Goal: Complete application form: Complete application form

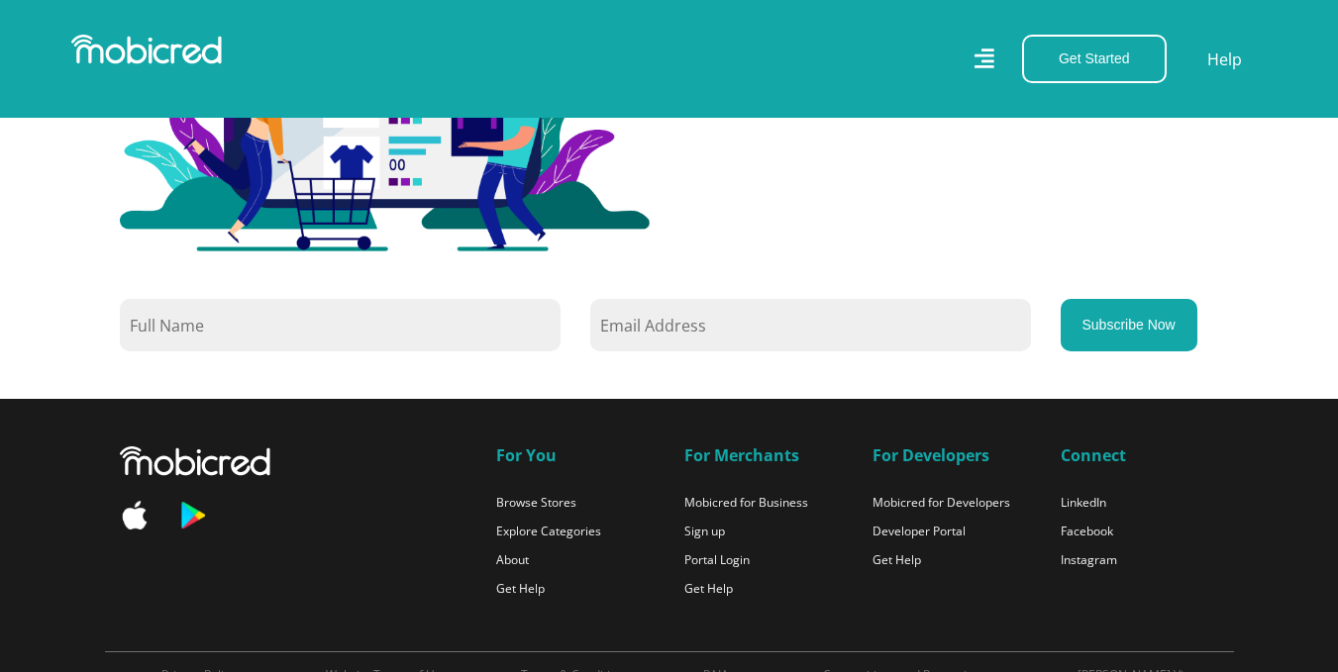
scroll to position [1667, 0]
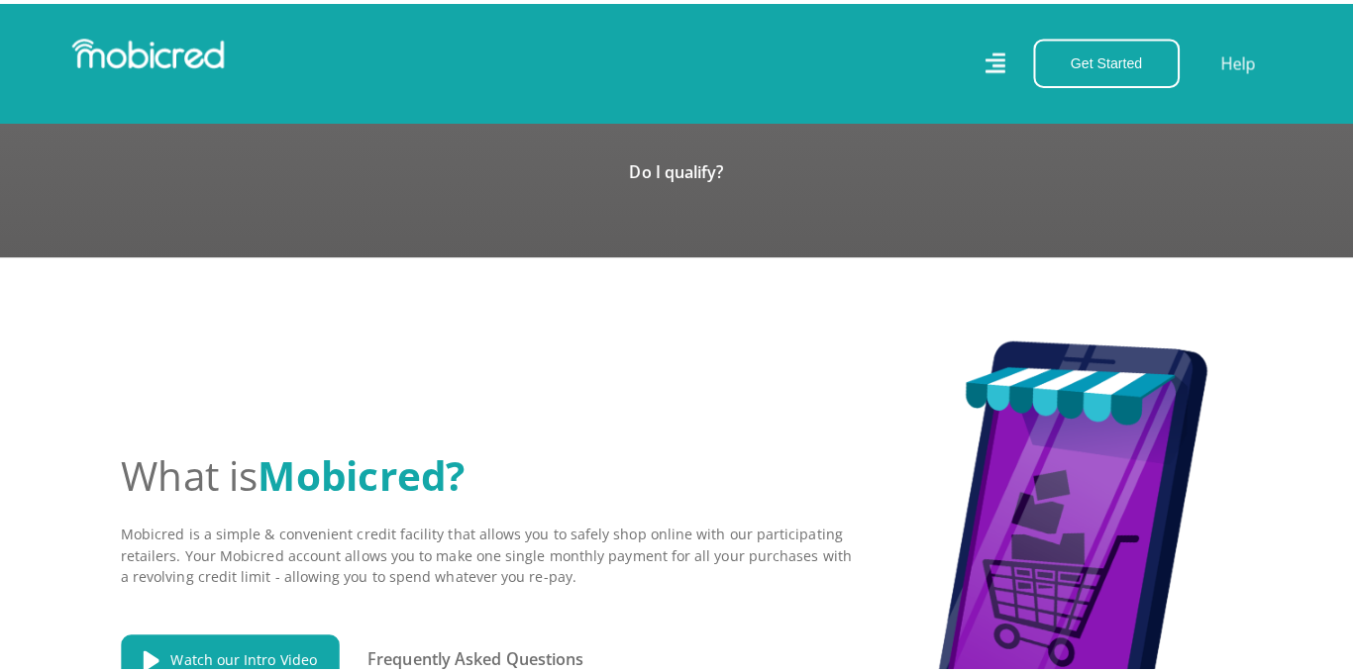
scroll to position [2532, 0]
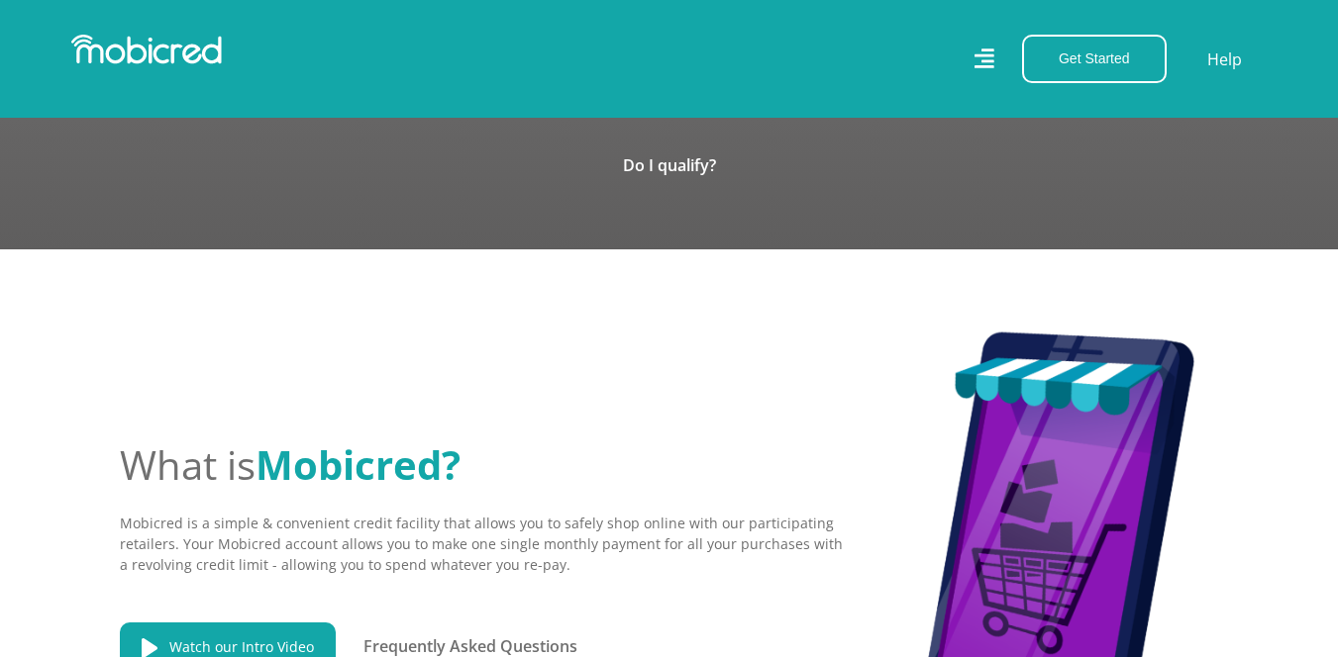
click at [978, 51] on icon at bounding box center [984, 59] width 20 height 28
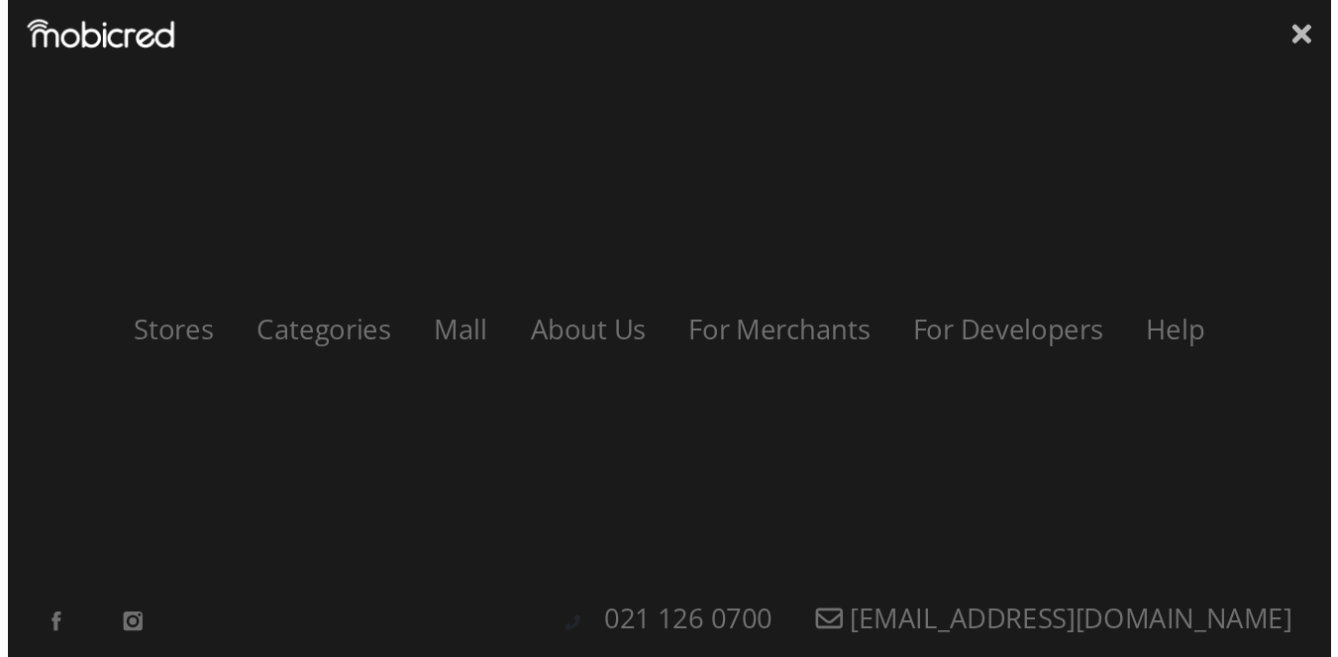
scroll to position [0, 4515]
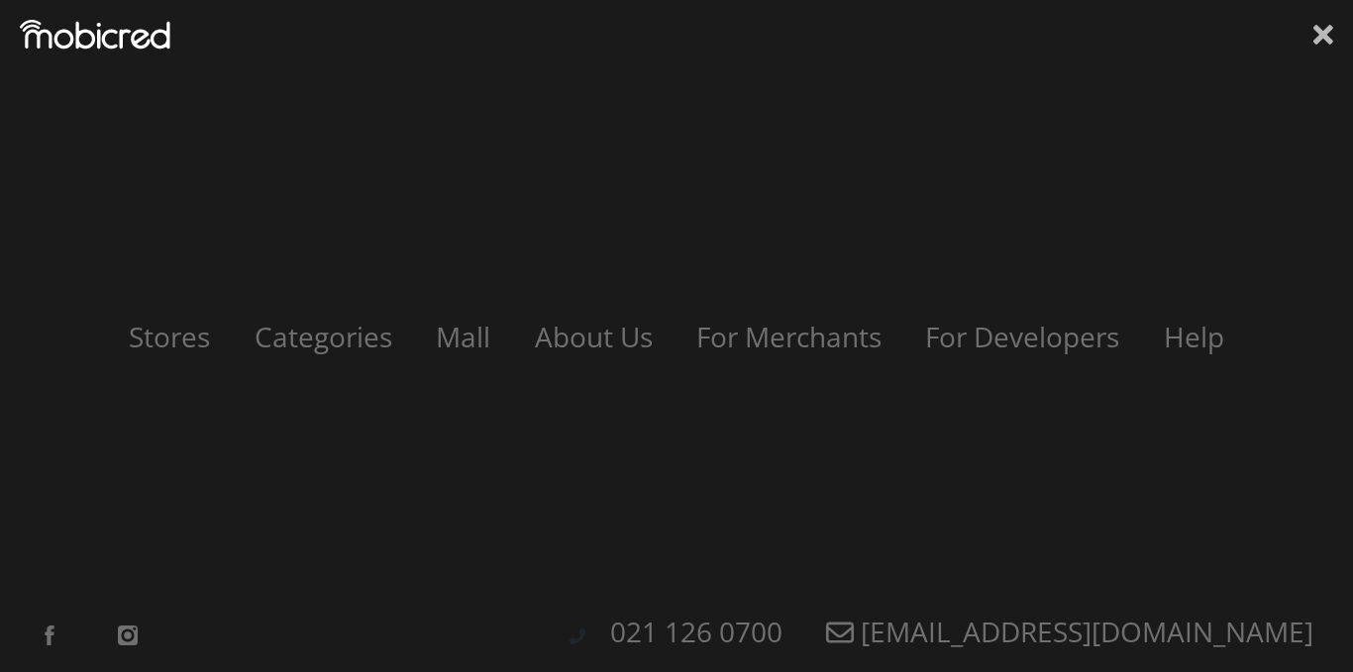
click at [1316, 42] on icon at bounding box center [1323, 35] width 20 height 20
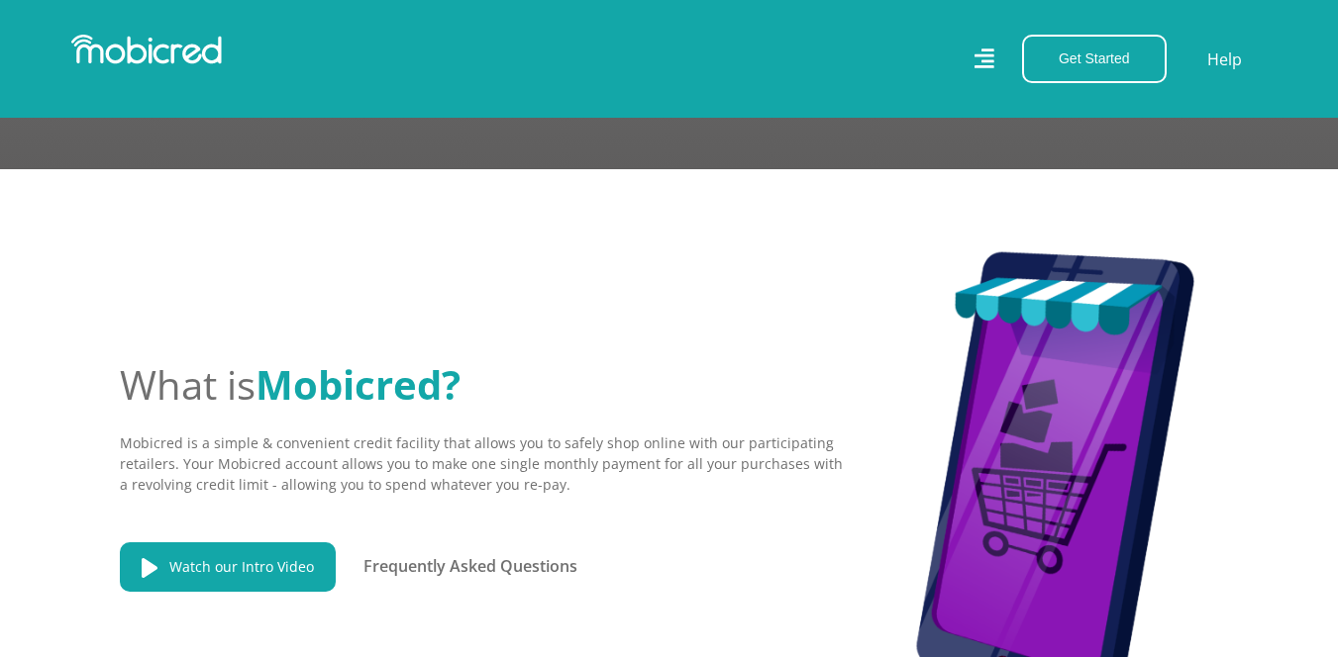
scroll to position [2429, 0]
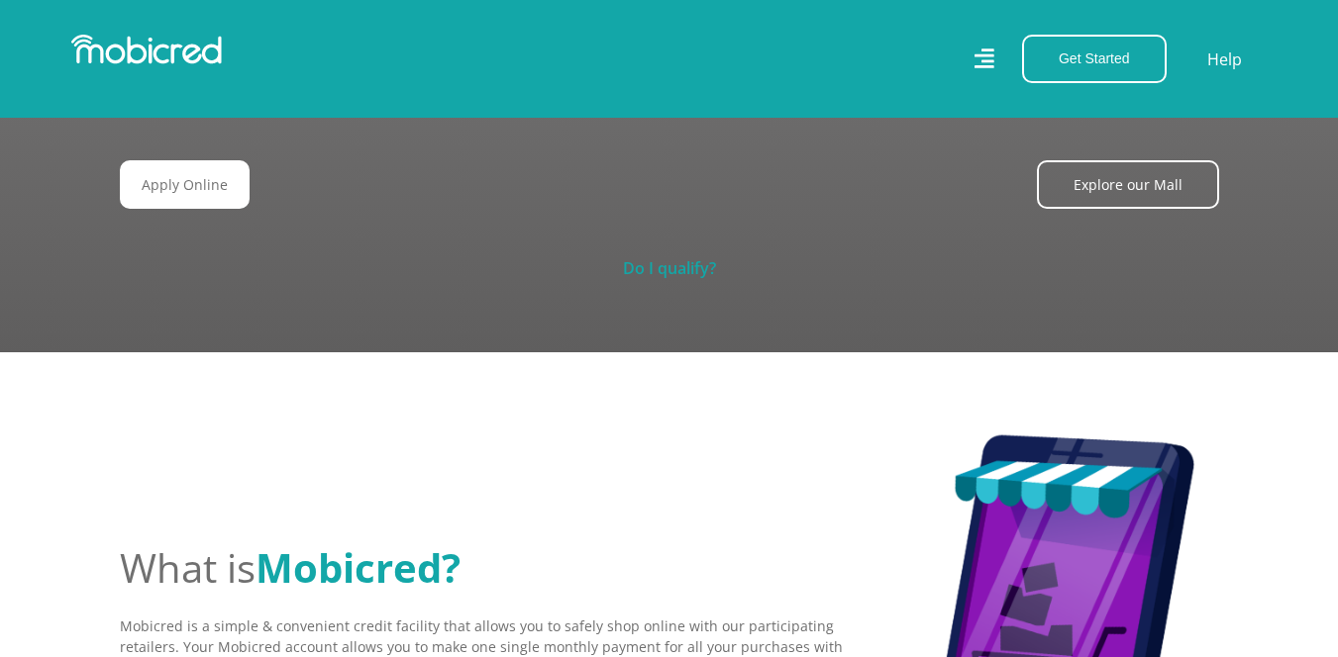
click at [671, 257] on link "Do I qualify?" at bounding box center [669, 268] width 93 height 22
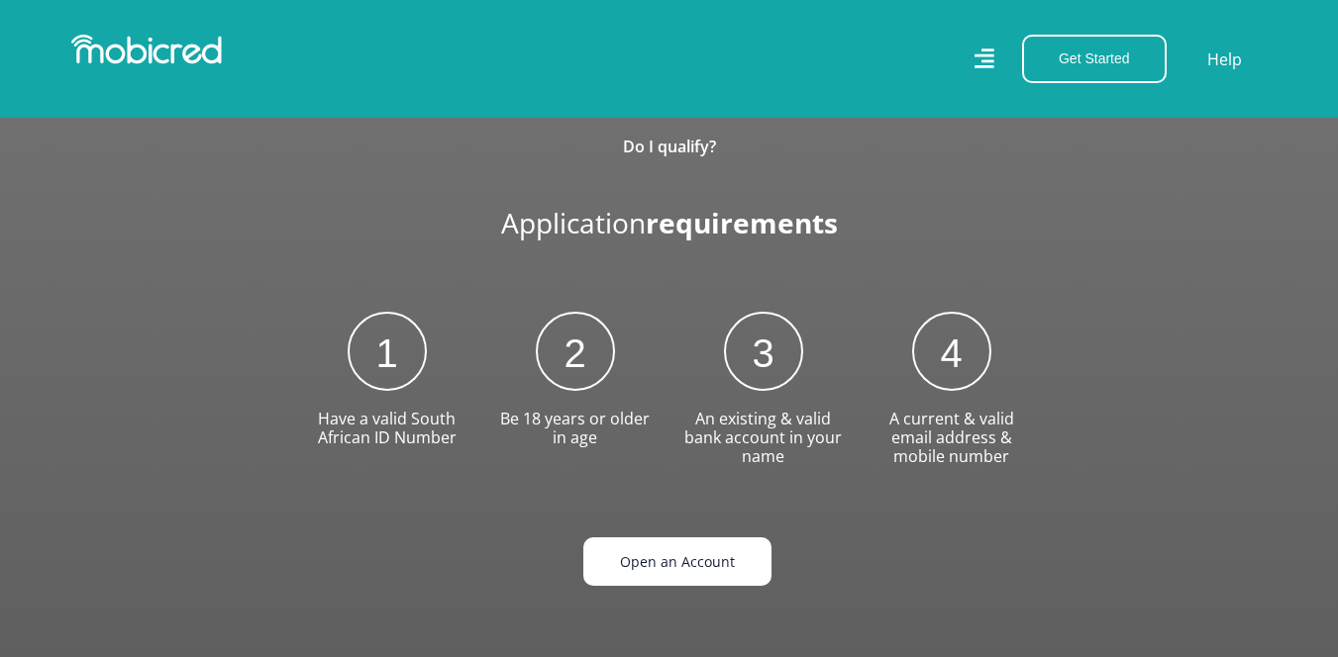
scroll to position [0, 1049]
click at [673, 538] on link "Open an Account" at bounding box center [677, 562] width 188 height 49
click at [658, 551] on link "Open an Account" at bounding box center [677, 562] width 188 height 49
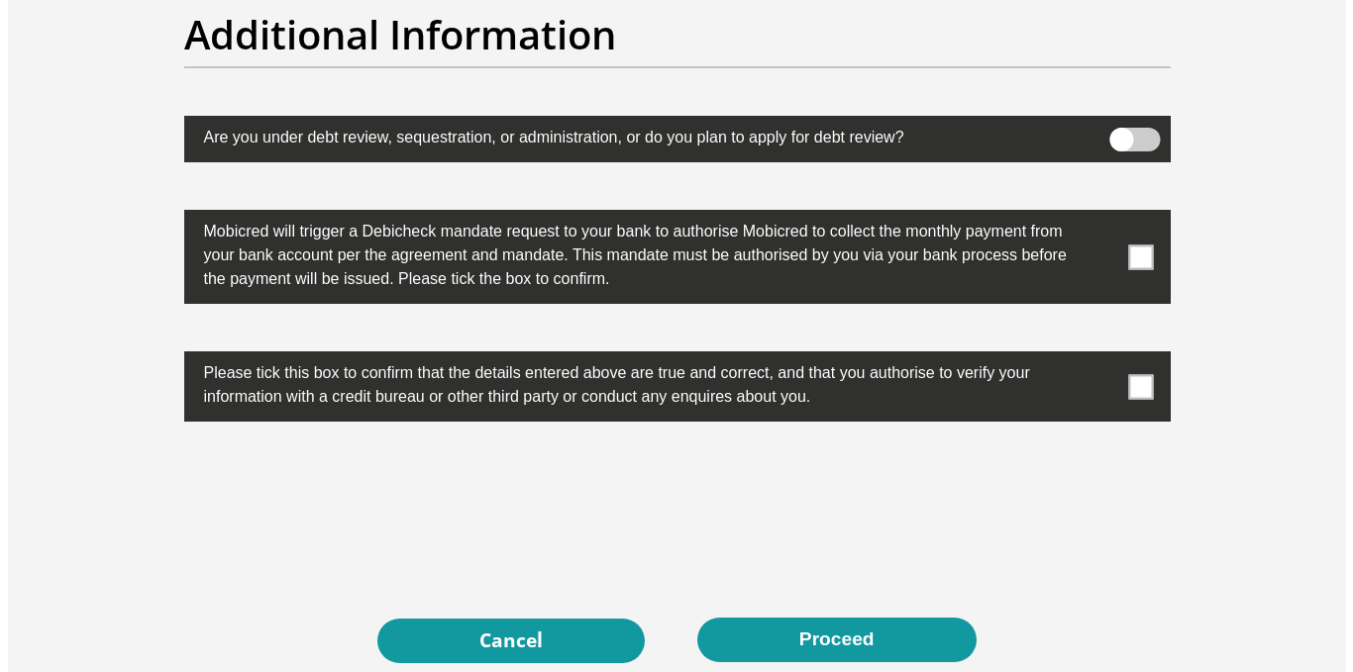
scroll to position [6209, 0]
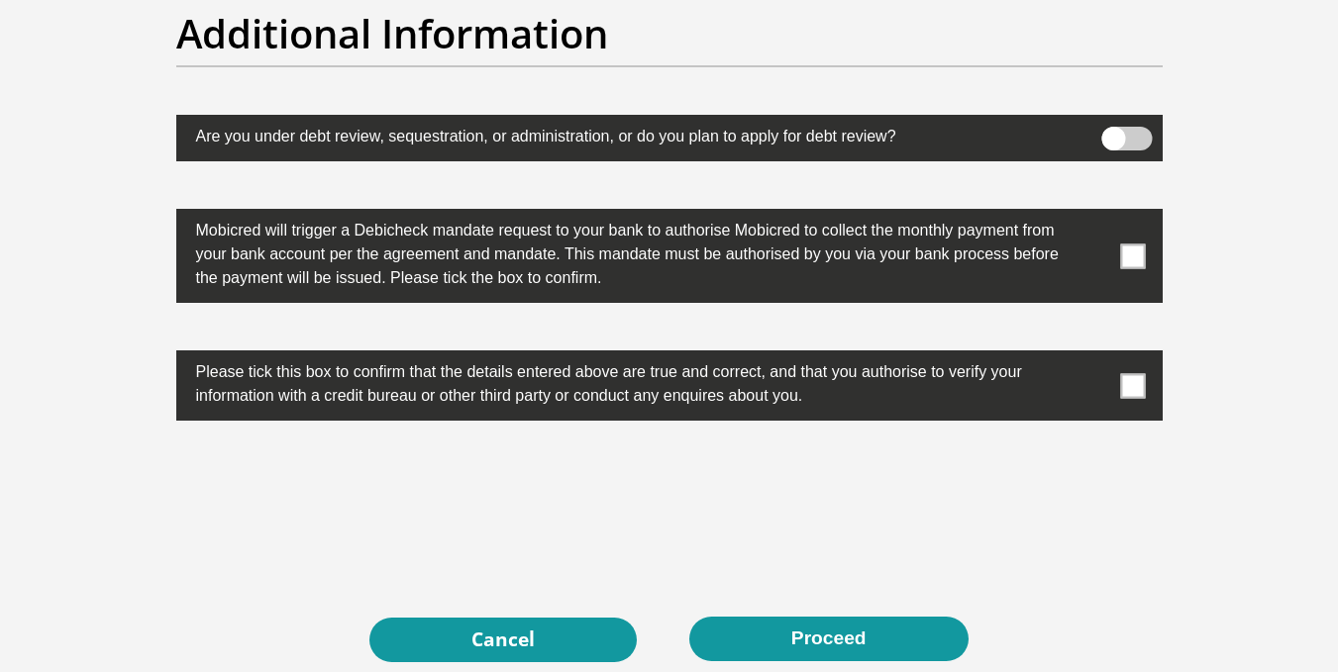
click at [1118, 140] on span at bounding box center [1126, 139] width 51 height 24
click at [1113, 132] on input "checkbox" at bounding box center [1113, 132] width 0 height 0
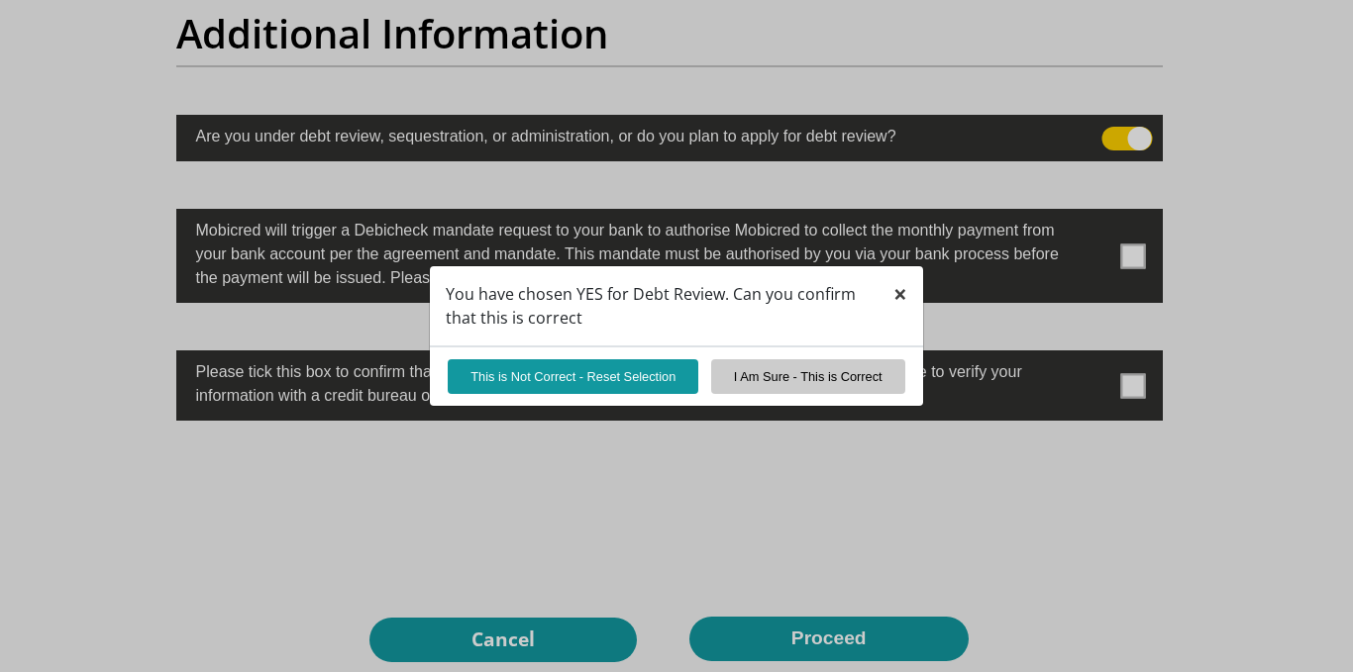
click at [899, 298] on span "×" at bounding box center [900, 293] width 14 height 33
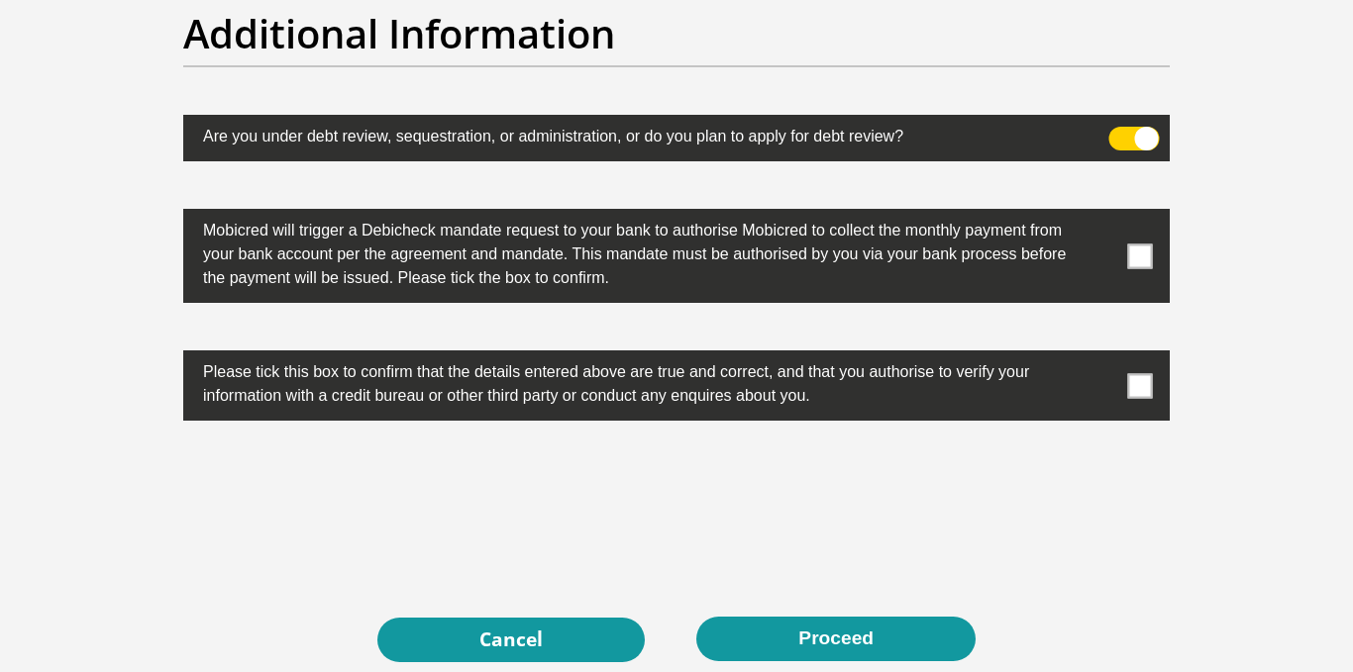
click at [1140, 135] on span at bounding box center [1134, 139] width 51 height 24
click at [1120, 132] on input "checkbox" at bounding box center [1120, 132] width 0 height 0
click at [1149, 246] on span at bounding box center [1140, 256] width 25 height 25
click at [1100, 214] on input "checkbox" at bounding box center [1100, 214] width 0 height 0
click at [1137, 390] on span at bounding box center [1140, 385] width 25 height 25
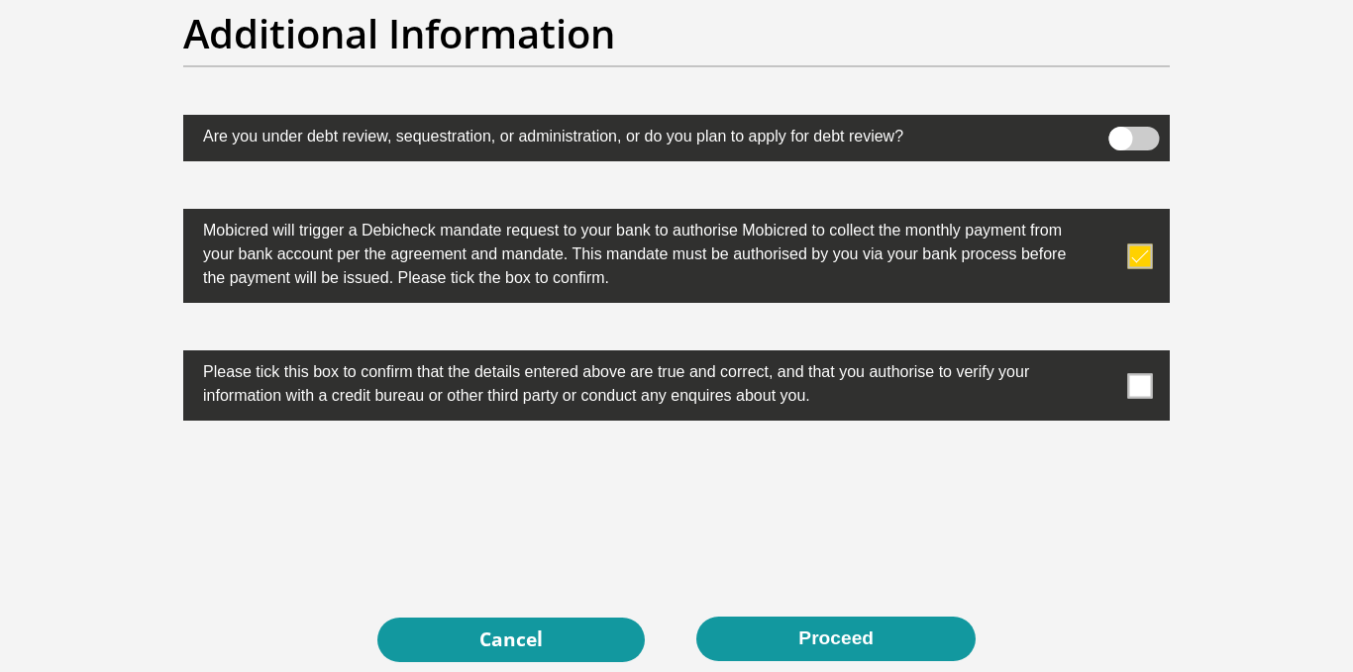
click at [1100, 355] on input "checkbox" at bounding box center [1100, 355] width 0 height 0
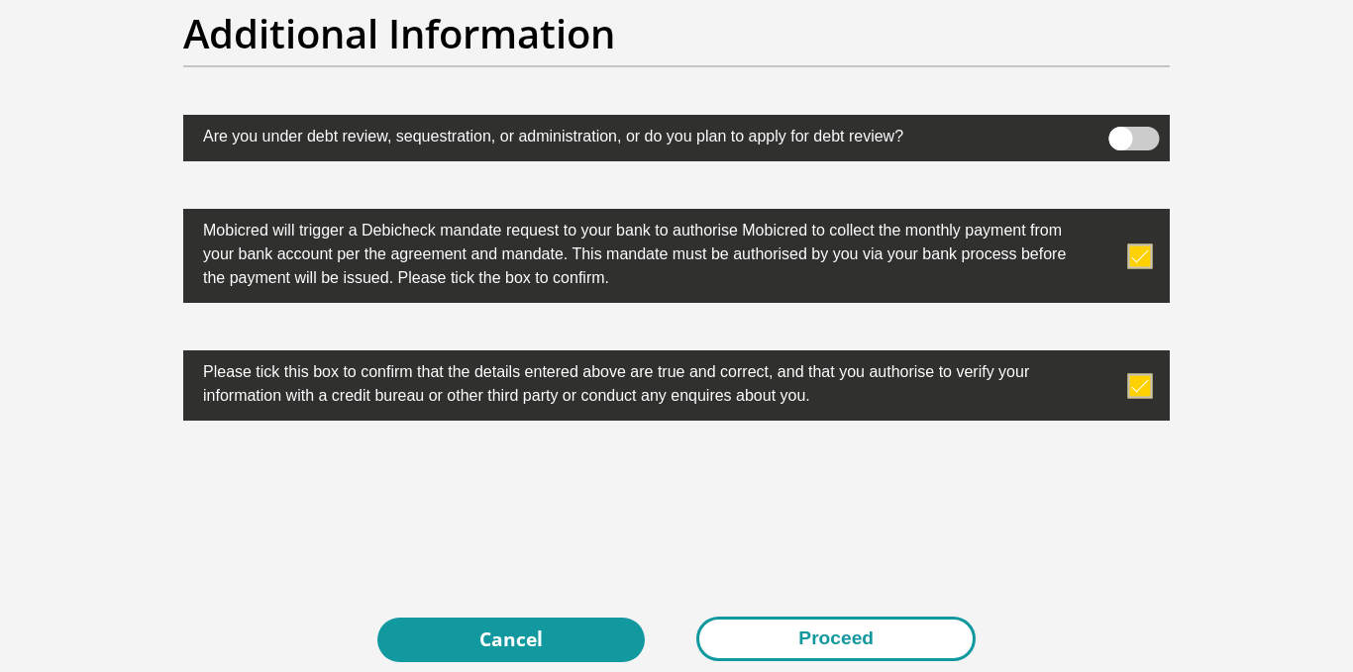
drag, startPoint x: 752, startPoint y: 612, endPoint x: 758, endPoint y: 642, distance: 30.3
click at [758, 642] on button "Proceed" at bounding box center [835, 639] width 279 height 45
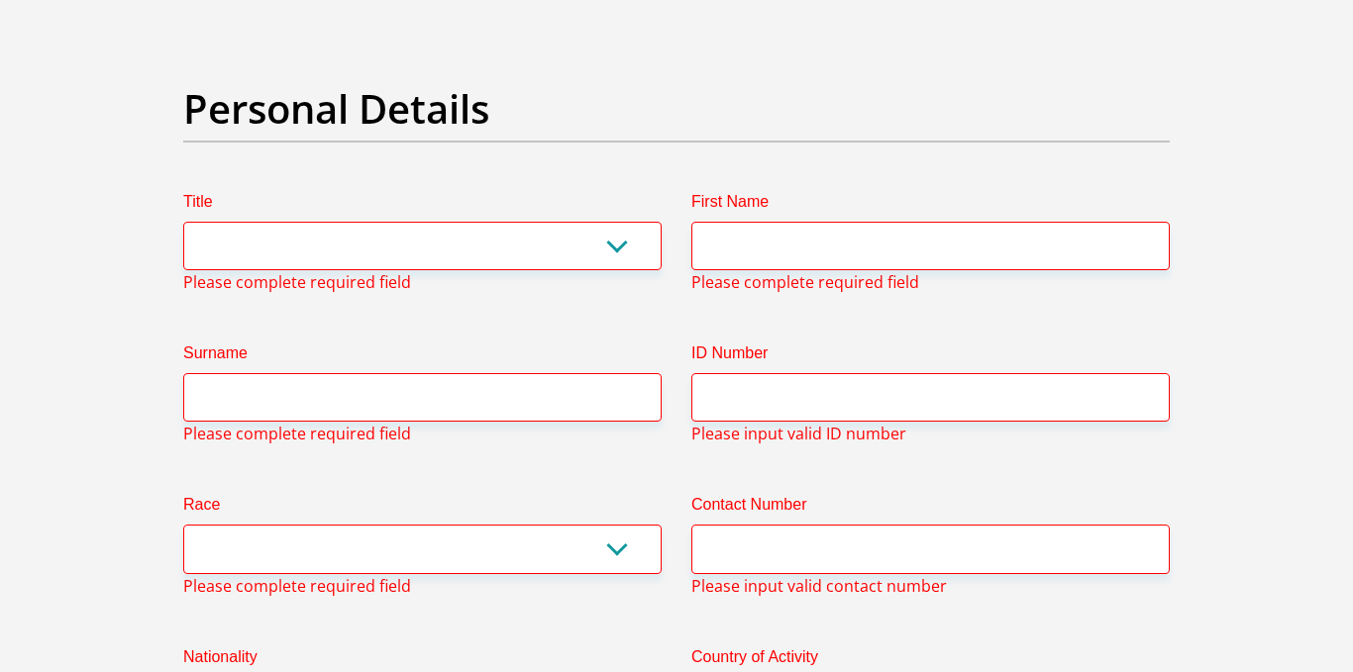
scroll to position [94, 0]
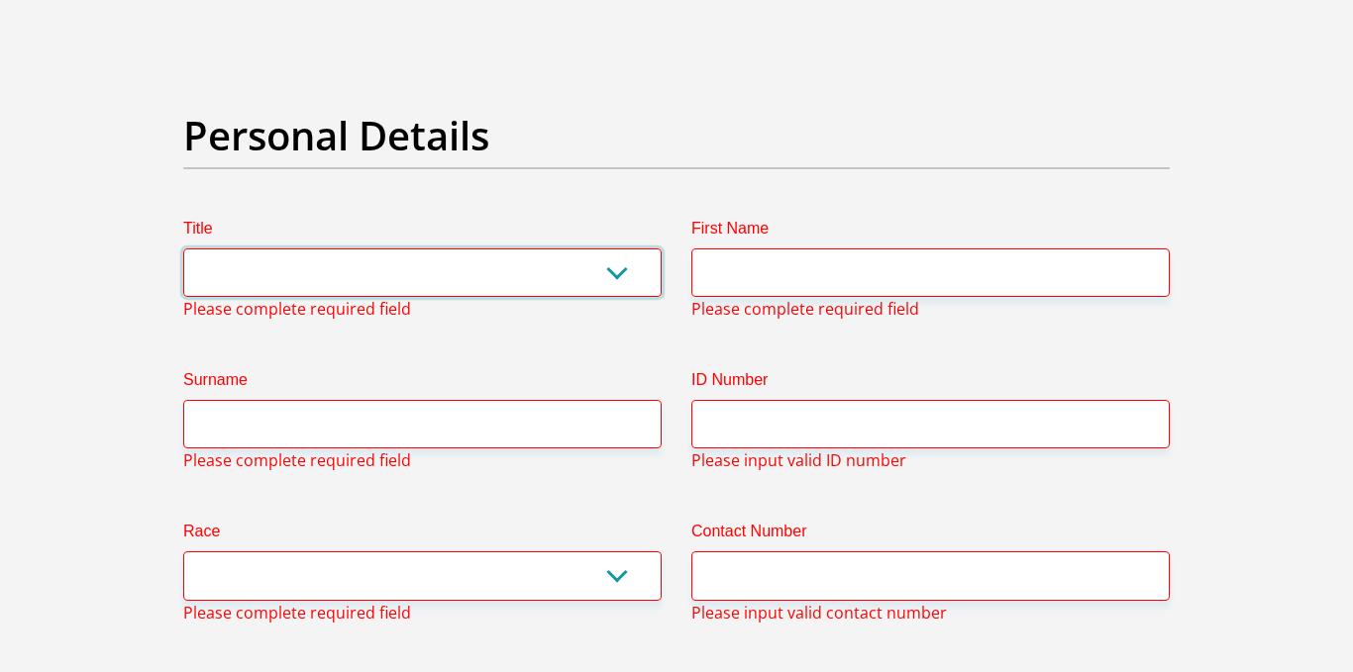
click at [452, 266] on select "Mr Ms Mrs Dr Other" at bounding box center [422, 273] width 478 height 49
select select "Mr"
click at [183, 249] on select "Mr Ms Mrs Dr Other" at bounding box center [422, 273] width 478 height 49
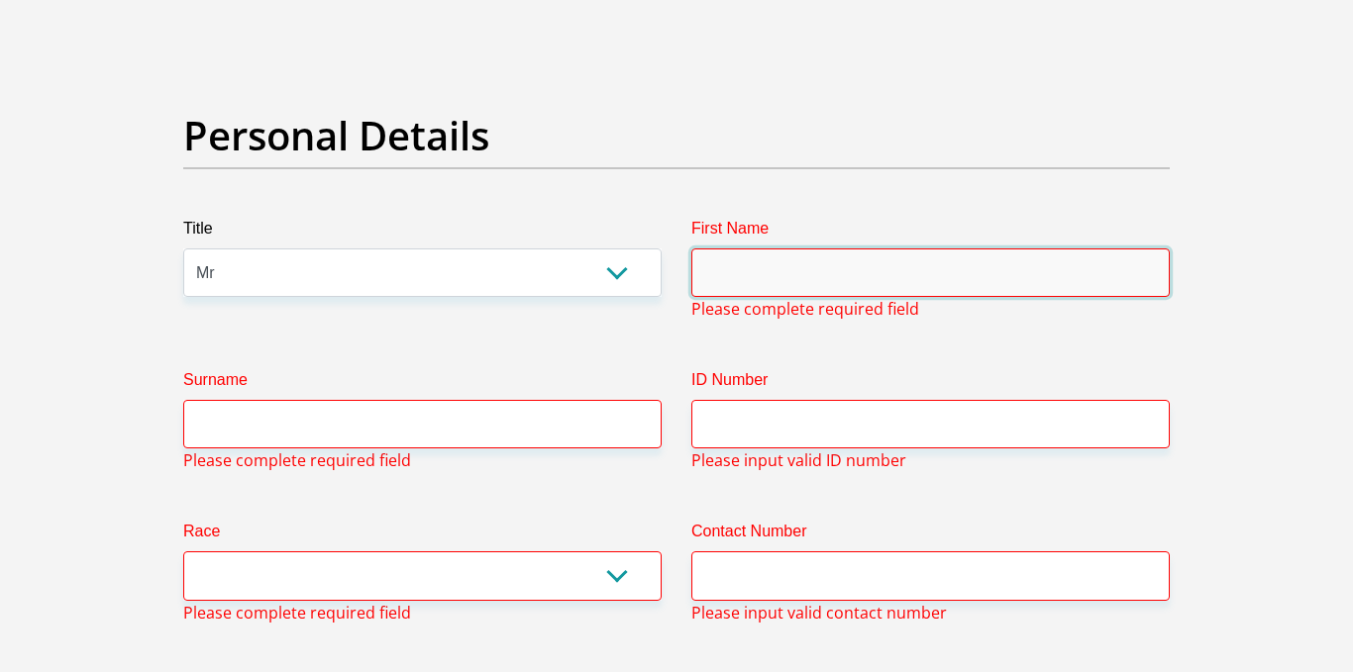
click at [728, 292] on input "First Name" at bounding box center [930, 273] width 478 height 49
type input "Sibusiso"
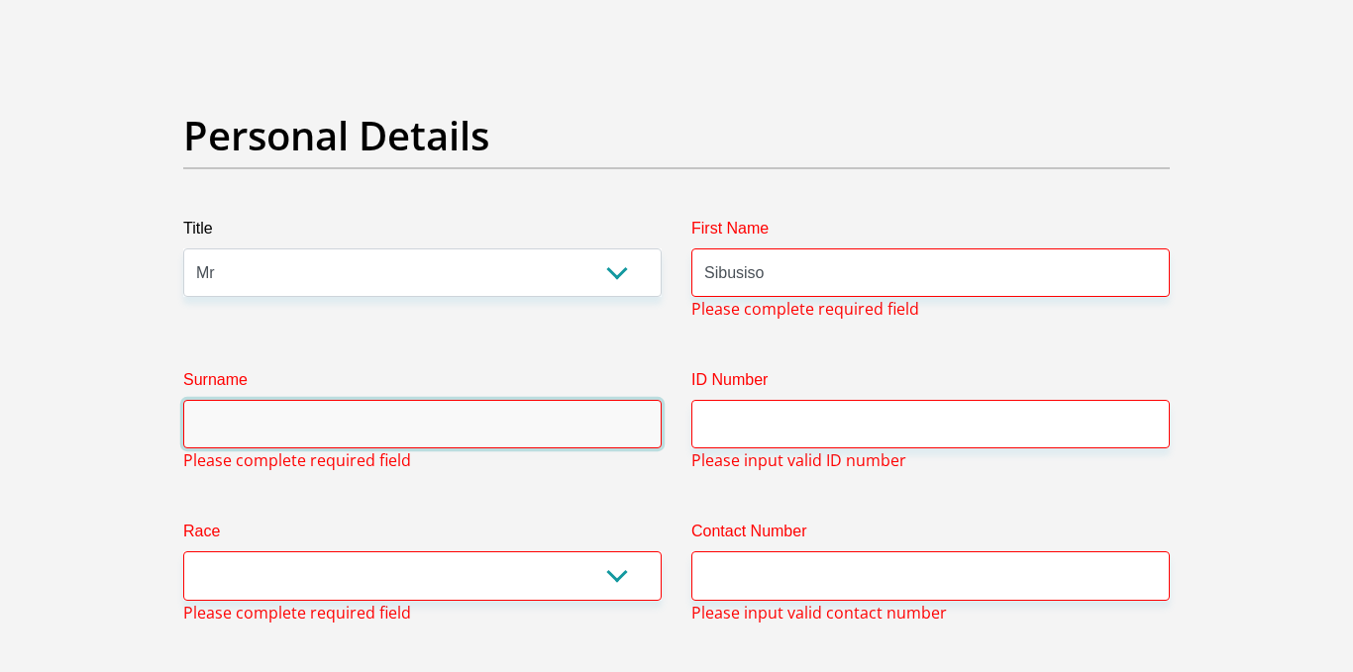
type input "Nkomo"
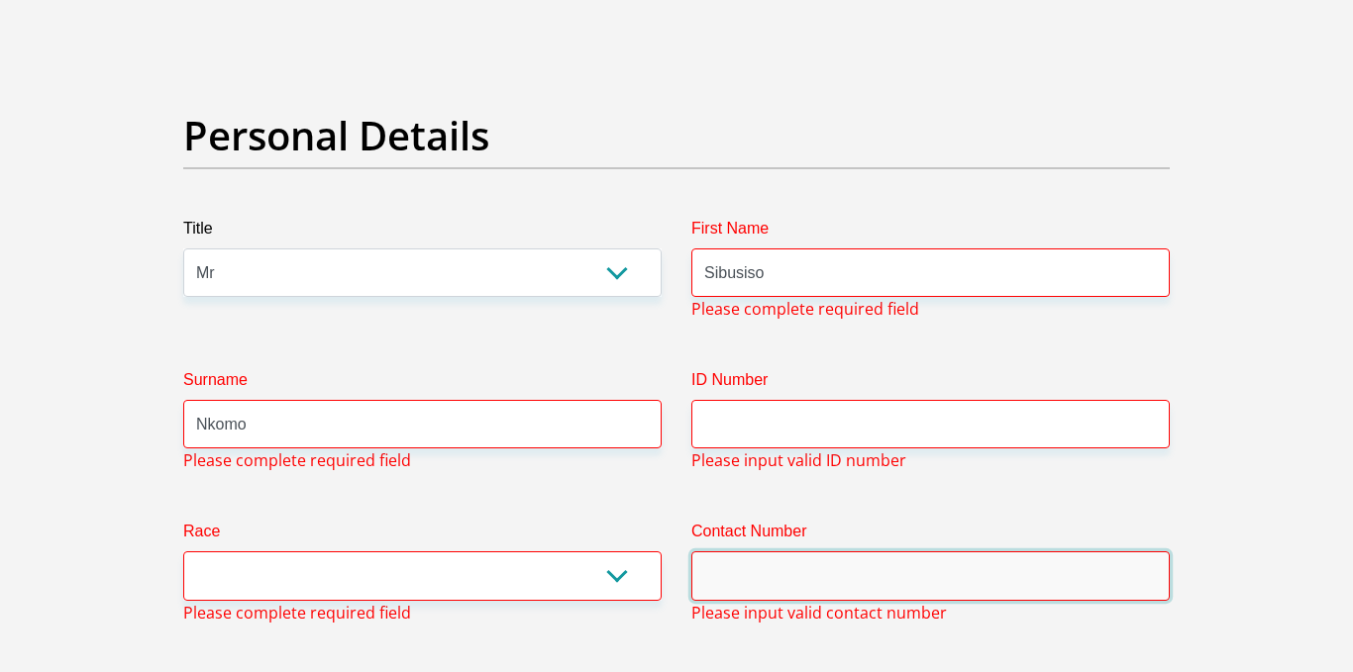
type input "0685056014"
select select "ZAF"
type input "11372 harry gwala"
type input "Johannesburg"
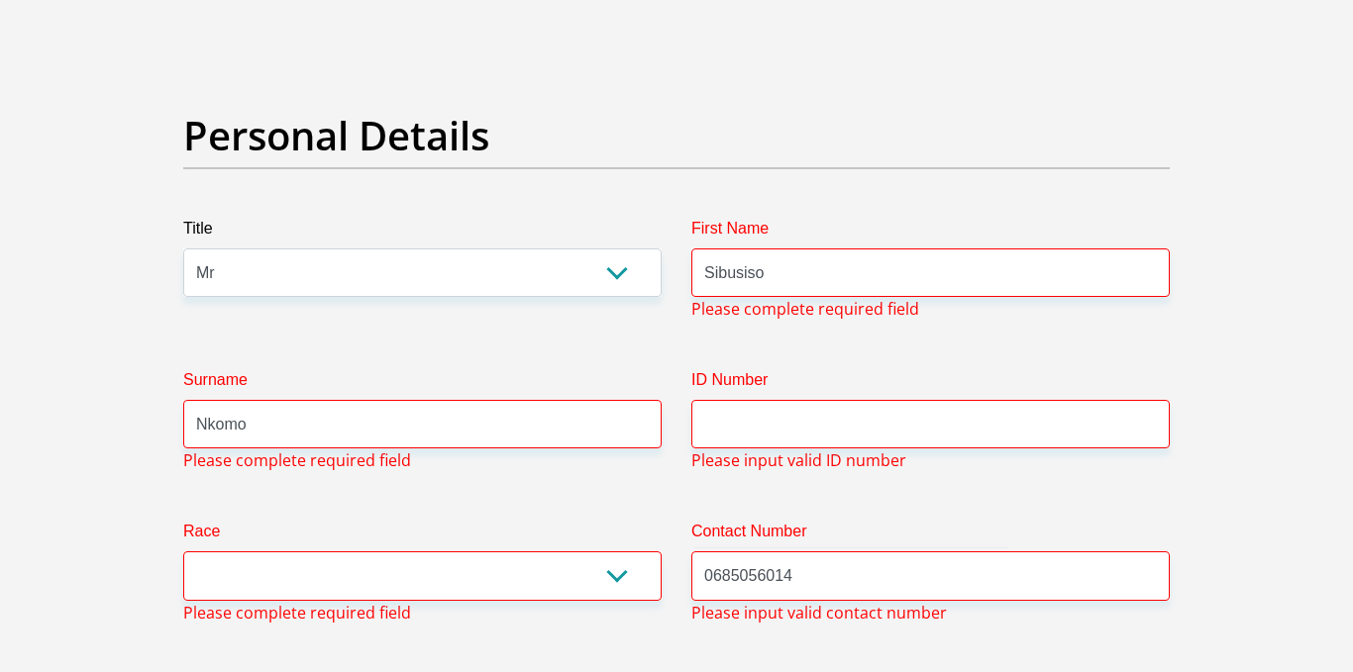
type input "Johannesburg"
type input "1685"
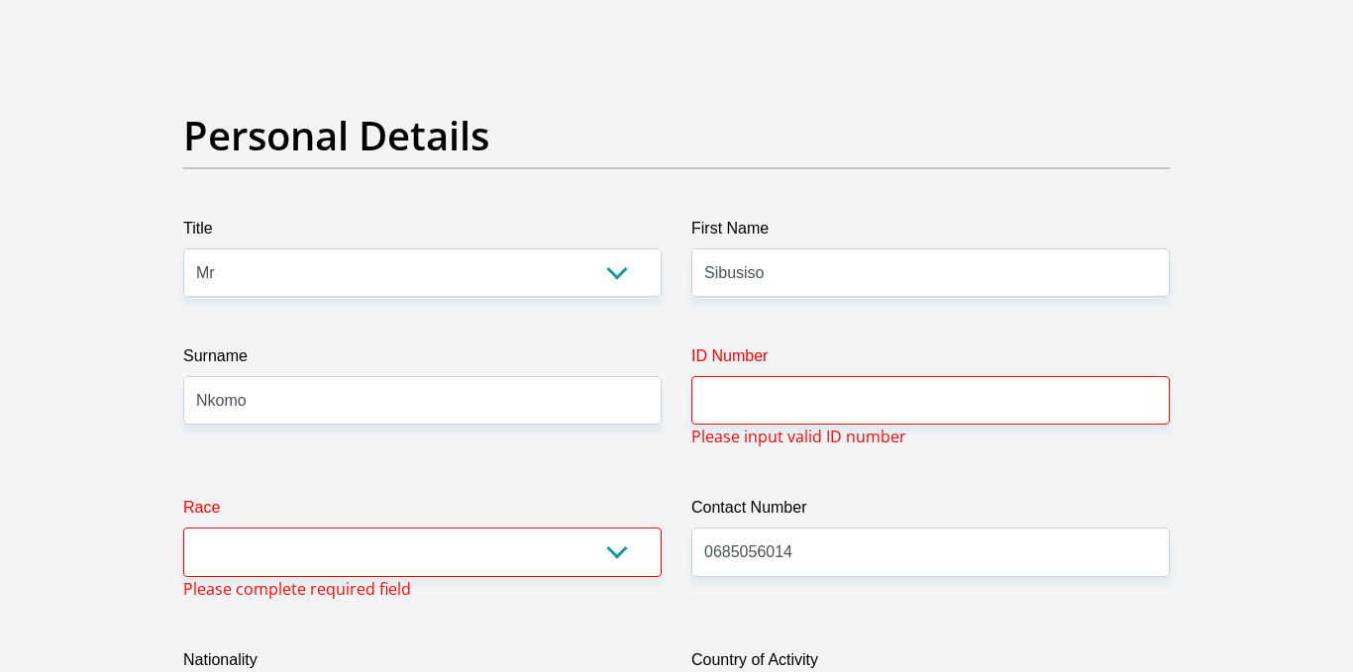
drag, startPoint x: 798, startPoint y: 375, endPoint x: 798, endPoint y: 395, distance: 19.8
click at [798, 395] on div "ID Number" at bounding box center [930, 385] width 478 height 80
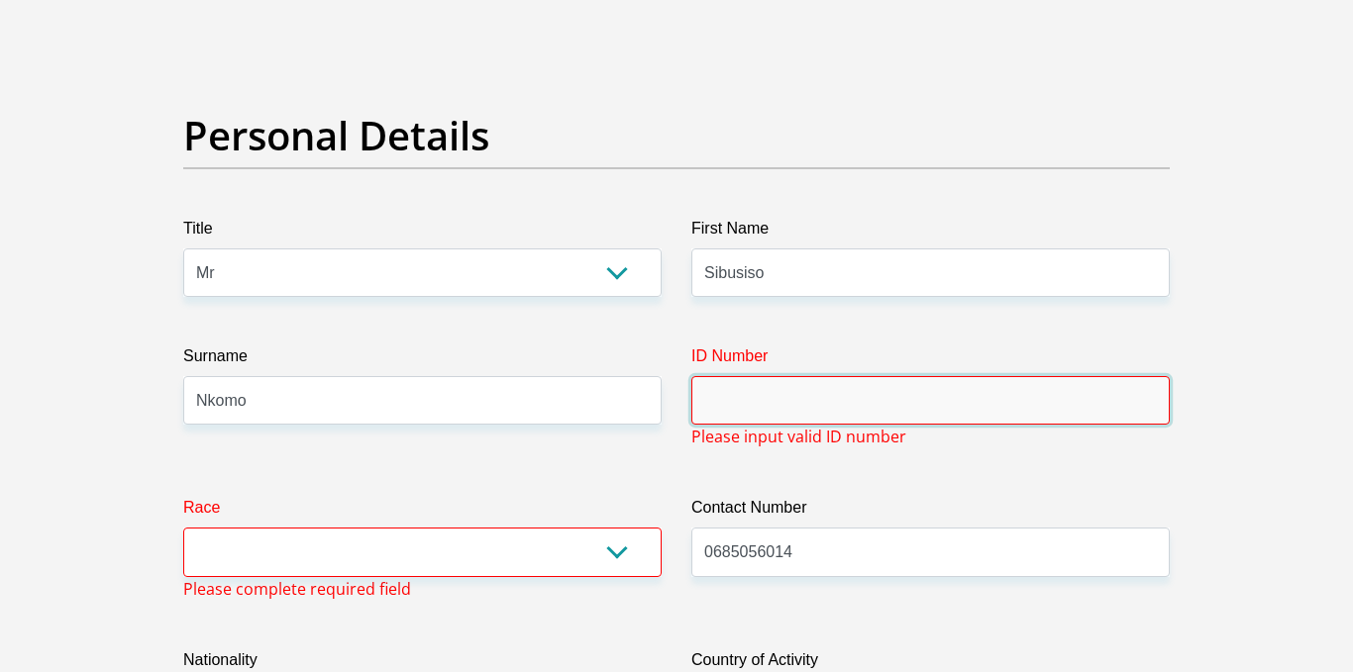
click at [798, 395] on input "ID Number" at bounding box center [930, 400] width 478 height 49
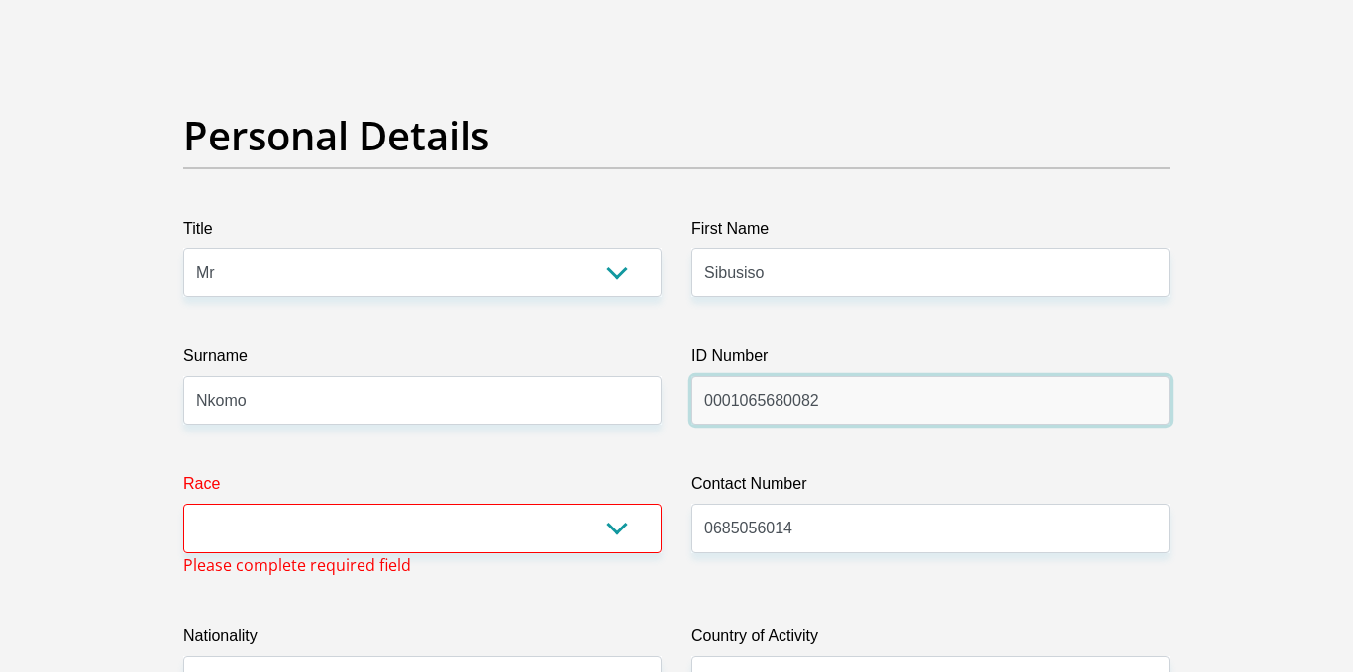
type input "0001065680082"
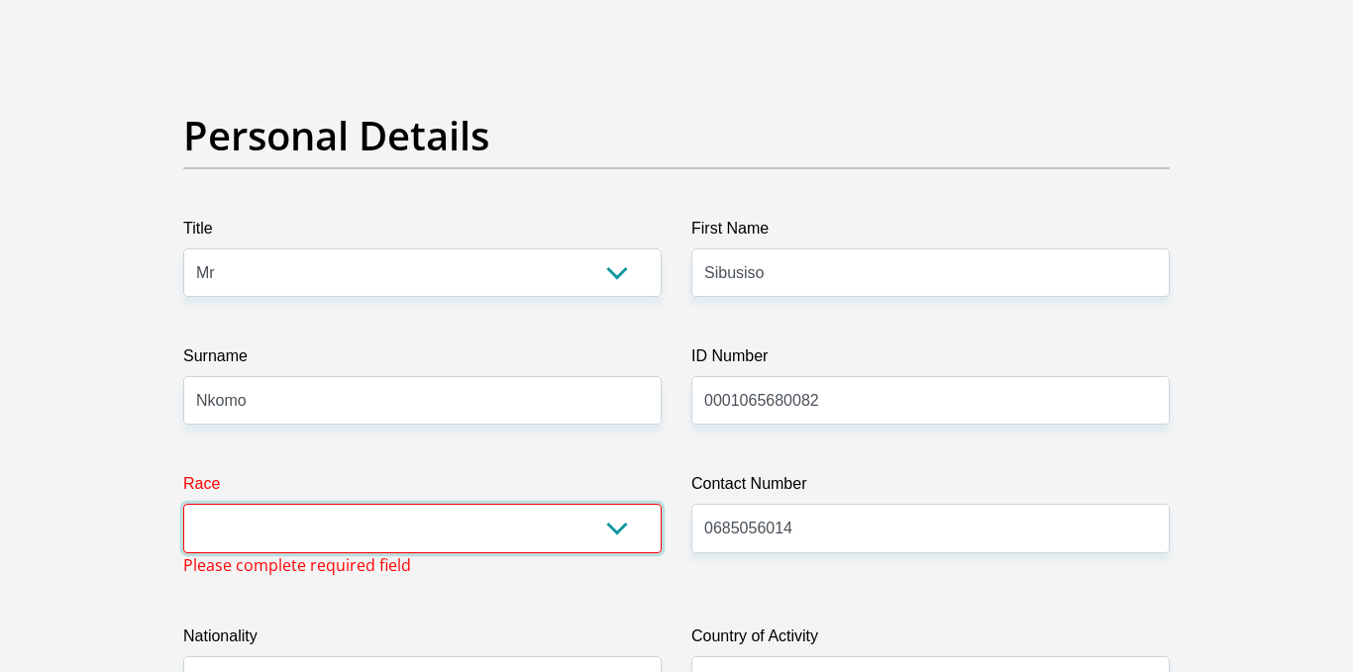
click at [600, 519] on select "Black Coloured Indian White Other" at bounding box center [422, 528] width 478 height 49
select select "1"
click at [183, 504] on select "Black Coloured Indian White Other" at bounding box center [422, 528] width 478 height 49
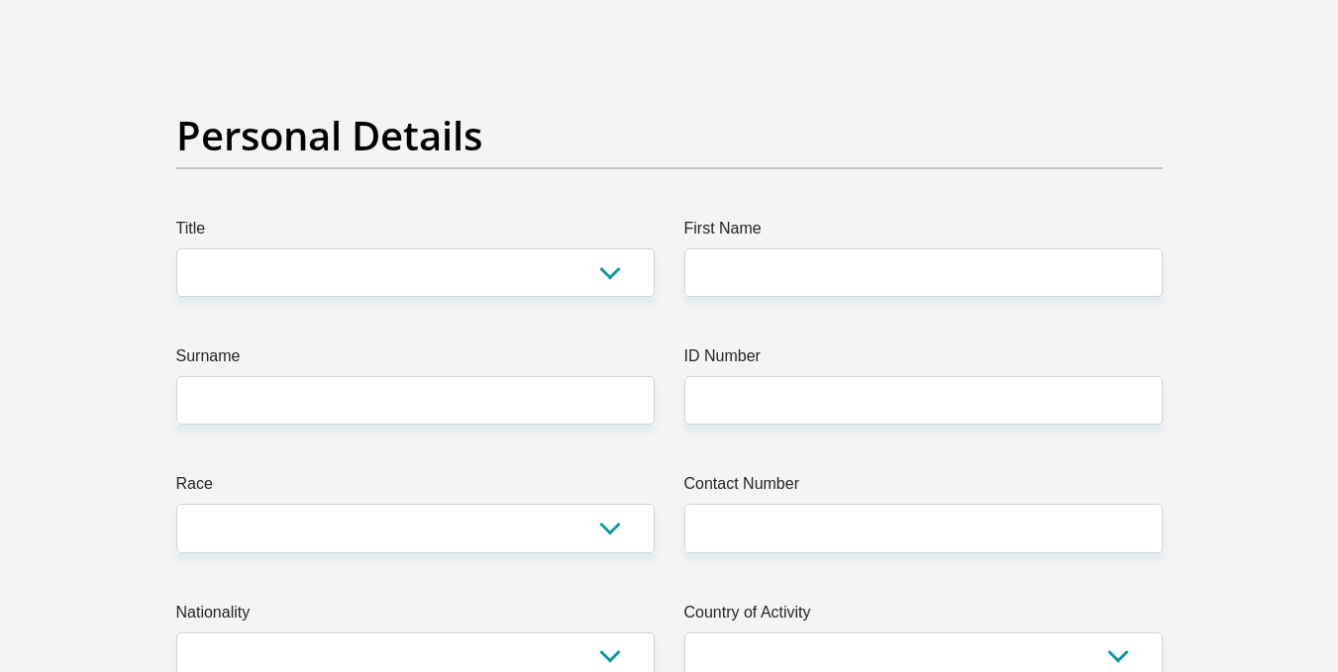
scroll to position [97, 0]
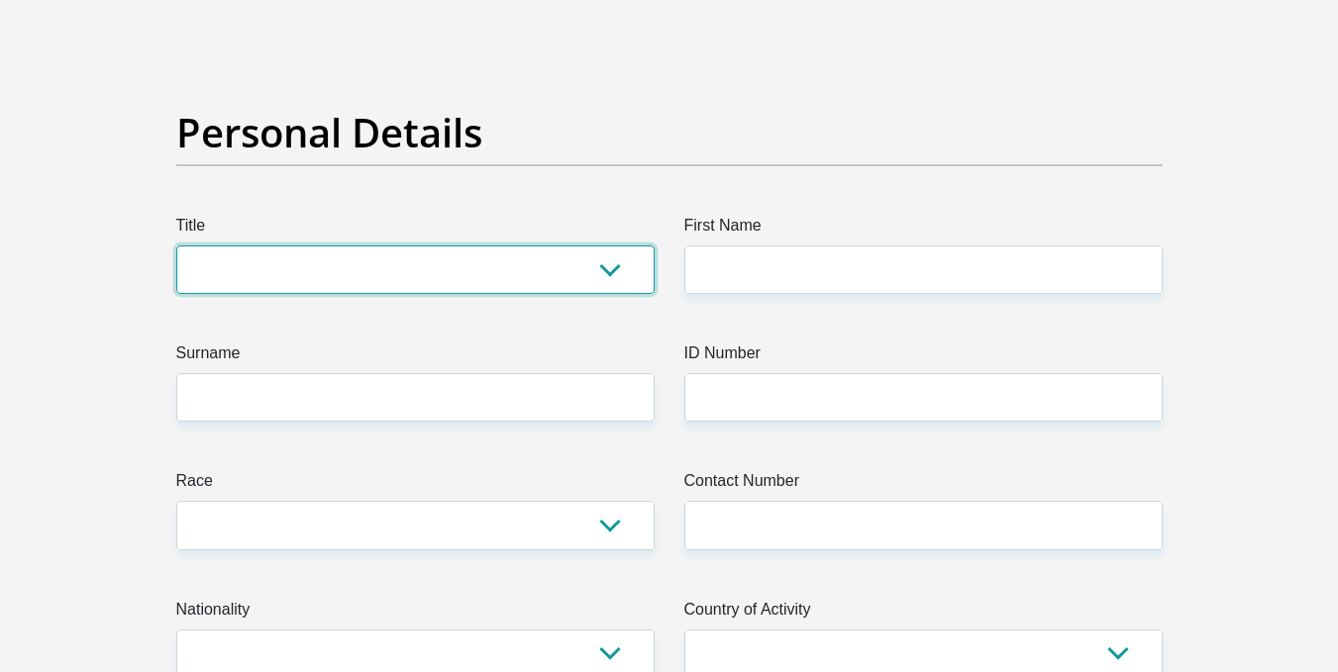
click at [568, 258] on select "Mr Ms Mrs Dr [PERSON_NAME]" at bounding box center [415, 270] width 478 height 49
select select "Mr"
click at [176, 246] on select "Mr Ms Mrs Dr Other" at bounding box center [415, 270] width 478 height 49
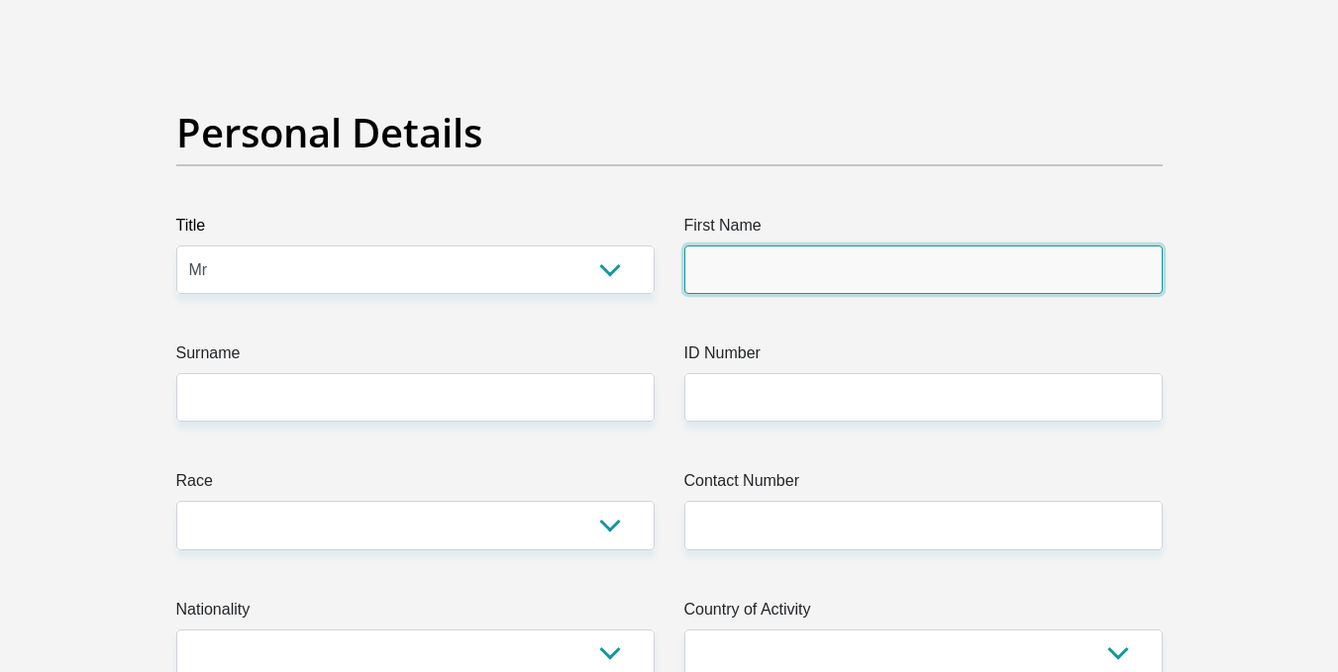
click at [724, 272] on input "First Name" at bounding box center [923, 270] width 478 height 49
type input "Sibusiso"
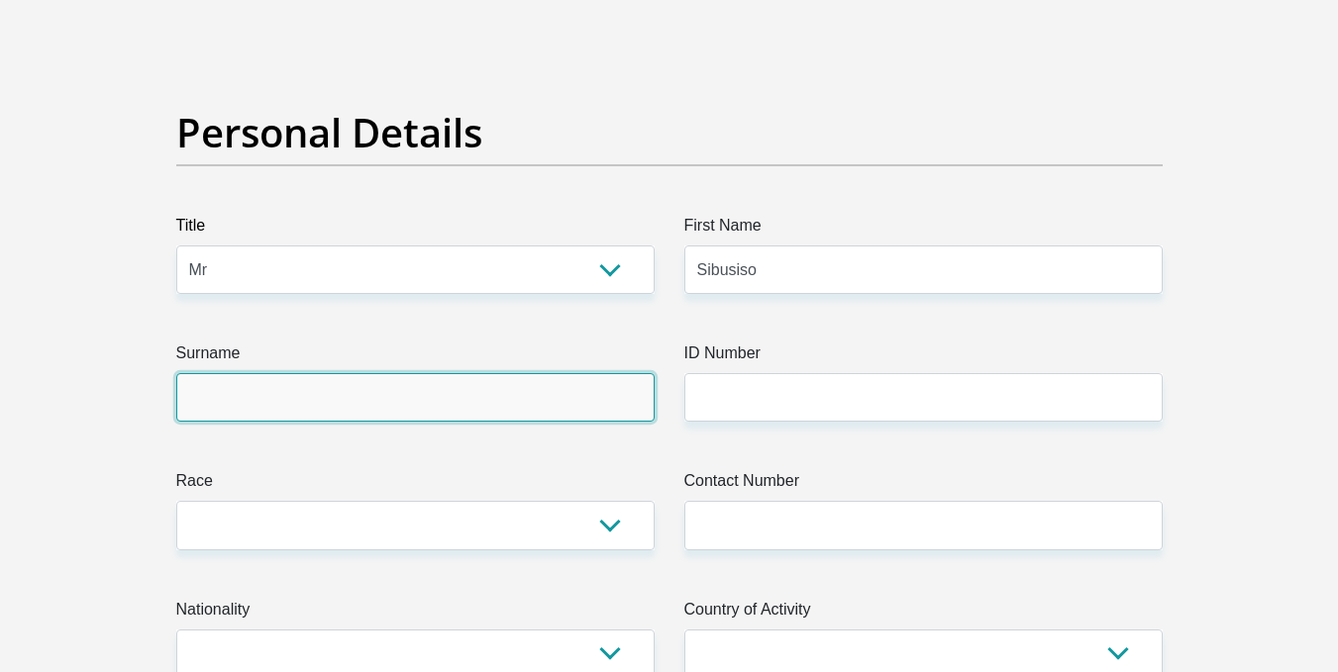
type input "Nkomo"
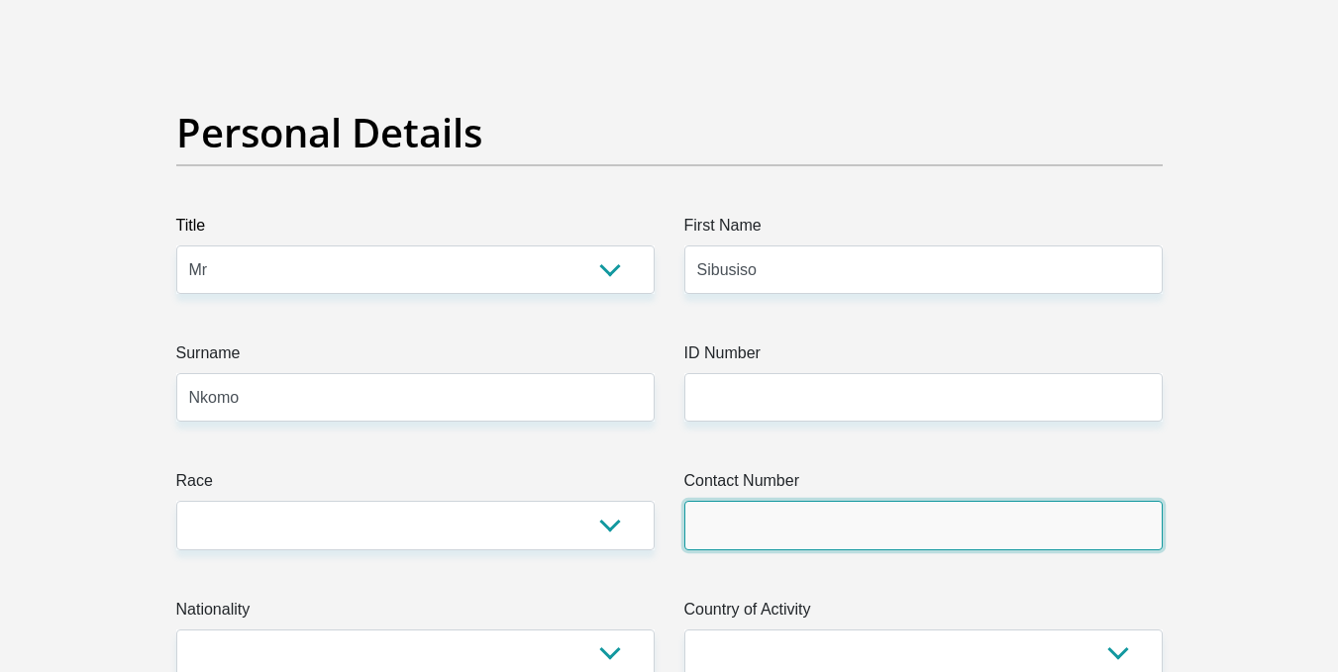
type input "0685056014"
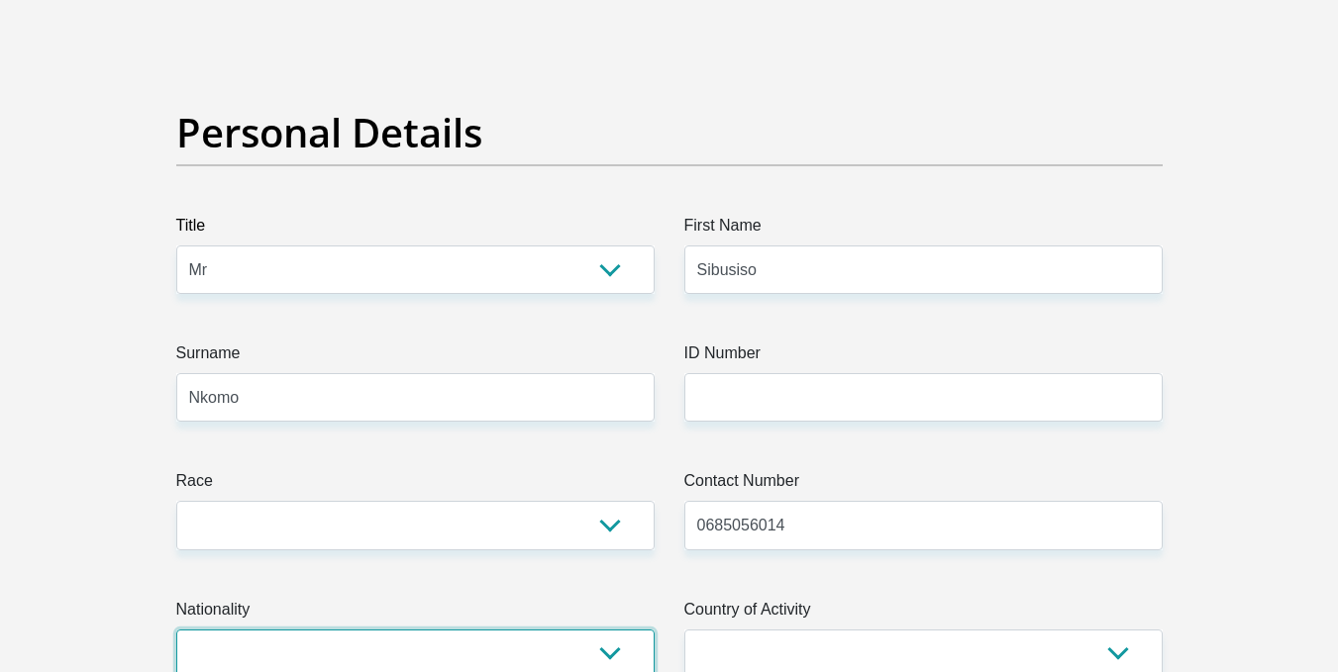
select select "ZAF"
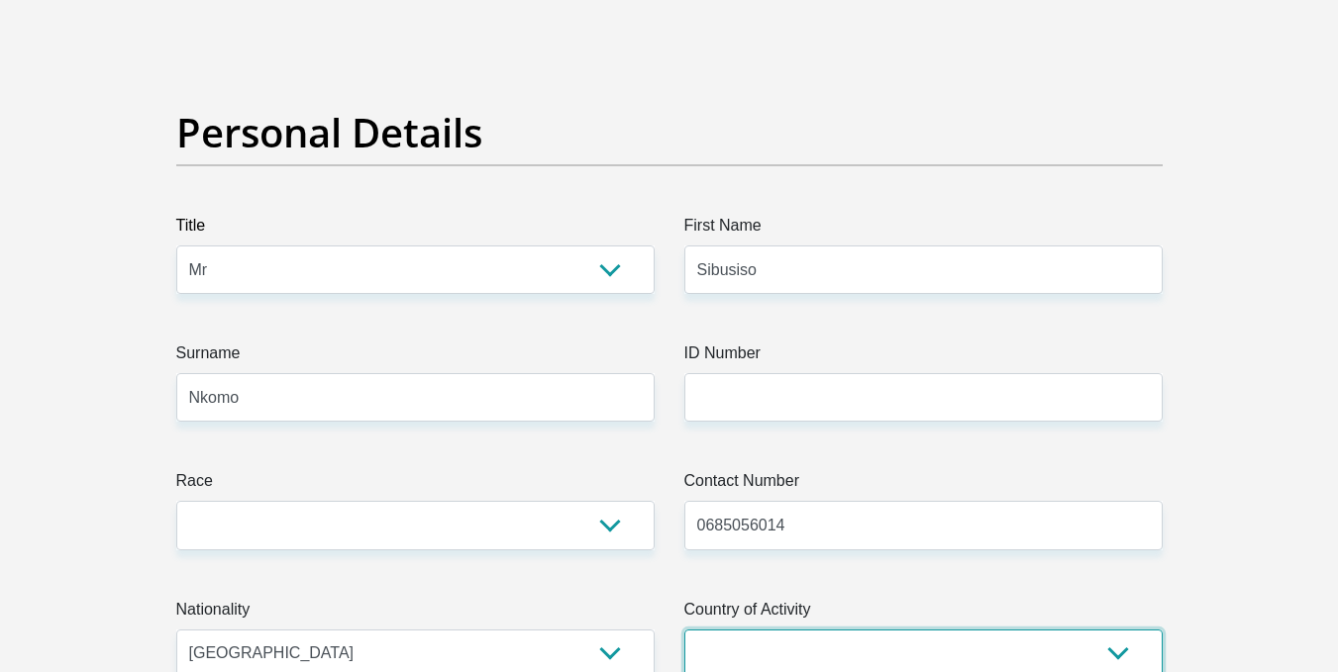
select select "ZAF"
type input "11372 harry gwala"
type input "Johannesburg"
type input "1685"
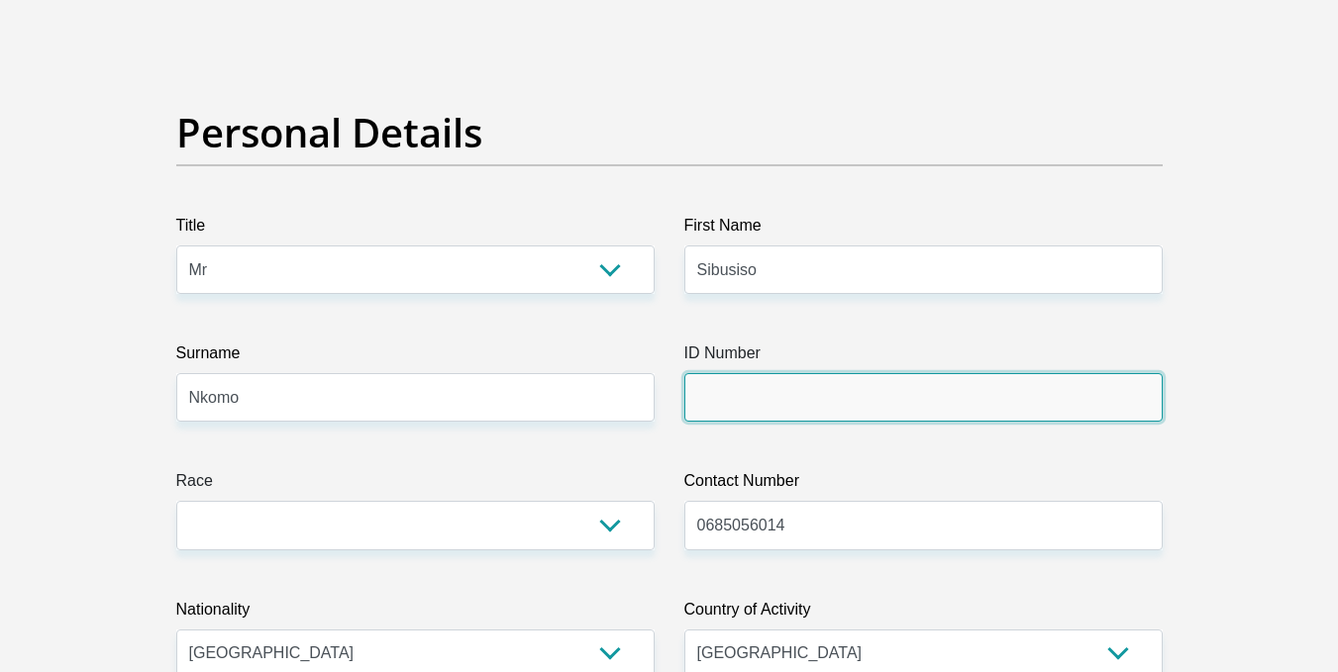
click at [754, 406] on input "ID Number" at bounding box center [923, 397] width 478 height 49
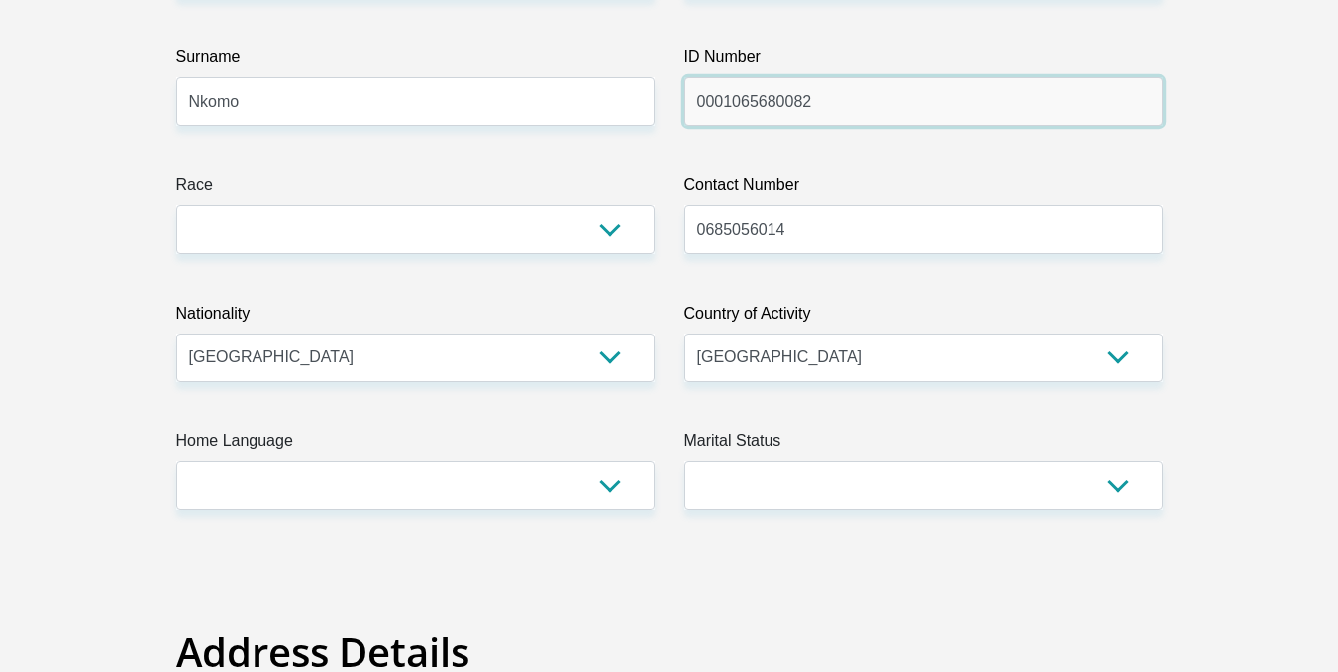
scroll to position [395, 0]
type input "0001065680082"
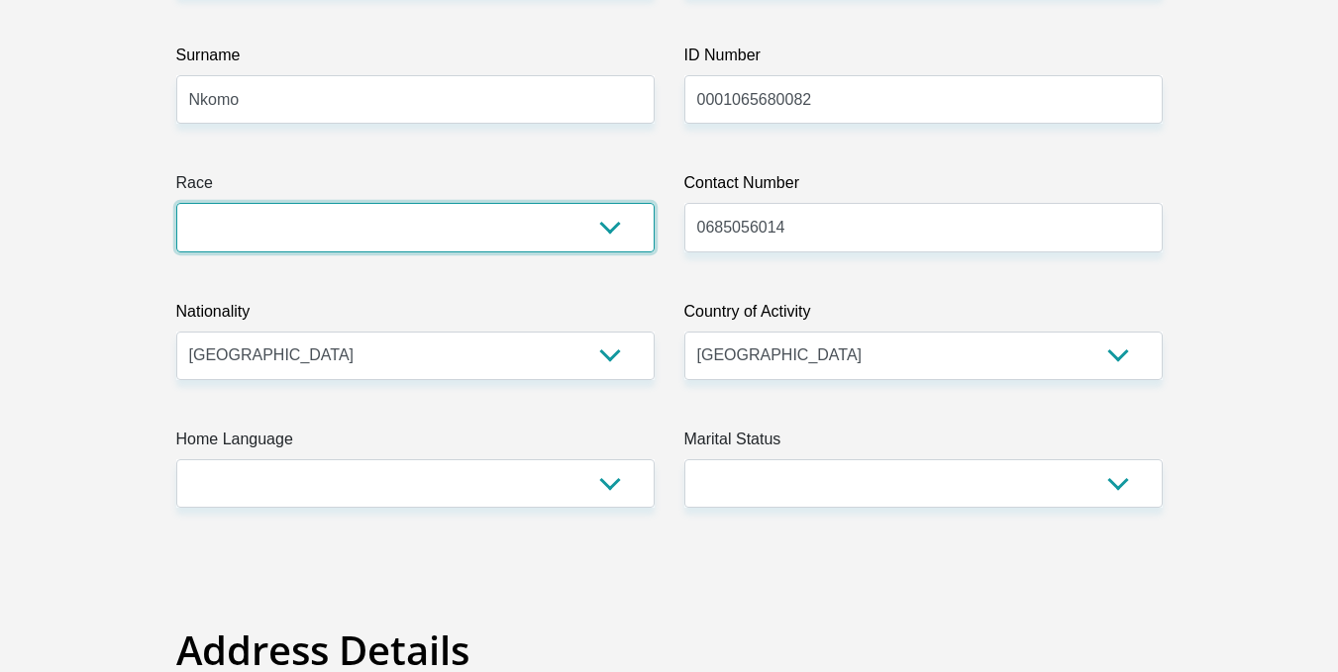
click at [500, 213] on select "Black Coloured Indian White Other" at bounding box center [415, 227] width 478 height 49
select select "1"
click at [176, 203] on select "Black Coloured Indian White Other" at bounding box center [415, 227] width 478 height 49
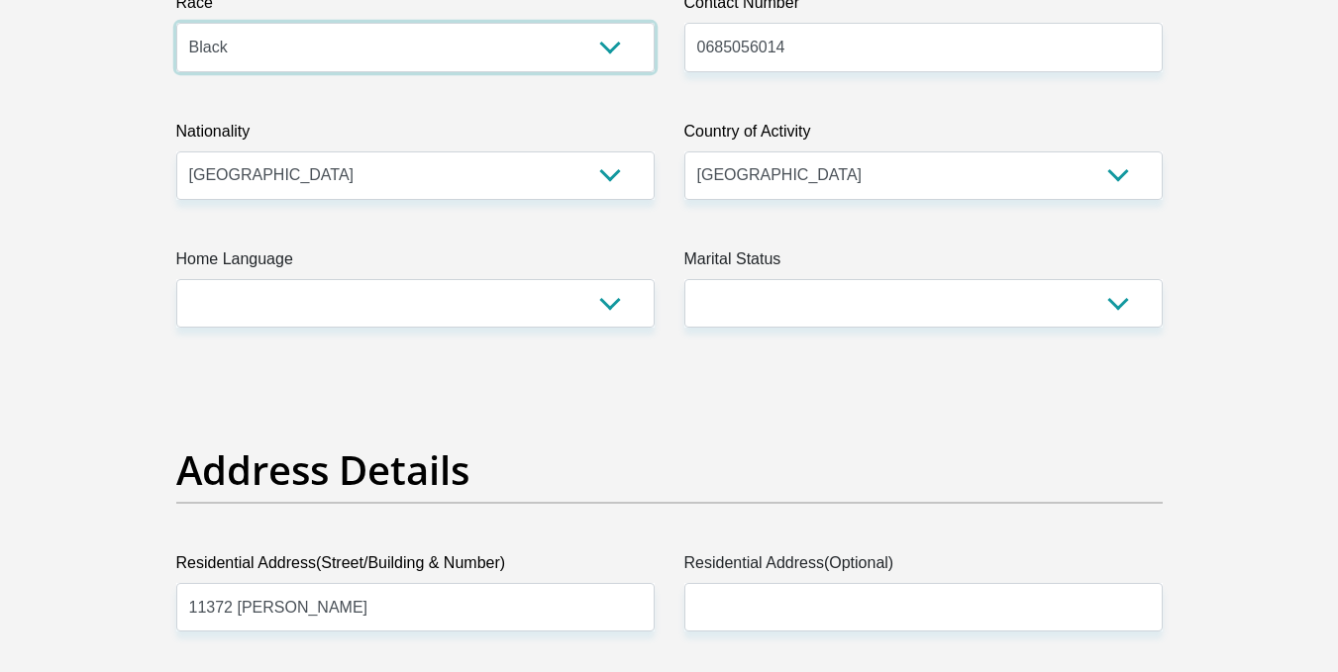
scroll to position [576, 0]
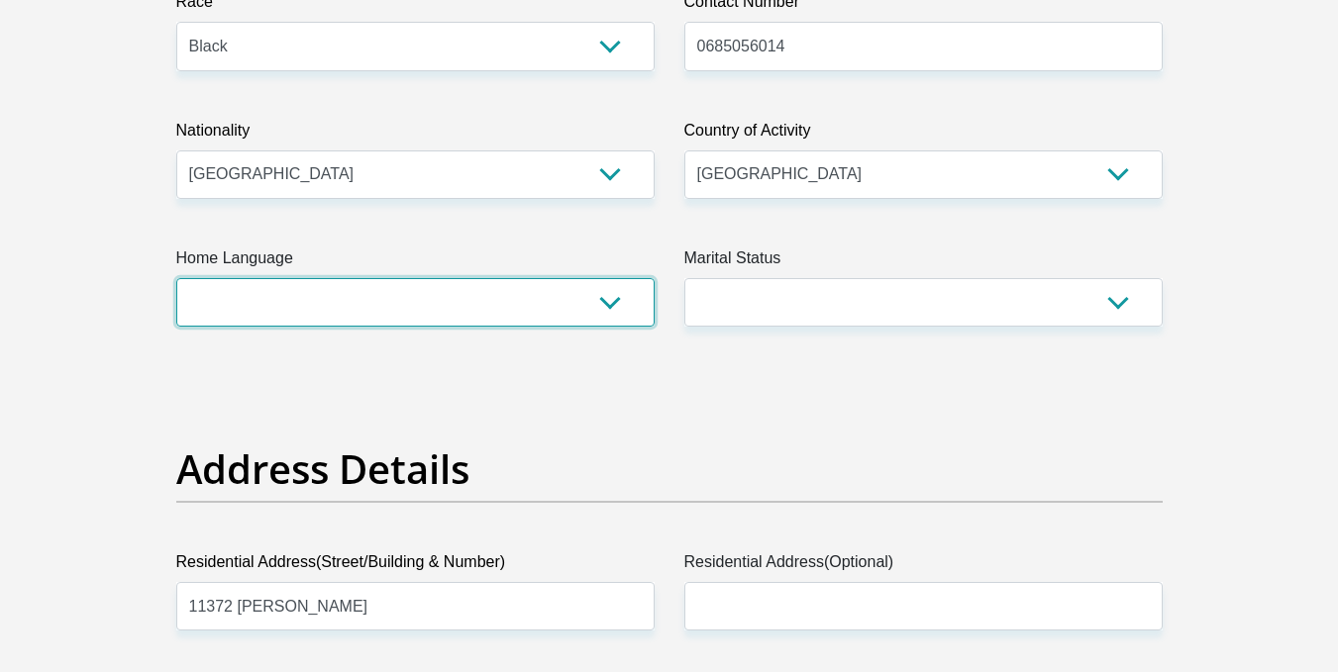
click at [385, 301] on select "Afrikaans English Sepedi South Ndebele Southern Sotho Swati Tsonga Tswana Venda…" at bounding box center [415, 302] width 478 height 49
select select "tso"
click at [176, 278] on select "Afrikaans English Sepedi South Ndebele Southern Sotho Swati Tsonga Tswana Venda…" at bounding box center [415, 302] width 478 height 49
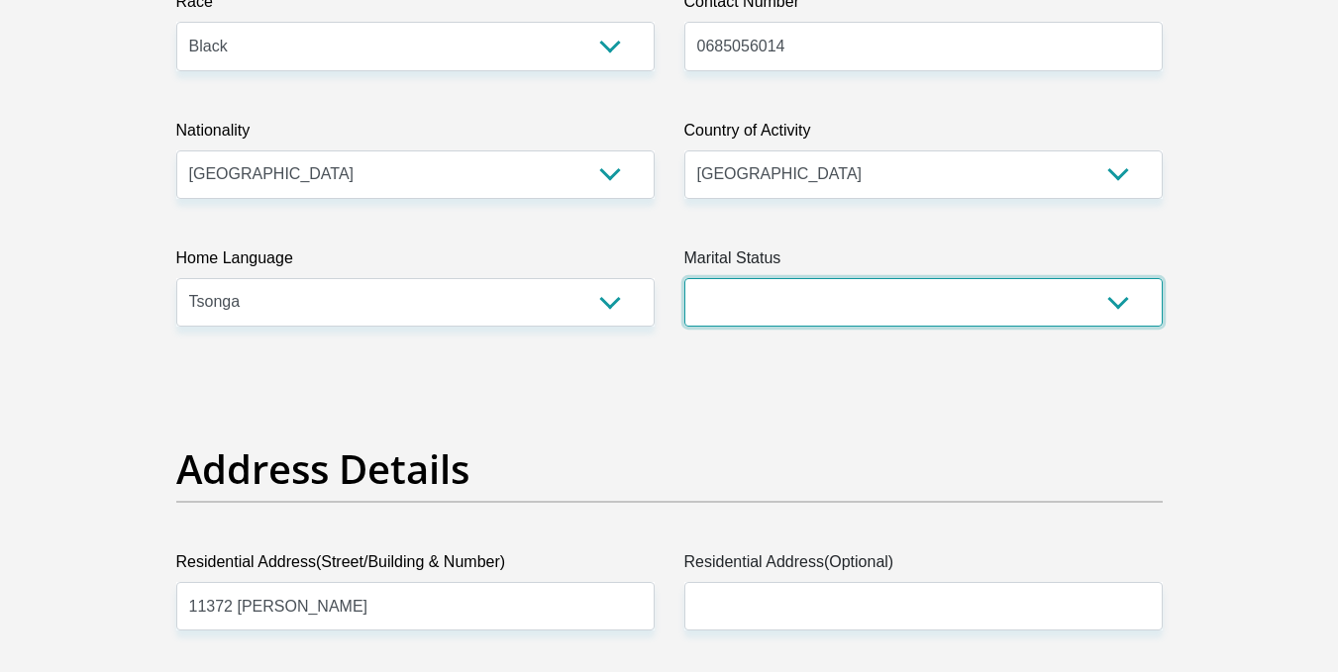
click at [723, 296] on select "Married ANC Single Divorced Widowed Married COP or Customary Law" at bounding box center [923, 302] width 478 height 49
select select "2"
click at [684, 278] on select "Married ANC Single Divorced Widowed Married COP or Customary Law" at bounding box center [923, 302] width 478 height 49
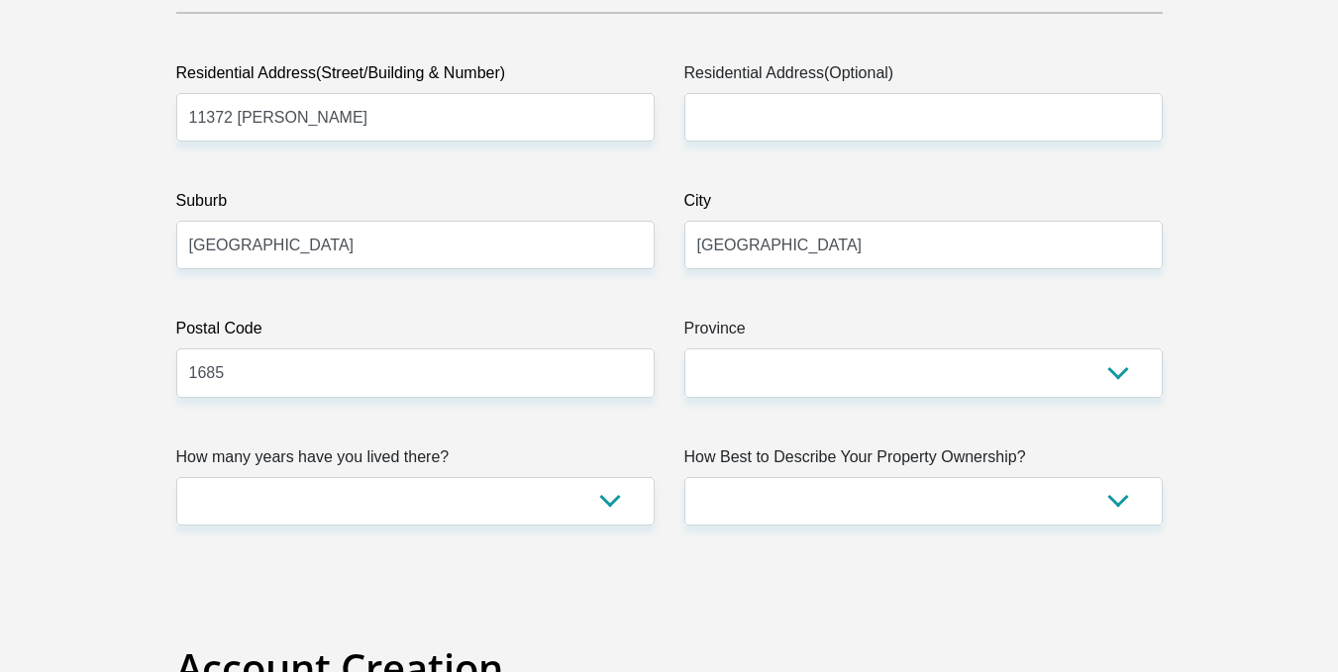
scroll to position [1066, 0]
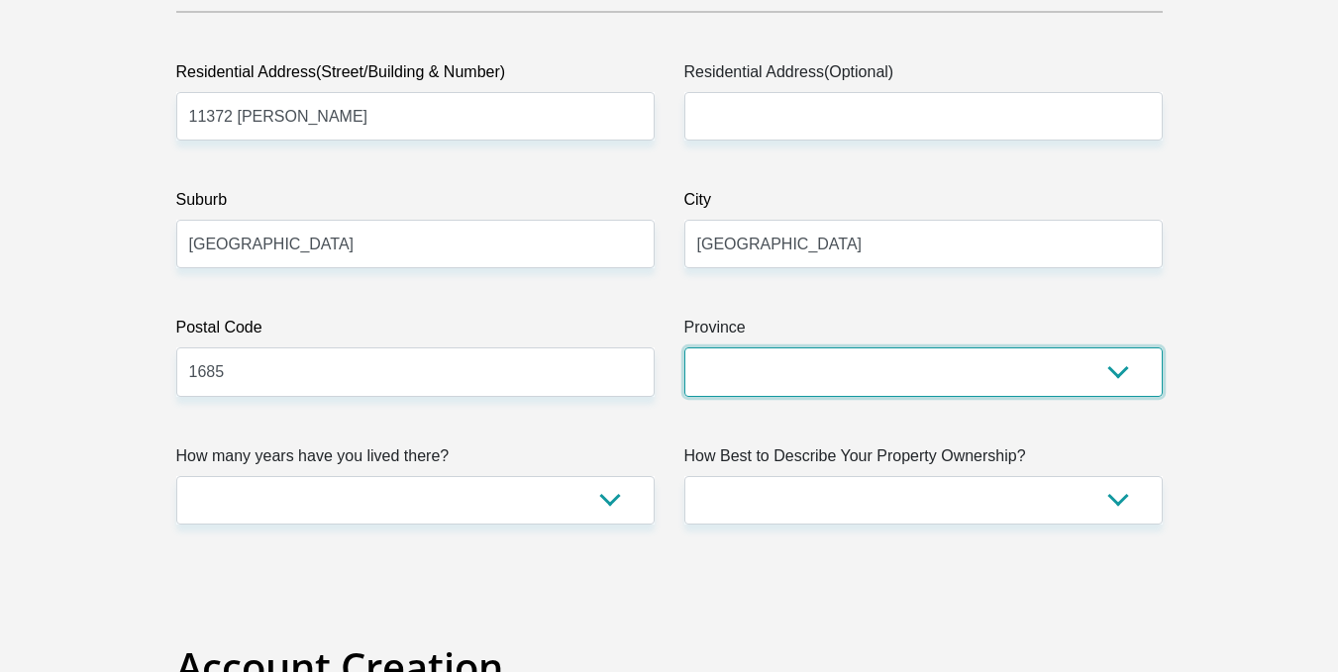
click at [760, 396] on select "Eastern Cape Free State Gauteng KwaZulu-Natal Limpopo Mpumalanga Northern Cape …" at bounding box center [923, 372] width 478 height 49
select select "Gauteng"
click at [684, 348] on select "Eastern Cape Free State Gauteng KwaZulu-Natal Limpopo Mpumalanga Northern Cape …" at bounding box center [923, 372] width 478 height 49
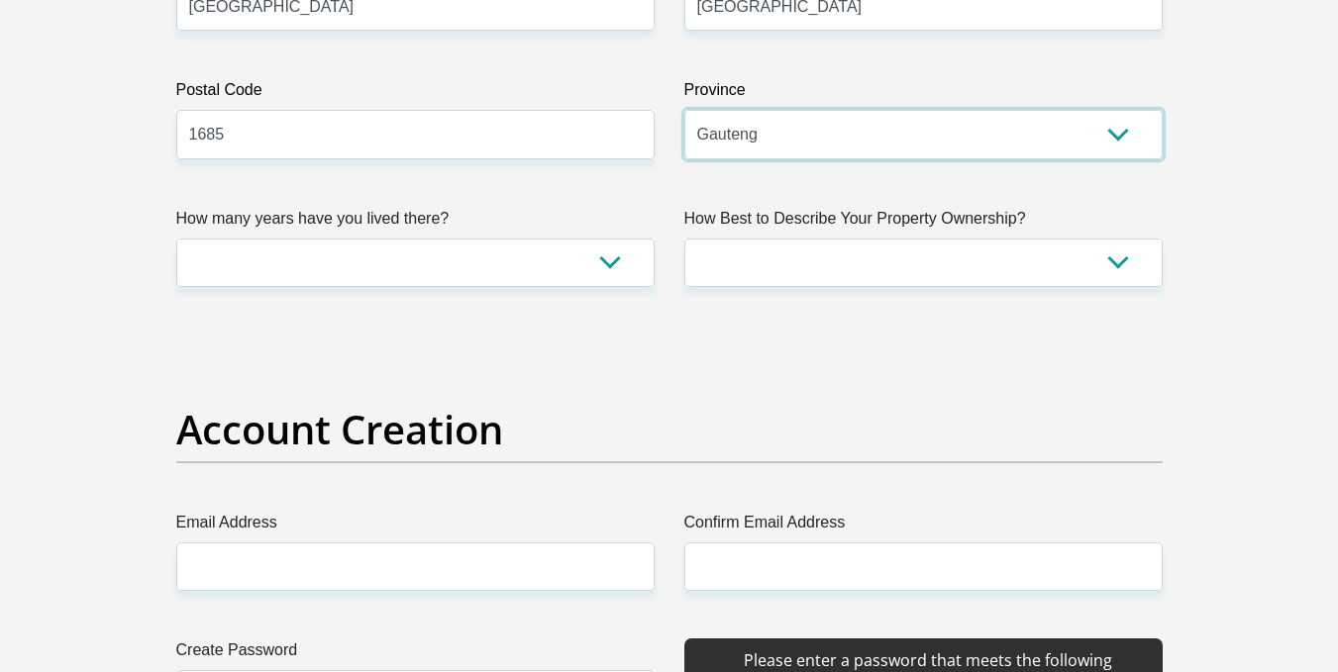
scroll to position [1306, 0]
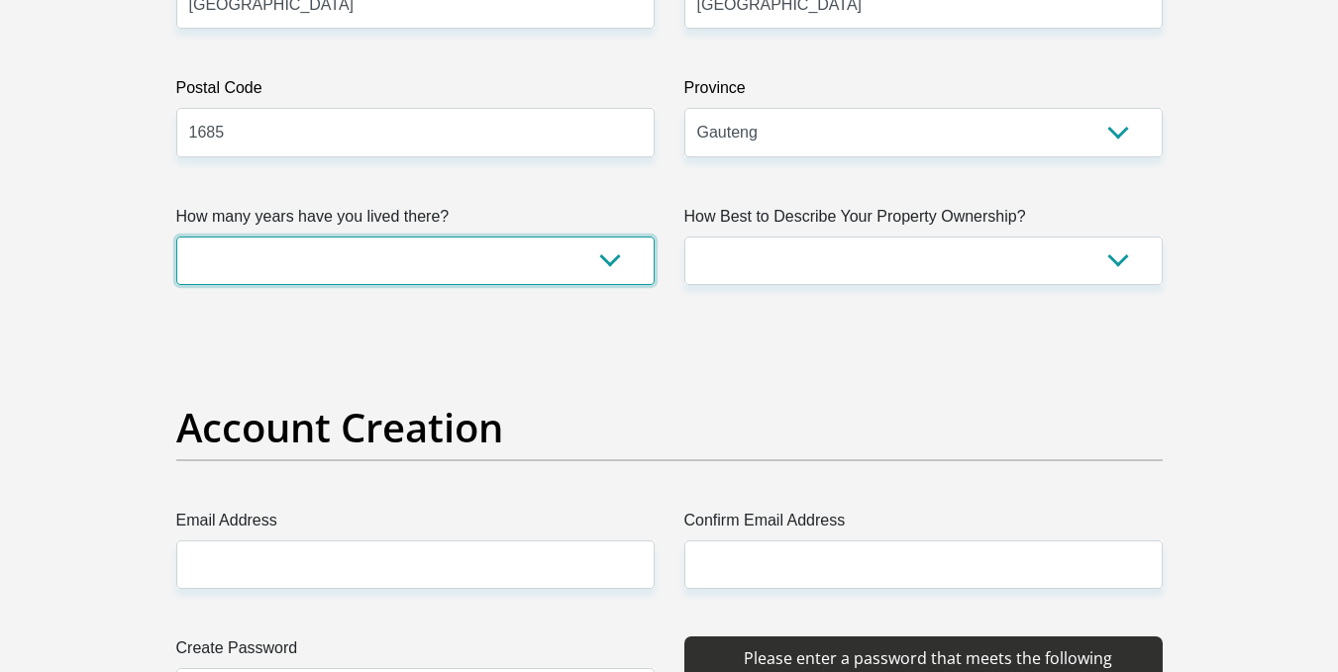
click at [522, 237] on select "less than 1 year 1-3 years 3-5 years 5+ years" at bounding box center [415, 261] width 478 height 49
select select "5"
click at [176, 237] on select "less than 1 year 1-3 years 3-5 years 5+ years" at bounding box center [415, 261] width 478 height 49
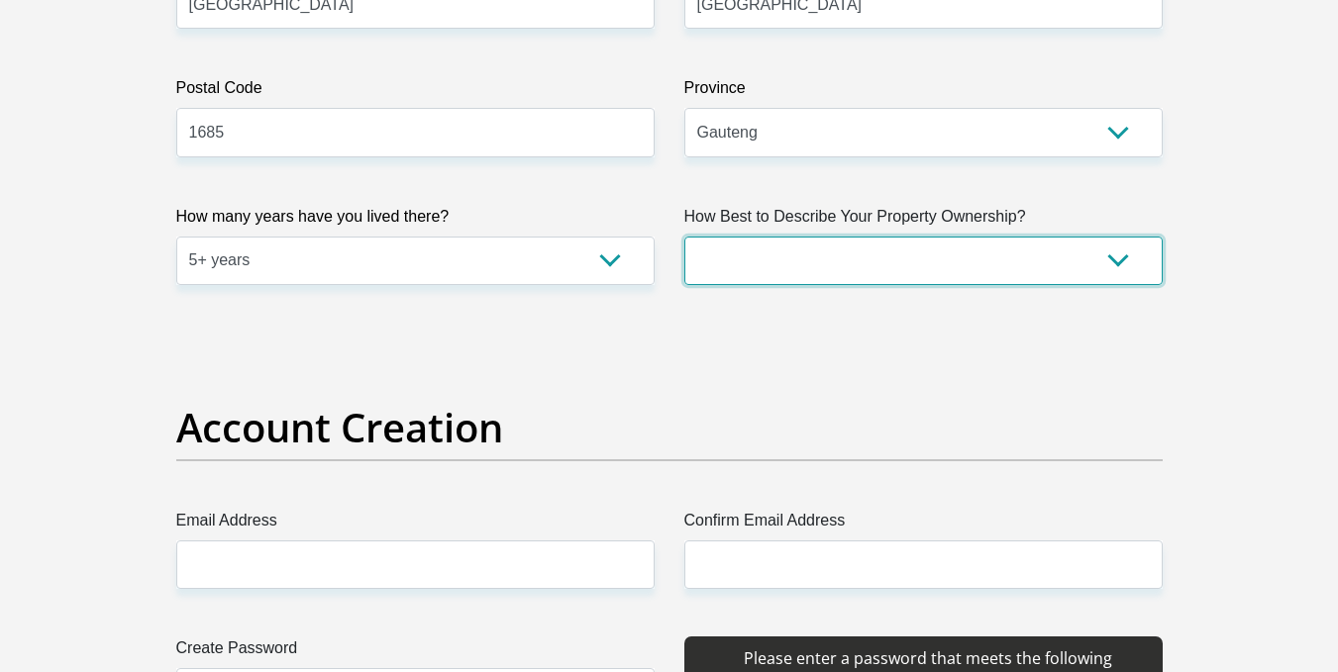
click at [766, 268] on select "Owned Rented Family Owned Company Dwelling" at bounding box center [923, 261] width 478 height 49
select select "parents"
click at [684, 237] on select "Owned Rented Family Owned Company Dwelling" at bounding box center [923, 261] width 478 height 49
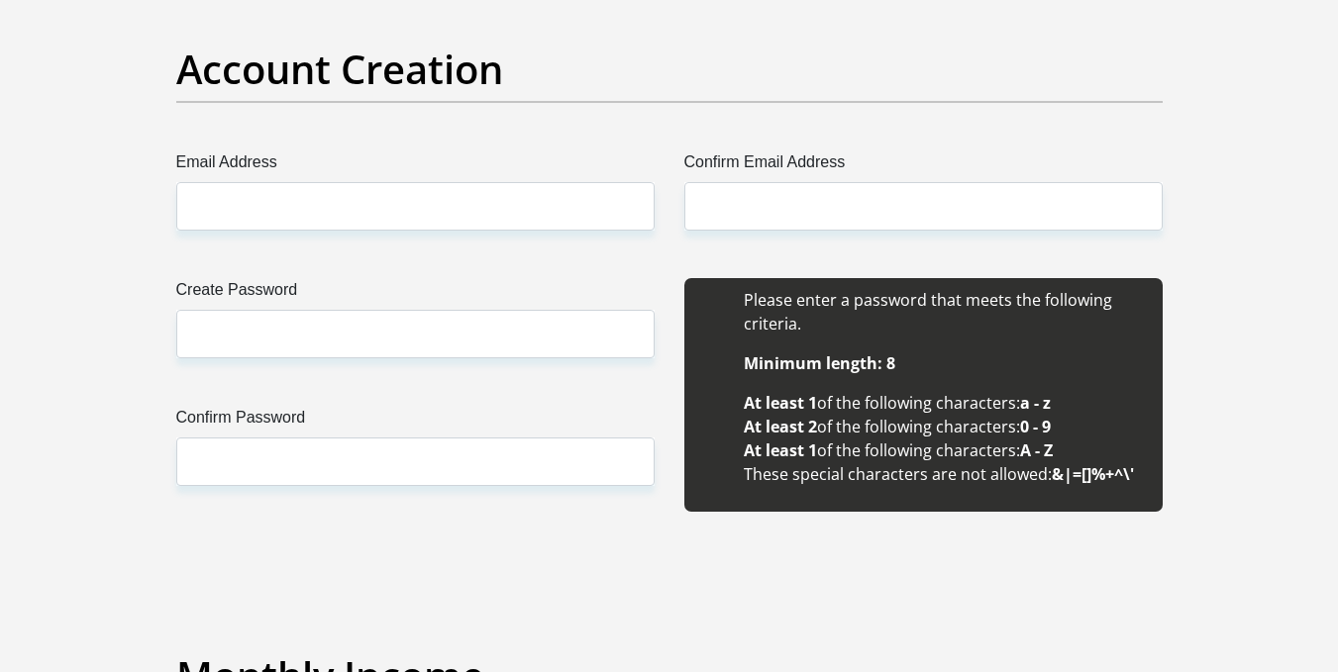
scroll to position [1668, 0]
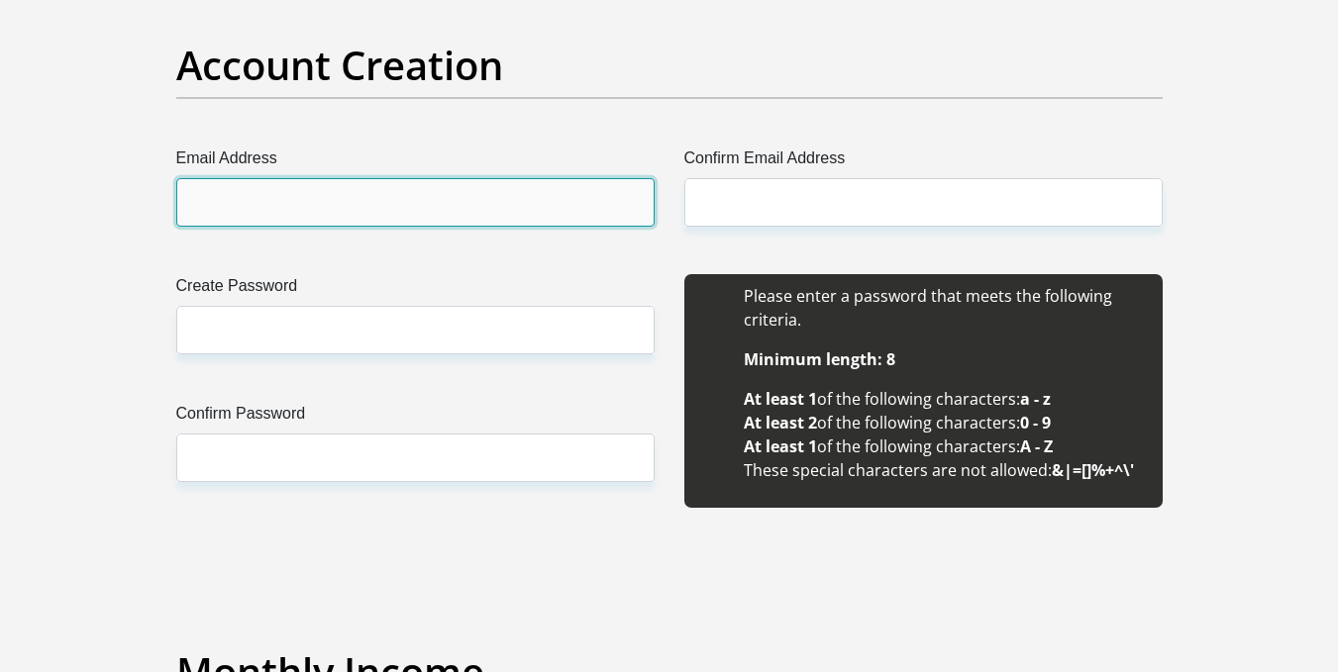
click at [497, 208] on input "Email Address" at bounding box center [415, 202] width 478 height 49
type input "zimiselenkomo47@gmail.com"
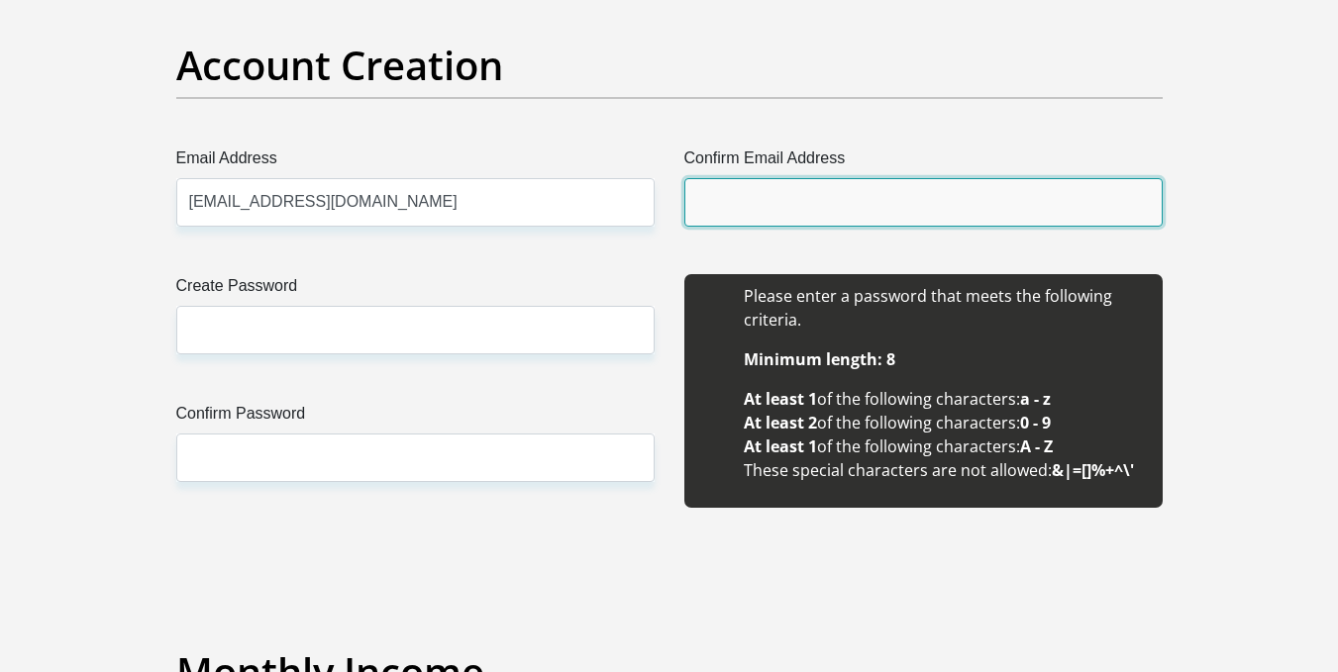
type input "zimiselenkomo47@gmail.com"
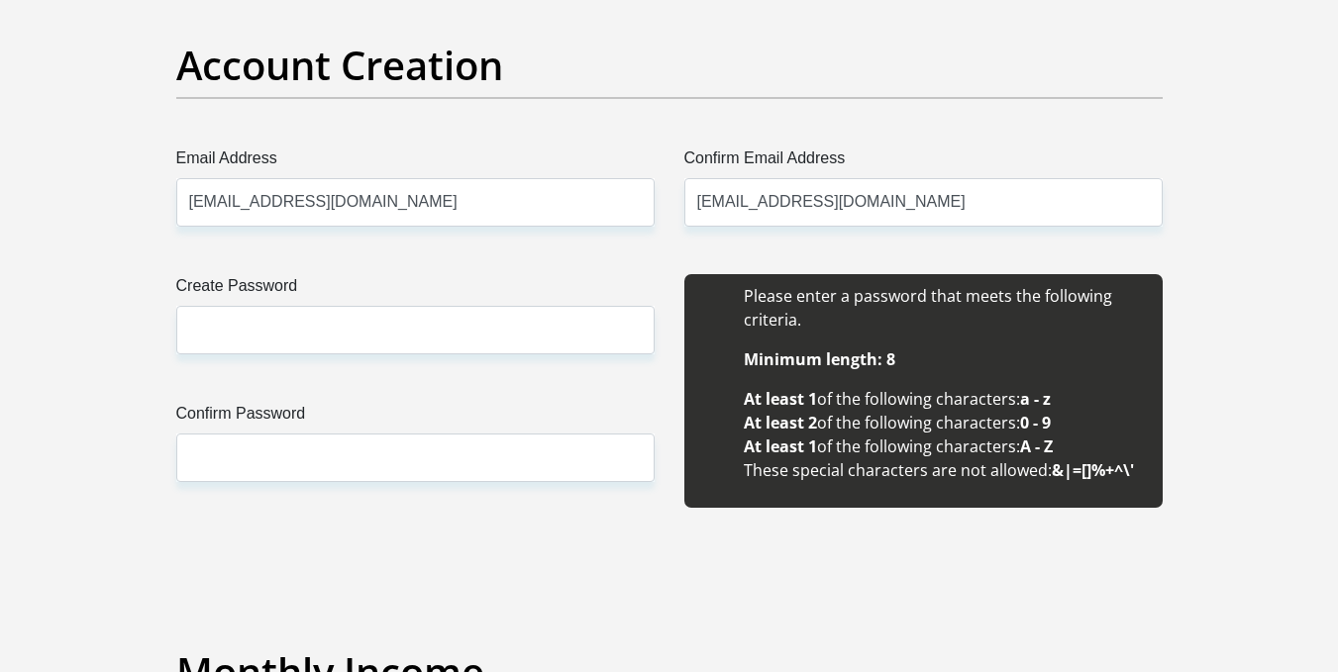
type input "Sibusiso"
type input "Nkomo"
type input "0685056014"
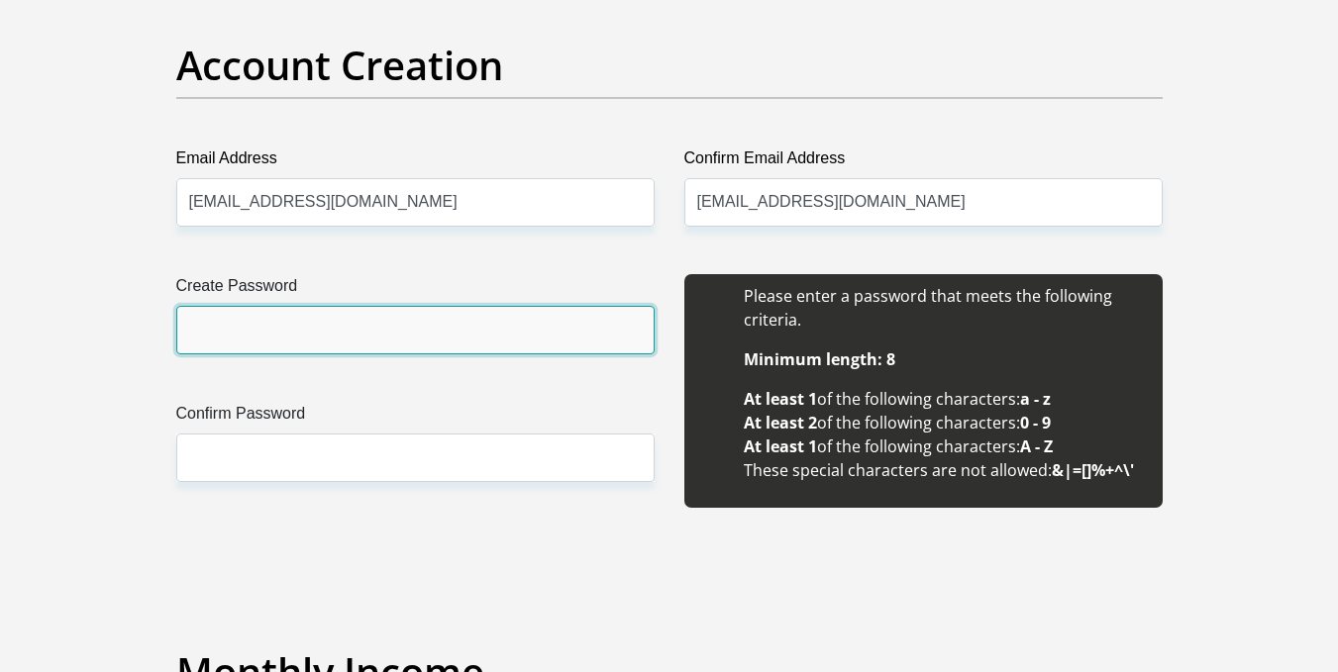
click at [381, 339] on input "Create Password" at bounding box center [415, 330] width 478 height 49
type input "Zimi1647sele"
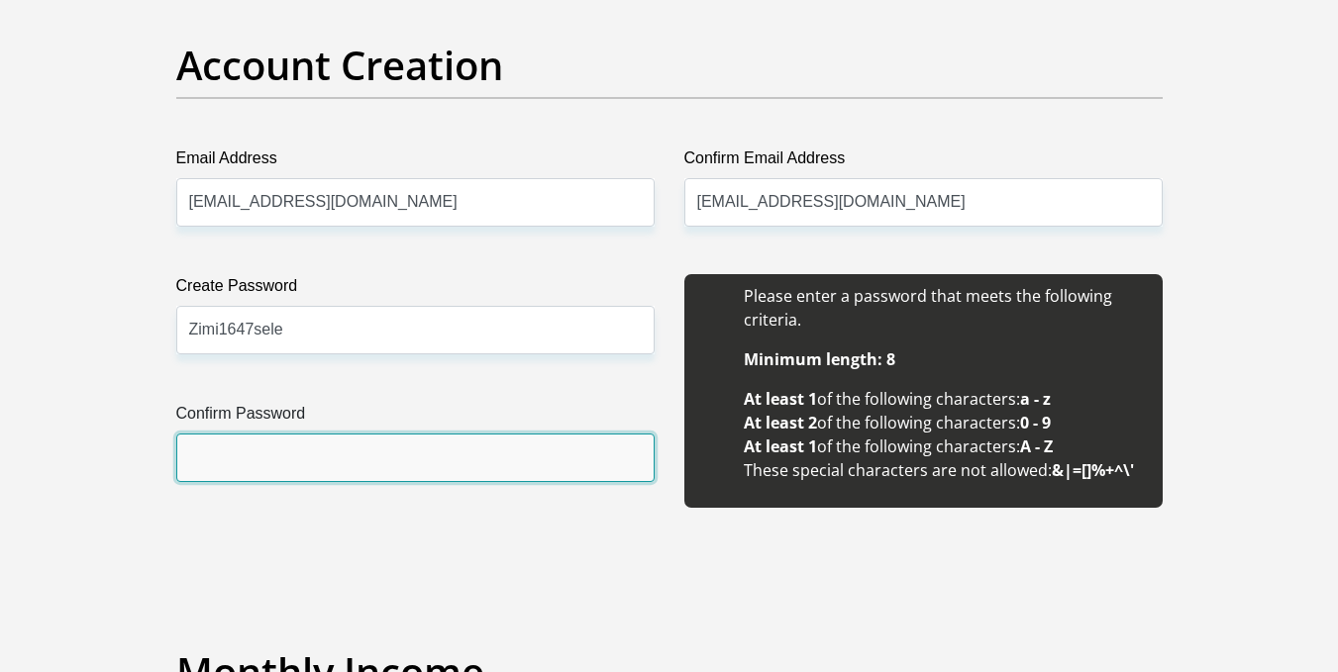
drag, startPoint x: 363, startPoint y: 444, endPoint x: 363, endPoint y: 536, distance: 92.1
type input "Zimi1647sele"
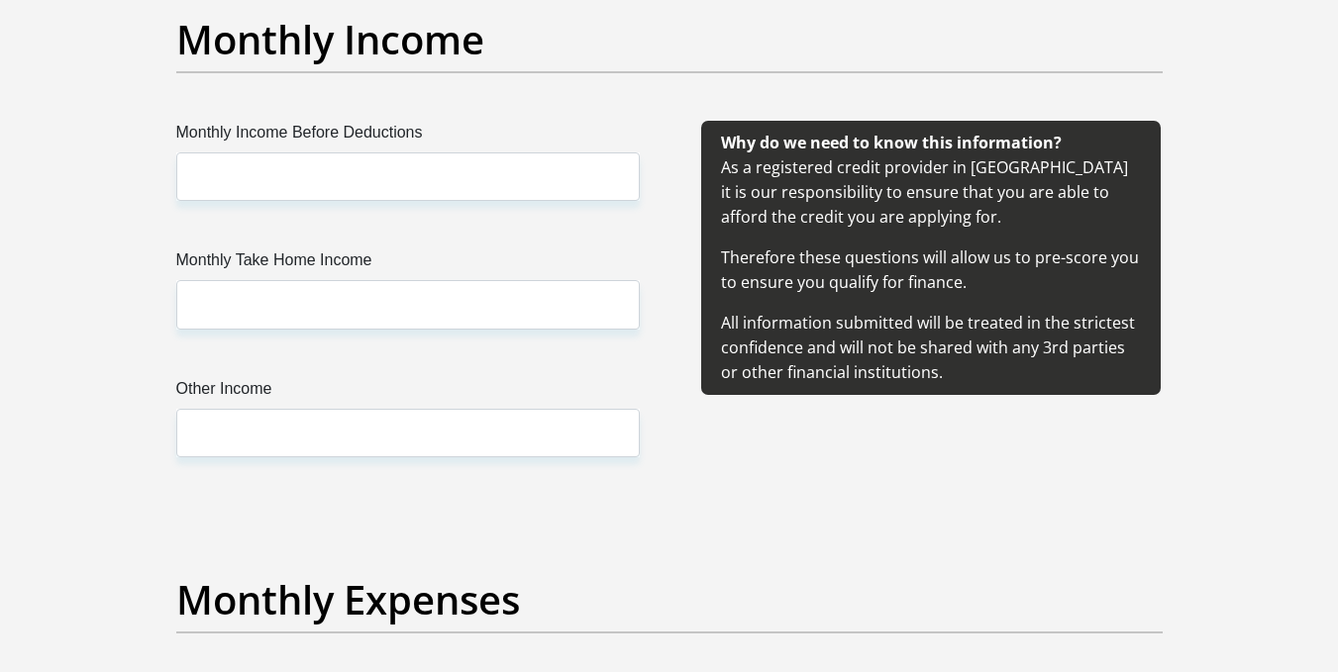
scroll to position [2306, 0]
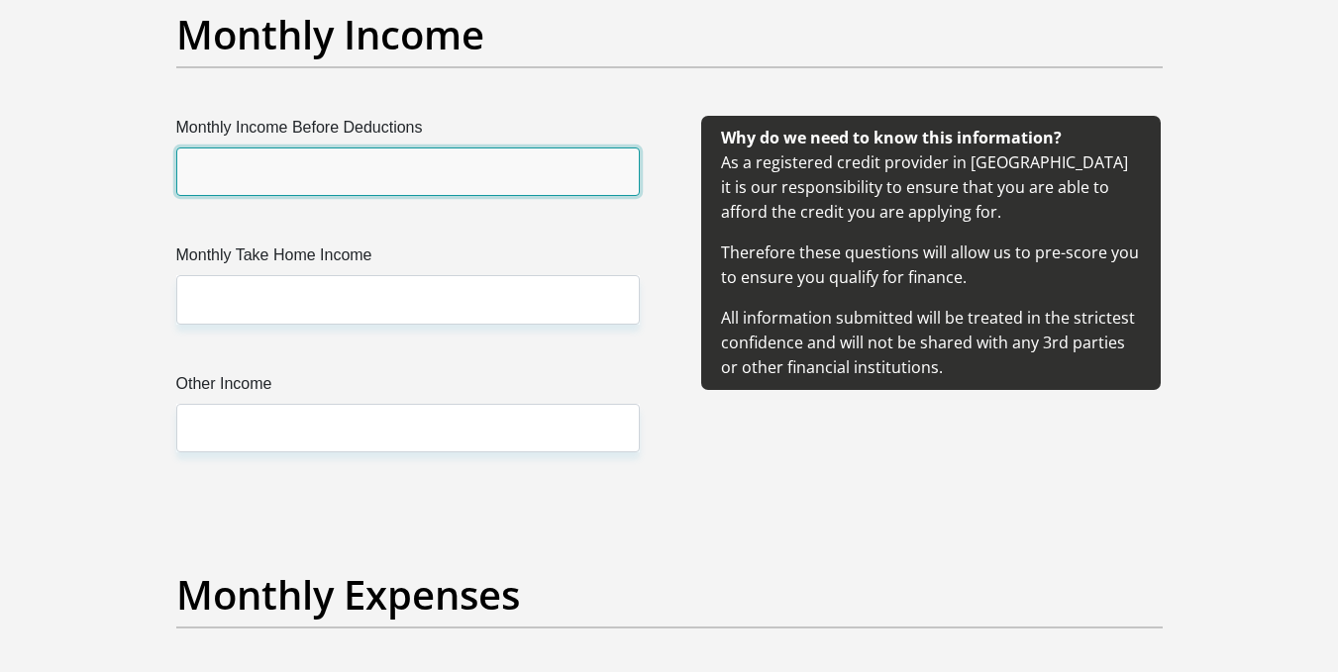
click at [314, 164] on input "Monthly Income Before Deductions" at bounding box center [407, 172] width 463 height 49
type input "6000"
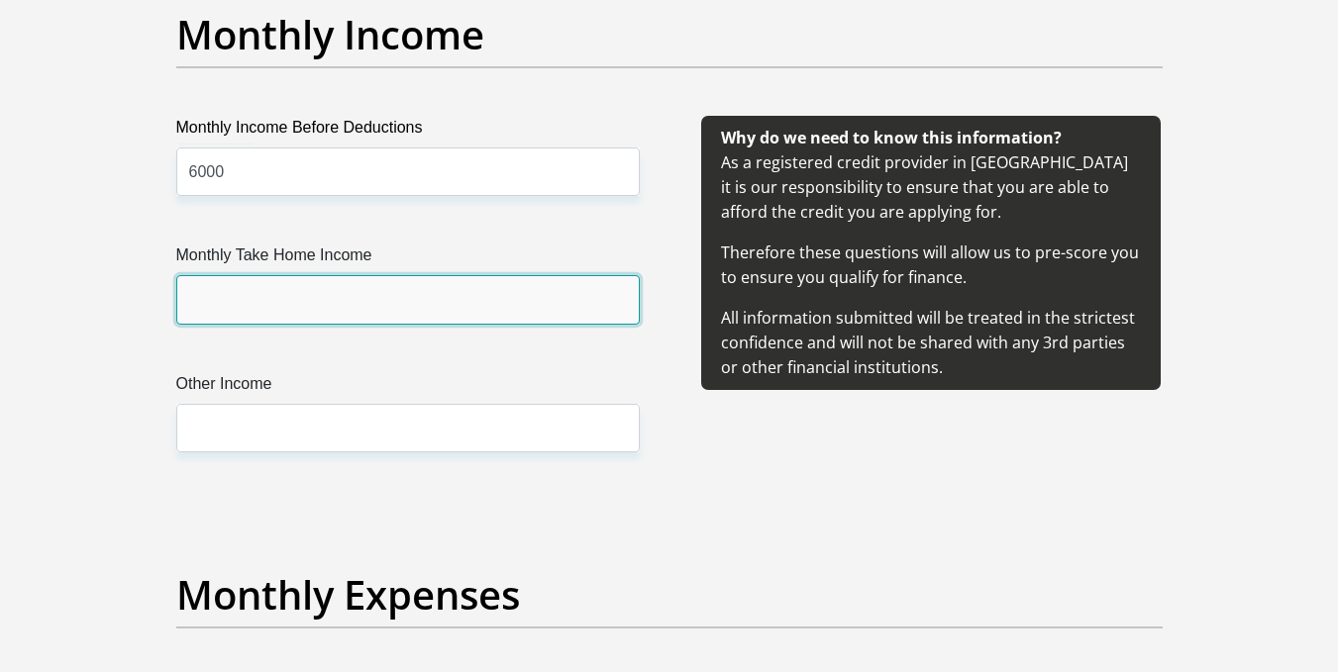
click at [293, 306] on input "Monthly Take Home Income" at bounding box center [407, 299] width 463 height 49
type input "5600"
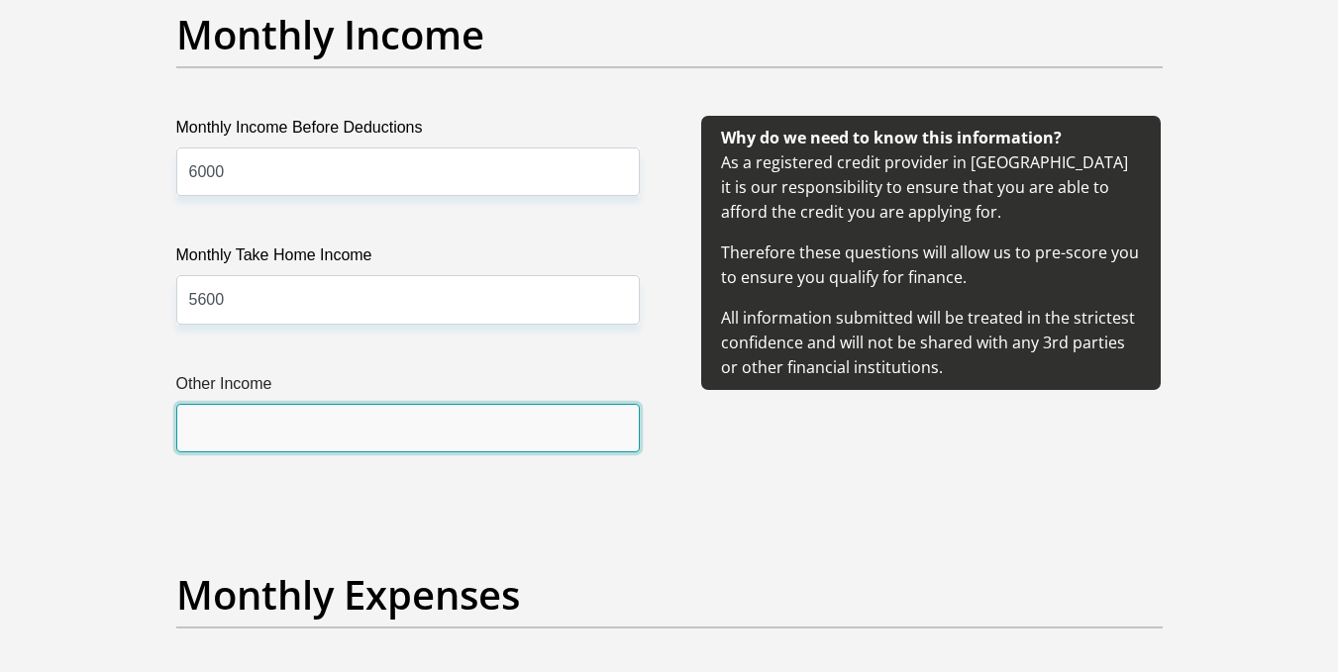
click at [285, 415] on input "Other Income" at bounding box center [407, 428] width 463 height 49
type input "1500"
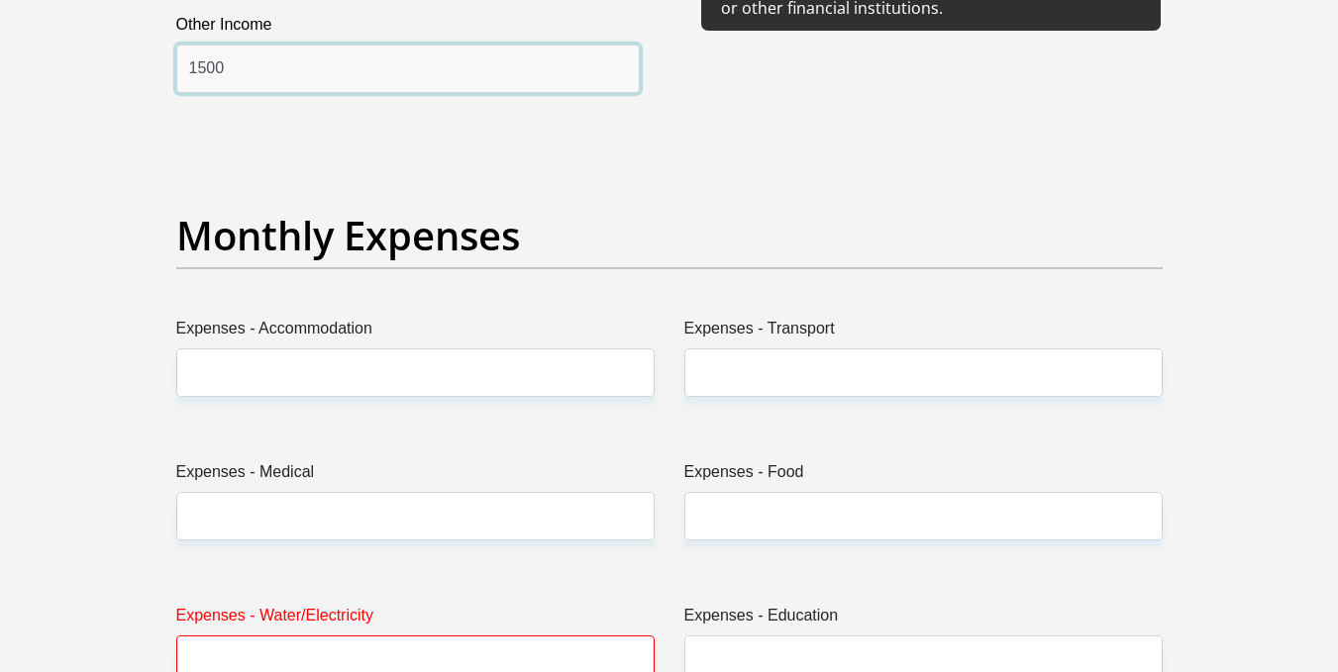
scroll to position [2674, 0]
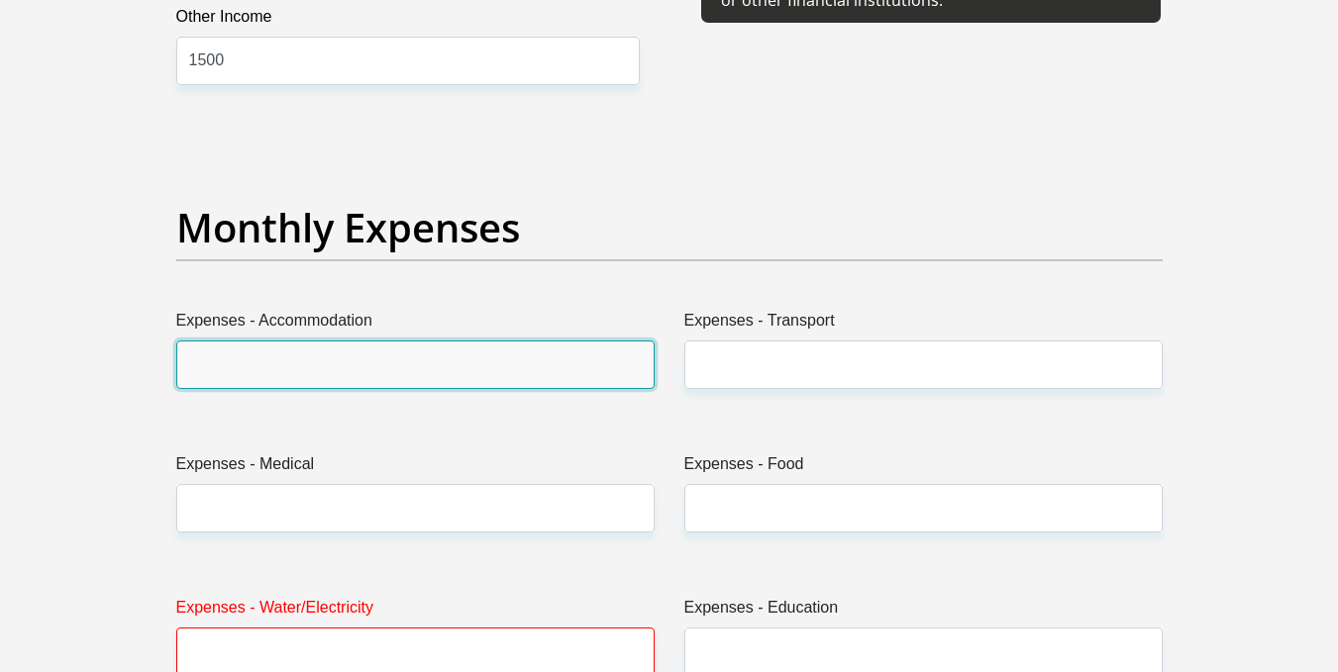
click at [358, 359] on input "Expenses - Accommodation" at bounding box center [415, 365] width 478 height 49
type input "0"
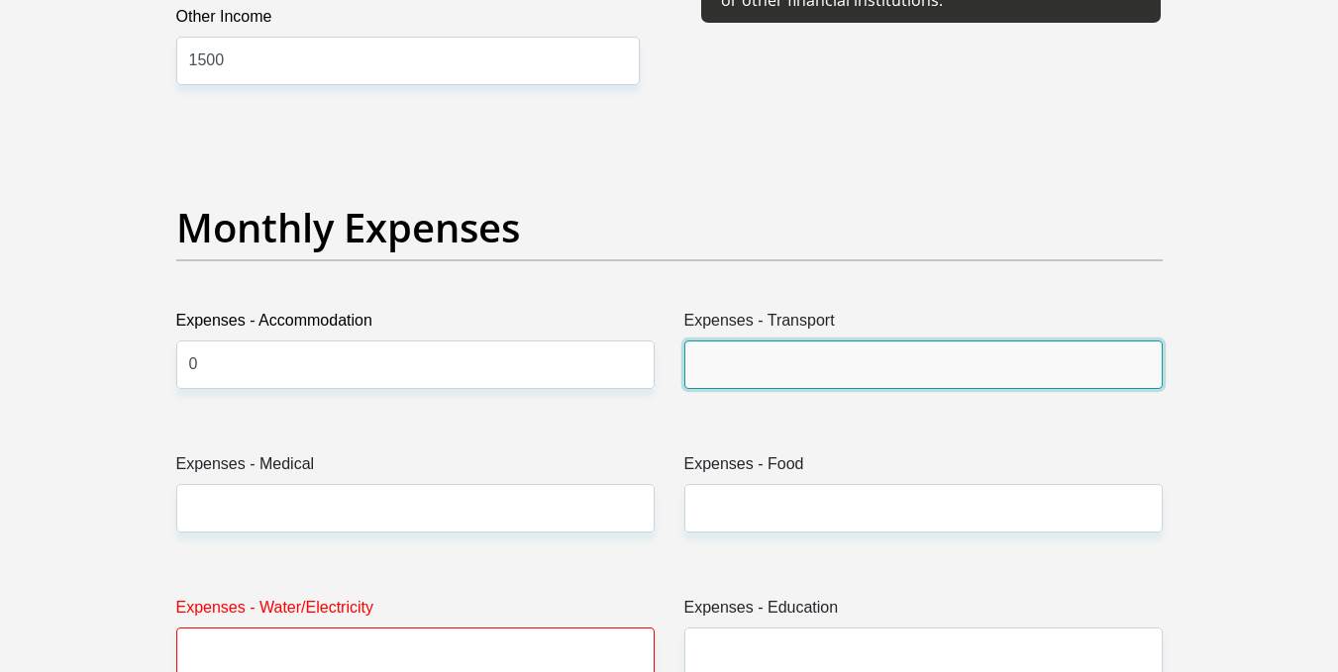
click at [768, 358] on input "Expenses - Transport" at bounding box center [923, 365] width 478 height 49
type input "800"
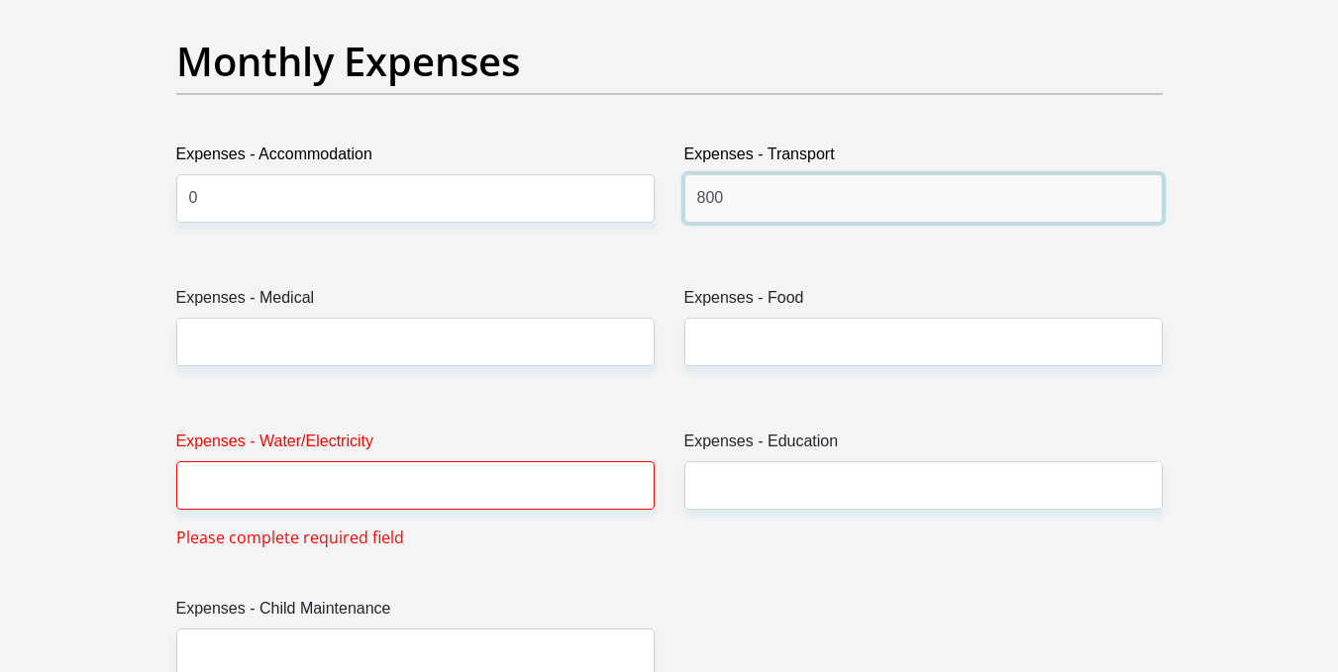
scroll to position [2841, 0]
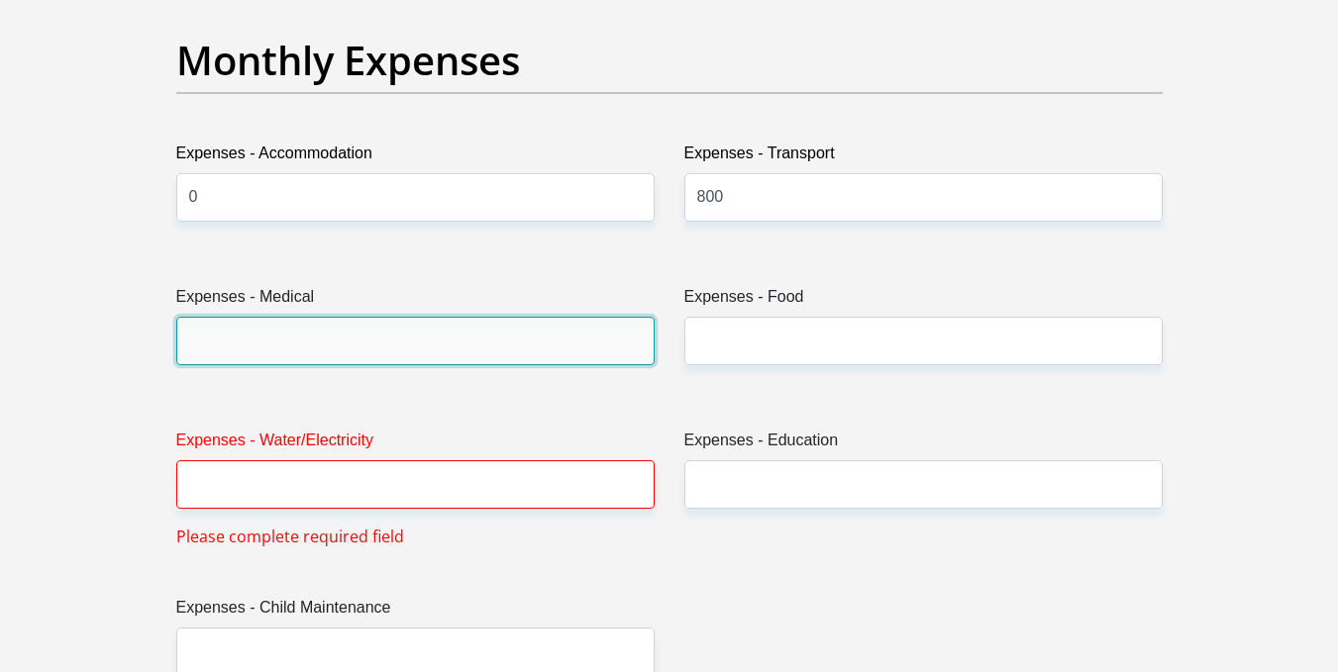
click at [473, 343] on input "Expenses - Medical" at bounding box center [415, 341] width 478 height 49
type input "0"
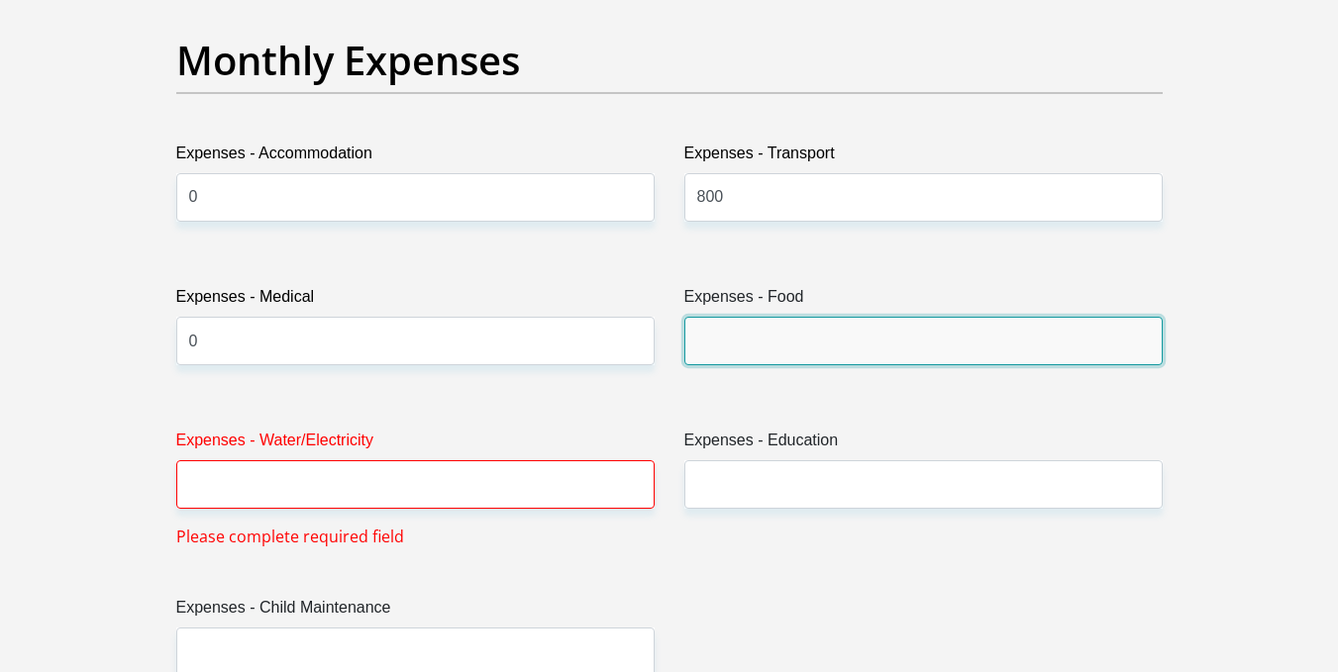
drag, startPoint x: 781, startPoint y: 335, endPoint x: 805, endPoint y: 393, distance: 63.1
type input "1000"
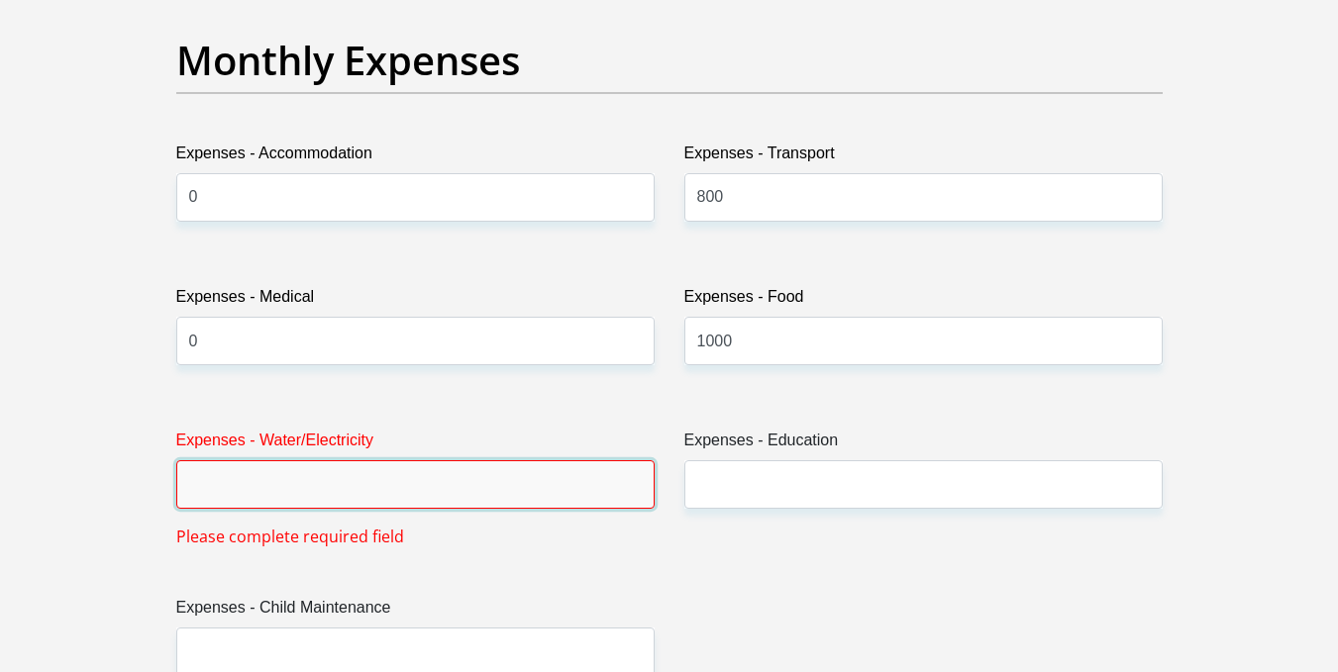
click at [431, 499] on input "Expenses - Water/Electricity" at bounding box center [415, 484] width 478 height 49
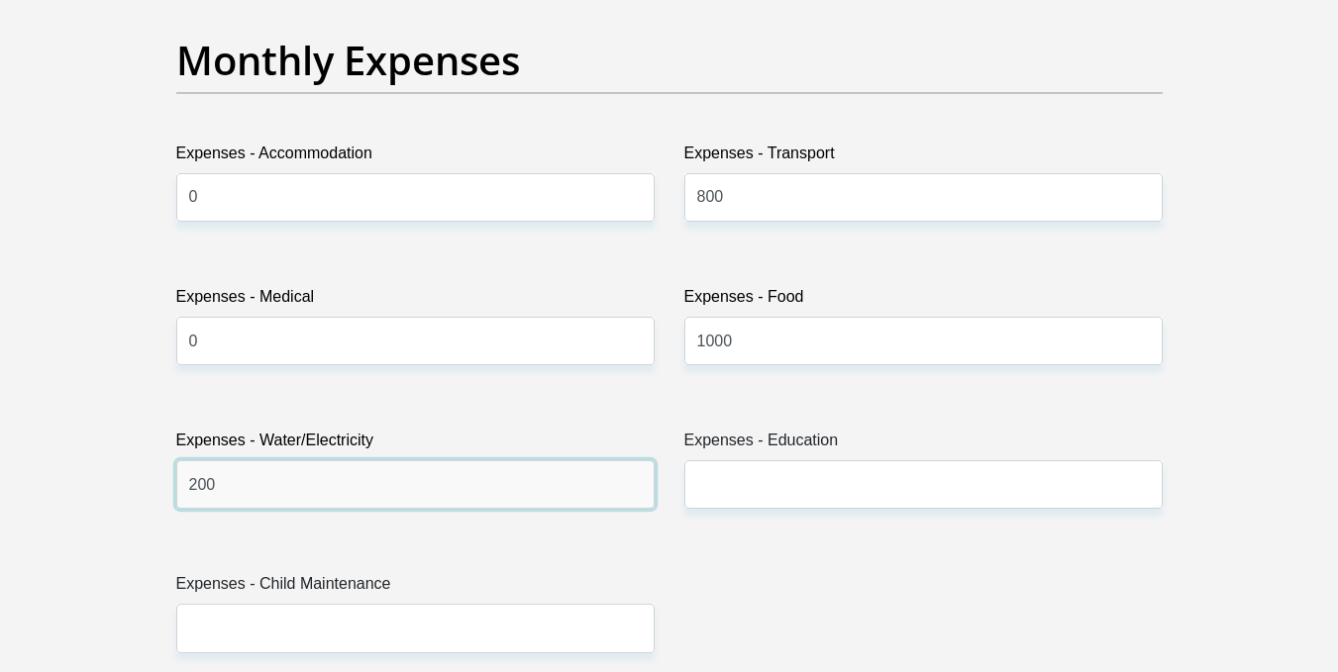
type input "200"
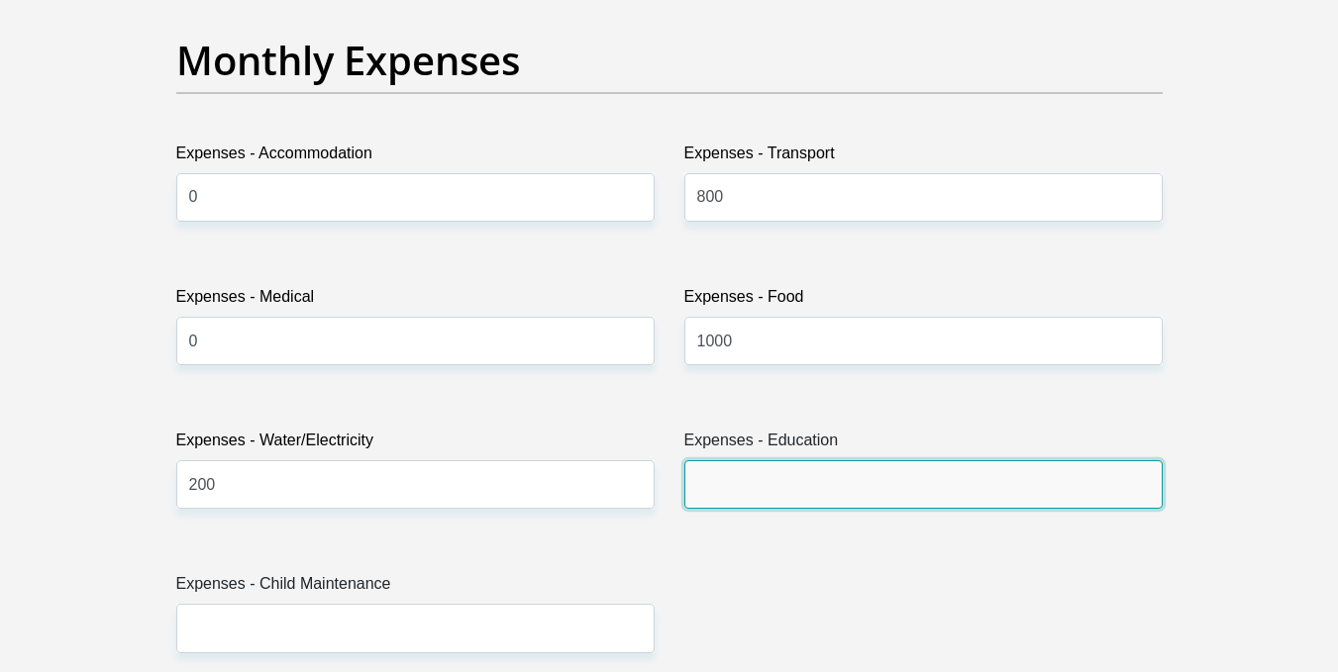
click at [727, 496] on input "Expenses - Education" at bounding box center [923, 484] width 478 height 49
type input "0"
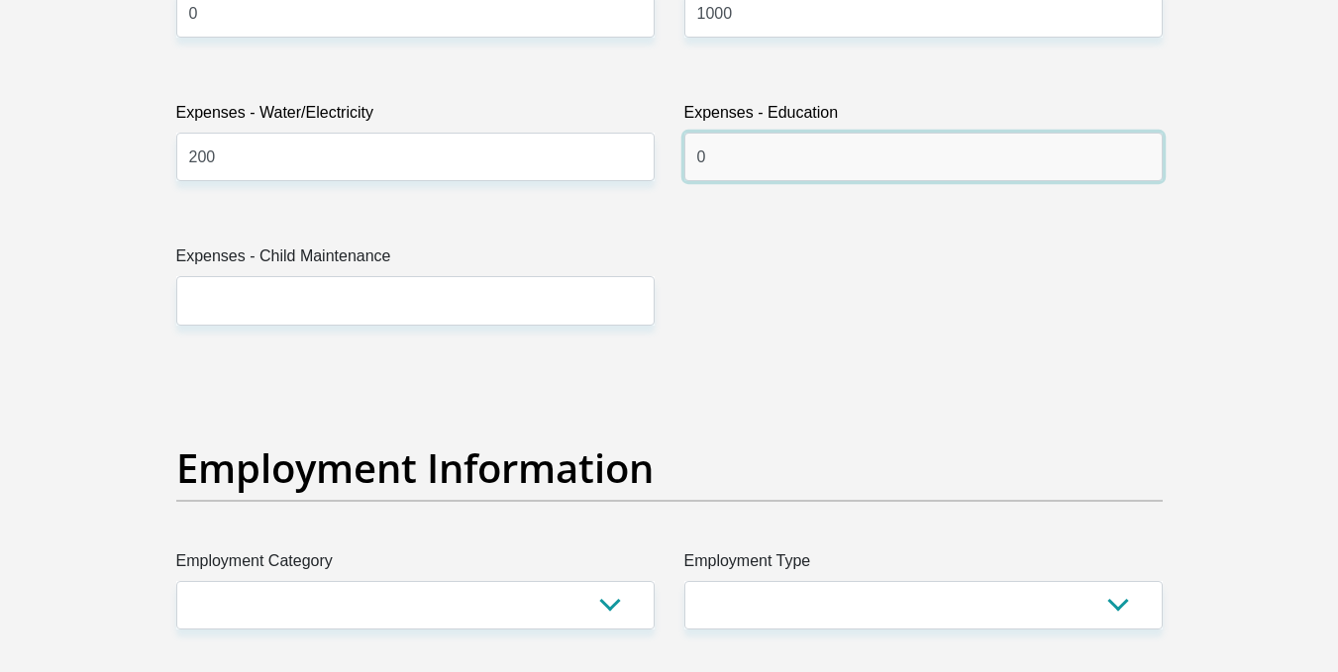
scroll to position [3170, 0]
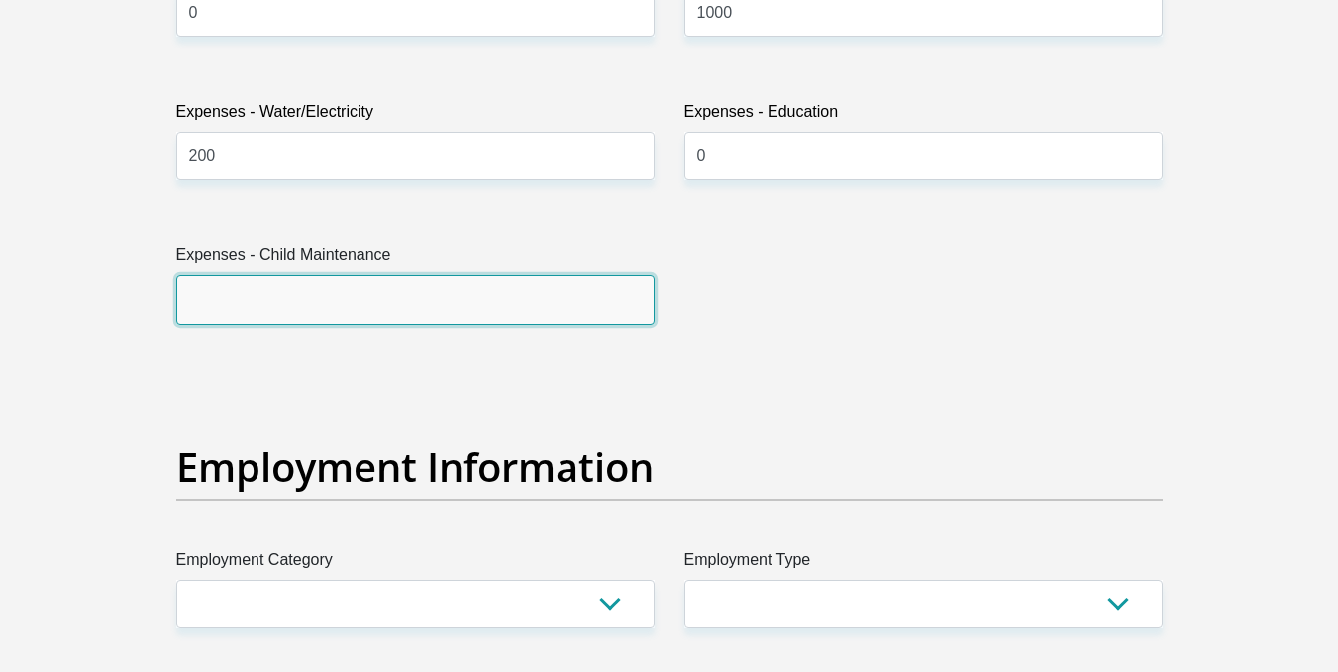
drag, startPoint x: 482, startPoint y: 318, endPoint x: 379, endPoint y: 360, distance: 111.4
click at [379, 360] on div "Title Mr Ms Mrs Dr Other First Name Sibusiso Surname Nkomo ID Number 0001065680…" at bounding box center [669, 362] width 1016 height 6443
type input "0"
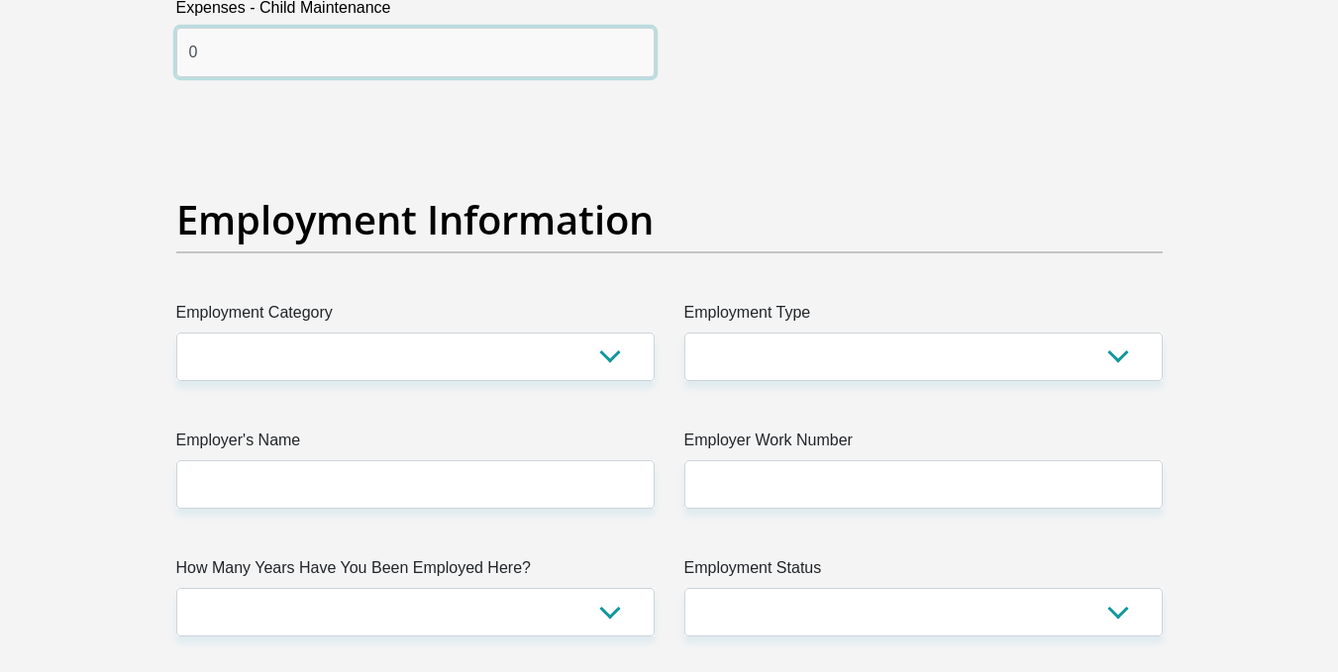
scroll to position [3458, 0]
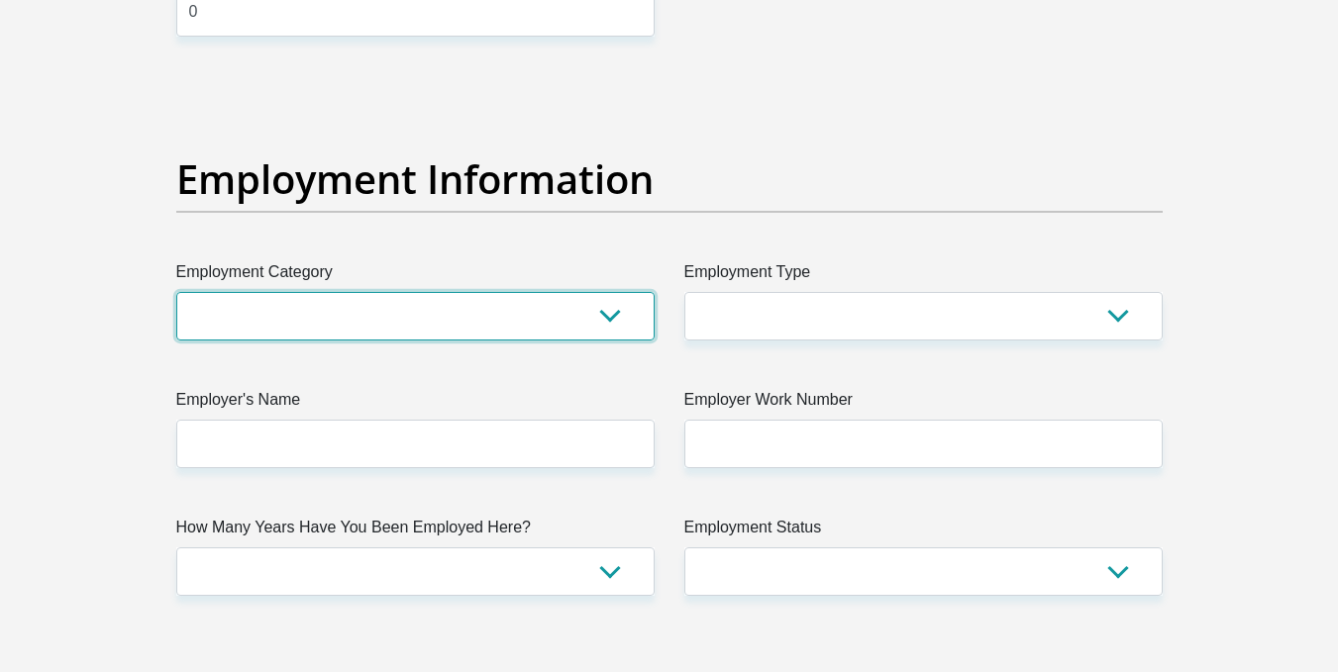
click at [379, 314] on select "AGRICULTURE ALCOHOL & TOBACCO CONSTRUCTION MATERIALS METALLURGY EQUIPMENT FOR R…" at bounding box center [415, 316] width 478 height 49
select select "14"
click at [176, 292] on select "AGRICULTURE ALCOHOL & TOBACCO CONSTRUCTION MATERIALS METALLURGY EQUIPMENT FOR R…" at bounding box center [415, 316] width 478 height 49
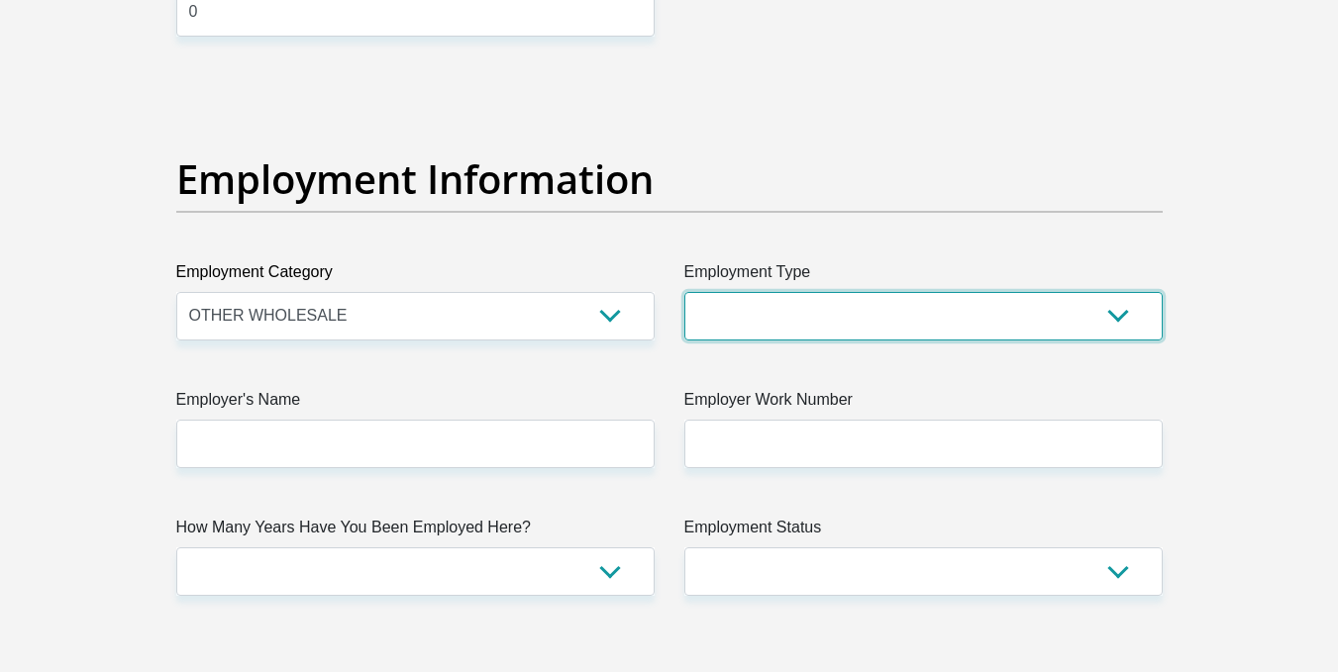
click at [776, 303] on select "College/Lecturer Craft Seller Creative Driver Executive Farmer Forces - Non Com…" at bounding box center [923, 316] width 478 height 49
select select "Unknown/Other"
click at [684, 292] on select "College/Lecturer Craft Seller Creative Driver Executive Farmer Forces - Non Com…" at bounding box center [923, 316] width 478 height 49
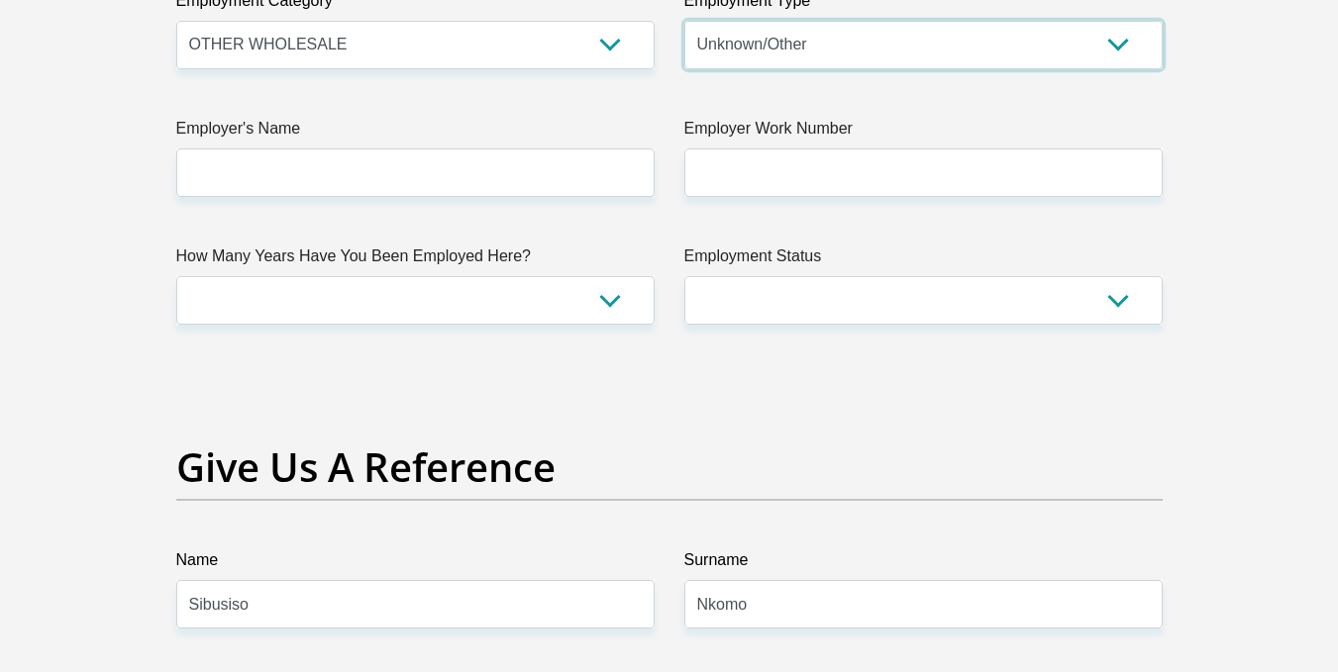
scroll to position [3731, 0]
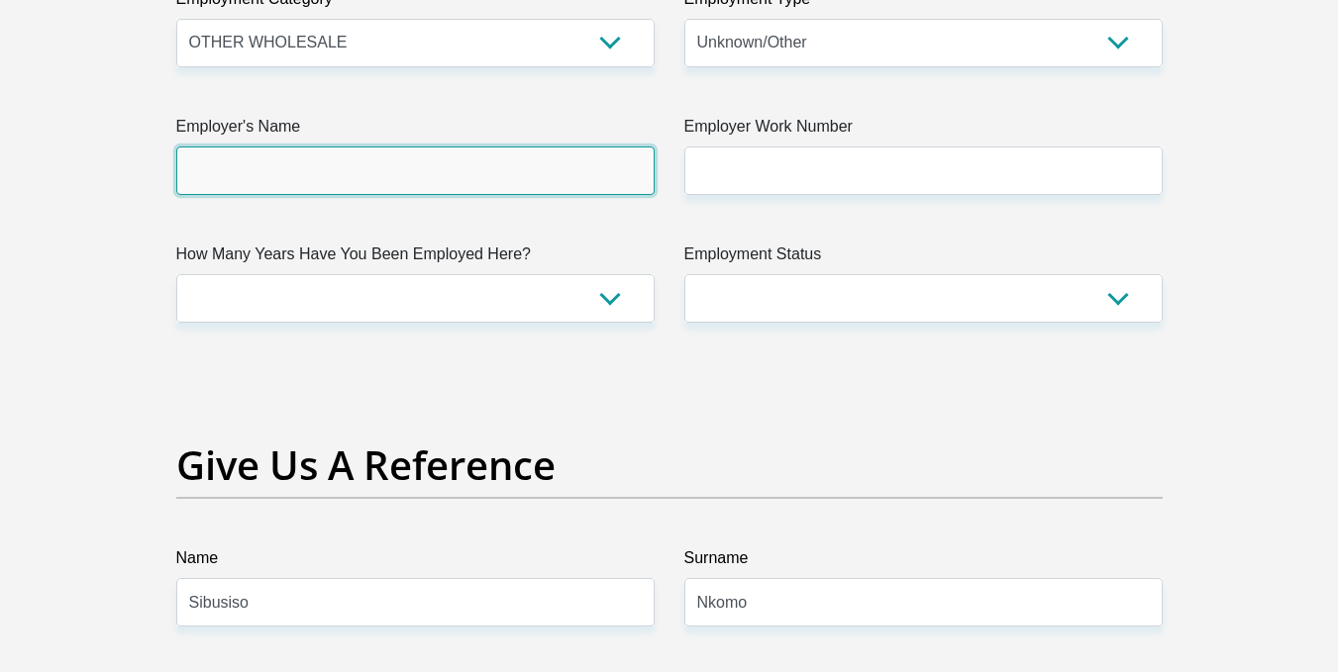
click at [516, 169] on input "Employer's Name" at bounding box center [415, 171] width 478 height 49
type input "GPretail"
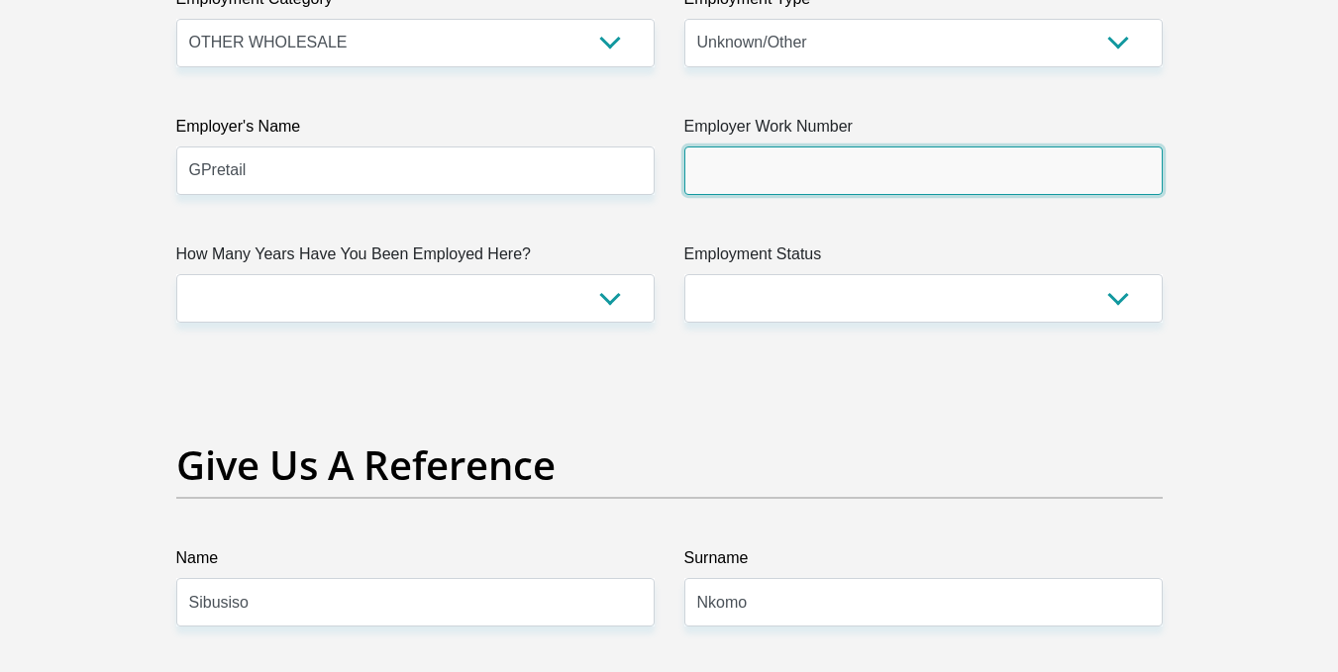
click at [835, 171] on input "Employer Work Number" at bounding box center [923, 171] width 478 height 49
type input "0685056014"
drag, startPoint x: 829, startPoint y: 163, endPoint x: 596, endPoint y: 176, distance: 233.1
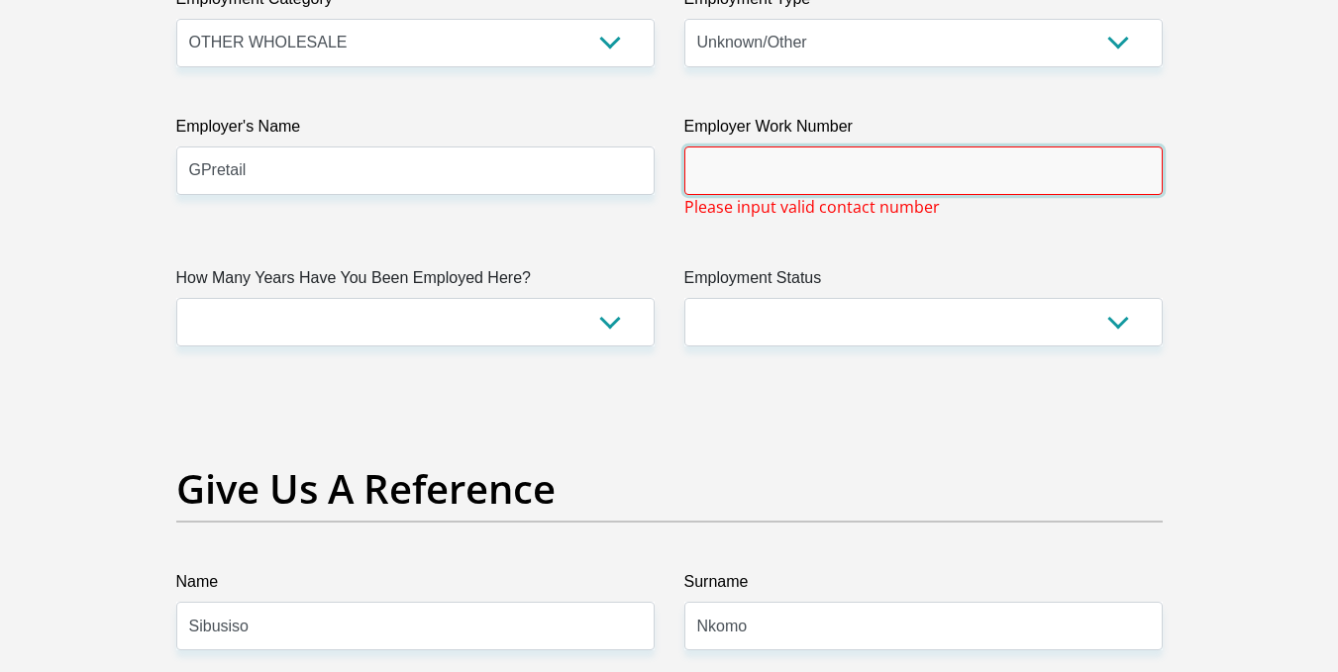
click at [796, 185] on input "Employer Work Number" at bounding box center [923, 171] width 478 height 49
type input "0123436859"
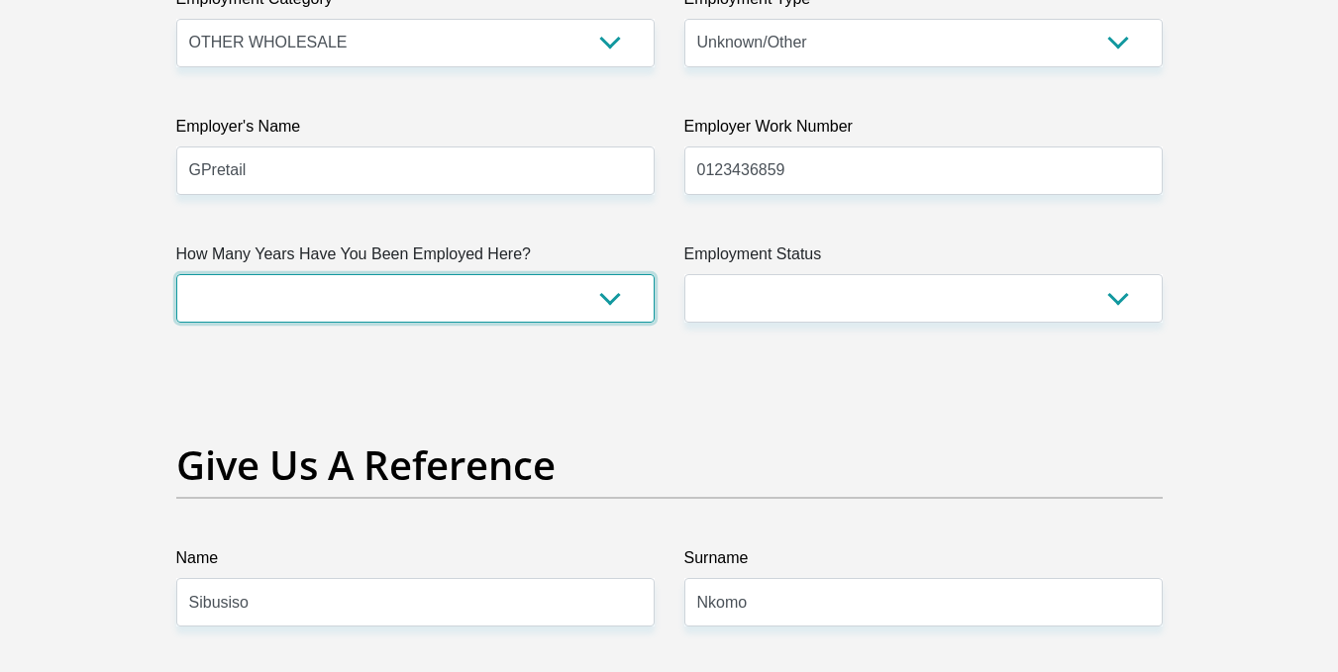
click at [500, 286] on select "less than 1 year 1-3 years 3-5 years 5+ years" at bounding box center [415, 298] width 478 height 49
select select "6"
click at [176, 274] on select "less than 1 year 1-3 years 3-5 years 5+ years" at bounding box center [415, 298] width 478 height 49
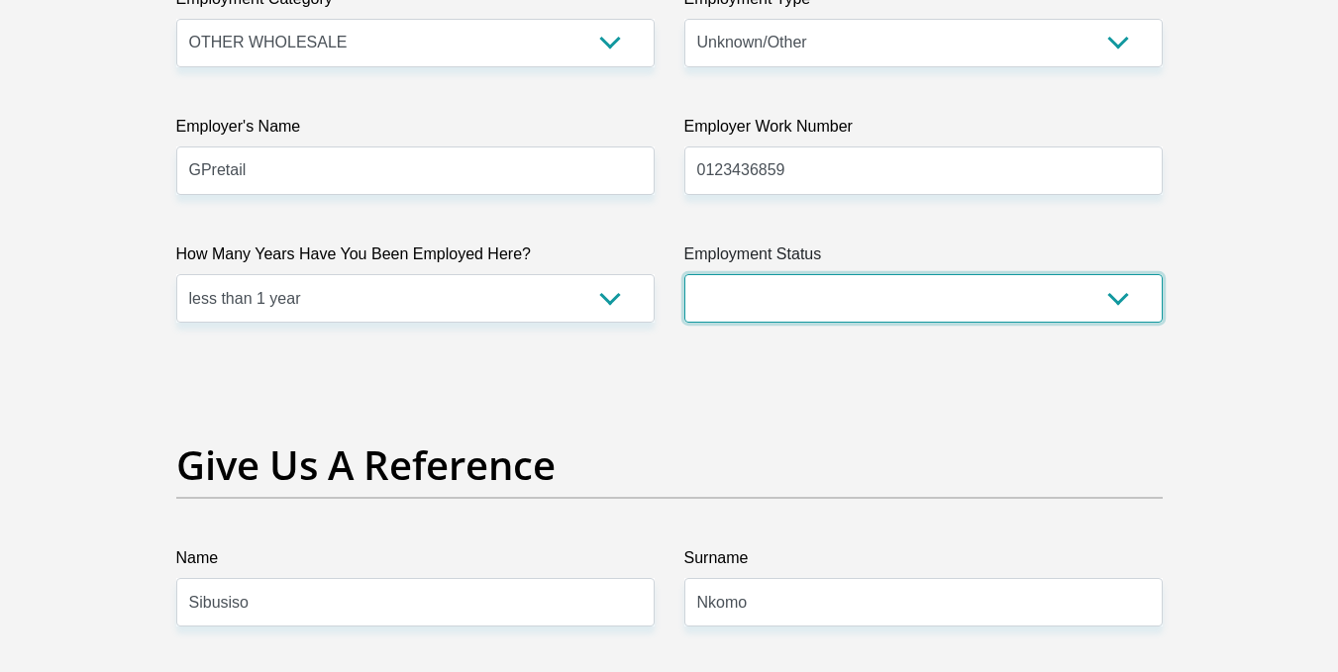
click at [813, 293] on select "Permanent/Full-time Part-time/Casual Contract Worker Self-Employed Housewife Re…" at bounding box center [923, 298] width 478 height 49
select select "1"
click at [684, 274] on select "Permanent/Full-time Part-time/Casual Contract Worker Self-Employed Housewife Re…" at bounding box center [923, 298] width 478 height 49
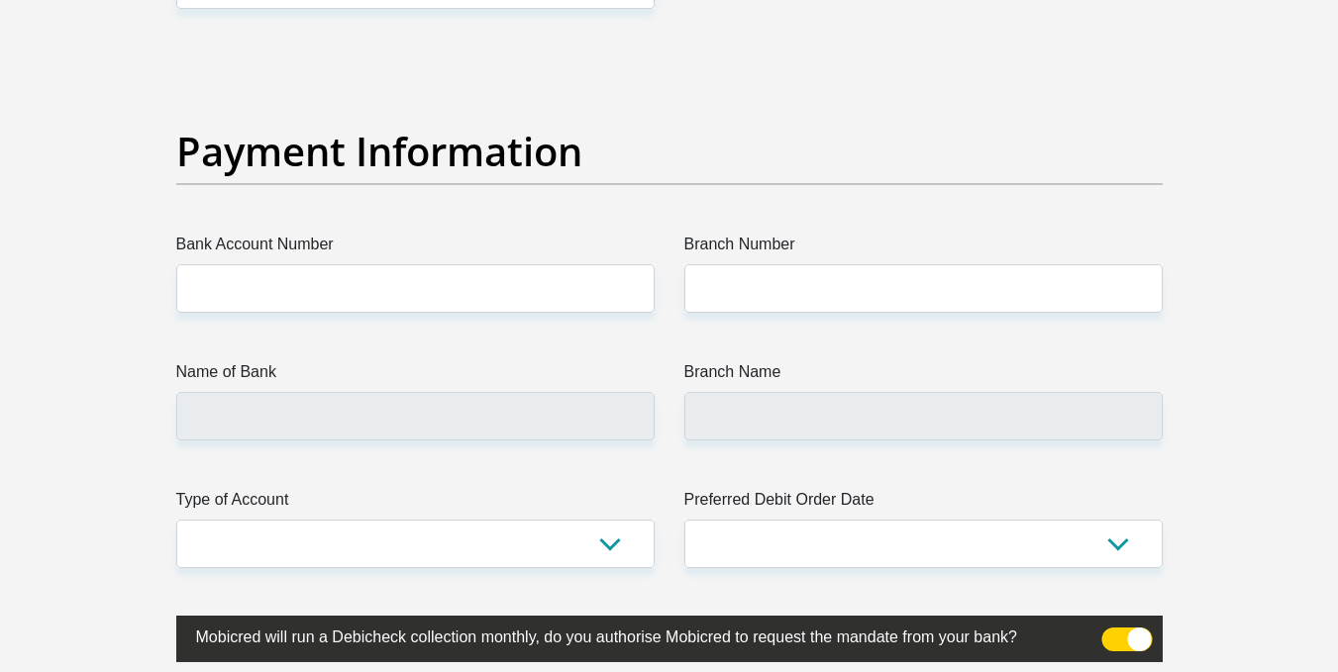
scroll to position [4483, 0]
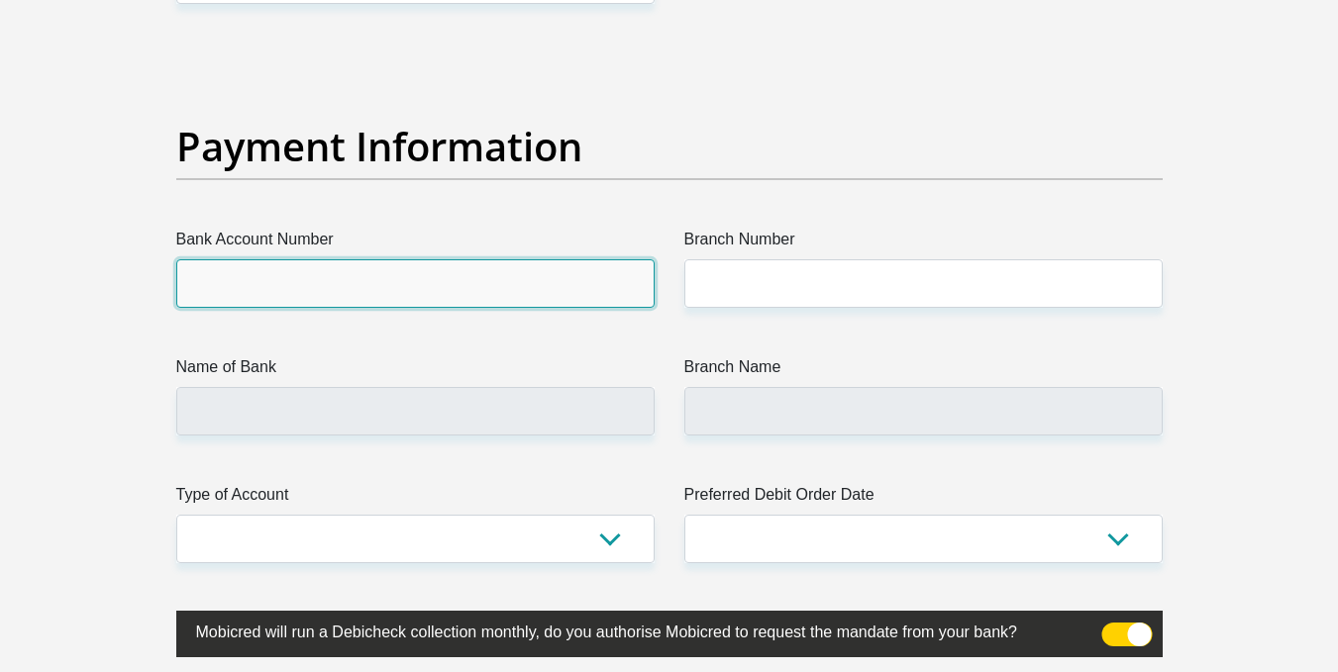
click at [516, 284] on input "Bank Account Number" at bounding box center [415, 283] width 478 height 49
type input "1713948409"
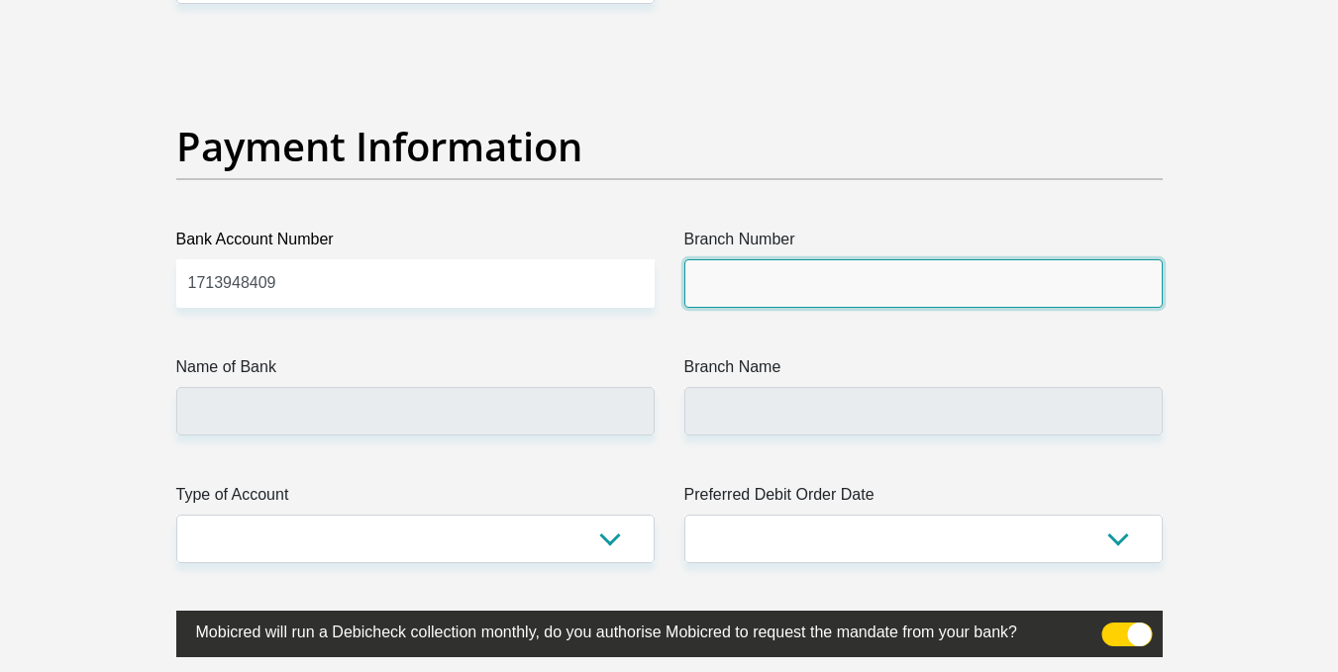
drag, startPoint x: 772, startPoint y: 279, endPoint x: 843, endPoint y: 329, distance: 86.0
type input "470010"
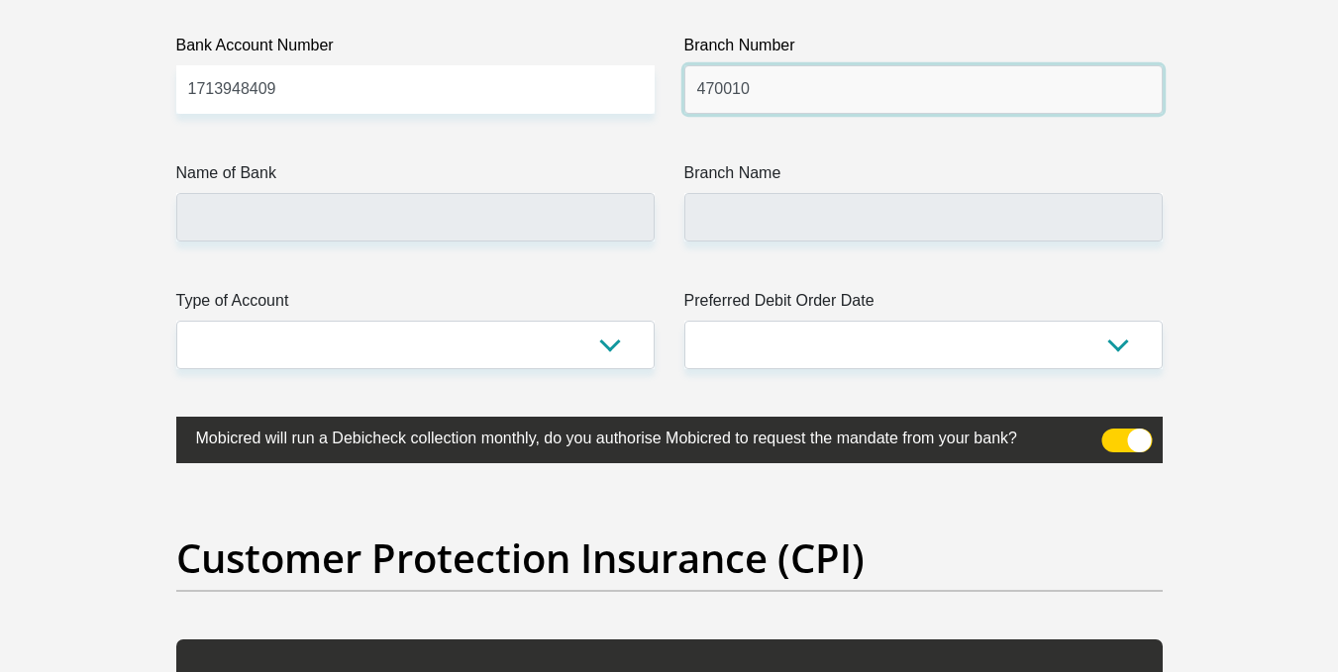
scroll to position [4680, 0]
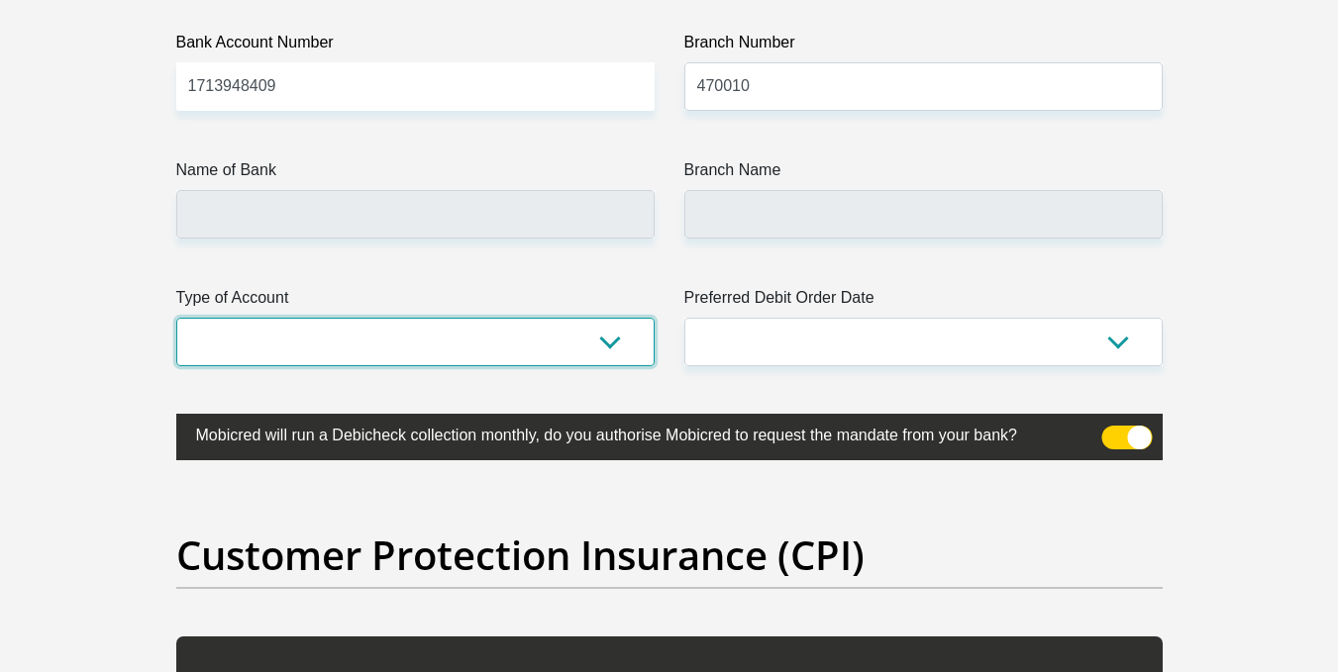
click at [481, 343] on select "Cheque Savings" at bounding box center [415, 342] width 478 height 49
type input "CAPITEC BANK LIMITED"
type input "CAPITEC BANK CPC"
select select "SAV"
click at [176, 318] on select "Cheque Savings" at bounding box center [415, 342] width 478 height 49
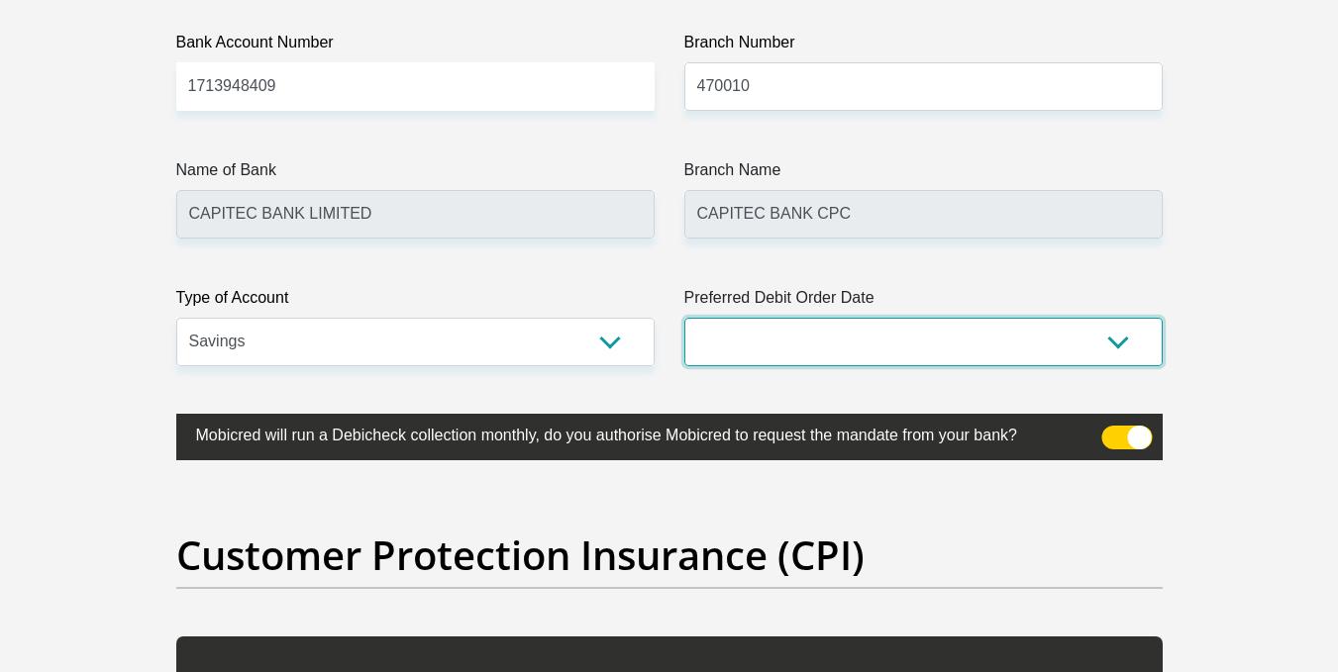
click at [778, 338] on select "1st 2nd 3rd 4th 5th 7th 18th 19th 20th 21st 22nd 23rd 24th 25th 26th 27th 28th …" at bounding box center [923, 342] width 478 height 49
select select "1"
click at [684, 318] on select "1st 2nd 3rd 4th 5th 7th 18th 19th 20th 21st 22nd 23rd 24th 25th 26th 27th 28th …" at bounding box center [923, 342] width 478 height 49
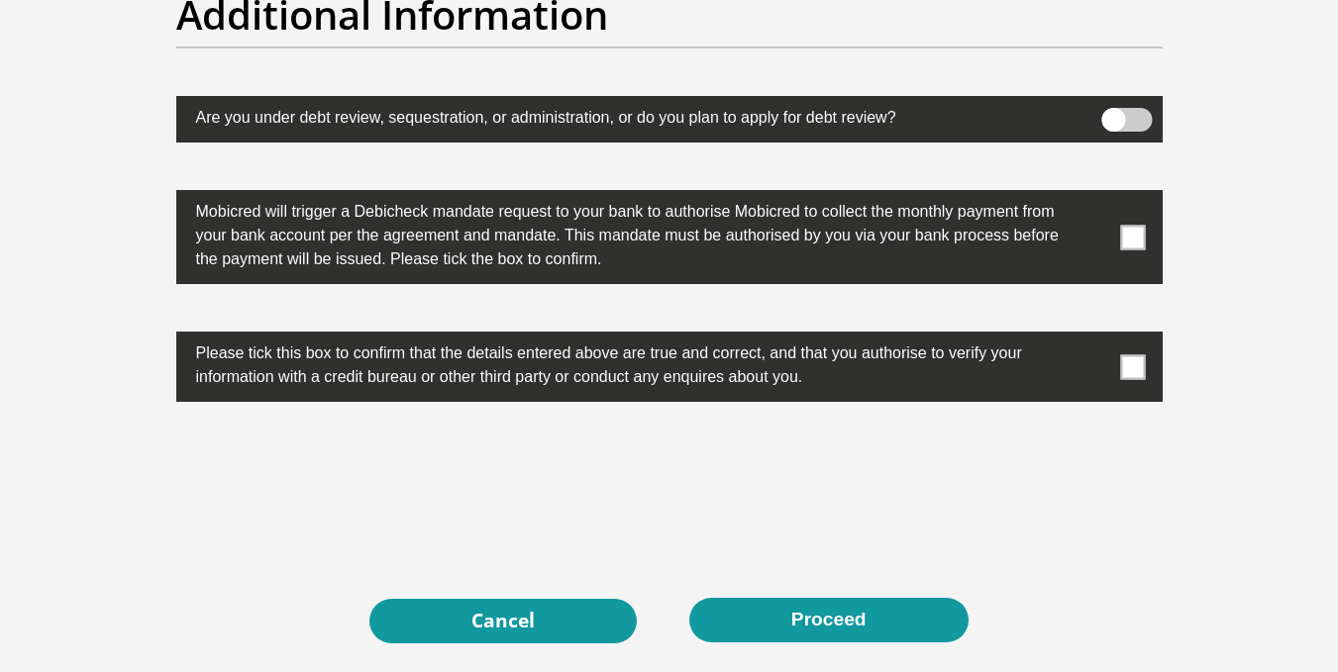
scroll to position [6230, 0]
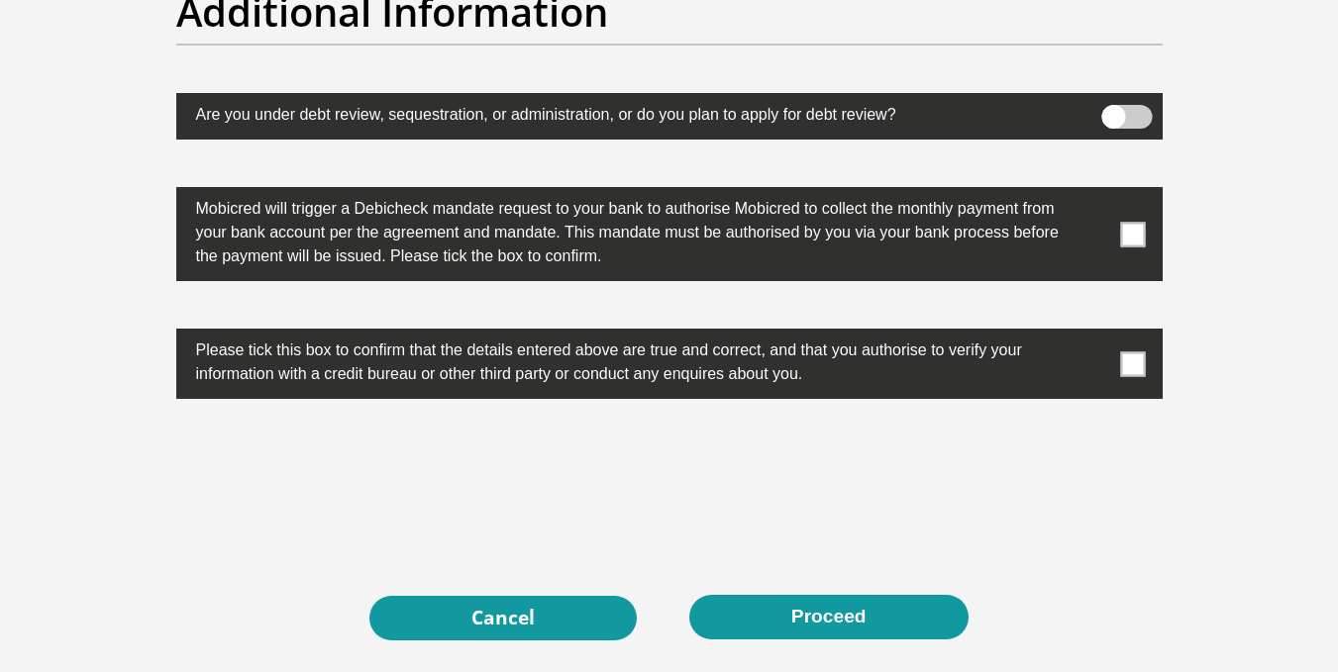
click at [1147, 245] on label at bounding box center [669, 234] width 986 height 94
click at [1093, 192] on input "checkbox" at bounding box center [1093, 192] width 0 height 0
click at [1143, 372] on span at bounding box center [1132, 364] width 25 height 25
click at [1093, 334] on input "checkbox" at bounding box center [1093, 334] width 0 height 0
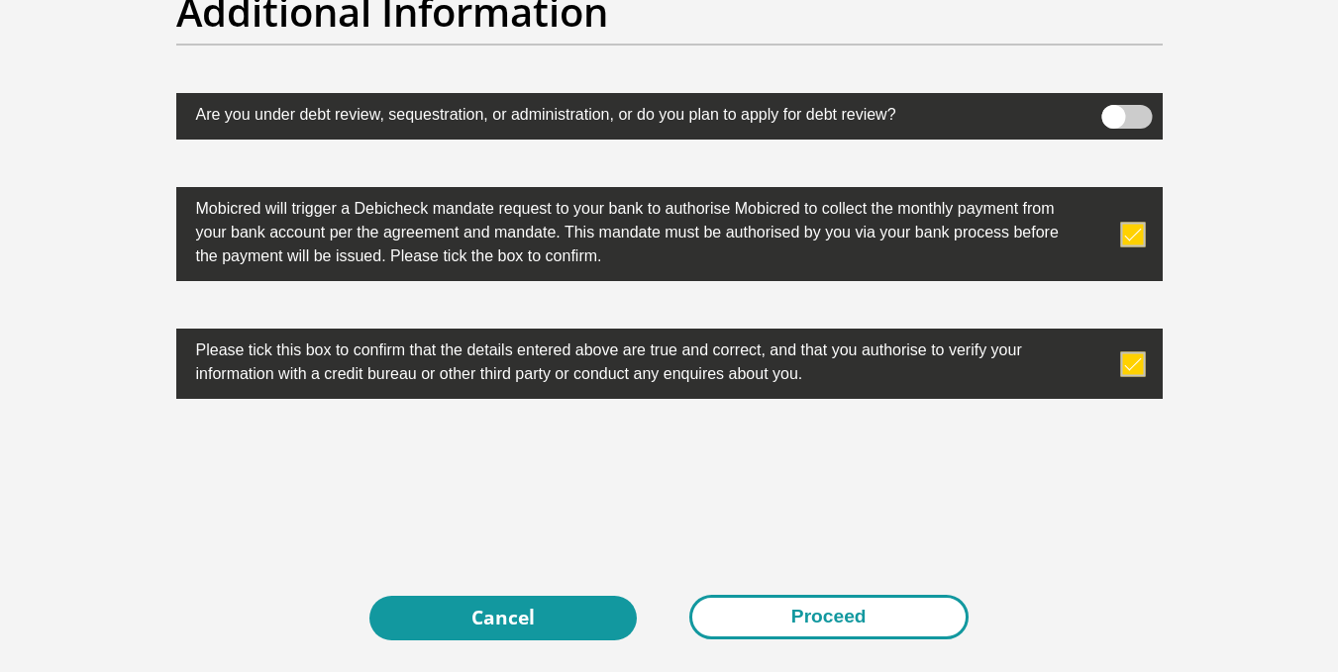
click at [765, 614] on button "Proceed" at bounding box center [828, 617] width 279 height 45
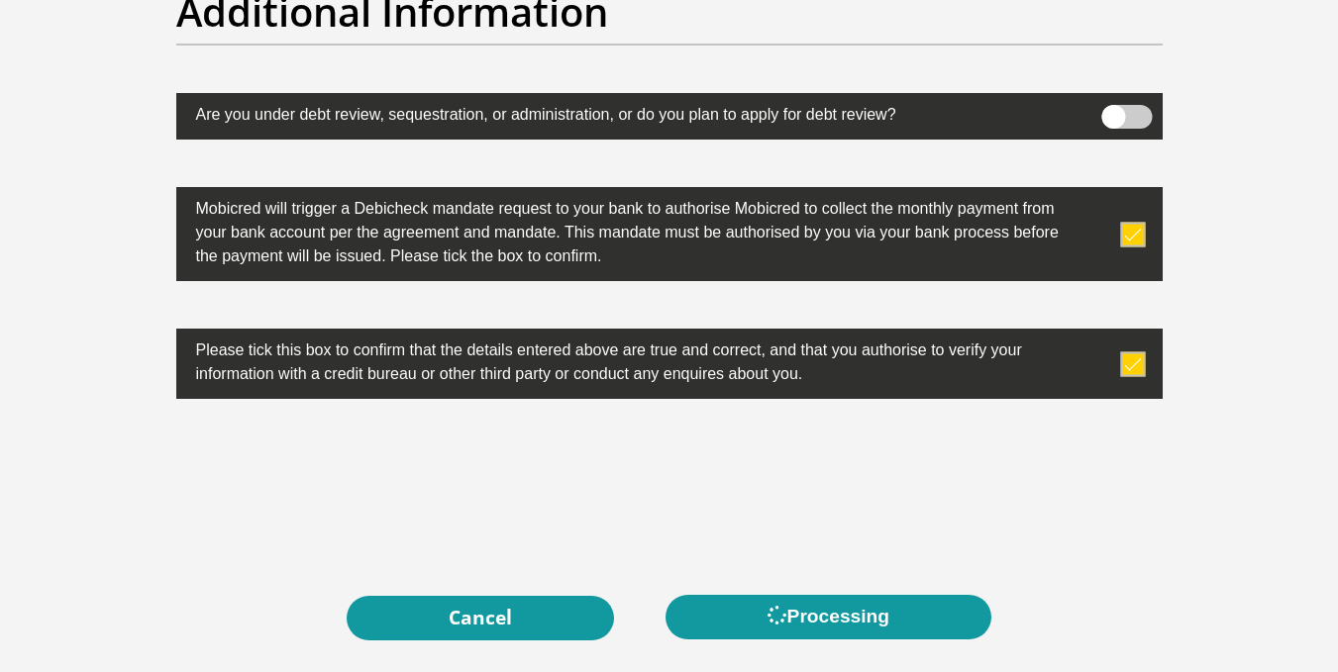
scroll to position [0, 0]
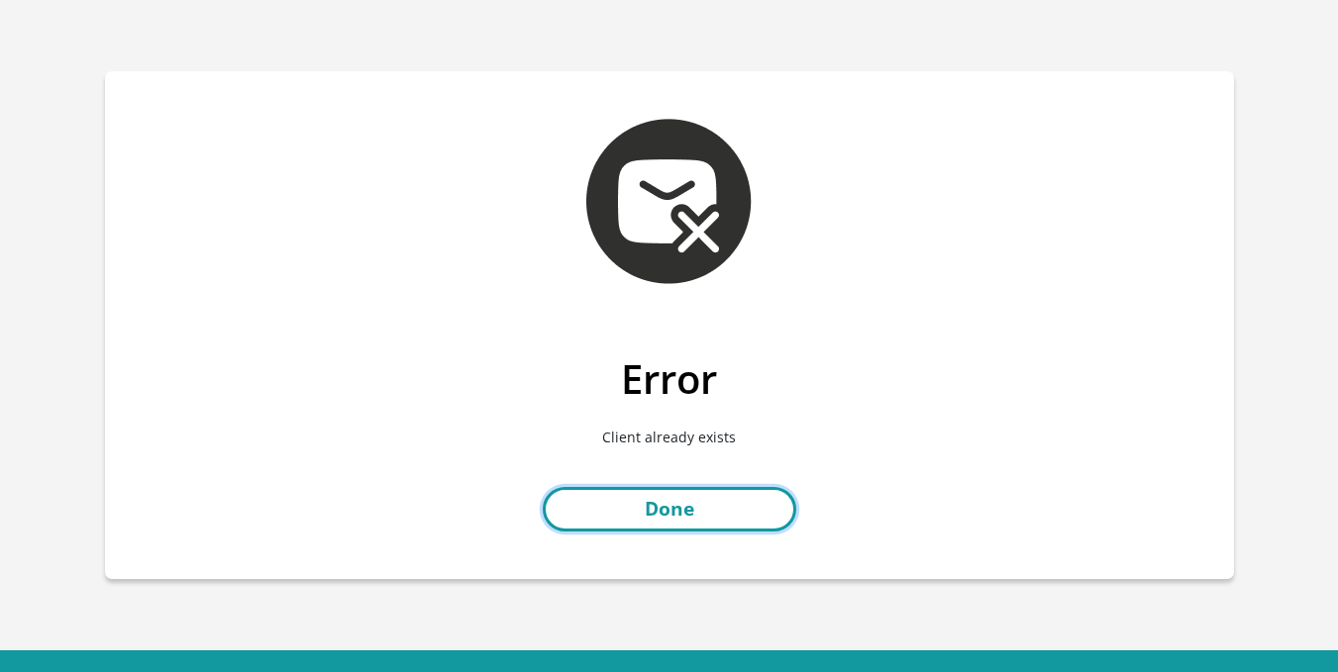
click at [696, 511] on link "Done" at bounding box center [669, 509] width 253 height 45
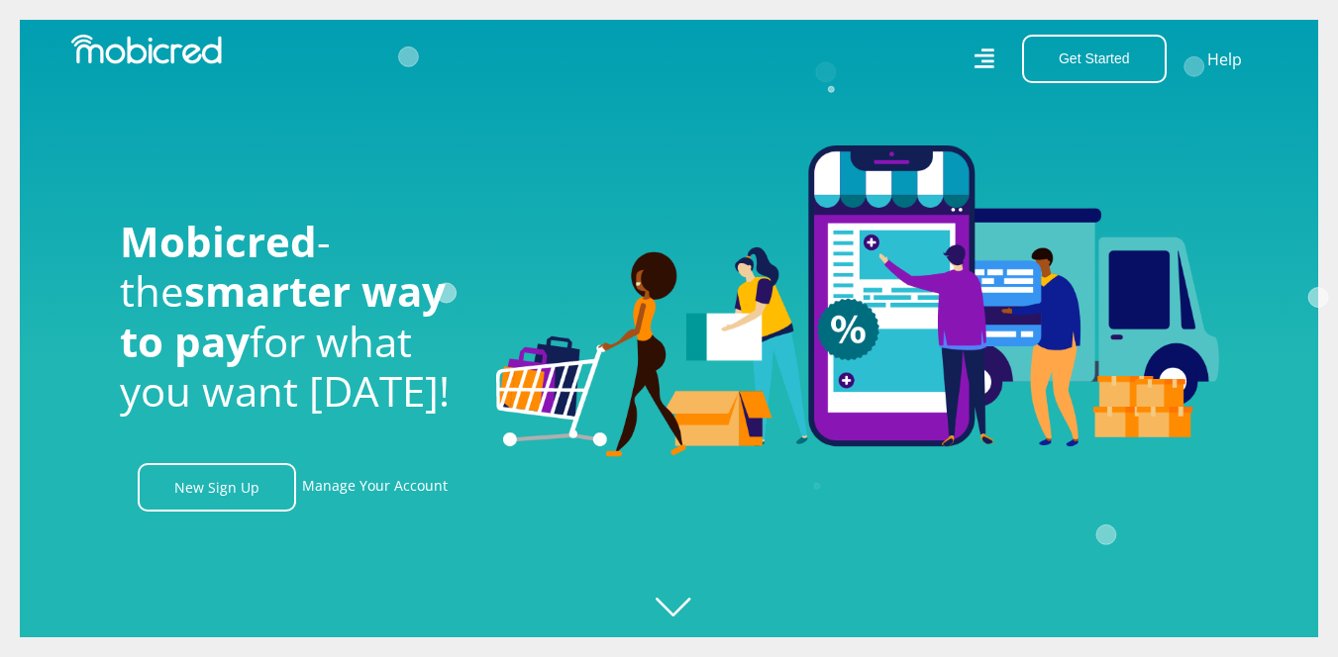
click at [978, 61] on icon at bounding box center [983, 59] width 20 height 29
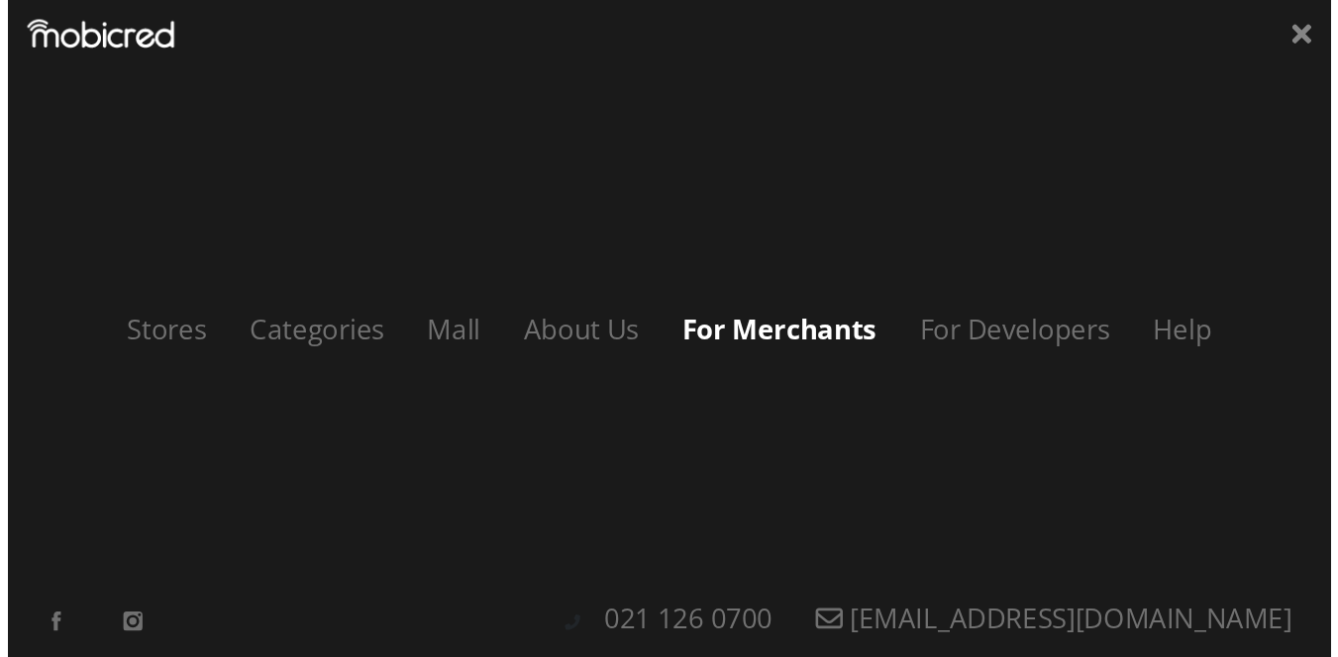
scroll to position [0, 2540]
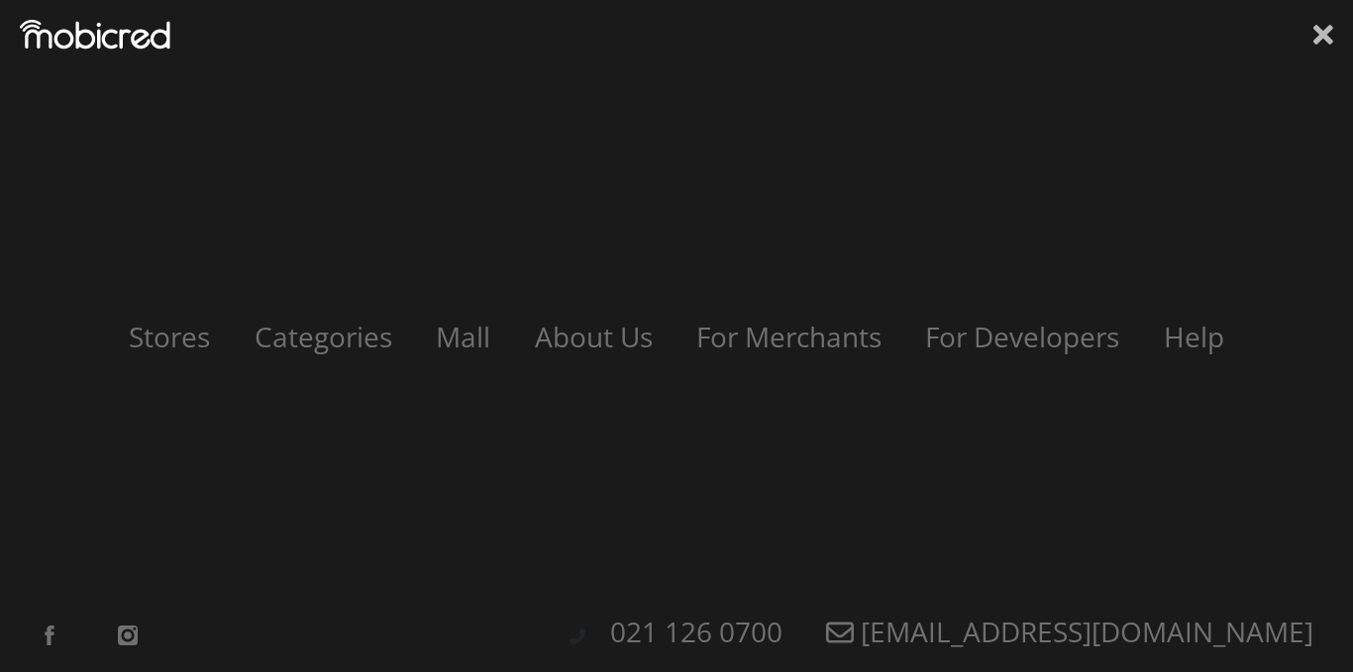
click at [1323, 40] on icon at bounding box center [1323, 35] width 20 height 30
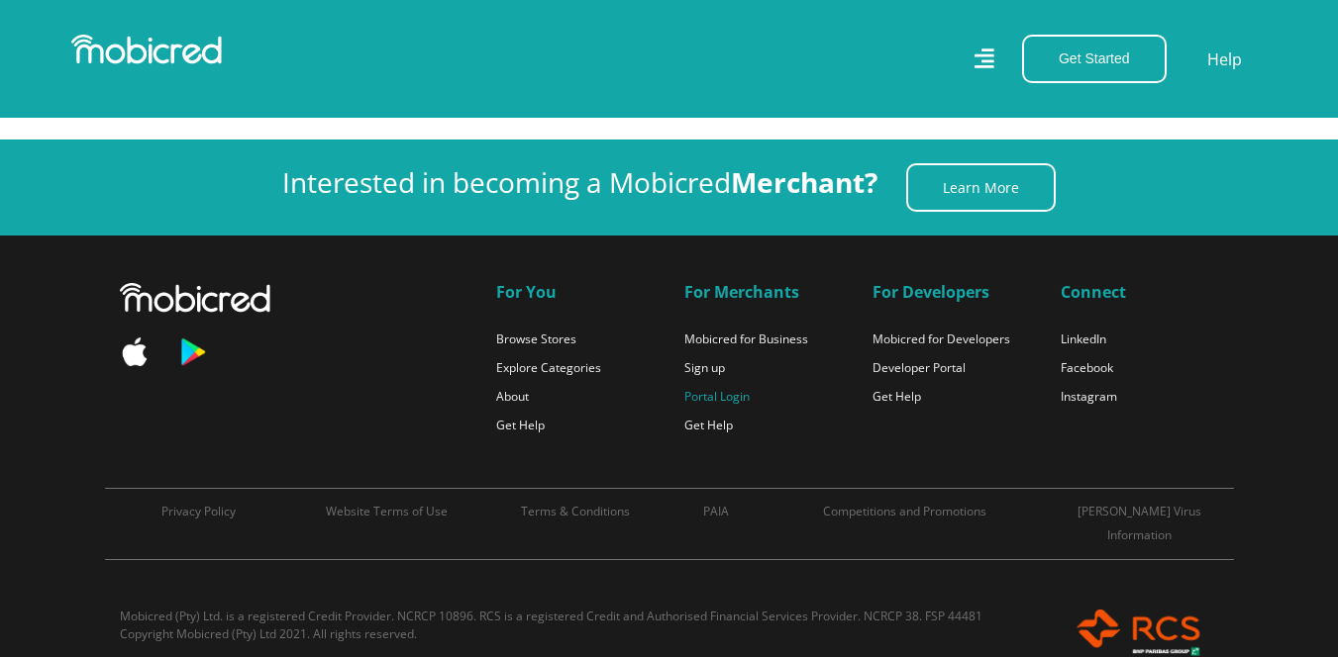
scroll to position [0, 0]
click at [726, 388] on link "Portal Login" at bounding box center [716, 396] width 65 height 17
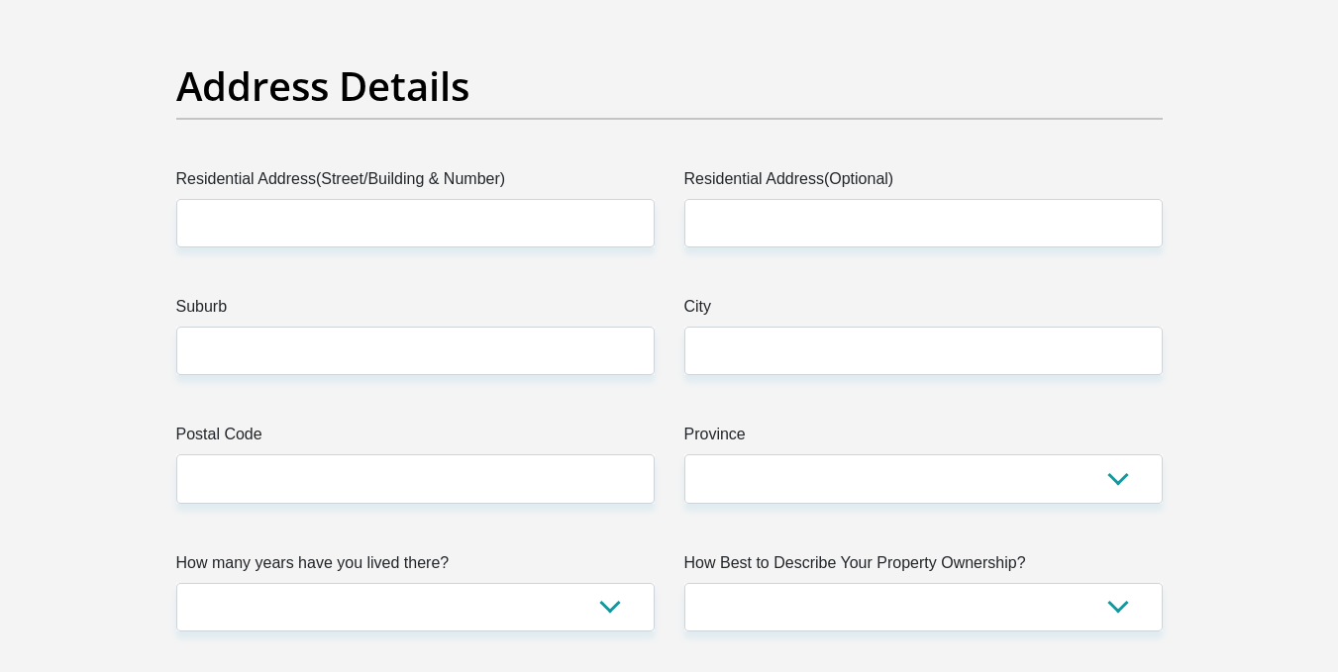
scroll to position [1728, 0]
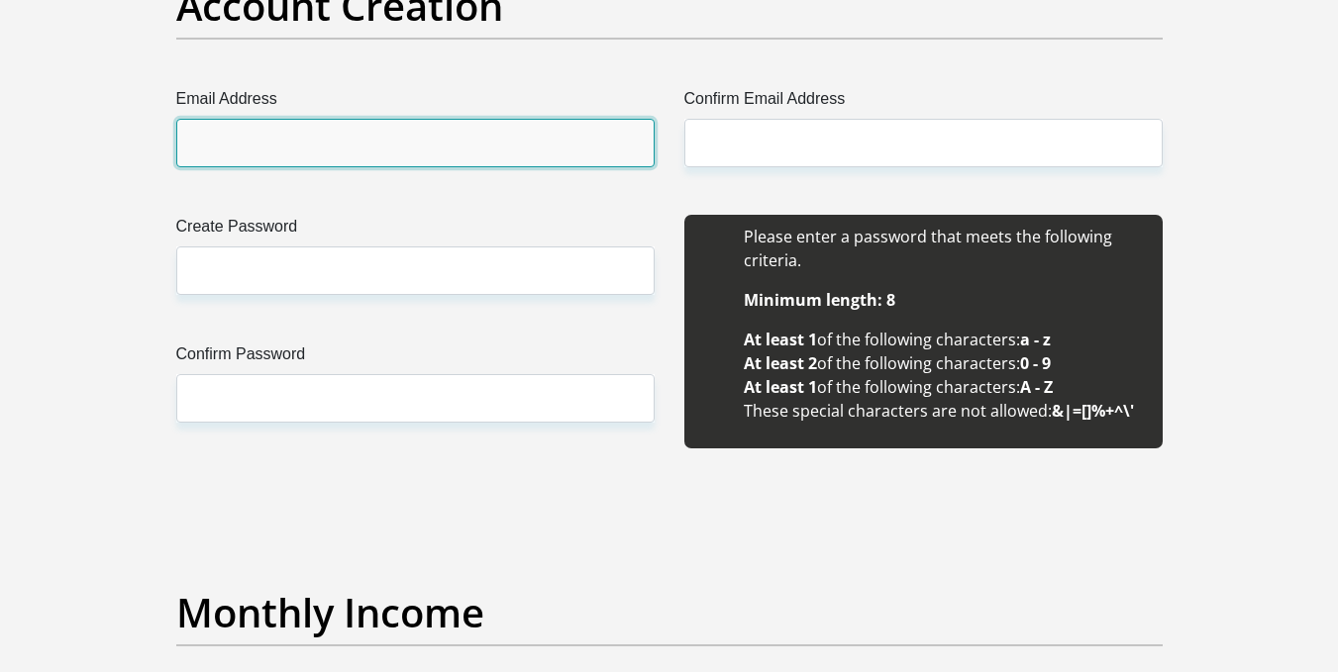
click at [545, 139] on input "Email Address" at bounding box center [415, 143] width 478 height 49
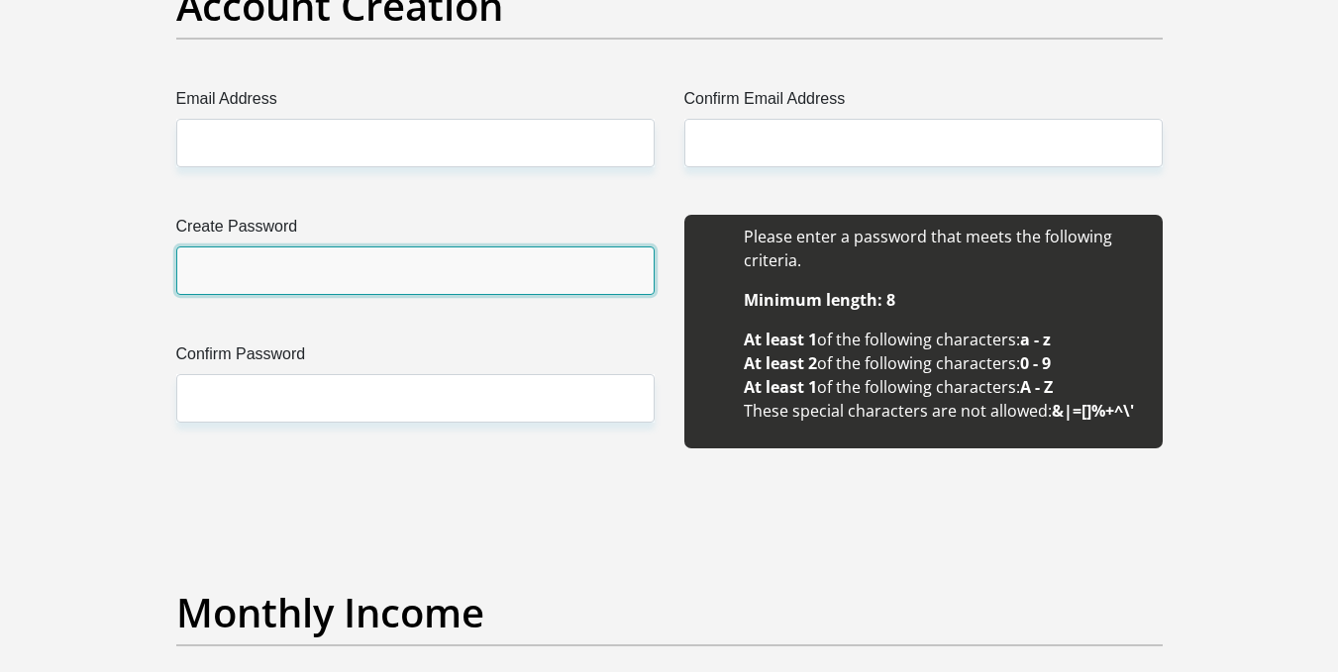
click at [580, 253] on input "Create Password" at bounding box center [415, 271] width 478 height 49
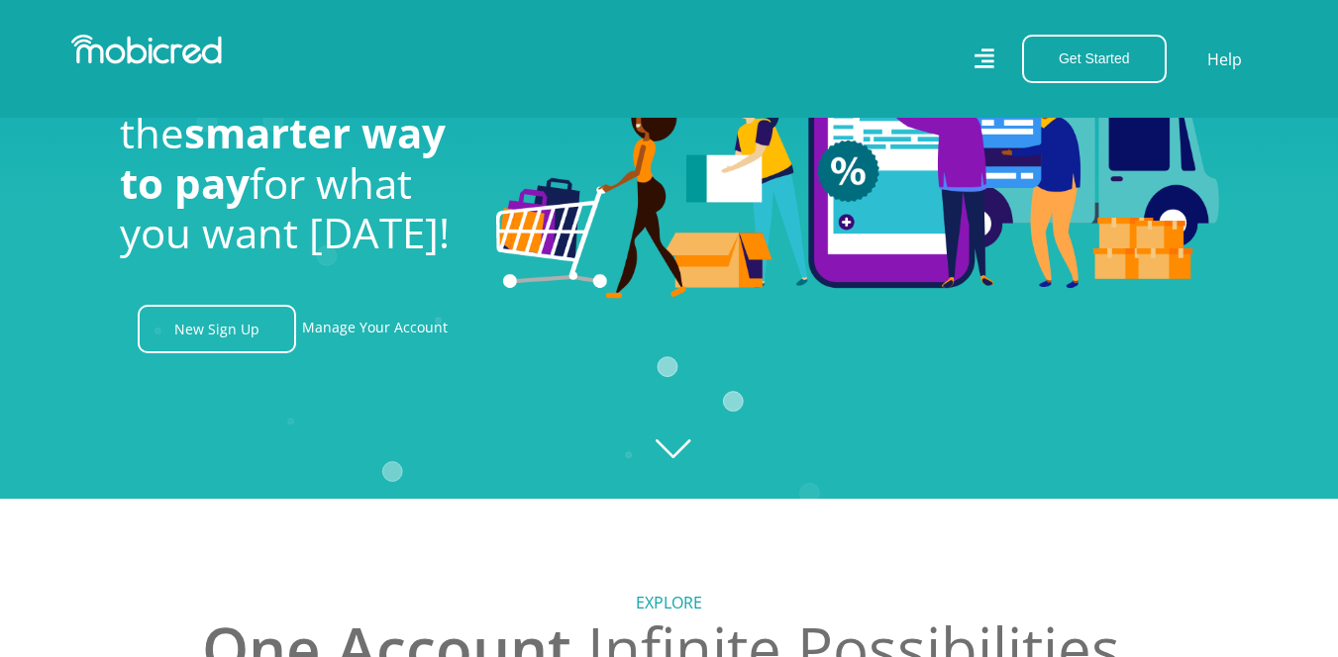
scroll to position [157, 0]
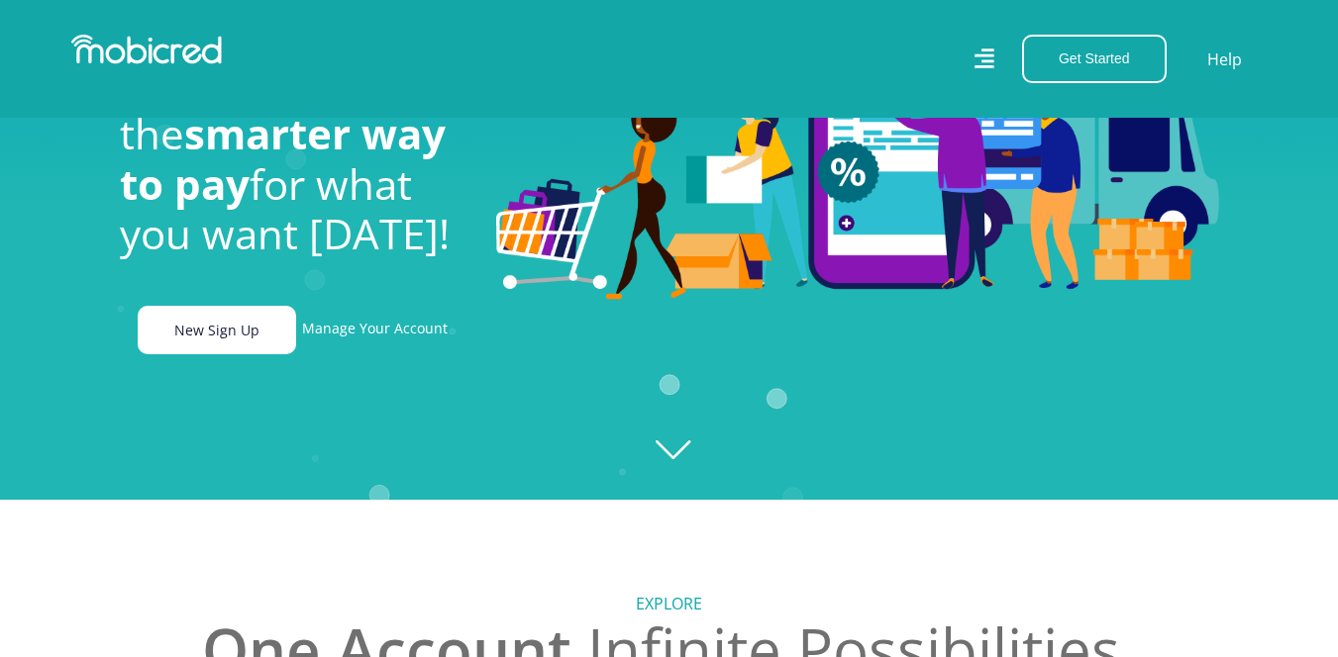
click at [241, 333] on link "New Sign Up" at bounding box center [217, 330] width 158 height 49
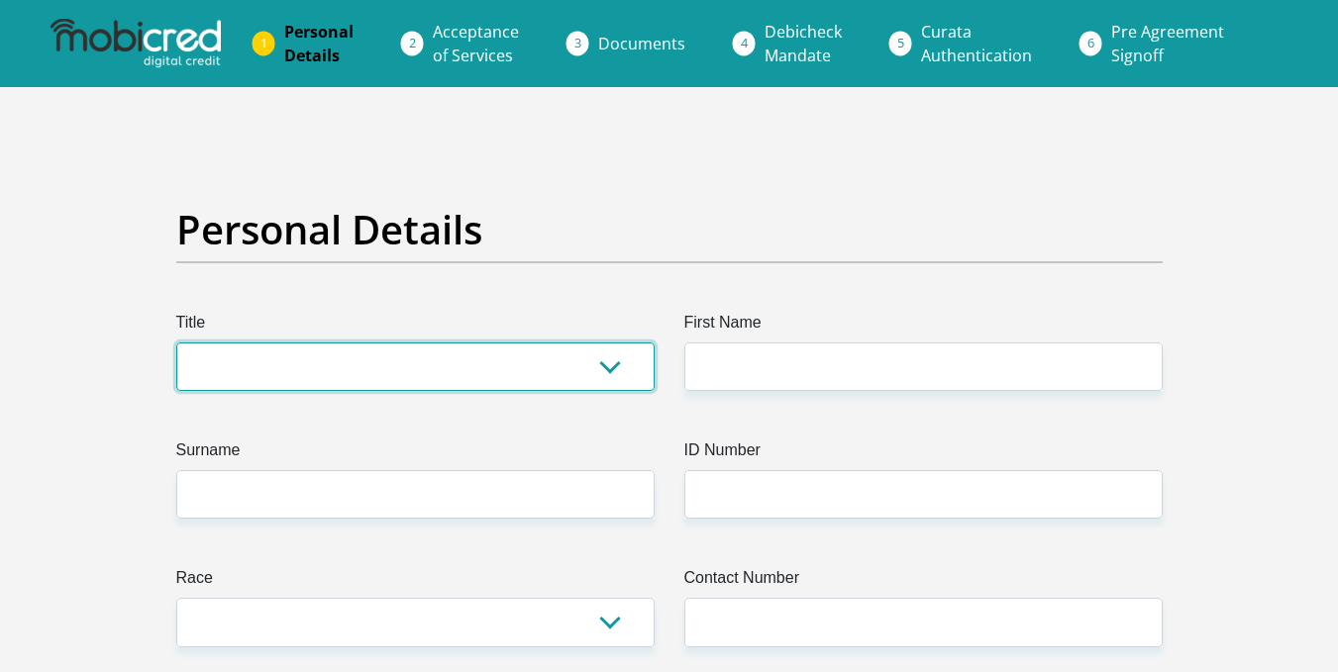
click at [404, 355] on select "Mr Ms Mrs Dr Other" at bounding box center [415, 367] width 478 height 49
select select "Mr"
click at [176, 343] on select "Mr Ms Mrs Dr Other" at bounding box center [415, 367] width 478 height 49
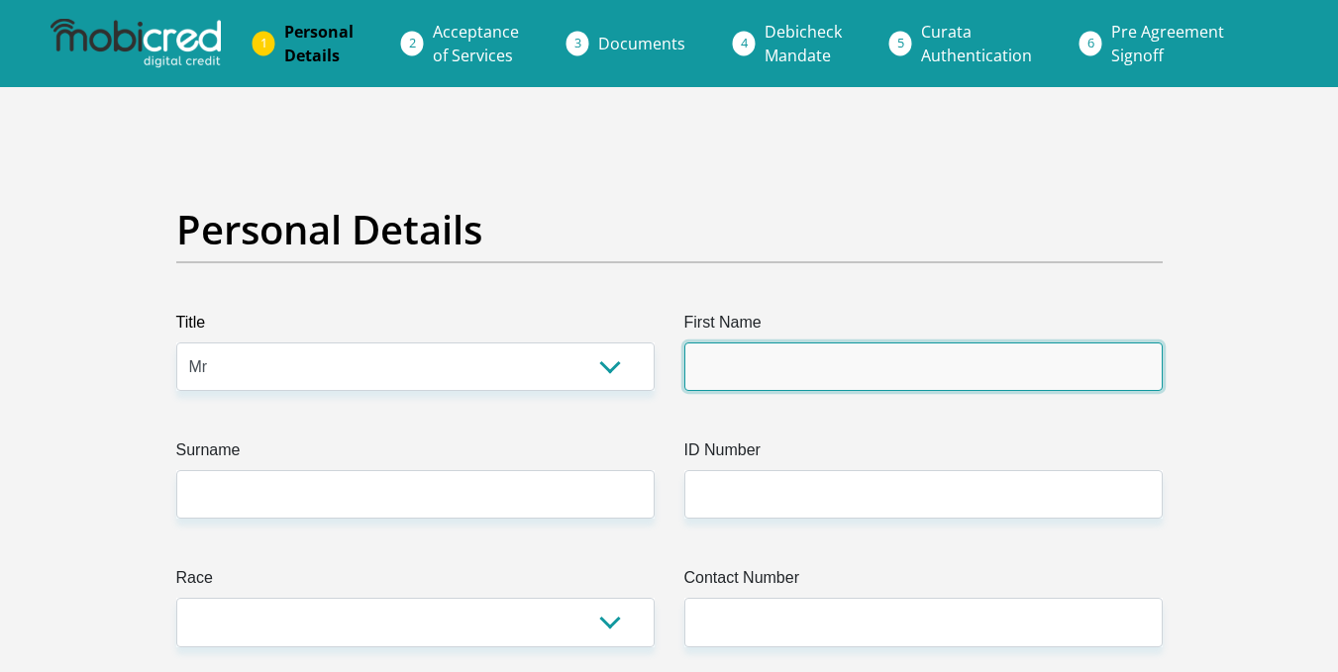
click at [741, 362] on input "First Name" at bounding box center [923, 367] width 478 height 49
type input "Sibusiso"
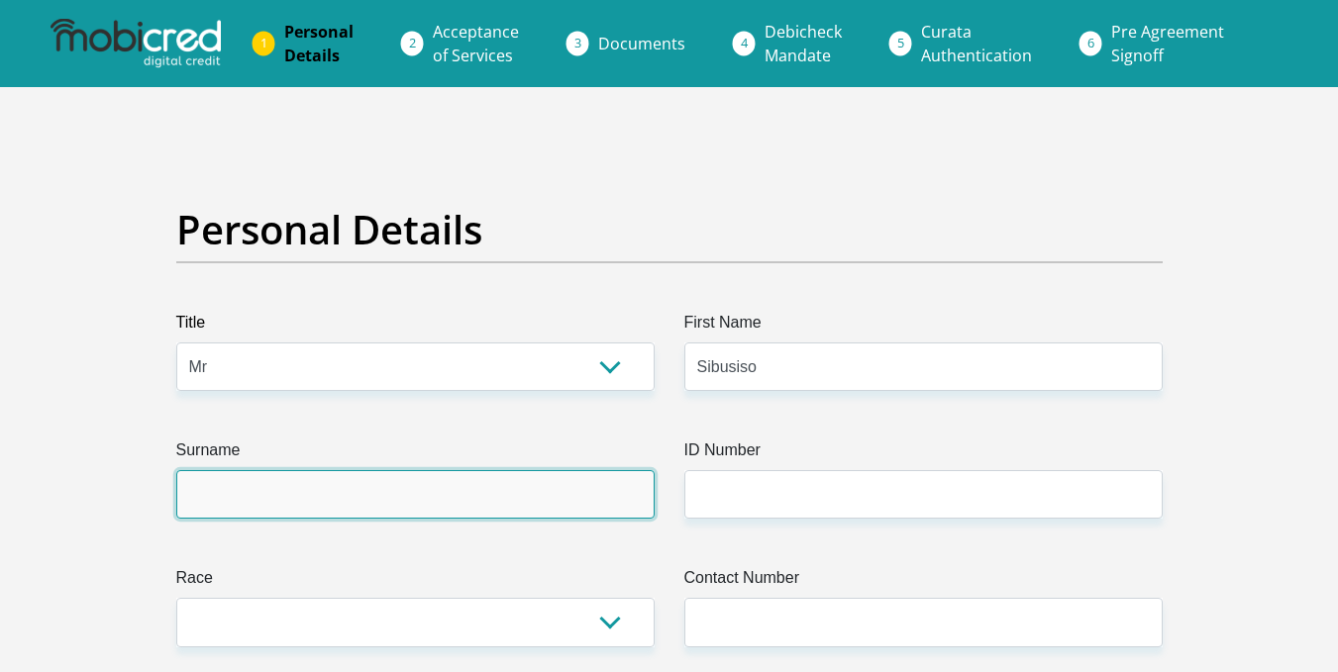
type input "Nkomo"
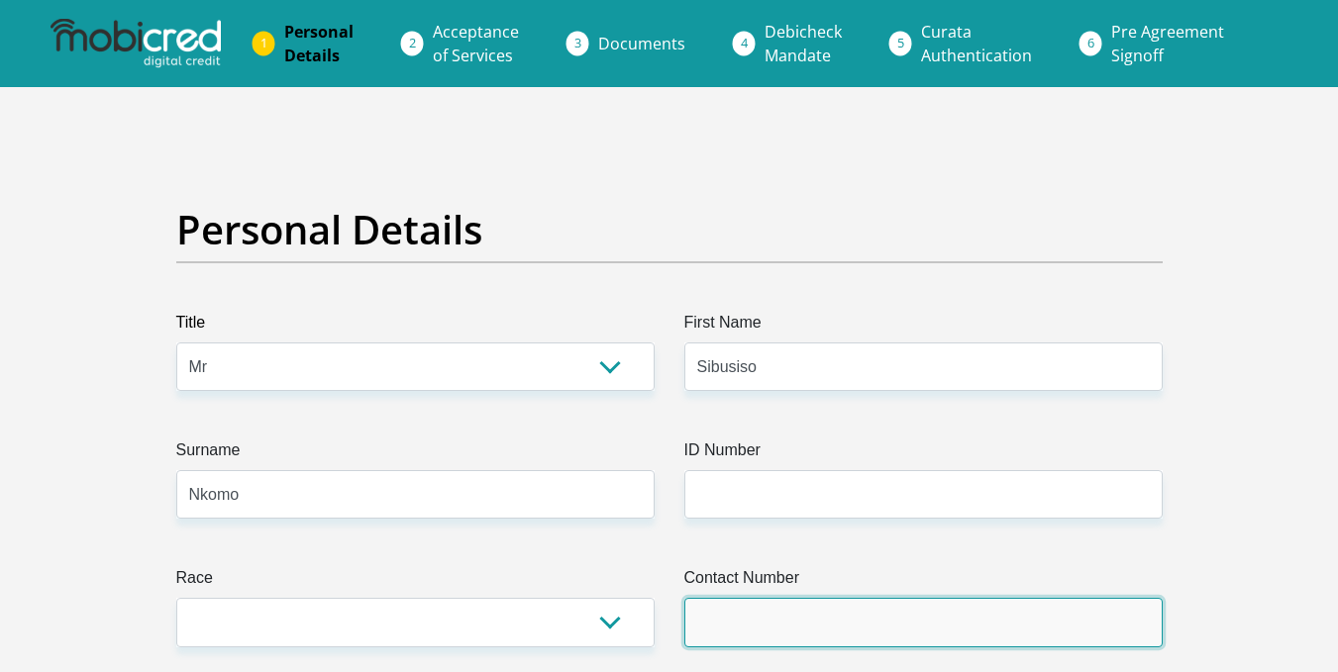
type input "0685056014"
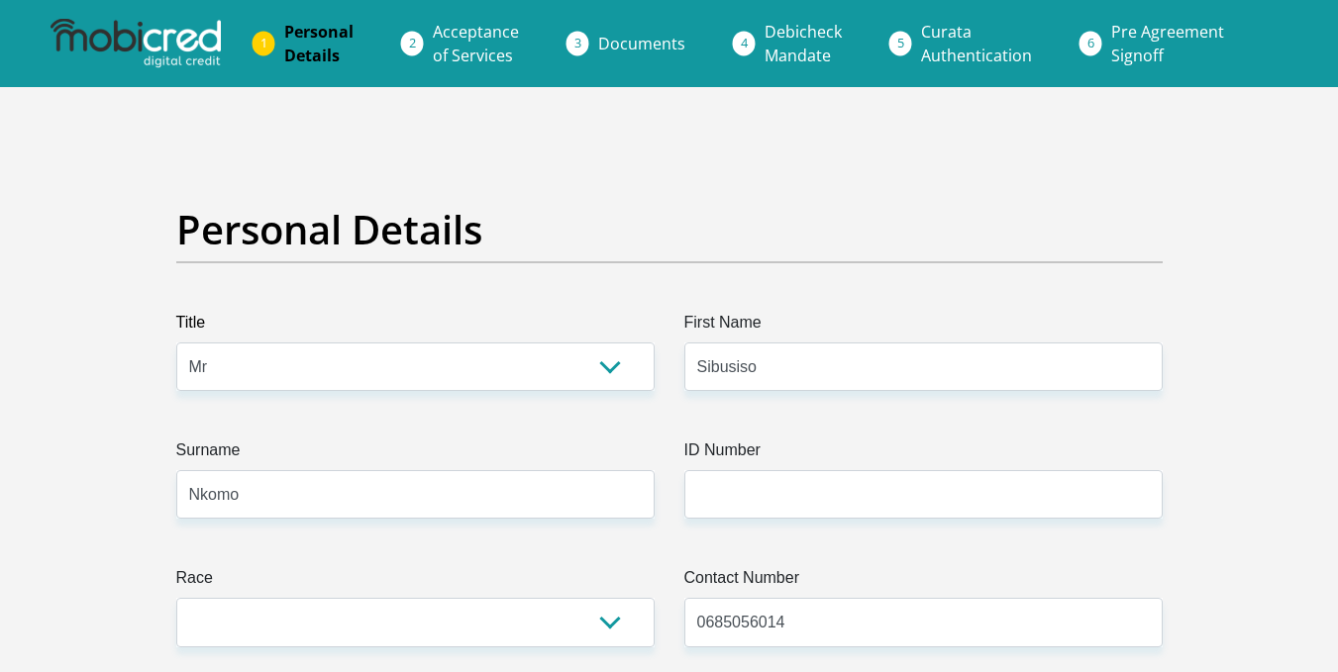
select select "ZAF"
type input "11372 [PERSON_NAME]"
type input "[GEOGRAPHIC_DATA]"
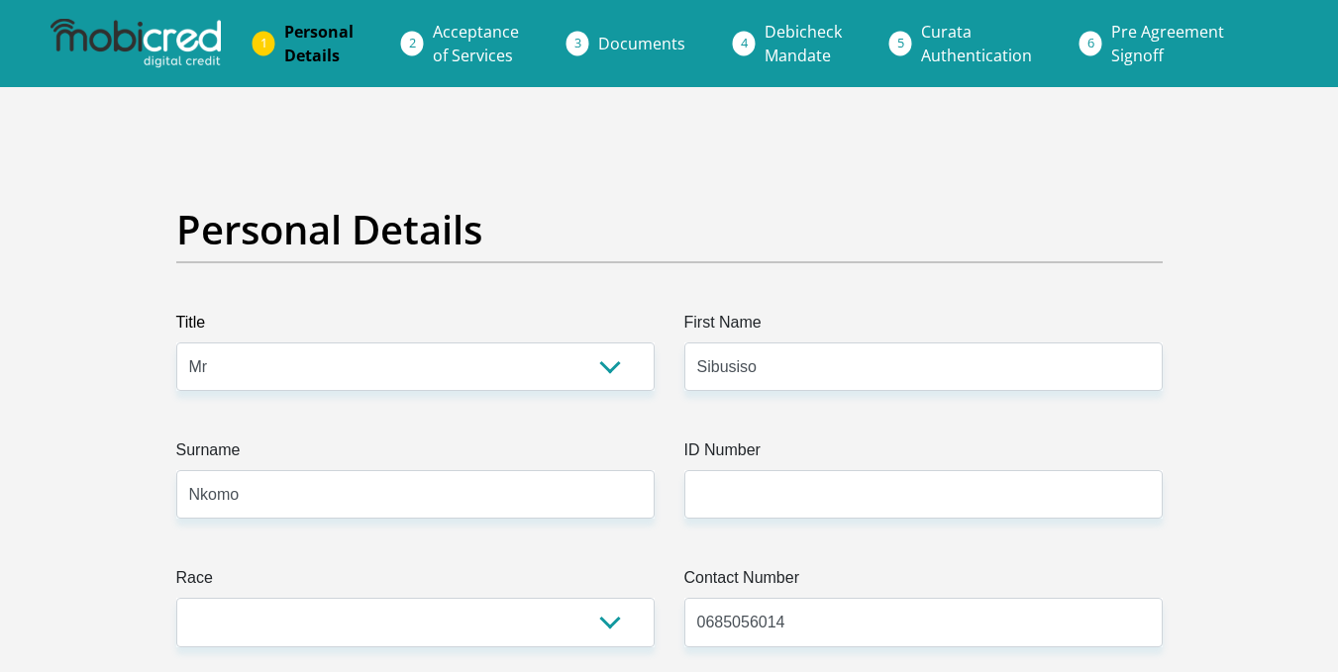
type input "1685"
click at [455, 51] on span "Acceptance of Services" at bounding box center [476, 44] width 86 height 46
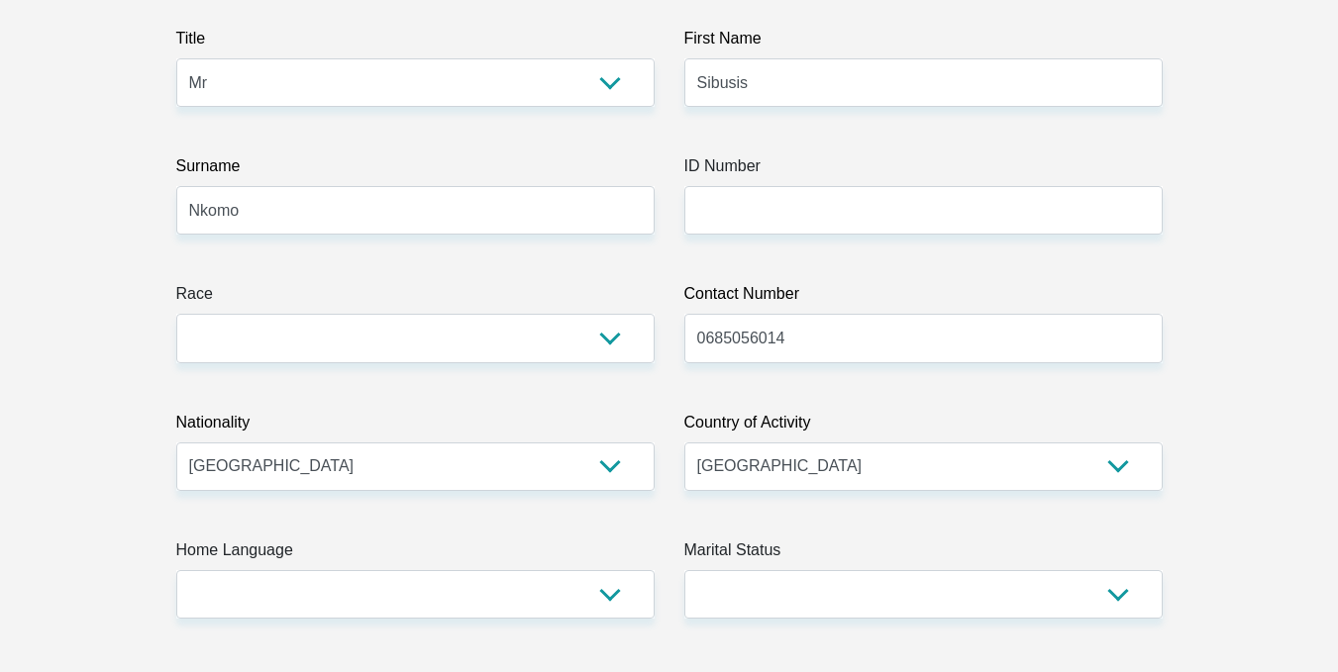
scroll to position [285, 0]
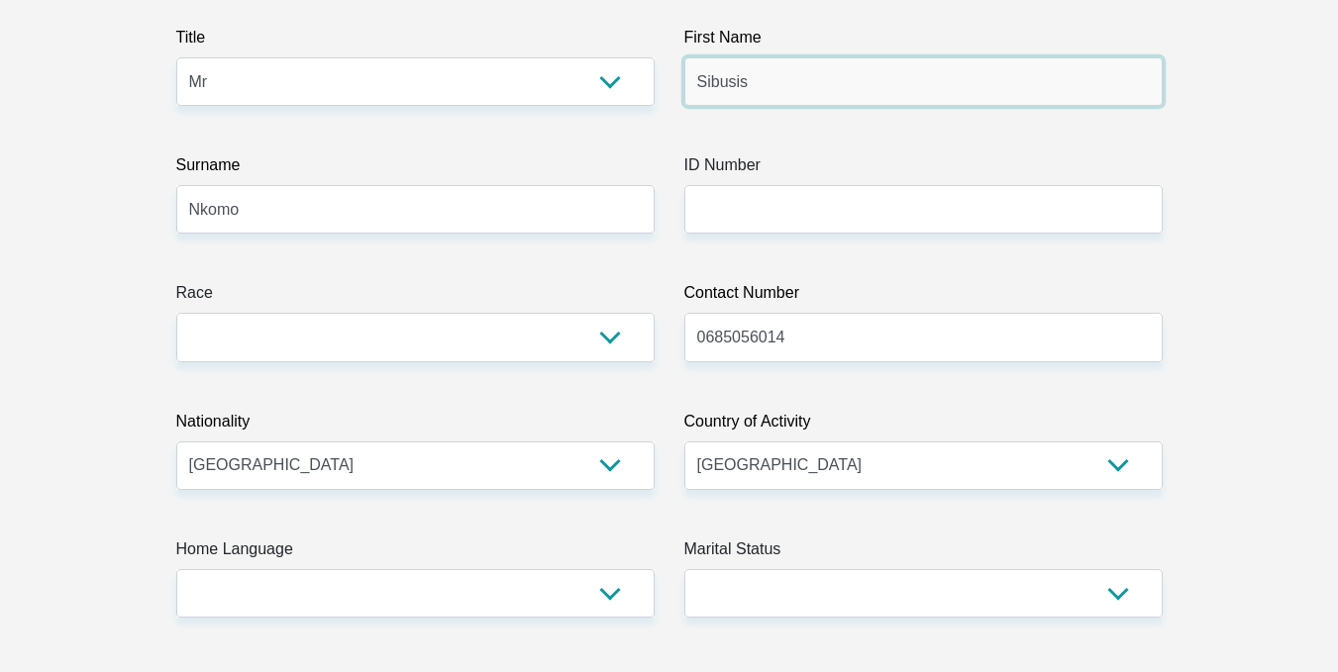
click at [767, 83] on input "Sibusis" at bounding box center [923, 81] width 478 height 49
type input "Sibusiso"
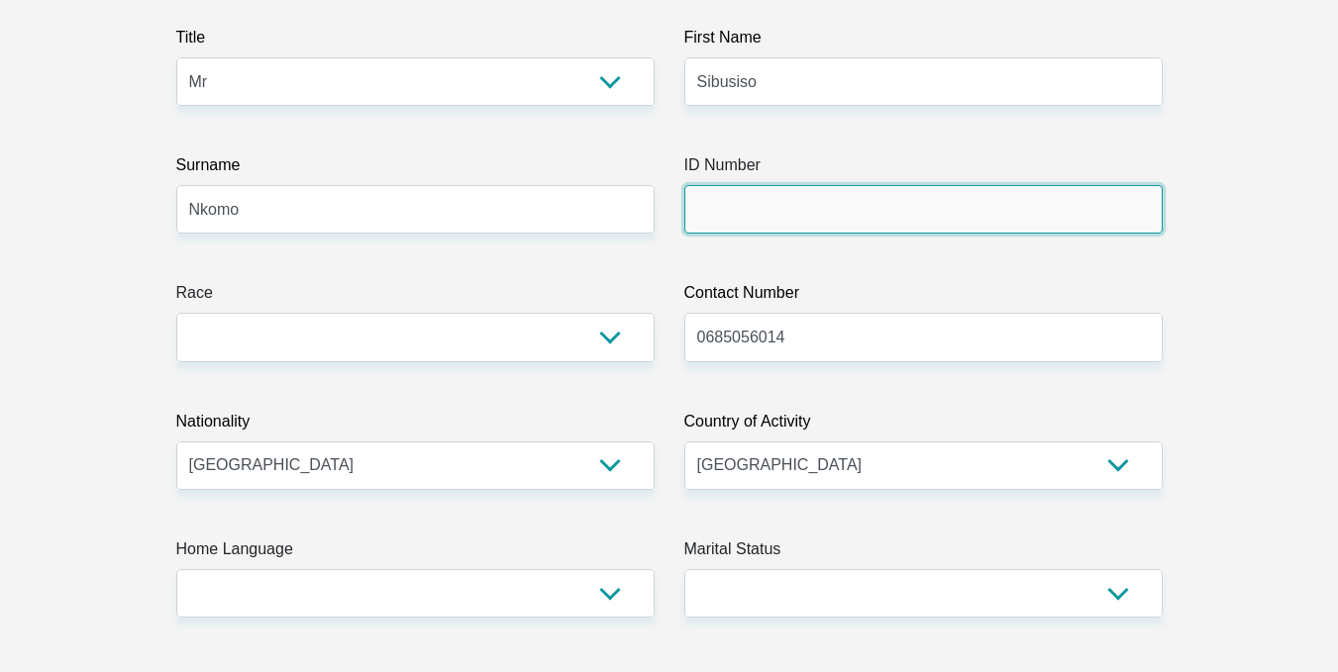
click at [724, 204] on input "ID Number" at bounding box center [923, 209] width 478 height 49
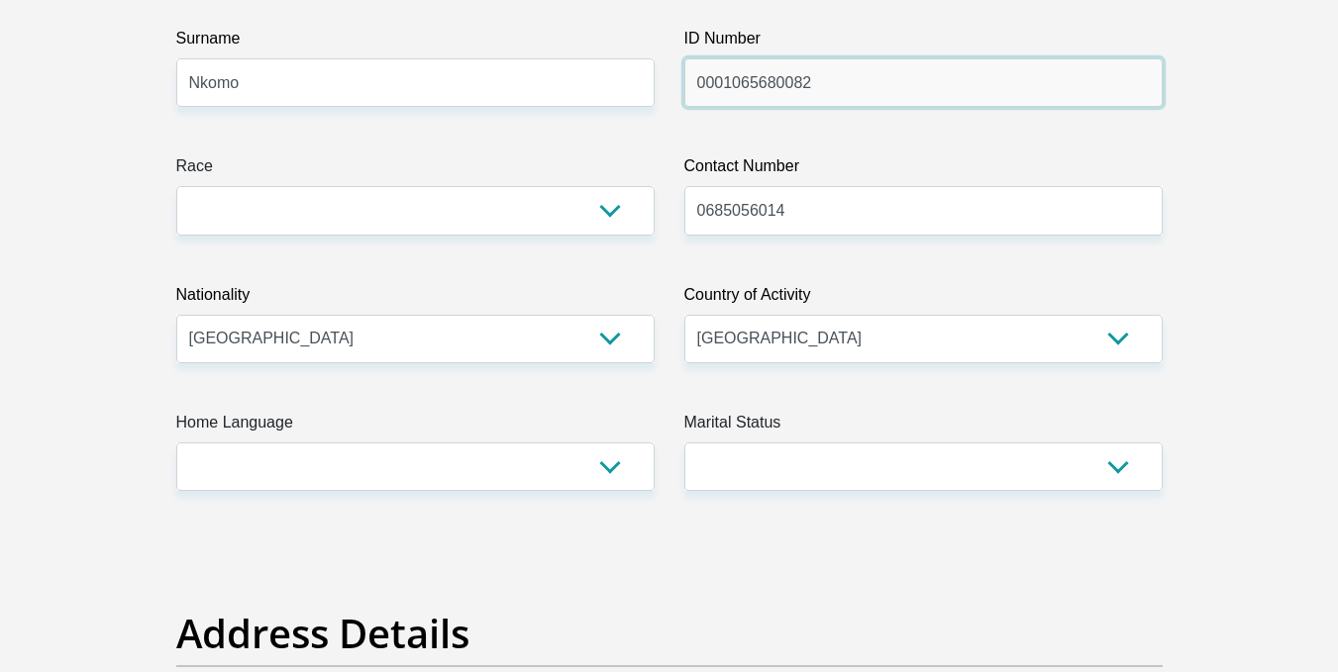
scroll to position [414, 0]
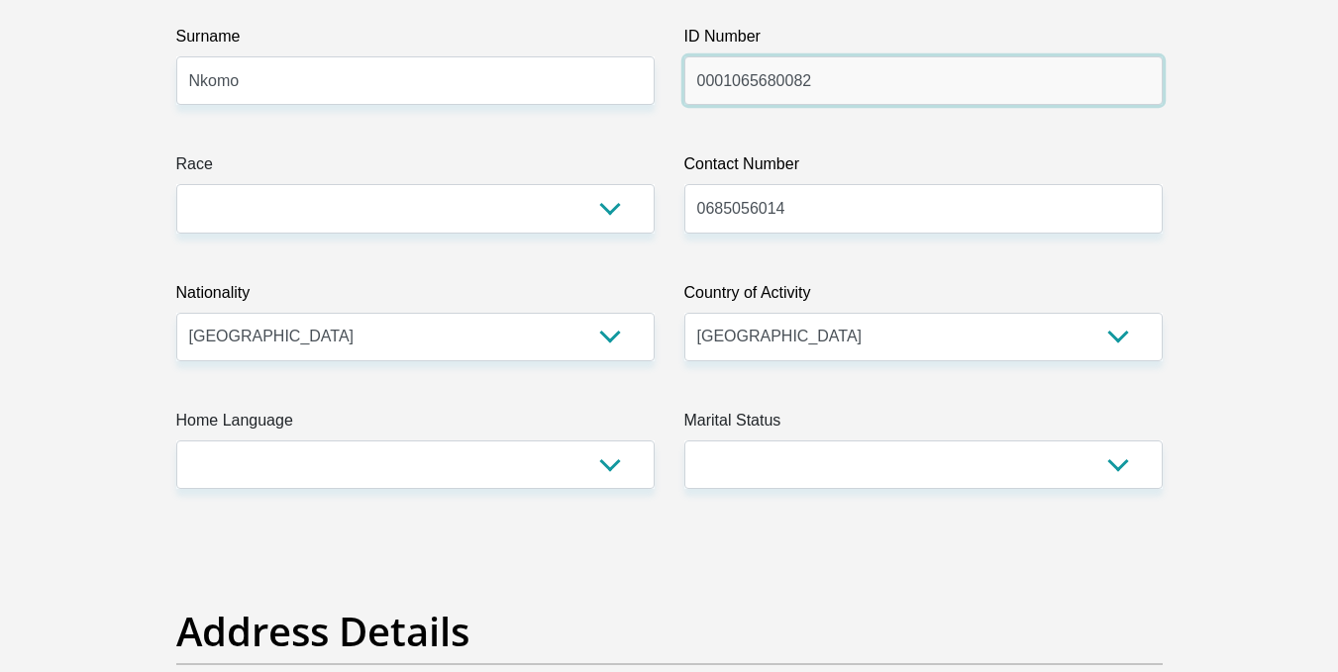
type input "0001065680082"
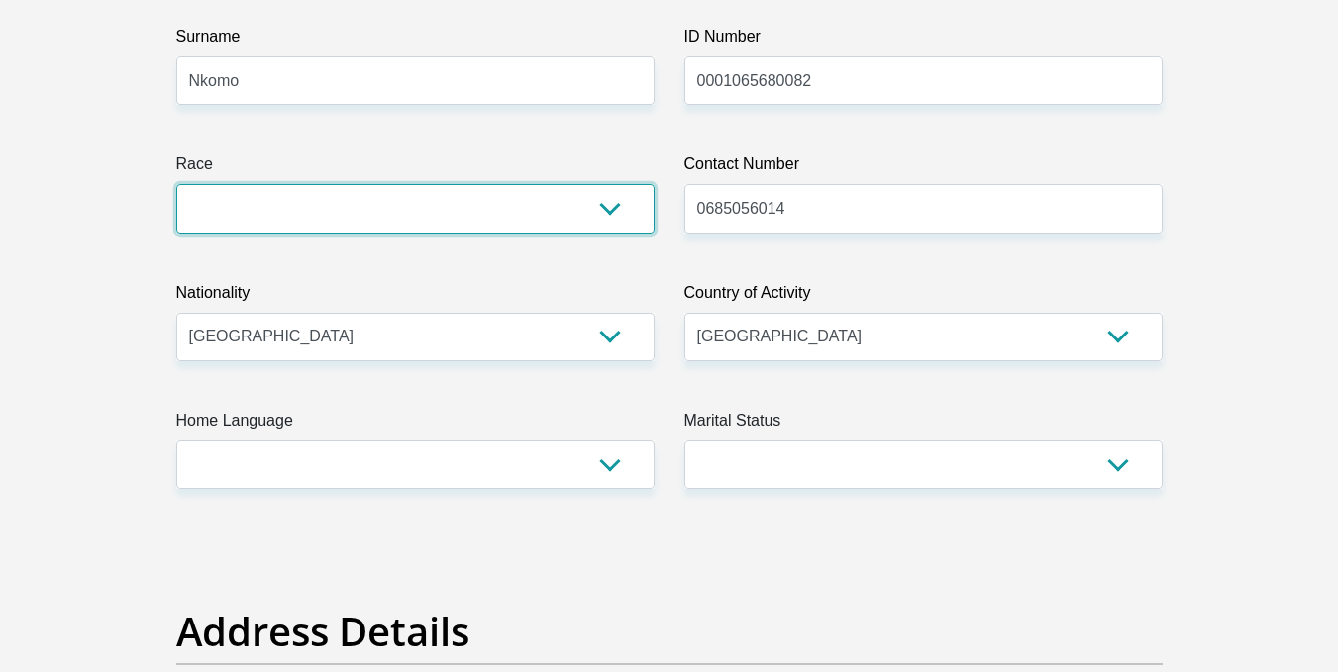
click at [518, 200] on select "Black Coloured Indian White Other" at bounding box center [415, 208] width 478 height 49
select select "1"
click at [176, 184] on select "Black Coloured Indian White Other" at bounding box center [415, 208] width 478 height 49
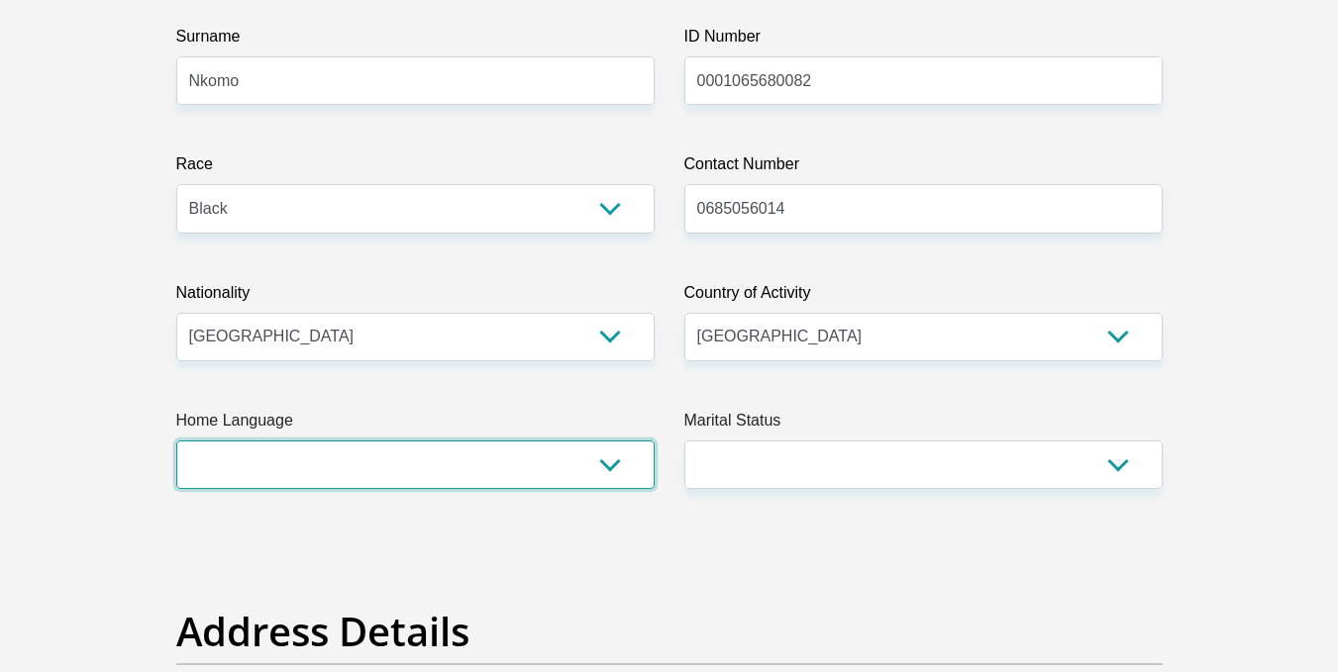
click at [399, 455] on select "Afrikaans English Sepedi South Ndebele Southern Sotho Swati Tsonga Tswana Venda…" at bounding box center [415, 465] width 478 height 49
select select "tso"
click at [176, 441] on select "Afrikaans English Sepedi South Ndebele Southern Sotho Swati Tsonga Tswana Venda…" at bounding box center [415, 465] width 478 height 49
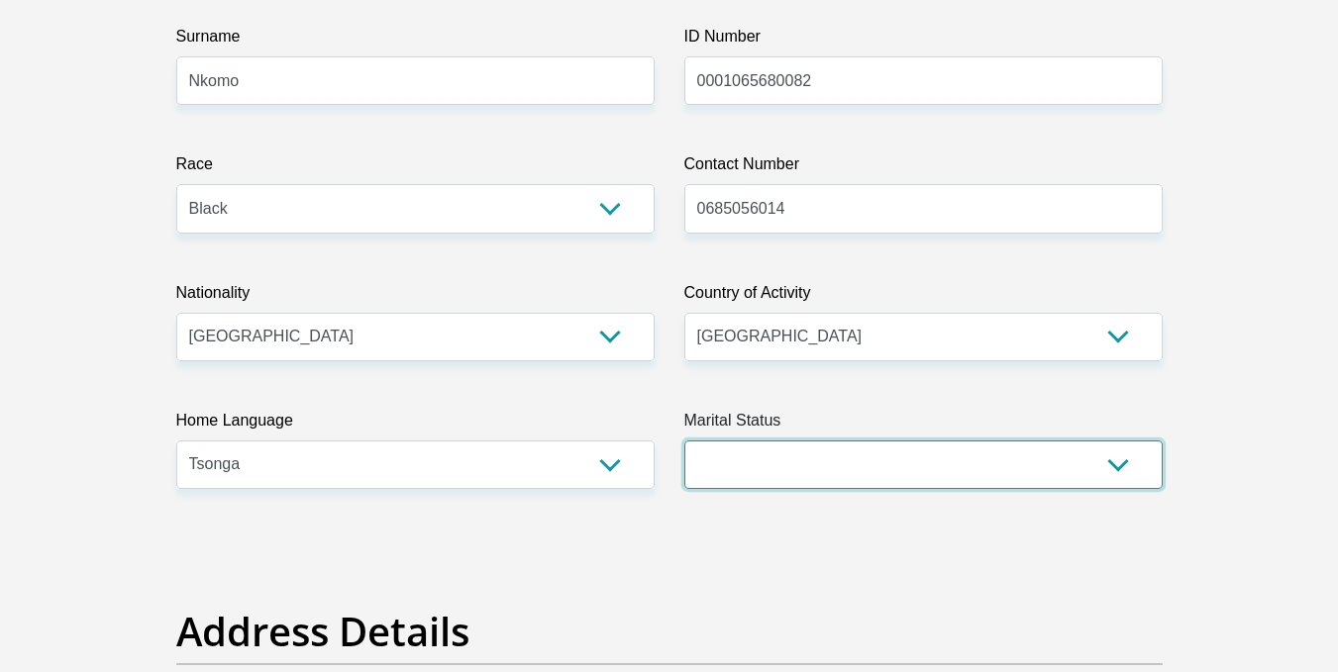
click at [805, 463] on select "Married ANC Single Divorced Widowed Married COP or Customary Law" at bounding box center [923, 465] width 478 height 49
select select "2"
click at [684, 441] on select "Married ANC Single Divorced Widowed Married COP or Customary Law" at bounding box center [923, 465] width 478 height 49
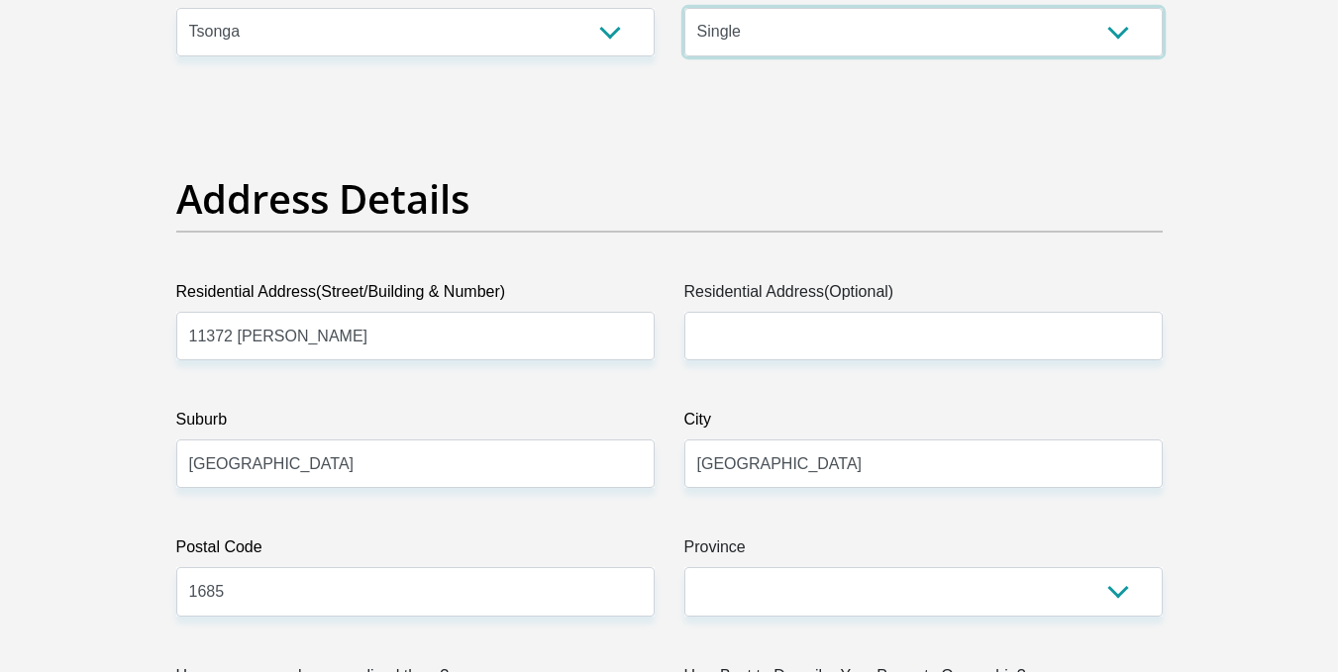
scroll to position [863, 0]
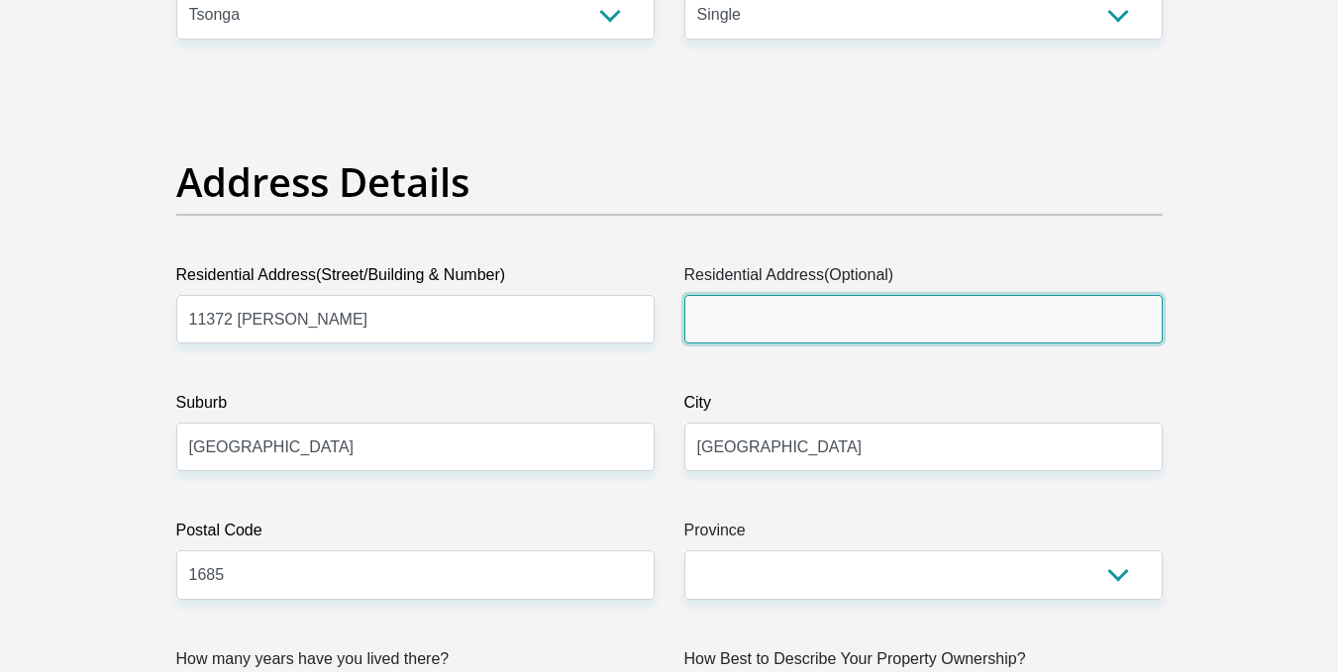
click at [786, 331] on input "Residential Address(Optional)" at bounding box center [923, 319] width 478 height 49
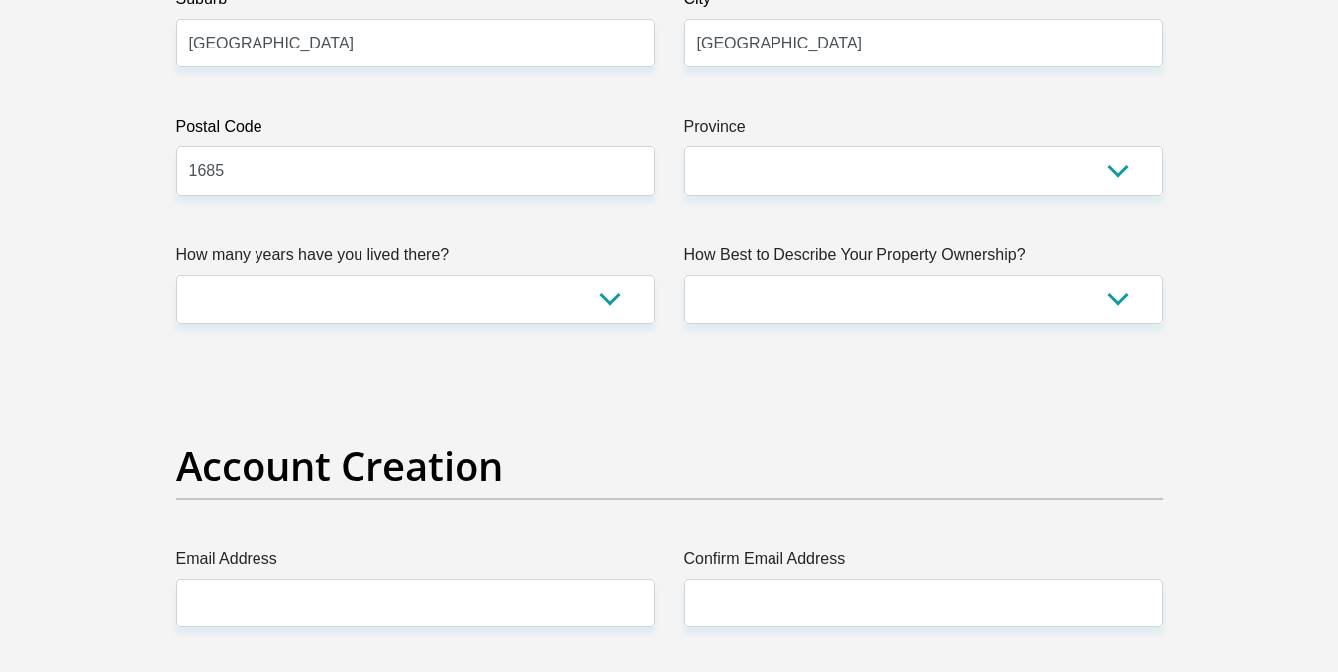
scroll to position [1268, 0]
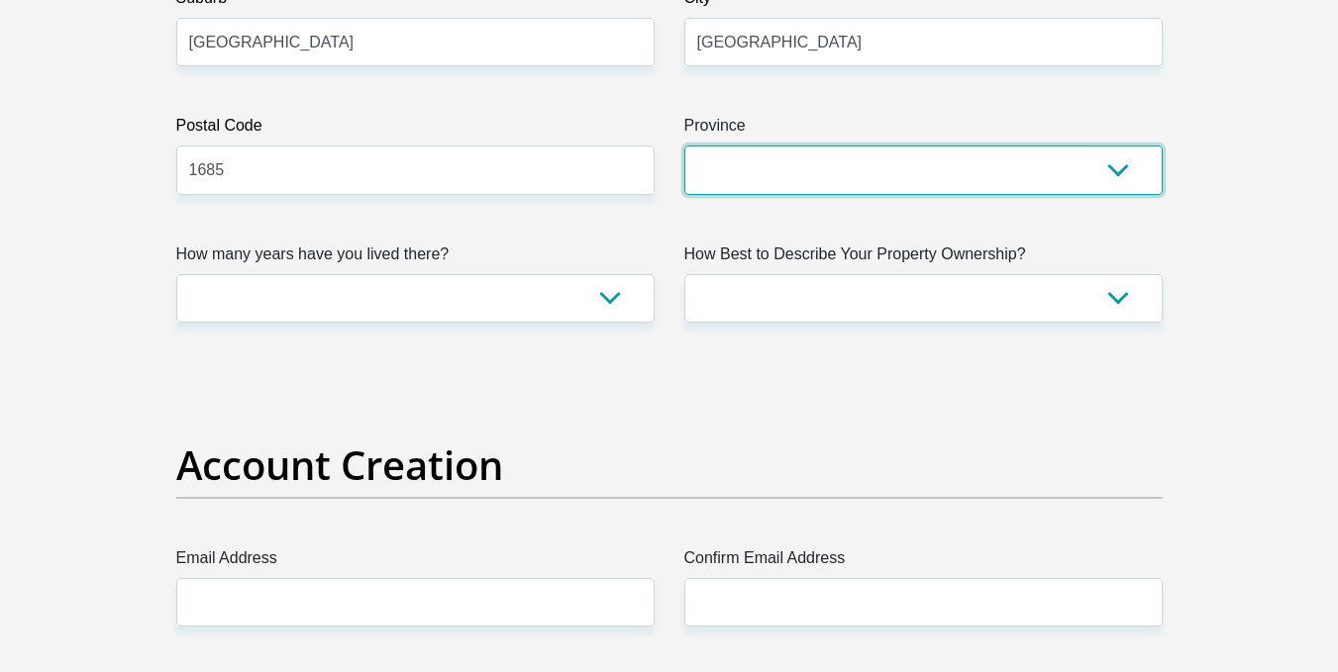
click at [761, 183] on select "Eastern Cape Free State Gauteng KwaZulu-Natal Limpopo Mpumalanga Northern Cape …" at bounding box center [923, 170] width 478 height 49
select select "Gauteng"
click at [684, 146] on select "Eastern Cape Free State Gauteng KwaZulu-Natal Limpopo Mpumalanga Northern Cape …" at bounding box center [923, 170] width 478 height 49
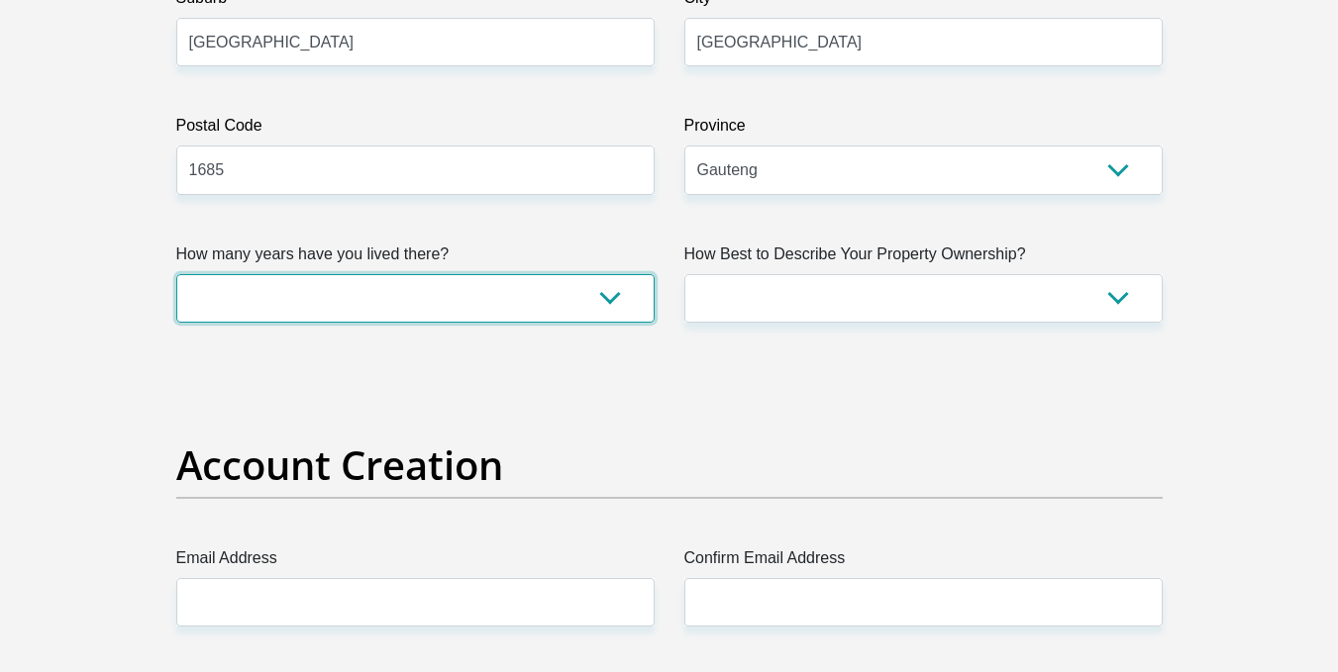
click at [578, 285] on select "less than 1 year 1-3 years 3-5 years 5+ years" at bounding box center [415, 298] width 478 height 49
select select "5"
click at [176, 274] on select "less than 1 year 1-3 years 3-5 years 5+ years" at bounding box center [415, 298] width 478 height 49
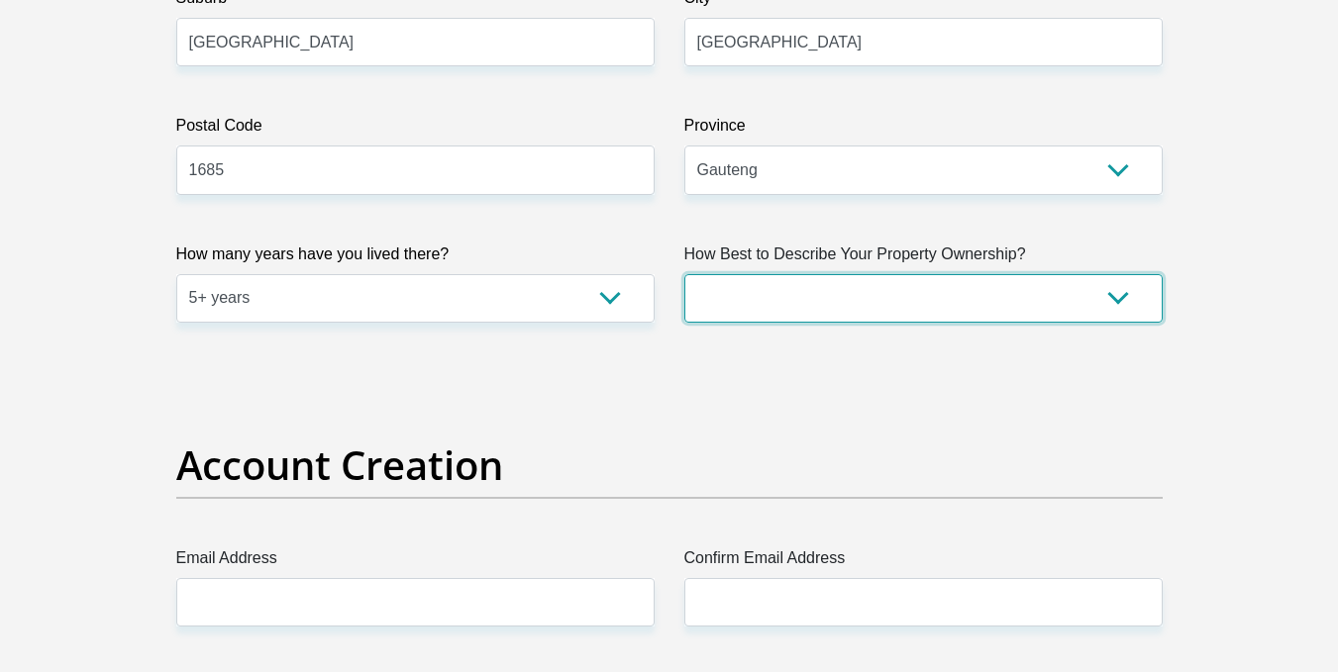
click at [728, 314] on select "Owned Rented Family Owned Company Dwelling" at bounding box center [923, 298] width 478 height 49
select select "parents"
click at [684, 274] on select "Owned Rented Family Owned Company Dwelling" at bounding box center [923, 298] width 478 height 49
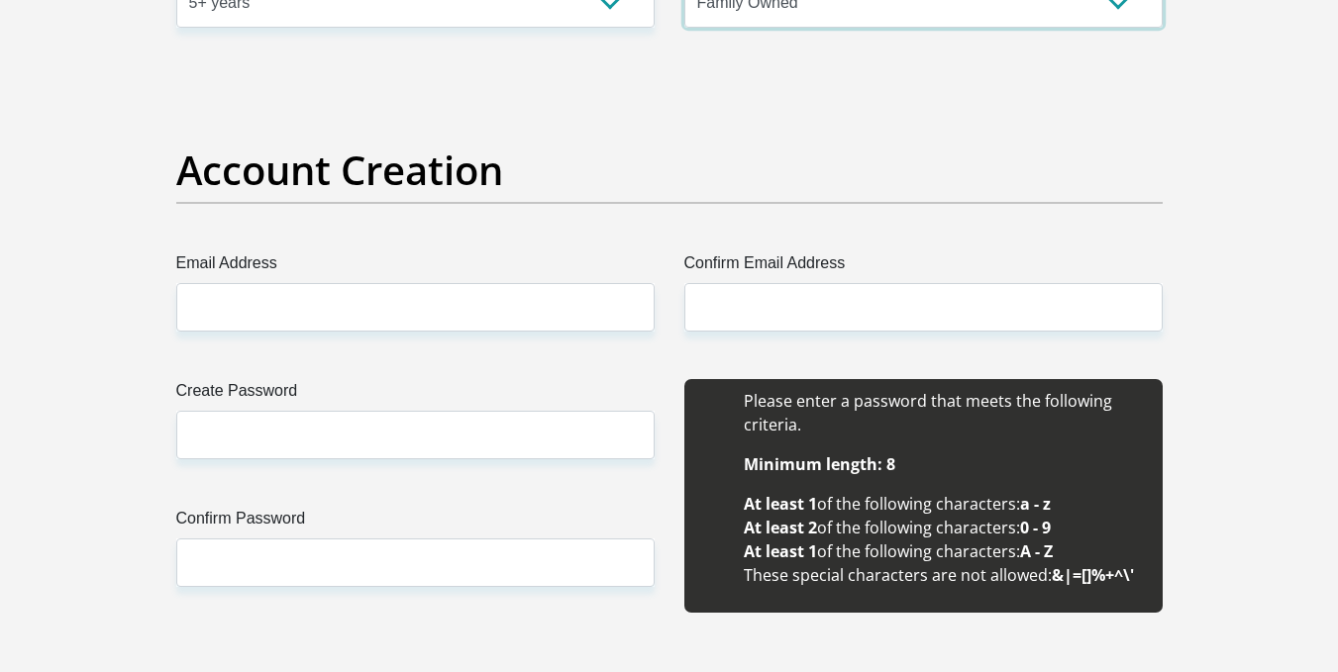
scroll to position [1571, 0]
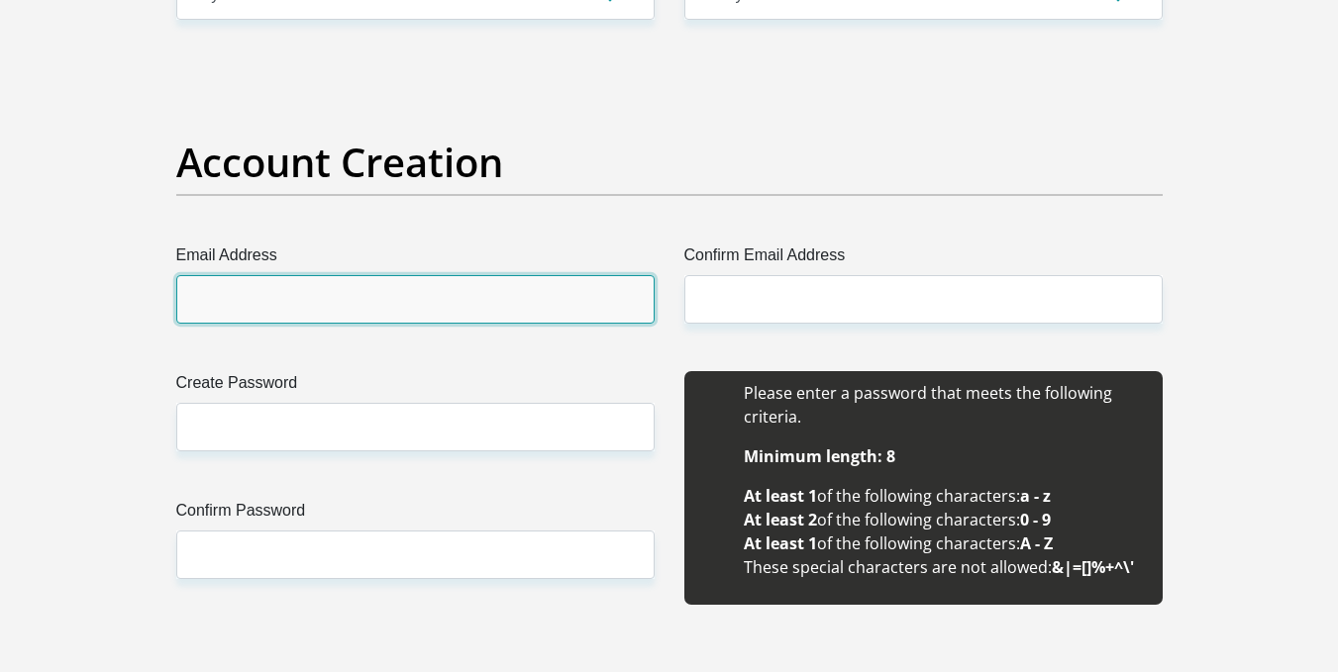
drag, startPoint x: 547, startPoint y: 306, endPoint x: 453, endPoint y: 380, distance: 119.9
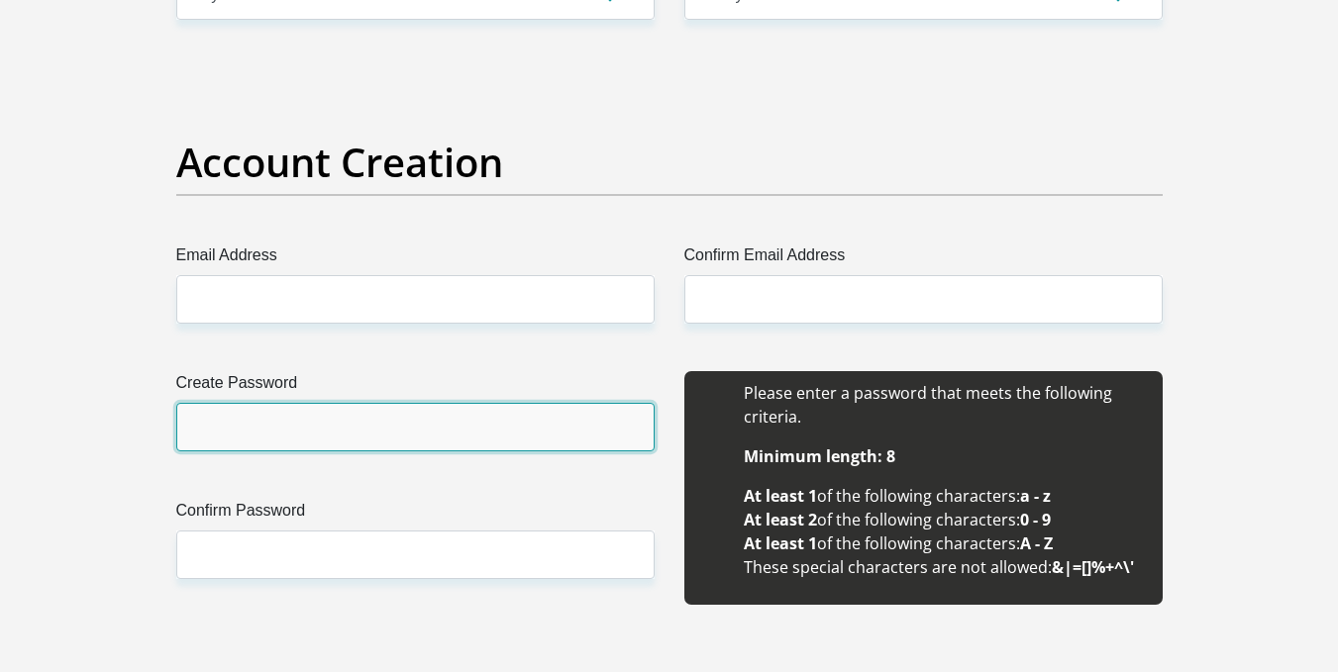
click at [518, 430] on input "Create Password" at bounding box center [415, 427] width 478 height 49
type input "Zimi1647sele"
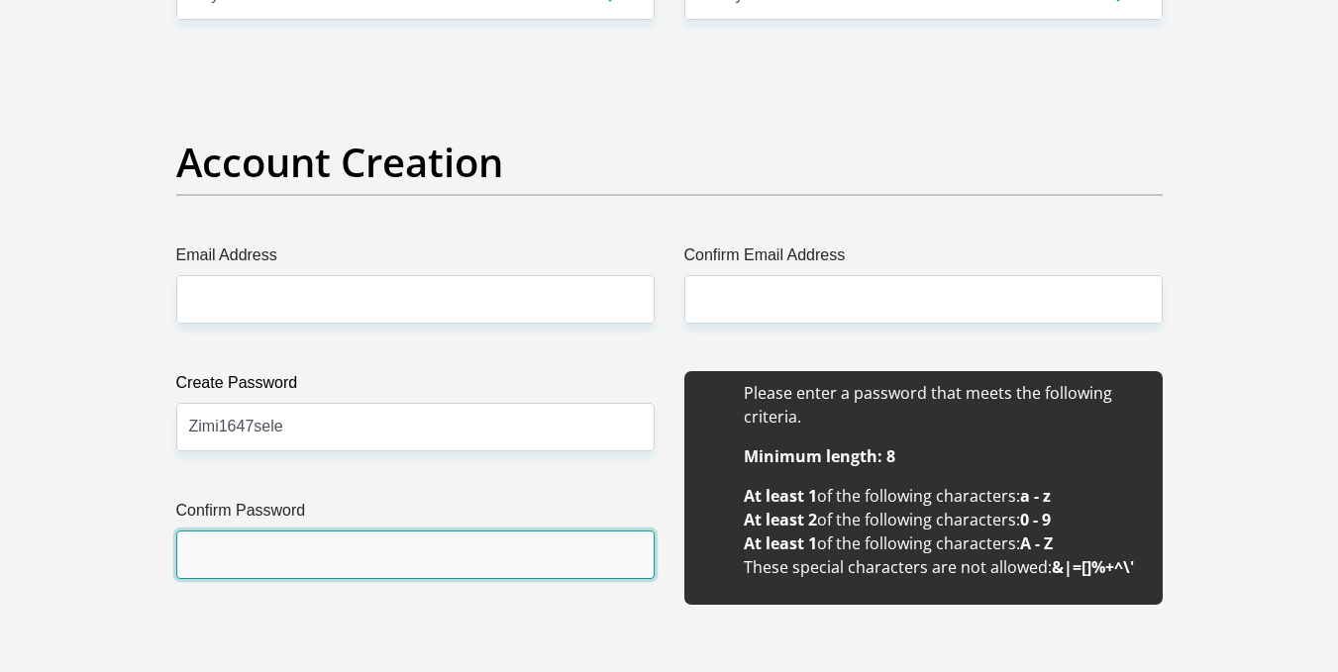
click at [354, 554] on input "Confirm Password" at bounding box center [415, 555] width 478 height 49
type input "Zimi1647sele"
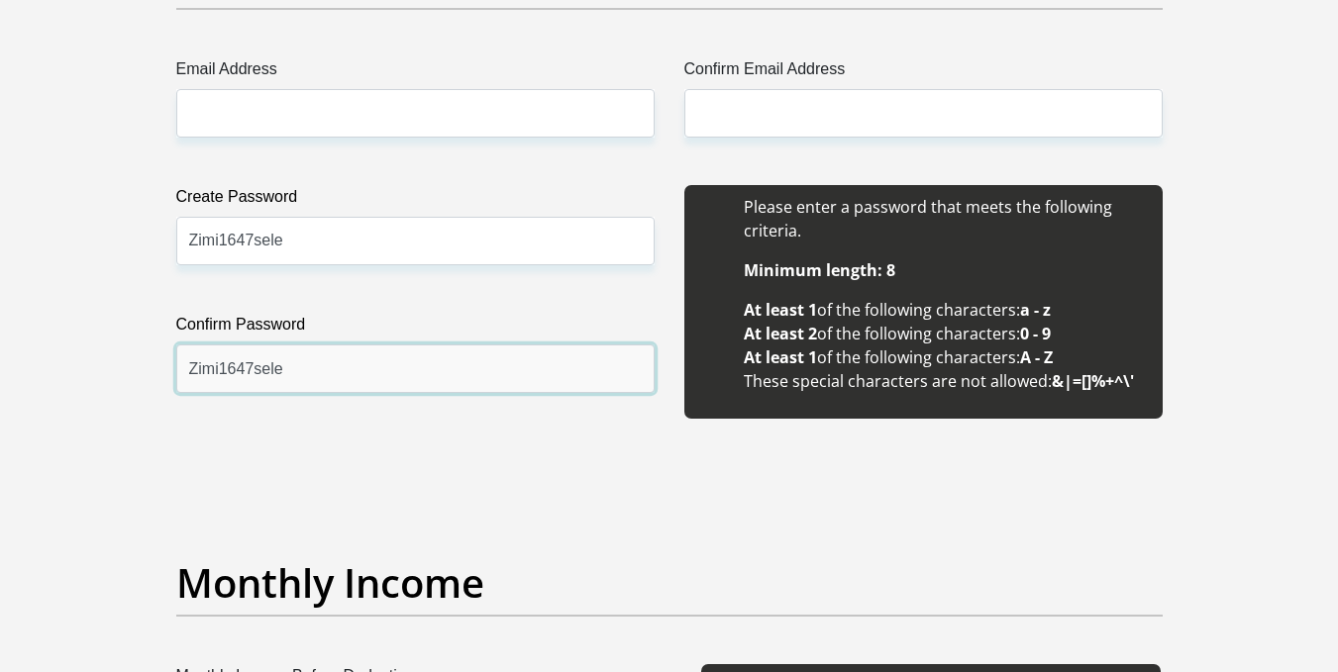
scroll to position [1815, 0]
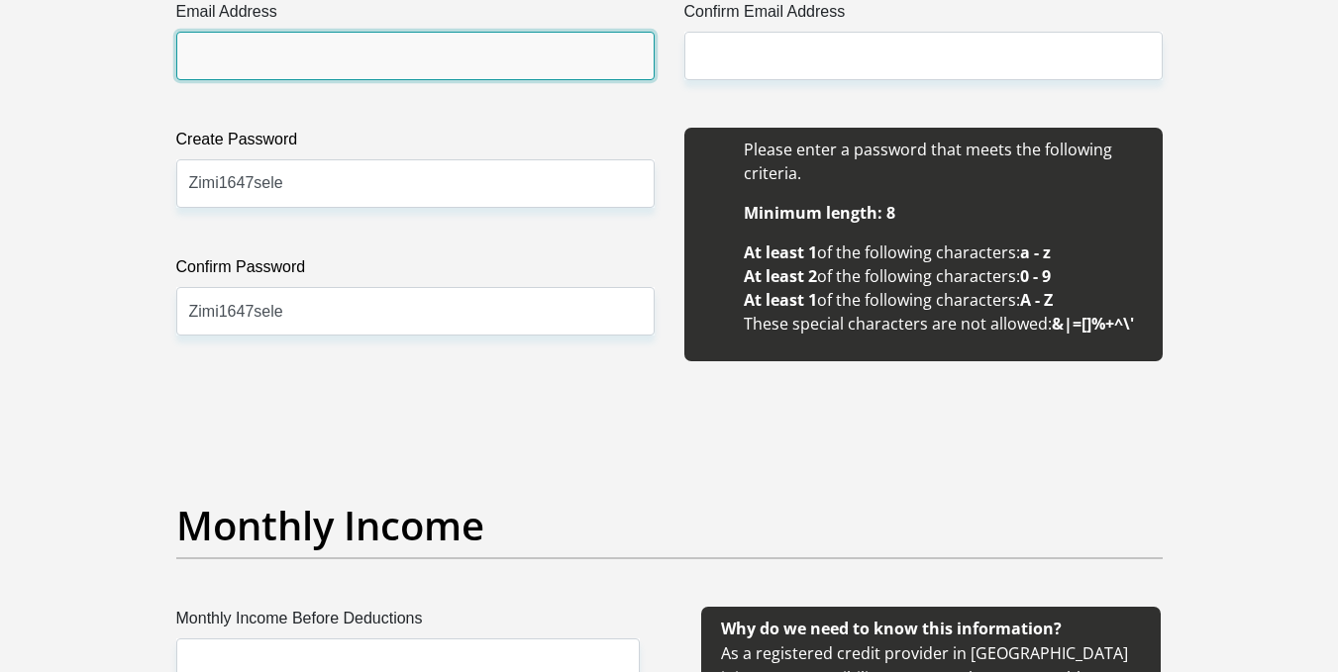
drag, startPoint x: 363, startPoint y: 57, endPoint x: 423, endPoint y: 136, distance: 98.2
type input "zimiselenkomo47@gmail.com"
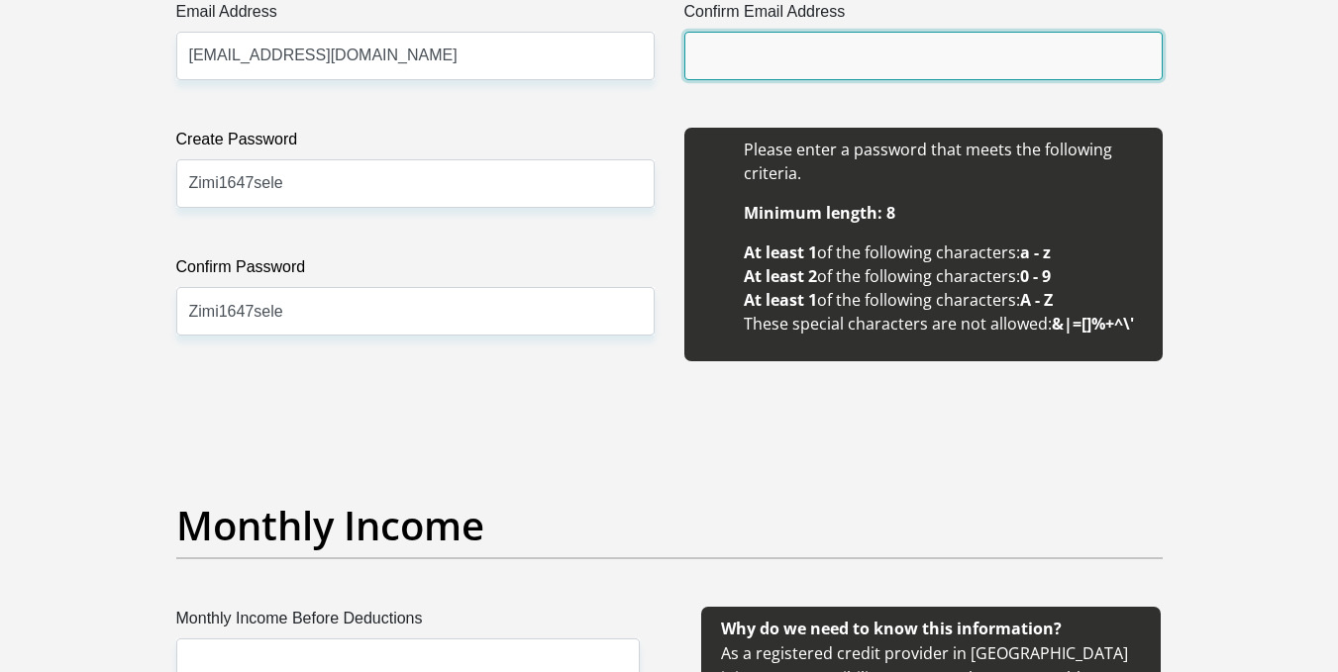
type input "zimiselenkomo47@gmail.com"
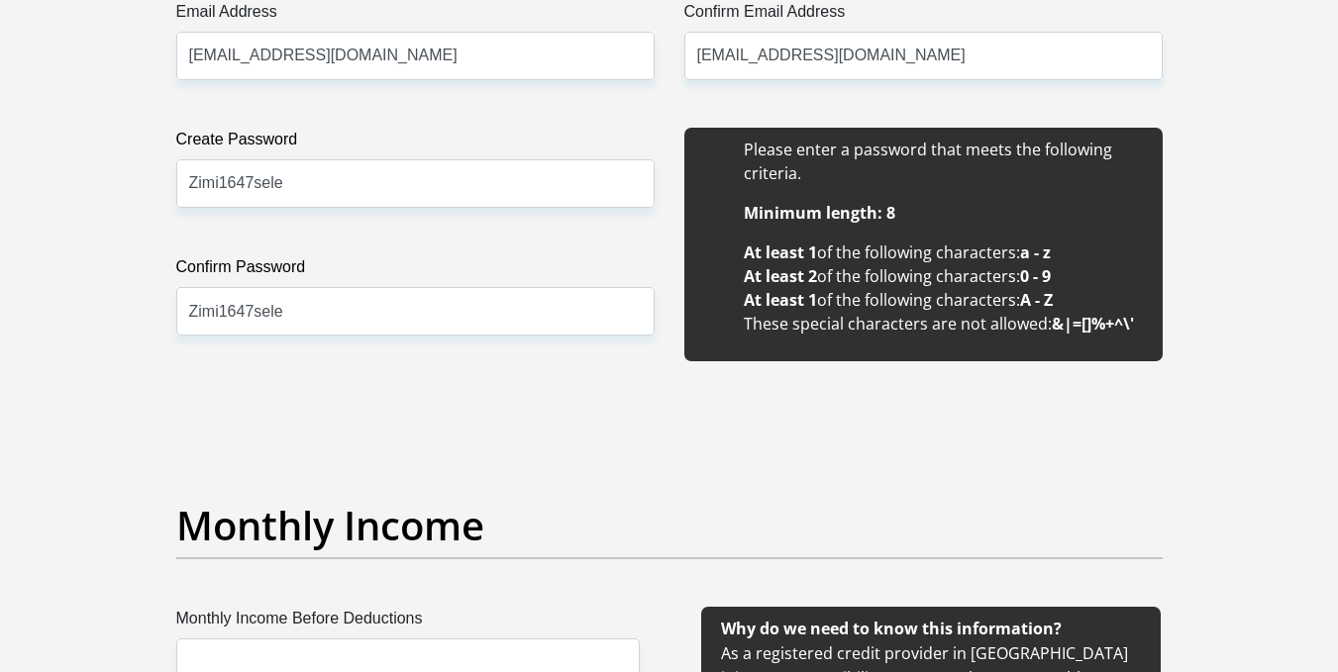
type input "Sibusiso"
type input "Nkomo"
type input "0685056014"
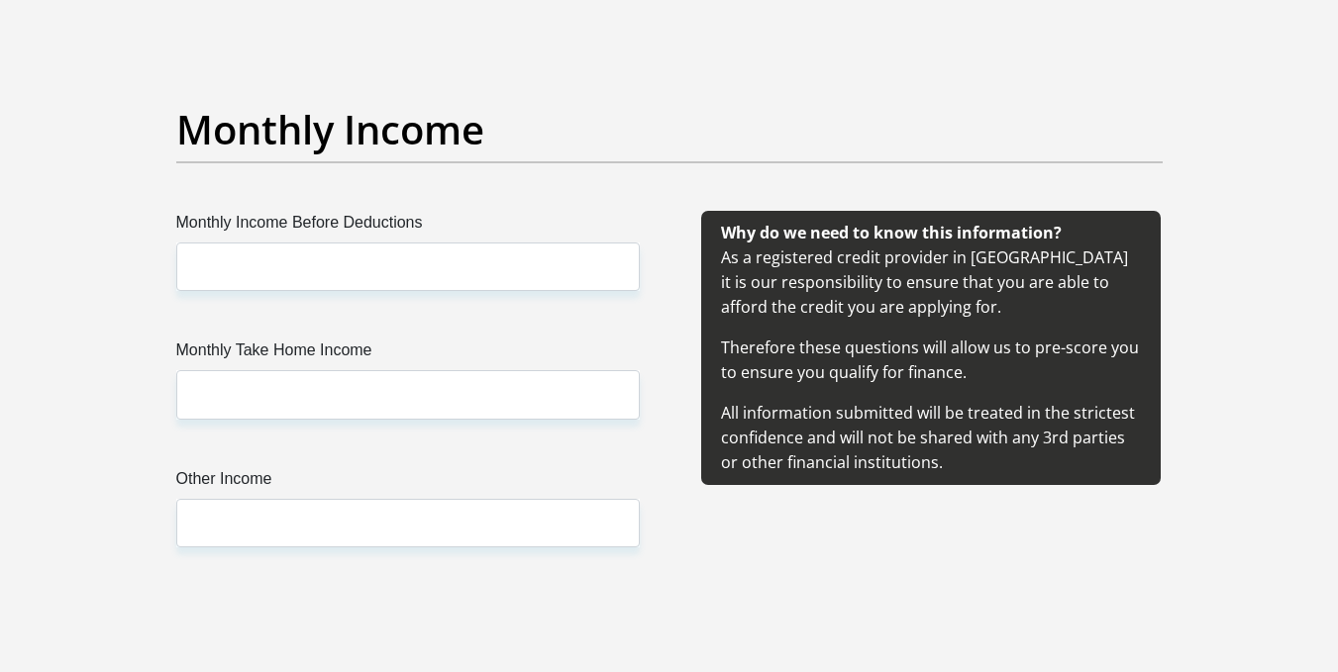
scroll to position [2212, 0]
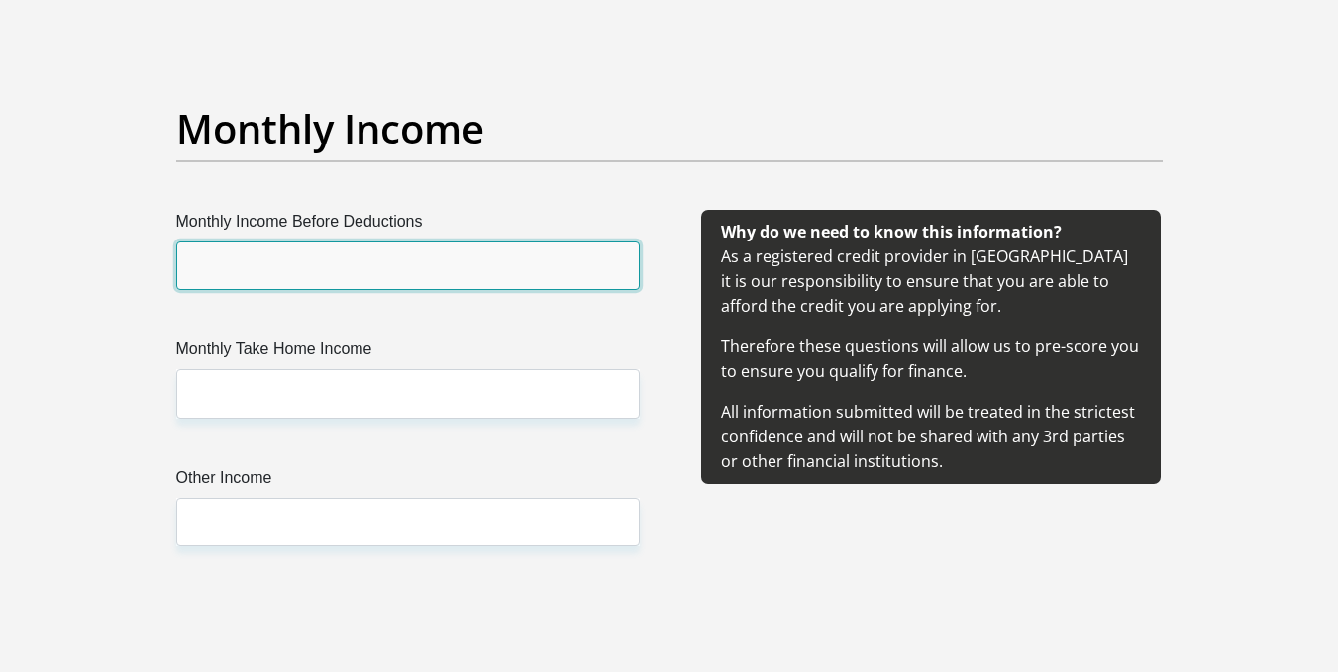
click at [401, 270] on input "Monthly Income Before Deductions" at bounding box center [407, 266] width 463 height 49
type input "6000"
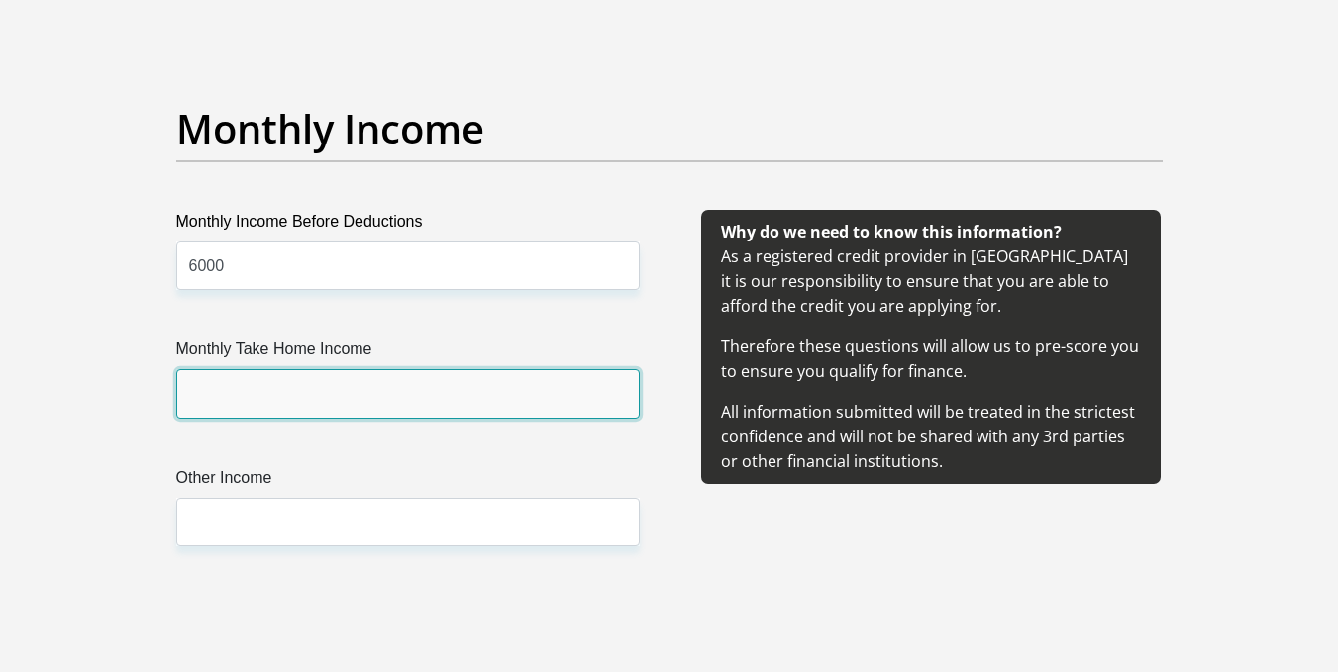
click at [338, 385] on input "Monthly Take Home Income" at bounding box center [407, 393] width 463 height 49
type input "5600"
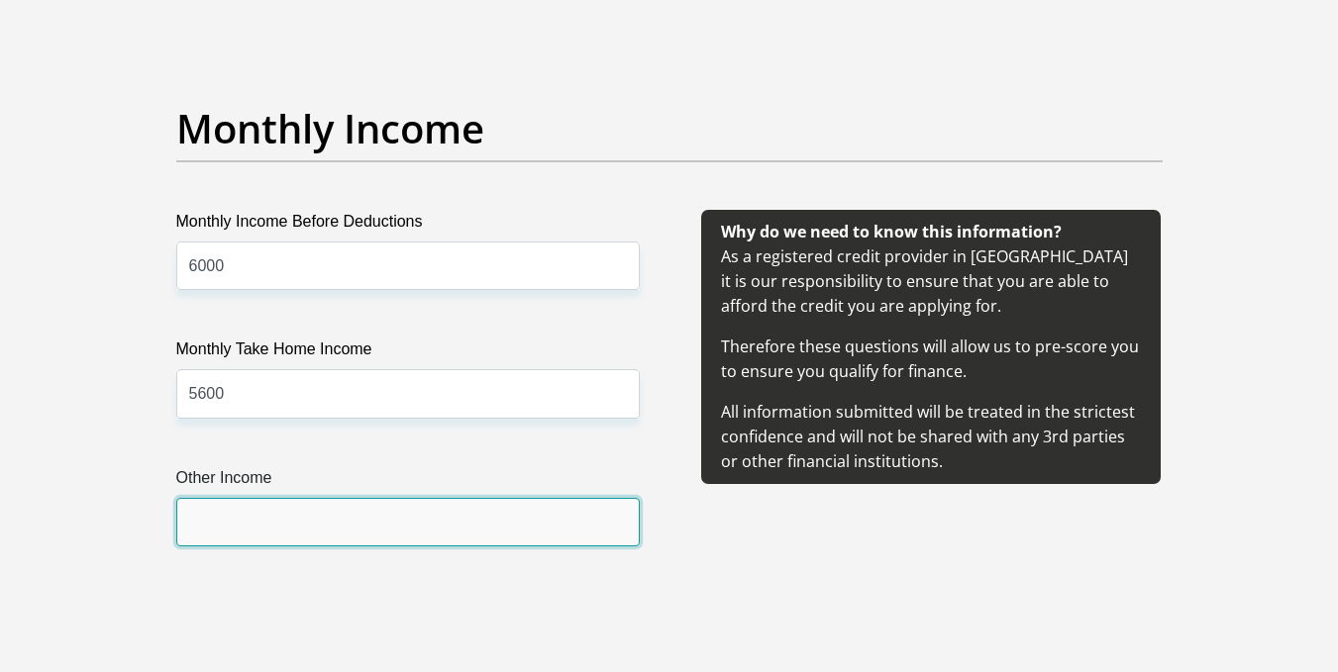
click at [312, 515] on input "Other Income" at bounding box center [407, 522] width 463 height 49
type input "1500"
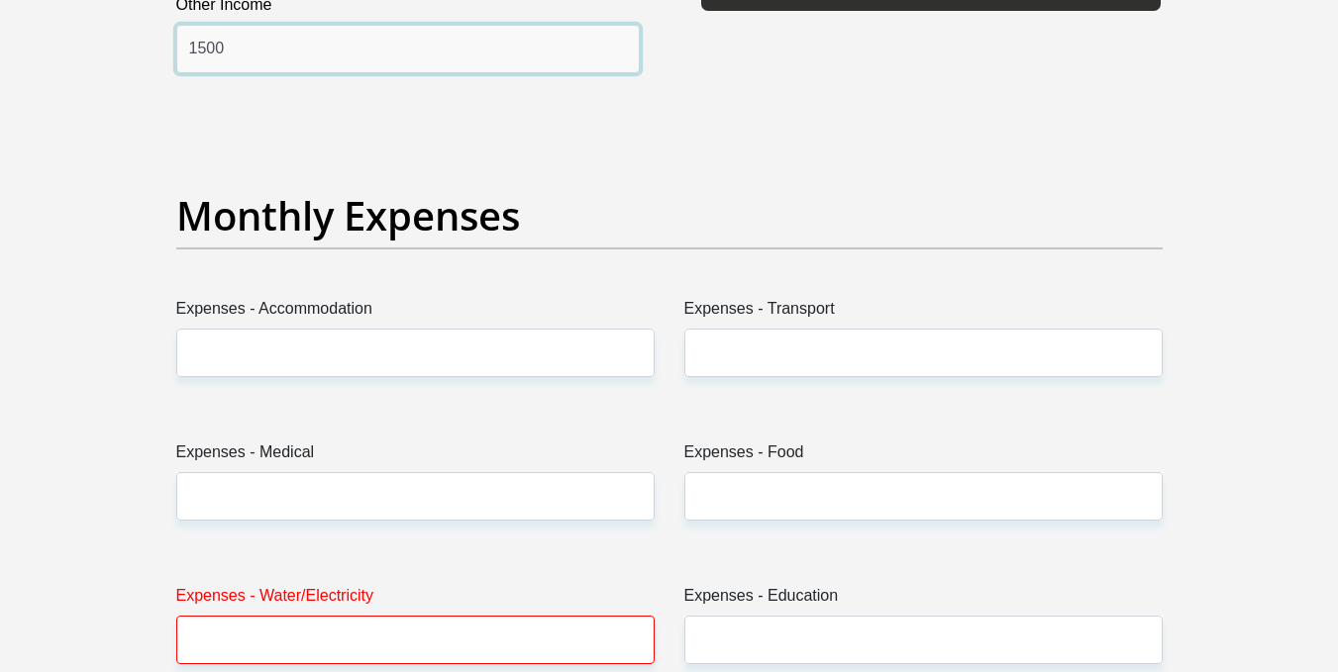
scroll to position [2686, 0]
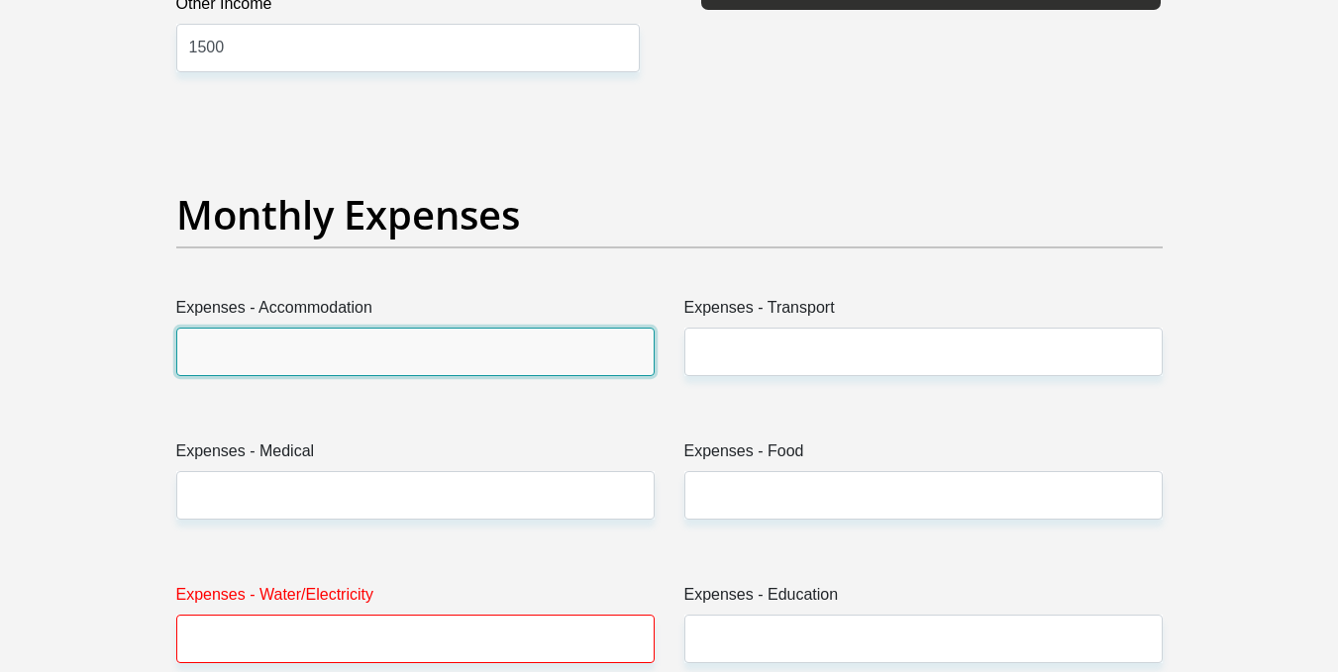
click at [313, 347] on input "Expenses - Accommodation" at bounding box center [415, 352] width 478 height 49
type input "0"
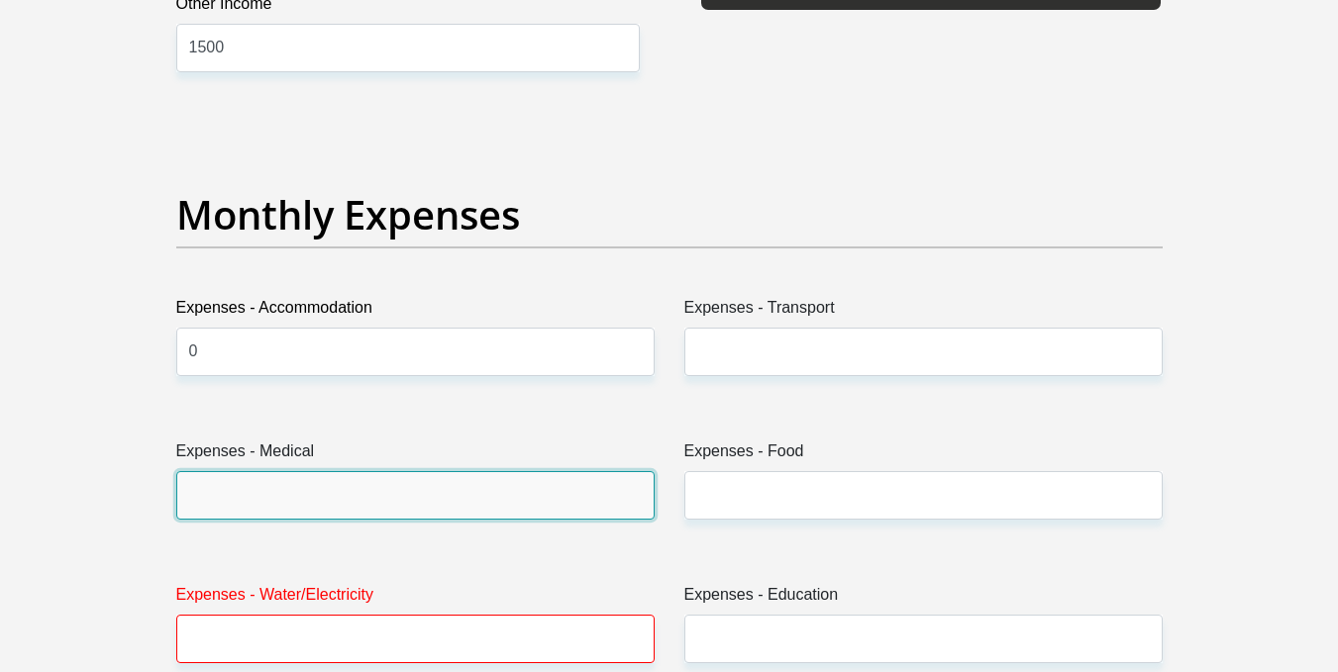
click at [408, 481] on input "Expenses - Medical" at bounding box center [415, 495] width 478 height 49
type input "0"
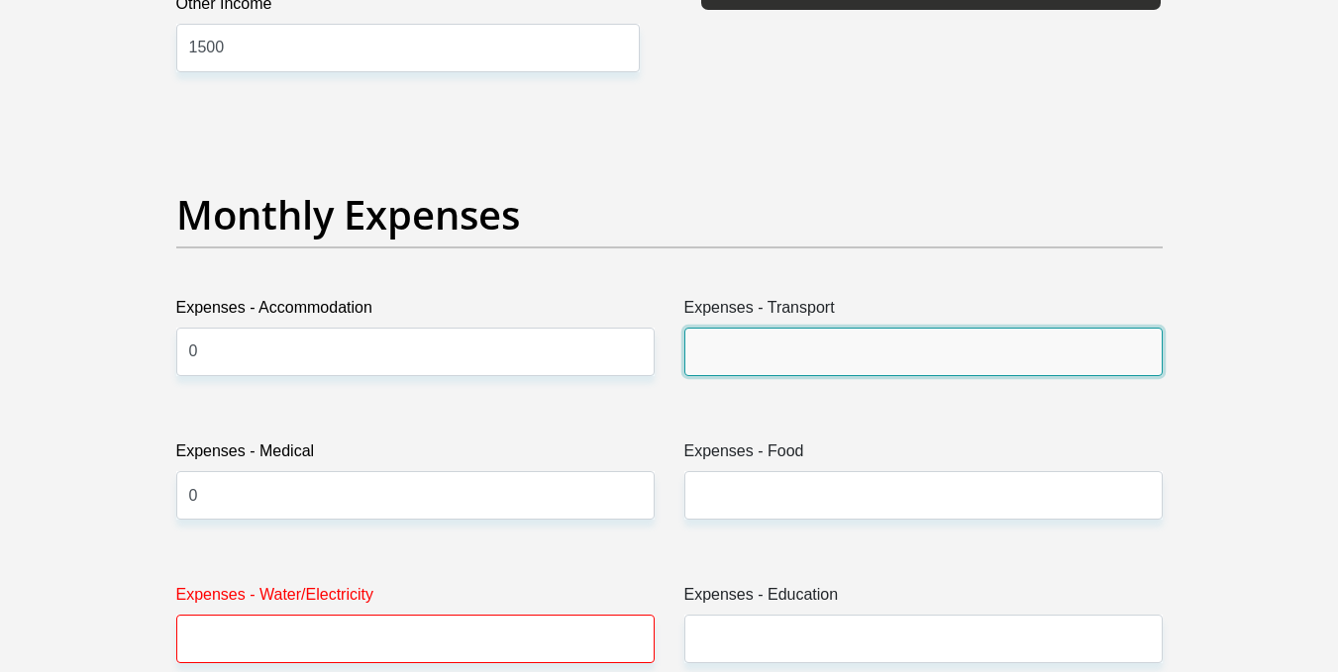
click at [825, 345] on input "Expenses - Transport" at bounding box center [923, 352] width 478 height 49
type input "800"
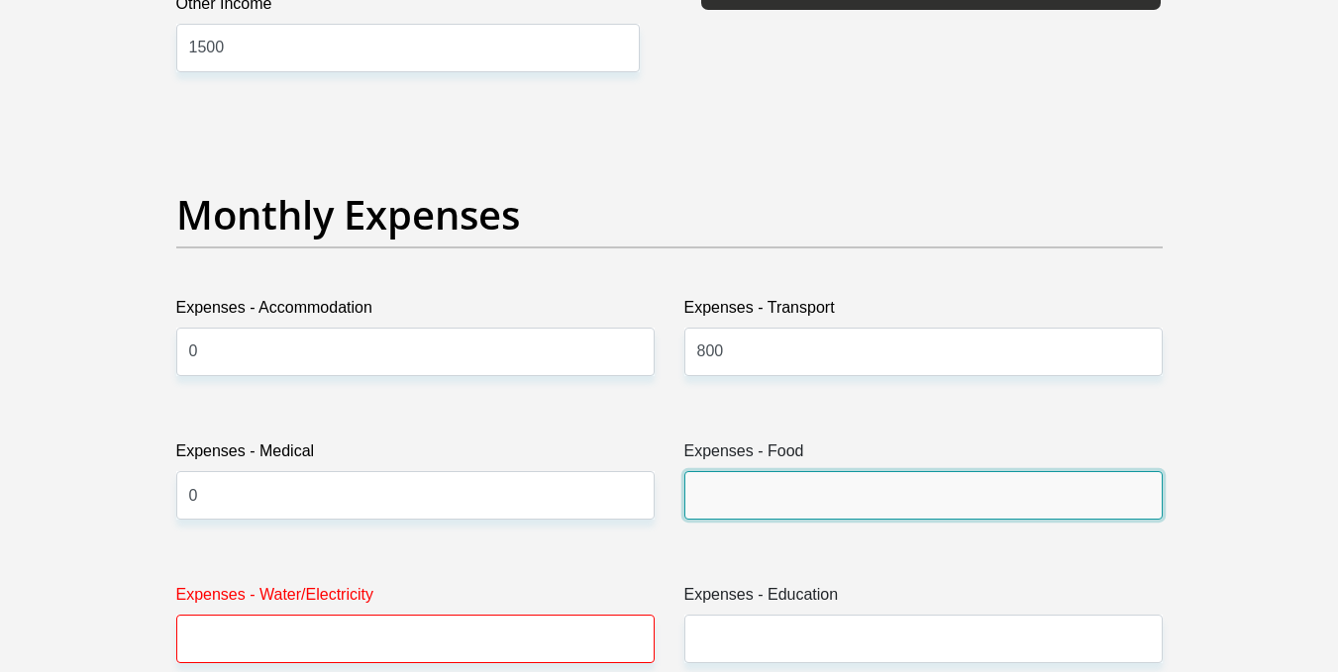
click at [758, 489] on input "Expenses - Food" at bounding box center [923, 495] width 478 height 49
type input "1000"
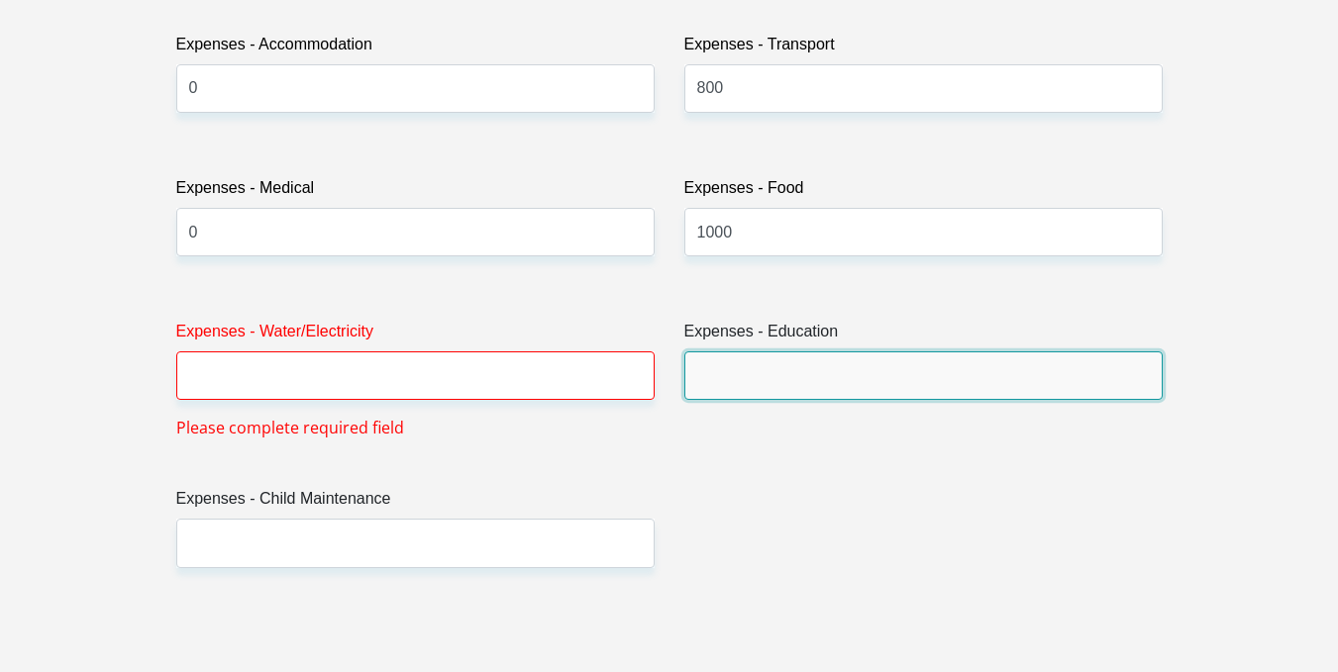
drag, startPoint x: 743, startPoint y: 383, endPoint x: 790, endPoint y: 427, distance: 64.5
click at [790, 427] on div "Expenses - Education" at bounding box center [923, 380] width 508 height 120
type input "0"
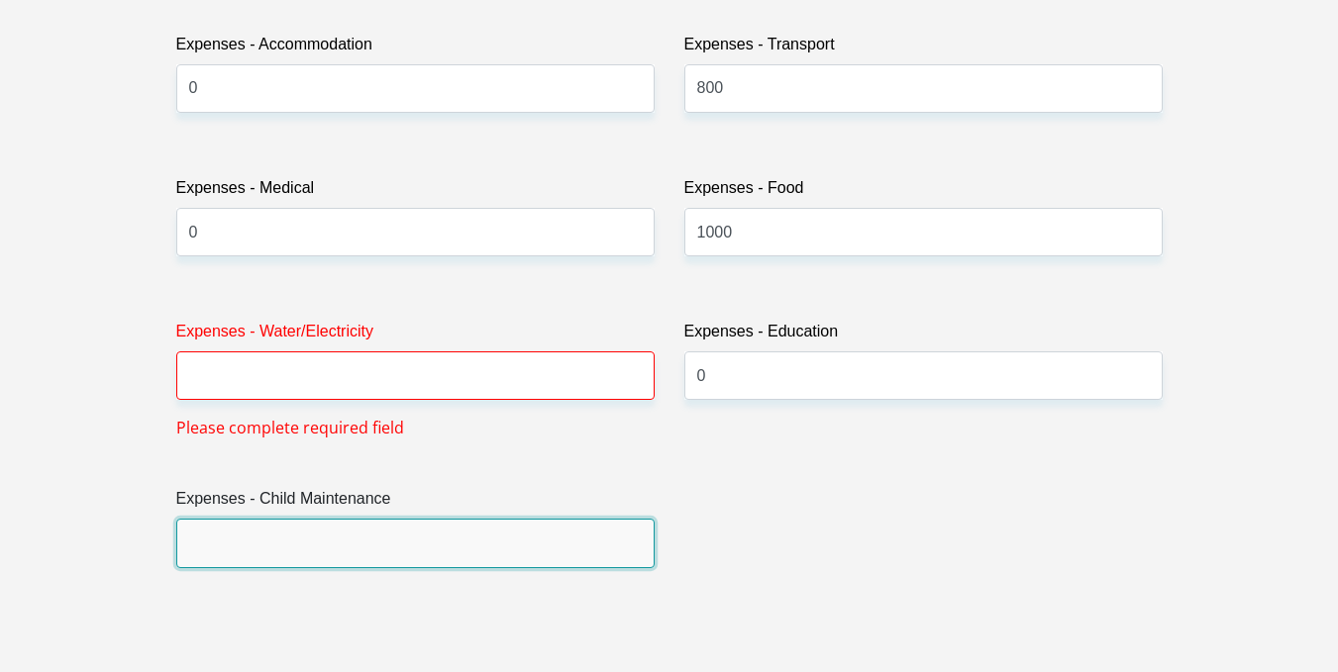
click at [519, 543] on input "Expenses - Child Maintenance" at bounding box center [415, 543] width 478 height 49
type input "0"
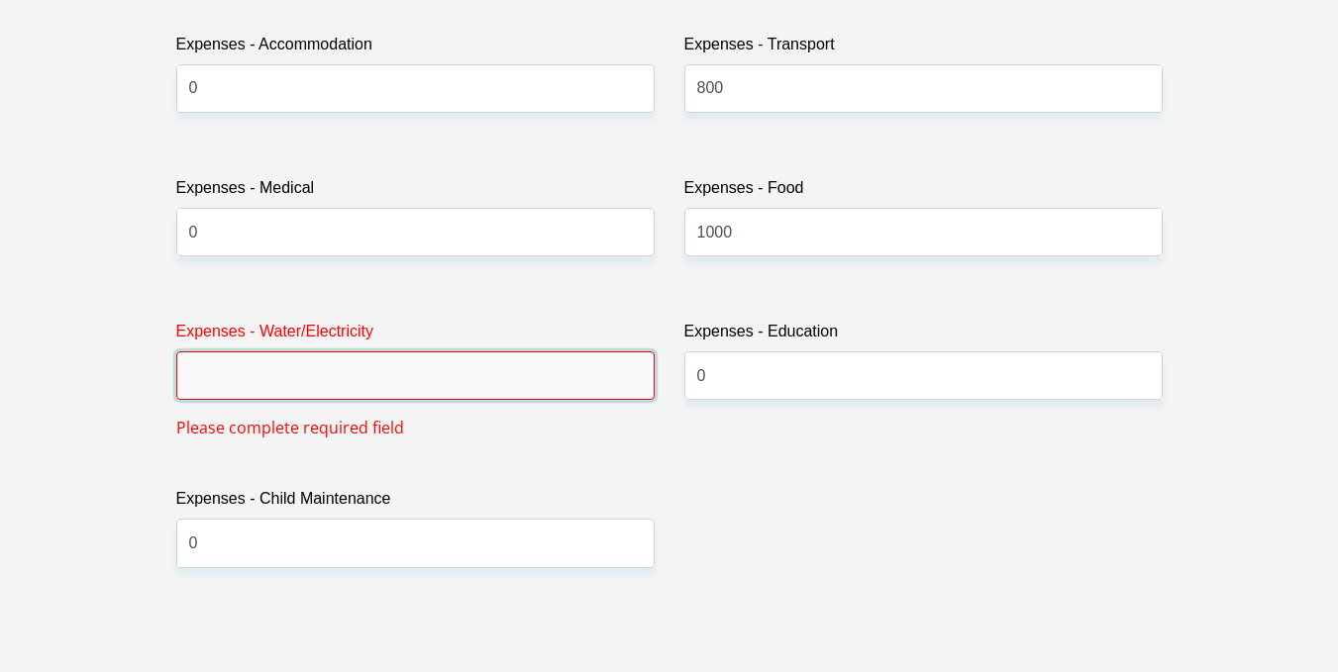
click at [328, 387] on input "Expenses - Water/Electricity" at bounding box center [415, 376] width 478 height 49
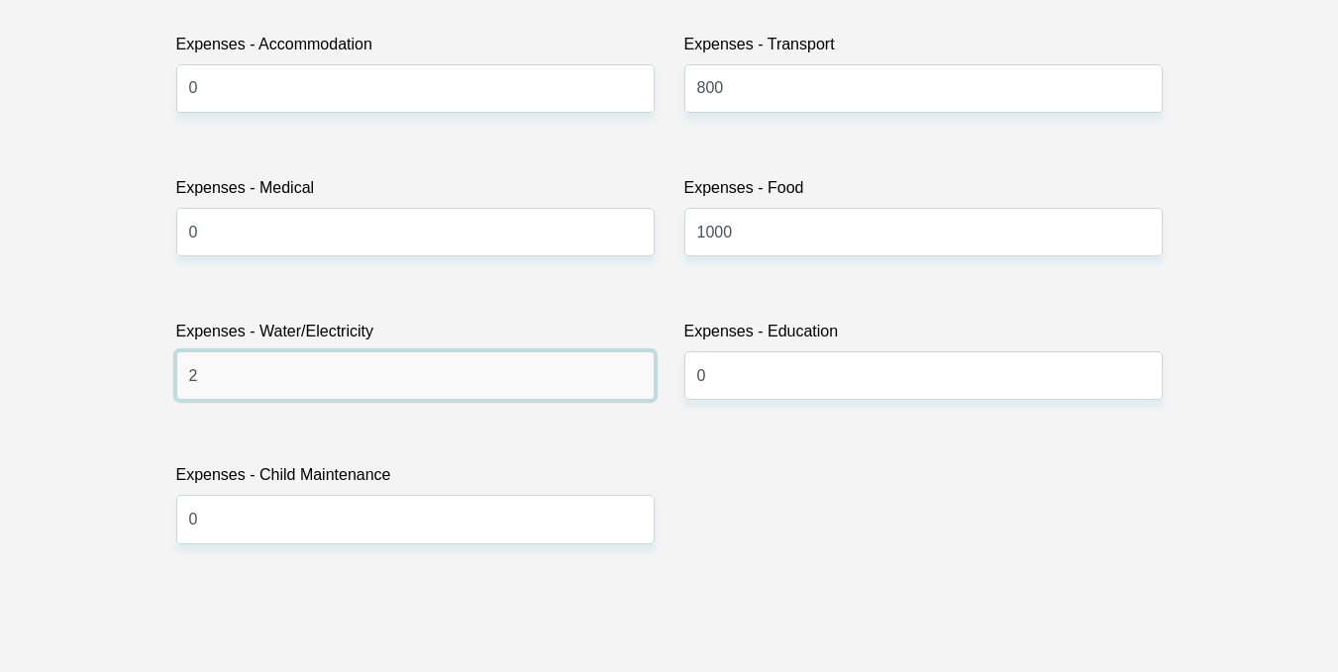
type input "200"
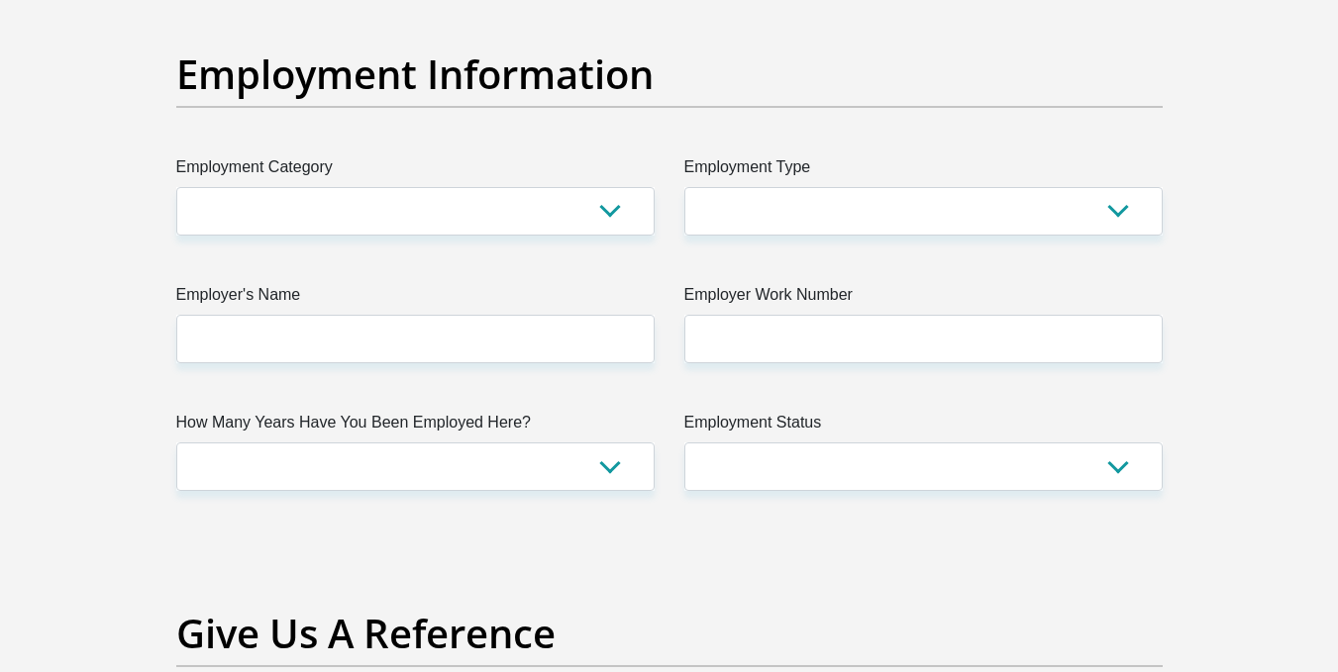
scroll to position [3570, 0]
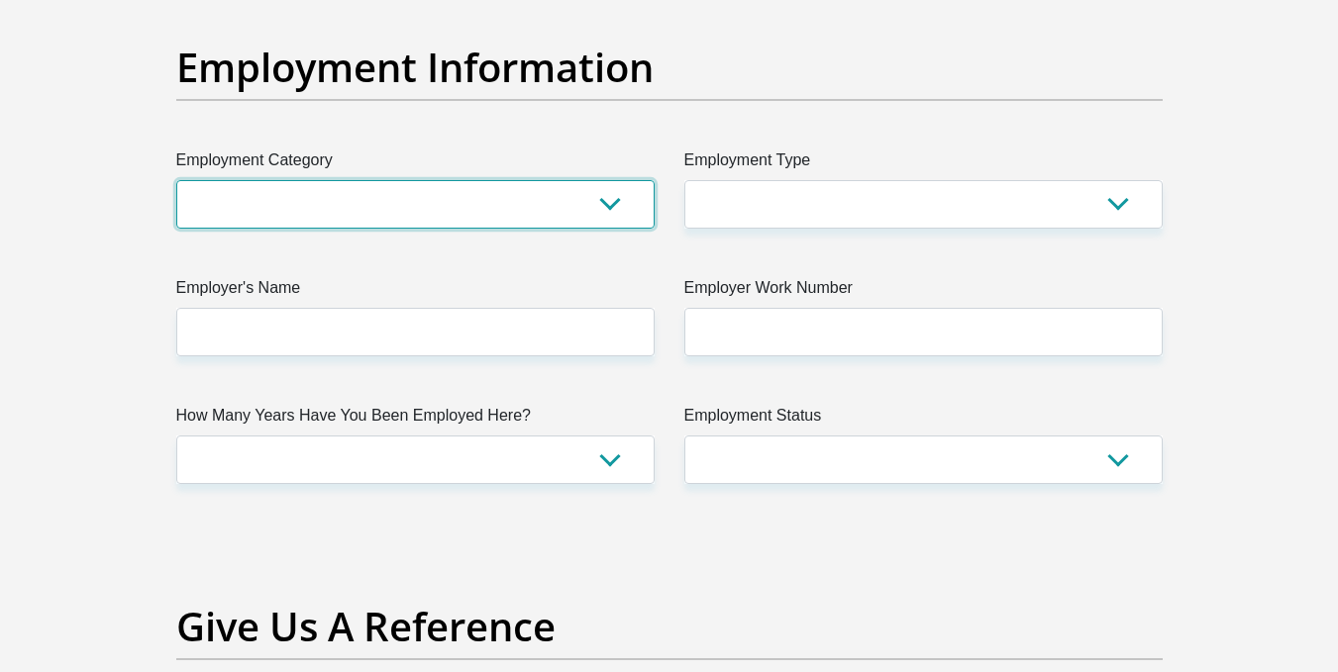
click at [342, 220] on select "AGRICULTURE ALCOHOL & TOBACCO CONSTRUCTION MATERIALS METALLURGY EQUIPMENT FOR R…" at bounding box center [415, 204] width 478 height 49
select select "14"
click at [176, 180] on select "AGRICULTURE ALCOHOL & TOBACCO CONSTRUCTION MATERIALS METALLURGY EQUIPMENT FOR R…" at bounding box center [415, 204] width 478 height 49
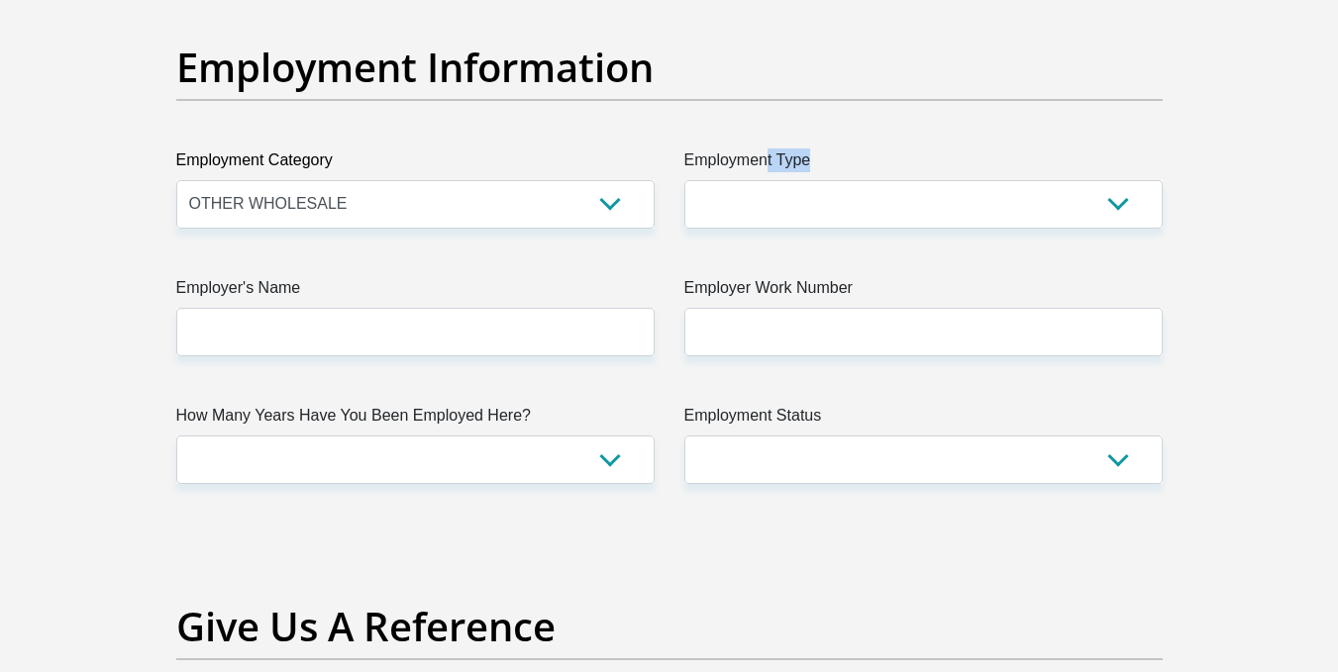
drag, startPoint x: 762, startPoint y: 177, endPoint x: 758, endPoint y: 206, distance: 29.1
click at [758, 206] on div "Employment Type College/Lecturer Craft Seller Creative Driver Executive Farmer …" at bounding box center [923, 189] width 478 height 80
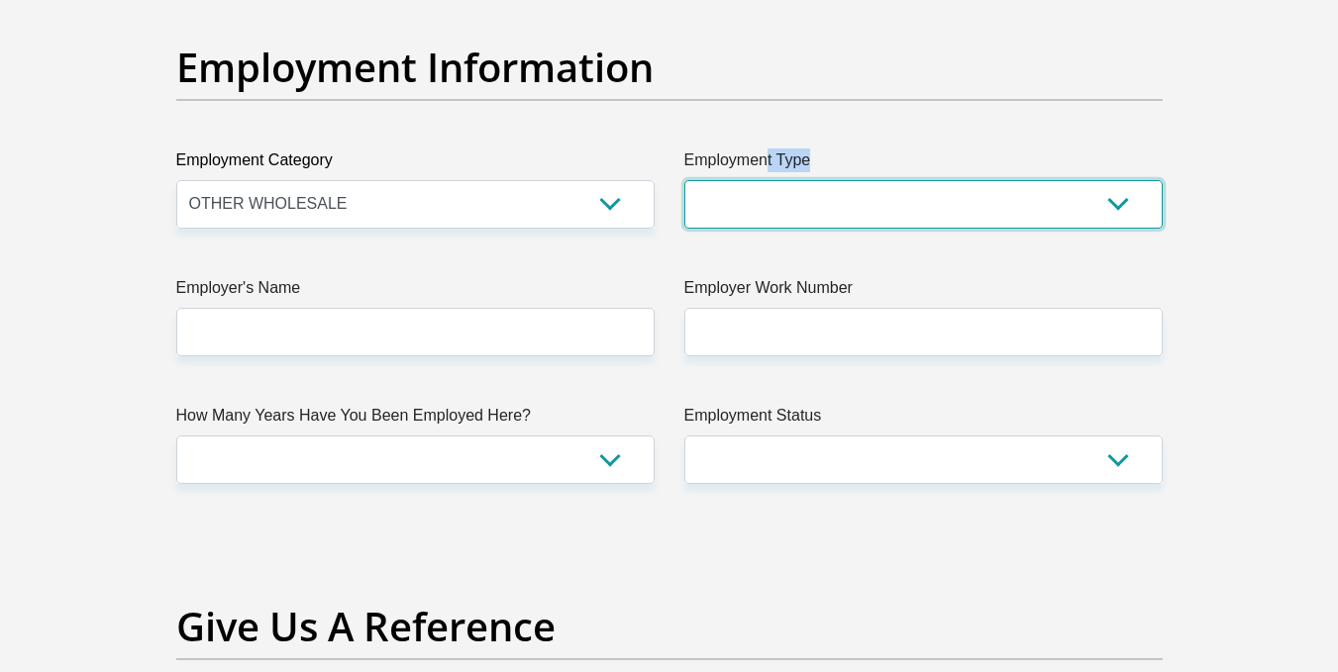
click at [758, 206] on select "College/Lecturer Craft Seller Creative Driver Executive Farmer Forces - Non Com…" at bounding box center [923, 204] width 478 height 49
select select "Unknown/Other"
click at [684, 180] on select "College/Lecturer Craft Seller Creative Driver Executive Farmer Forces - Non Com…" at bounding box center [923, 204] width 478 height 49
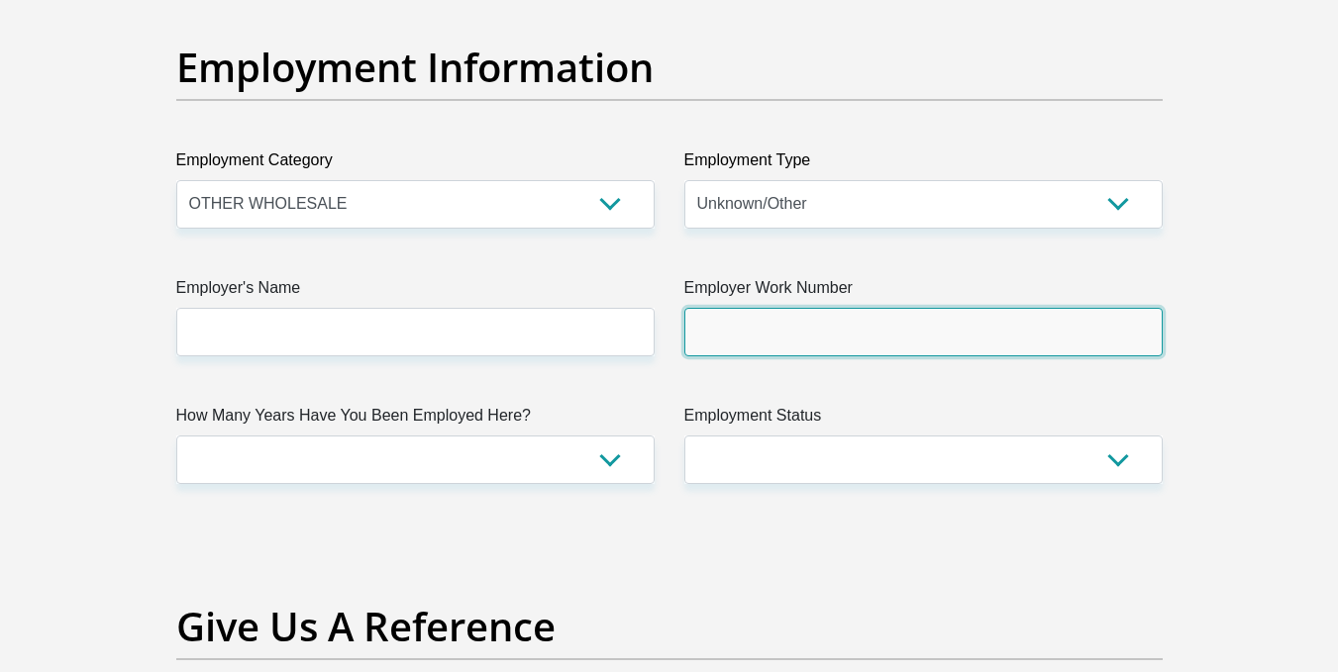
click at [781, 321] on input "Employer Work Number" at bounding box center [923, 332] width 478 height 49
type input "0123436859"
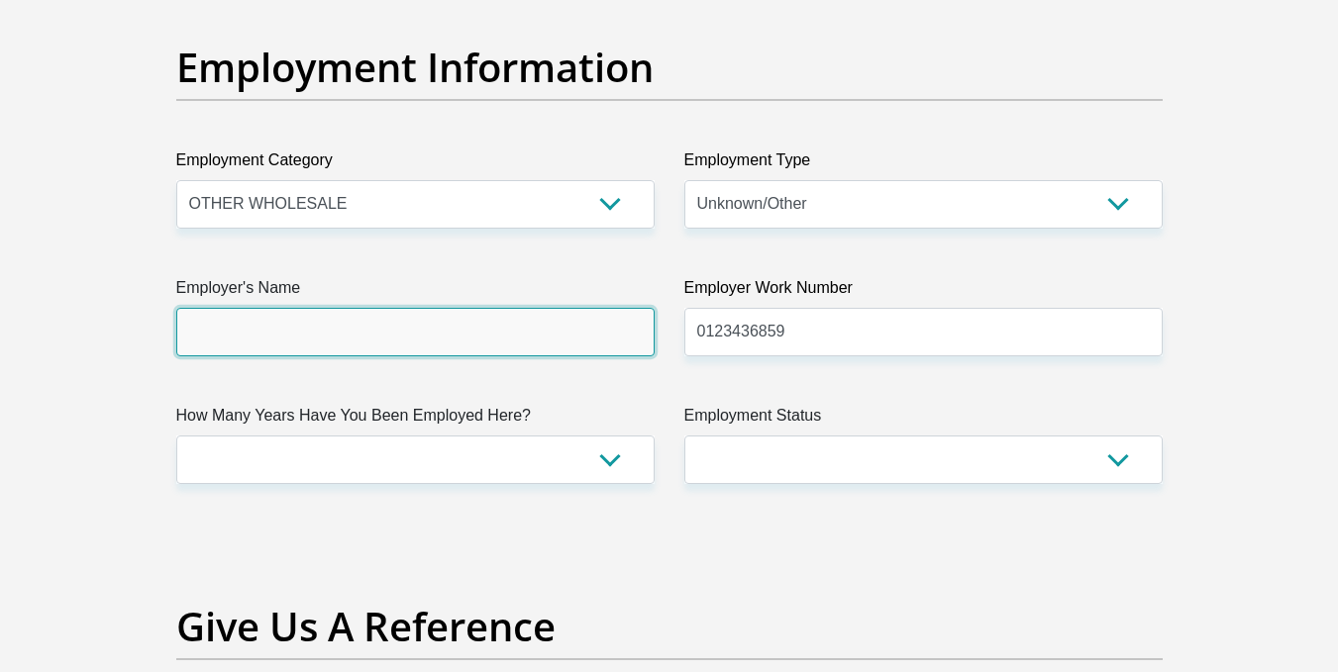
click at [484, 320] on input "Employer's Name" at bounding box center [415, 332] width 478 height 49
type input "GPretail"
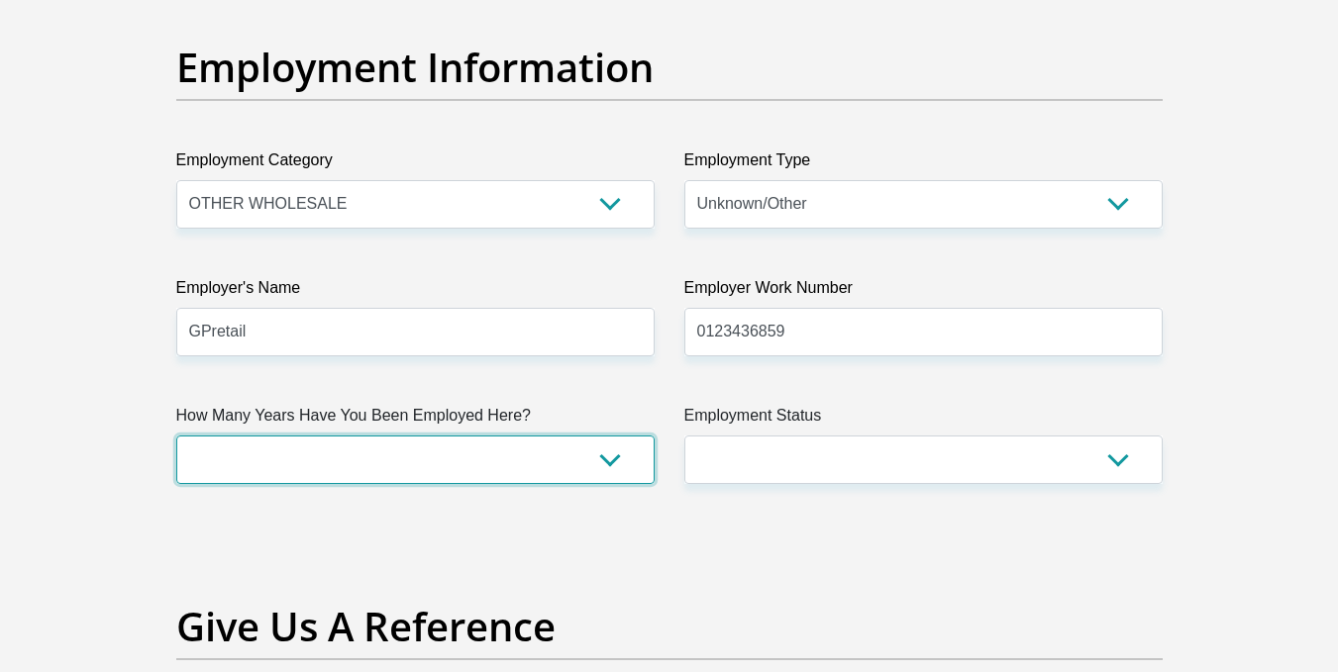
click at [366, 436] on select "less than 1 year 1-3 years 3-5 years 5+ years" at bounding box center [415, 460] width 478 height 49
select select "6"
click at [176, 436] on select "less than 1 year 1-3 years 3-5 years 5+ years" at bounding box center [415, 460] width 478 height 49
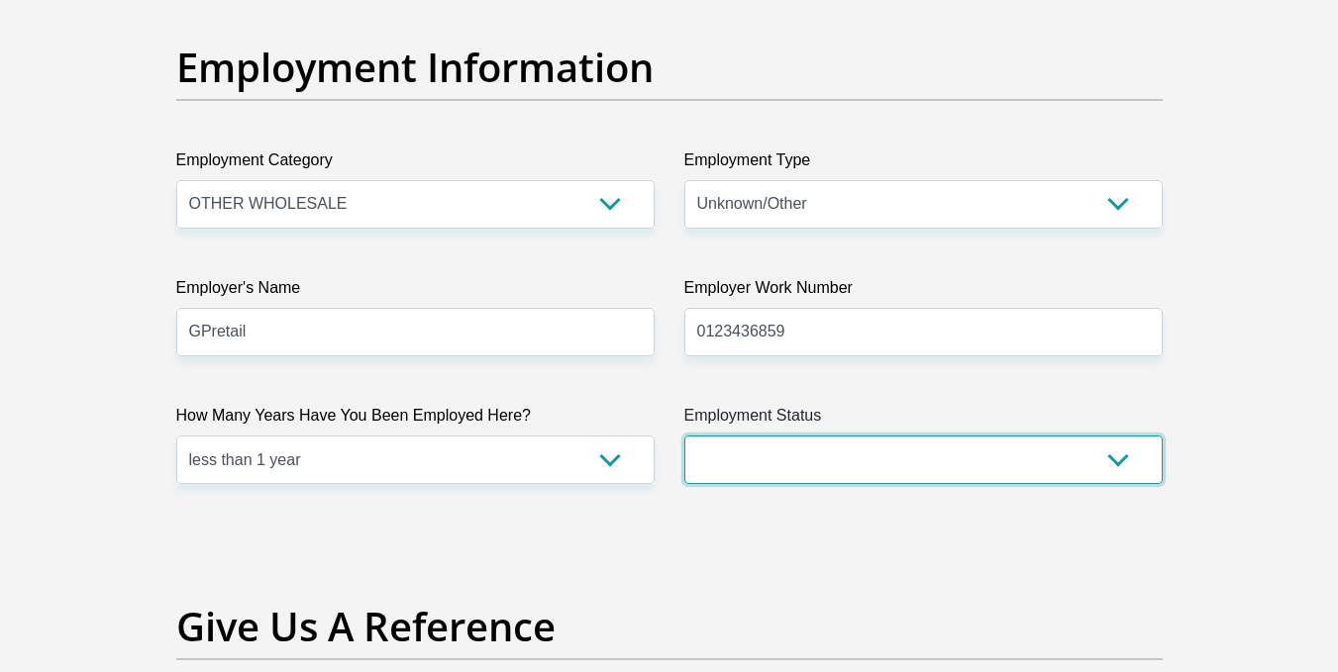
click at [779, 447] on select "Permanent/Full-time Part-time/Casual Contract Worker Self-Employed Housewife Re…" at bounding box center [923, 460] width 478 height 49
select select "1"
click at [684, 436] on select "Permanent/Full-time Part-time/Casual Contract Worker Self-Employed Housewife Re…" at bounding box center [923, 460] width 478 height 49
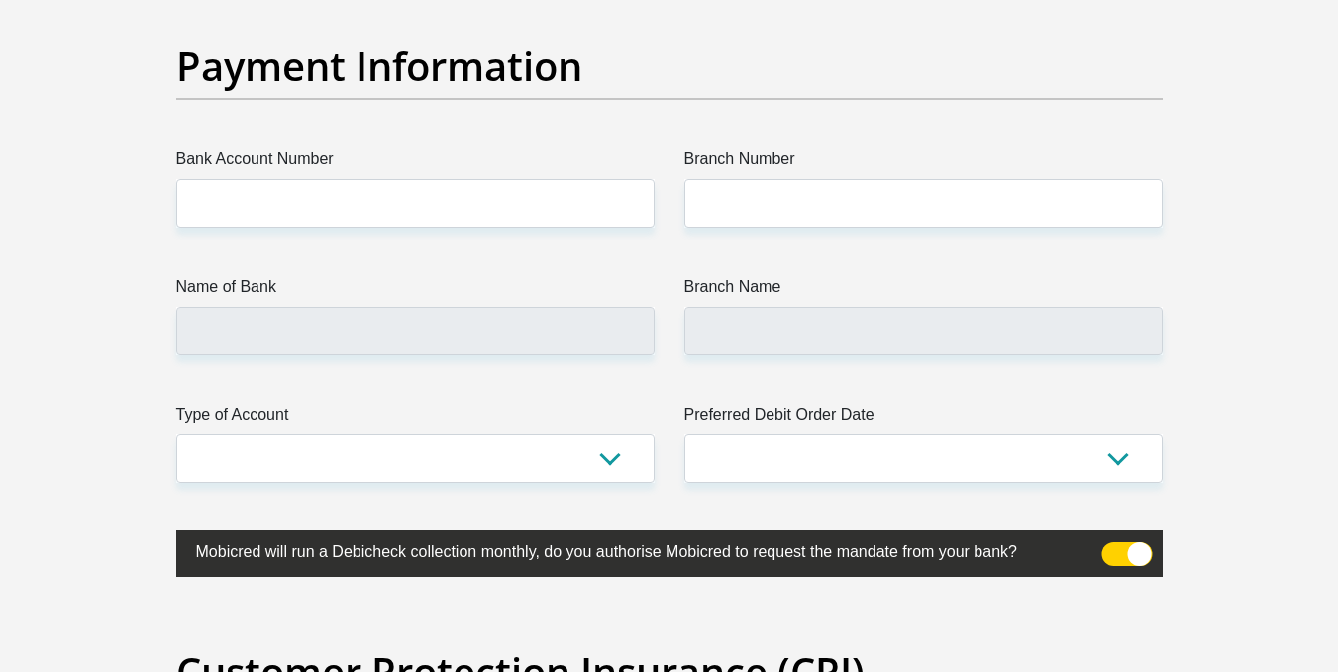
scroll to position [4564, 0]
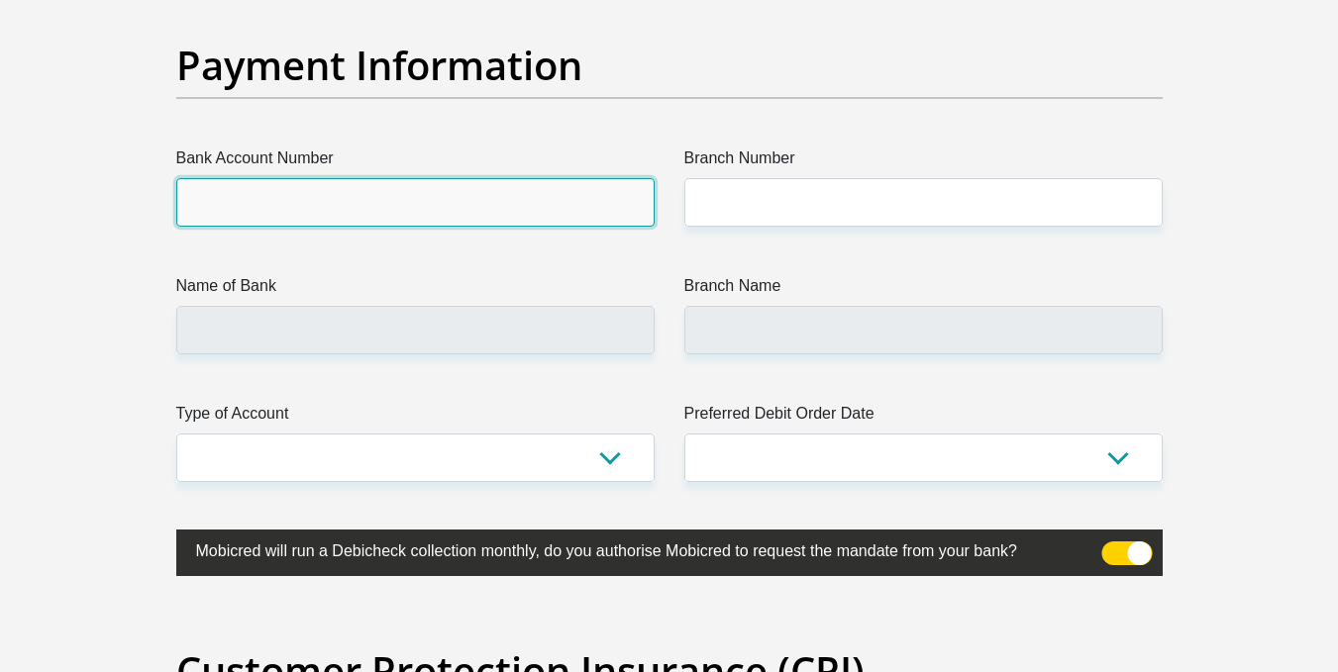
click at [479, 179] on input "Bank Account Number" at bounding box center [415, 202] width 478 height 49
type input "1713948409"
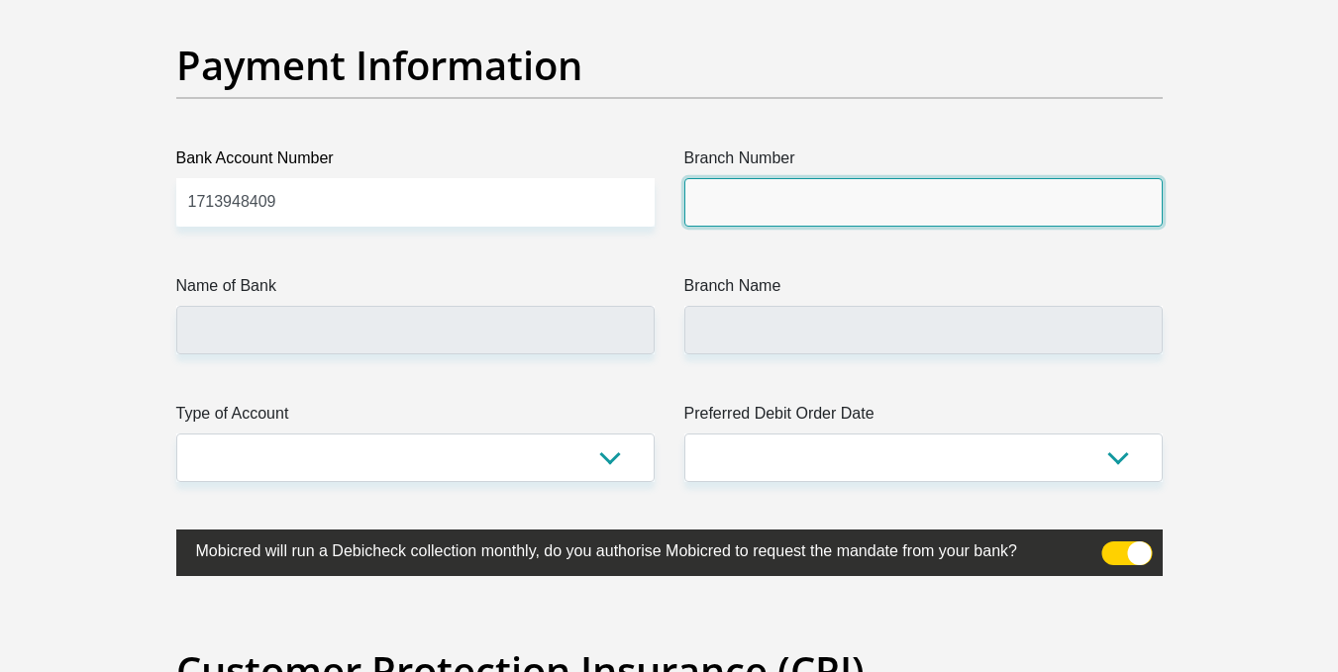
drag, startPoint x: 794, startPoint y: 195, endPoint x: 793, endPoint y: 266, distance: 71.3
type input "470010"
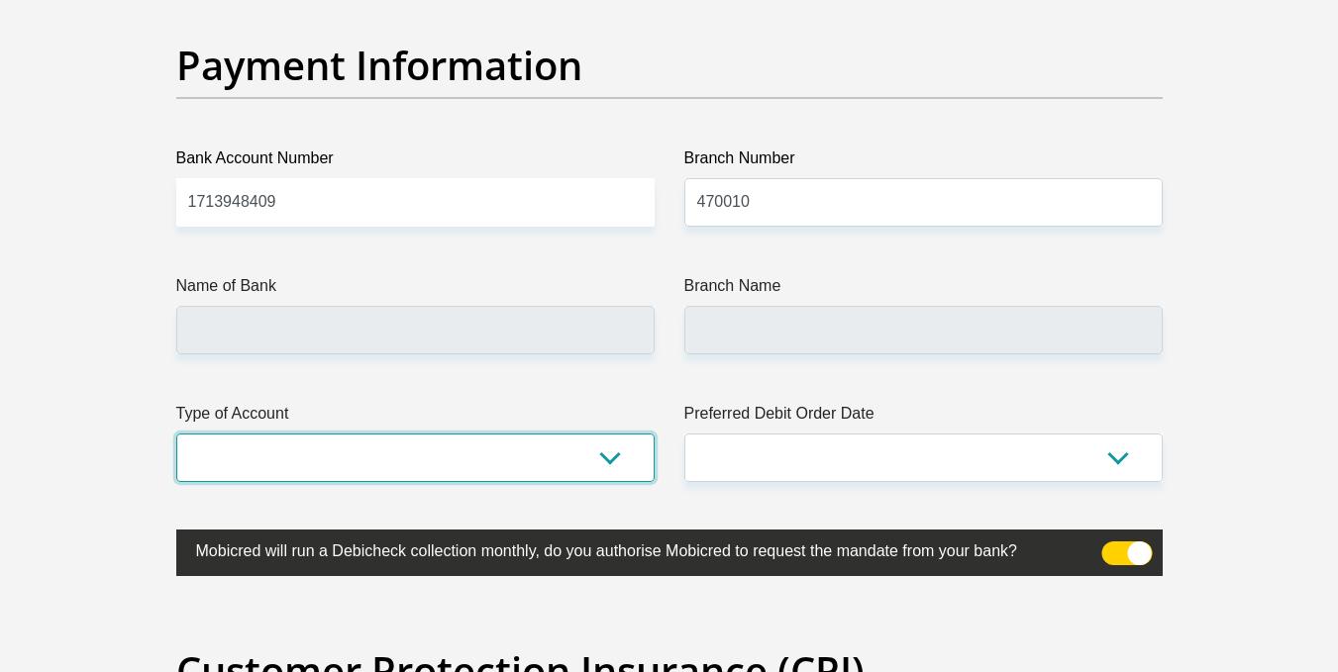
click at [407, 457] on select "Cheque Savings" at bounding box center [415, 458] width 478 height 49
type input "CAPITEC BANK LIMITED"
type input "CAPITEC BANK CPC"
select select "SAV"
click at [176, 434] on select "Cheque Savings" at bounding box center [415, 458] width 478 height 49
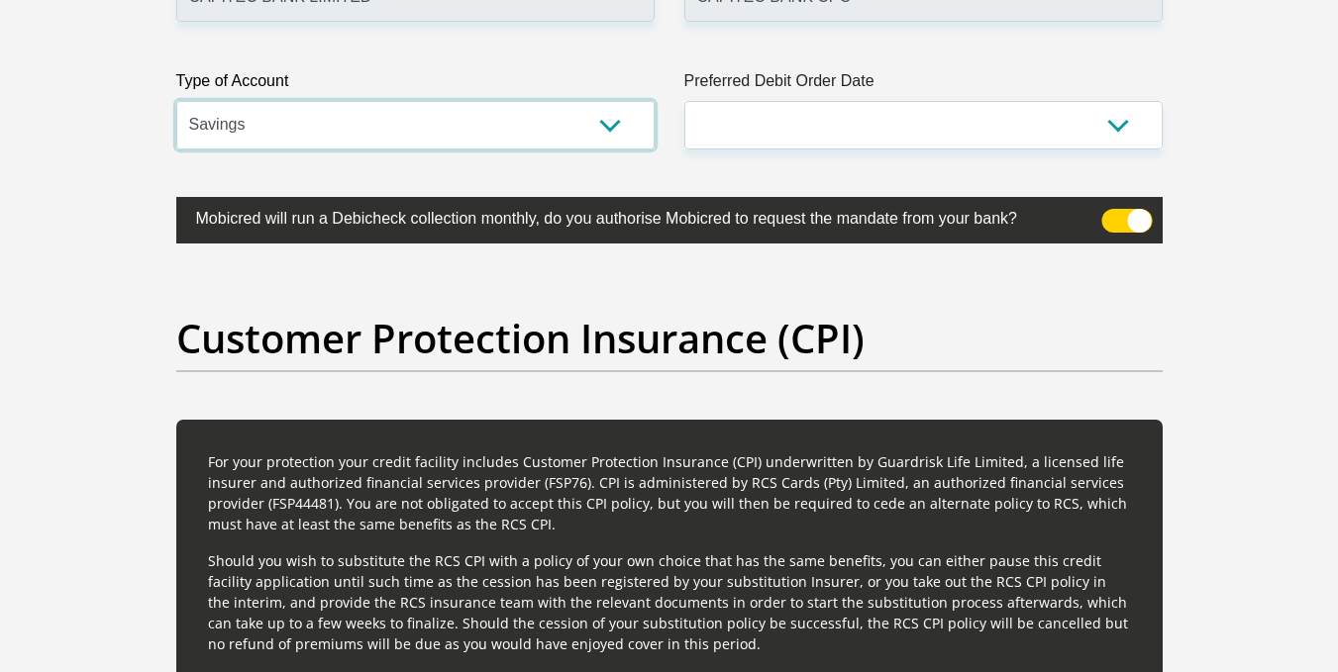
scroll to position [4901, 0]
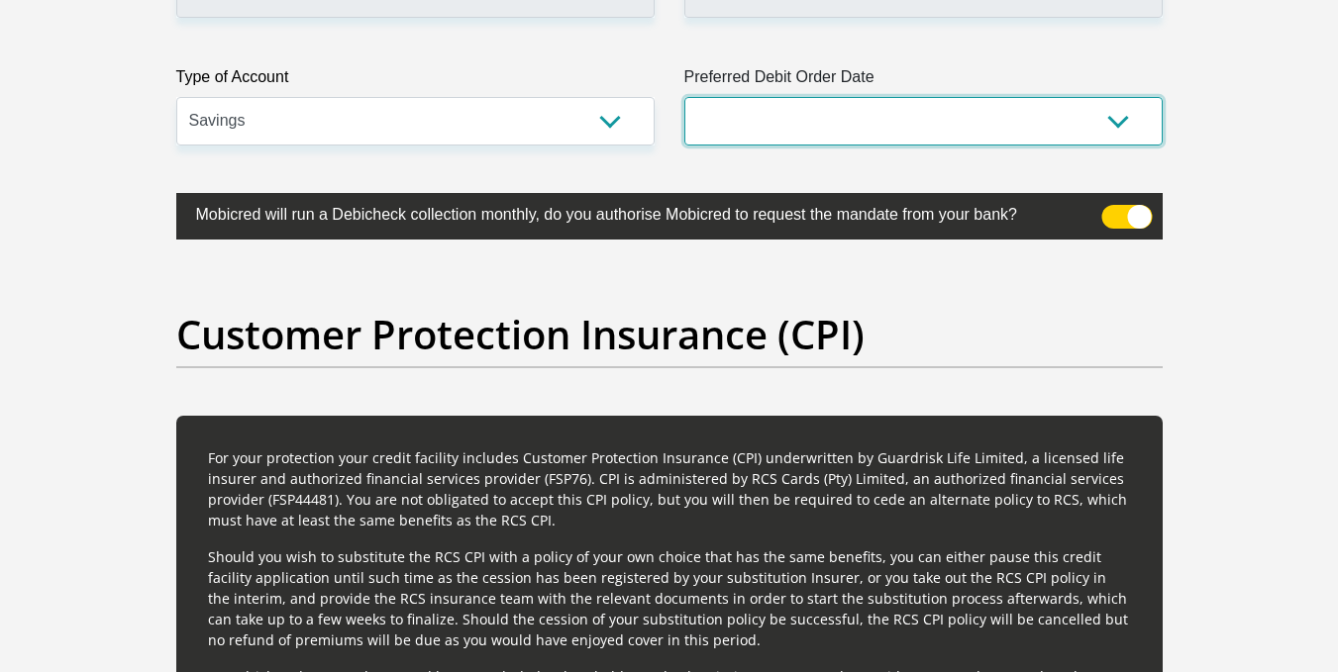
click at [747, 123] on select "1st 2nd 3rd 4th 5th 7th 18th 19th 20th 21st 22nd 23rd 24th 25th 26th 27th 28th …" at bounding box center [923, 121] width 478 height 49
select select "1"
click at [684, 97] on select "1st 2nd 3rd 4th 5th 7th 18th 19th 20th 21st 22nd 23rd 24th 25th 26th 27th 28th …" at bounding box center [923, 121] width 478 height 49
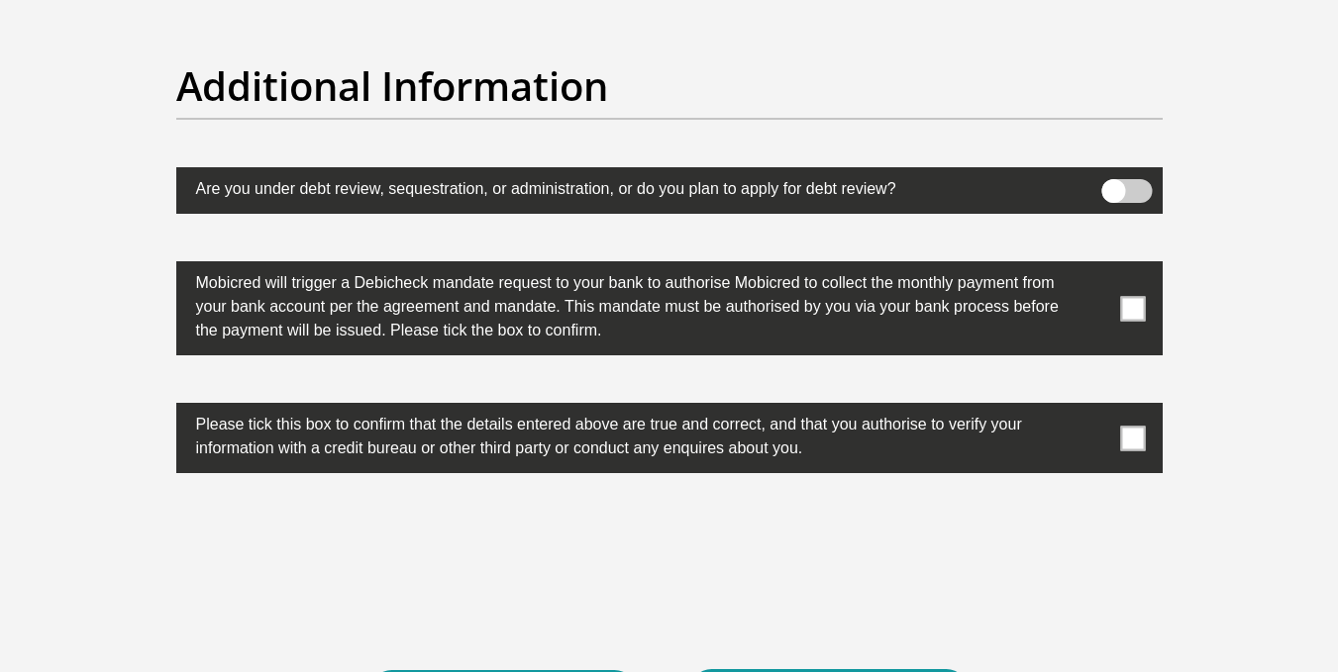
scroll to position [6157, 0]
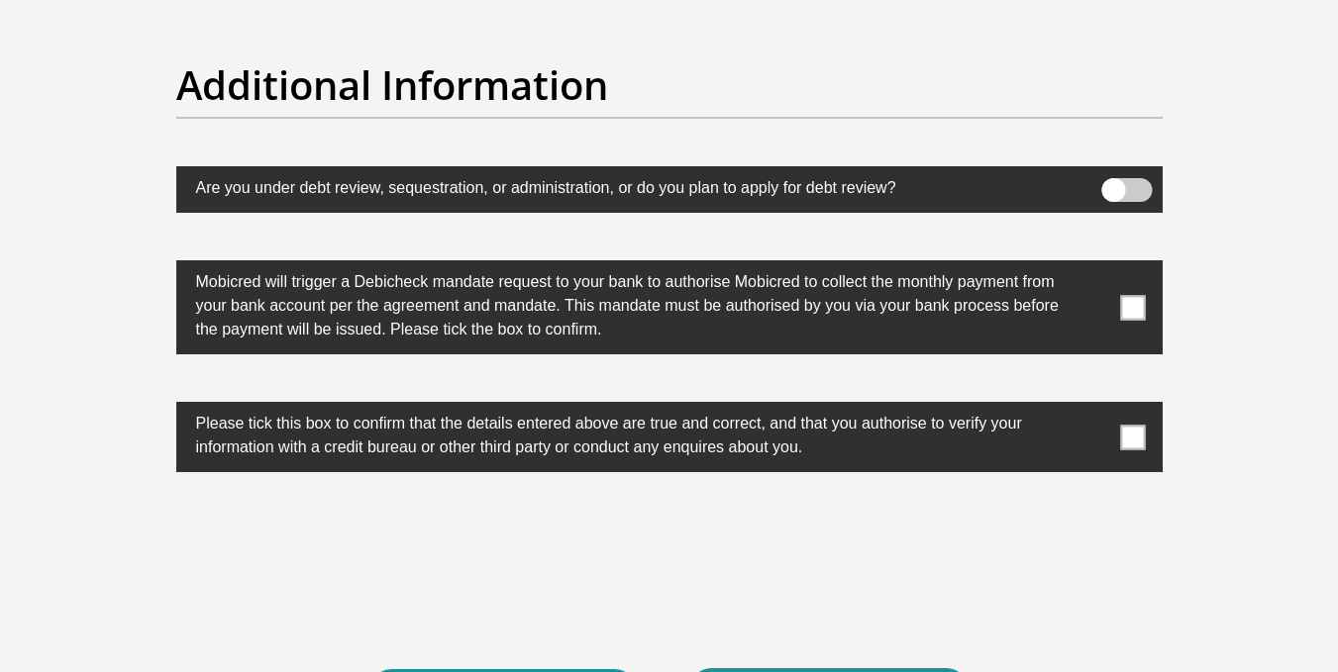
click at [1127, 320] on span at bounding box center [1132, 307] width 25 height 25
click at [1093, 265] on input "checkbox" at bounding box center [1093, 265] width 0 height 0
click at [1126, 435] on span at bounding box center [1132, 437] width 25 height 25
click at [1093, 407] on input "checkbox" at bounding box center [1093, 407] width 0 height 0
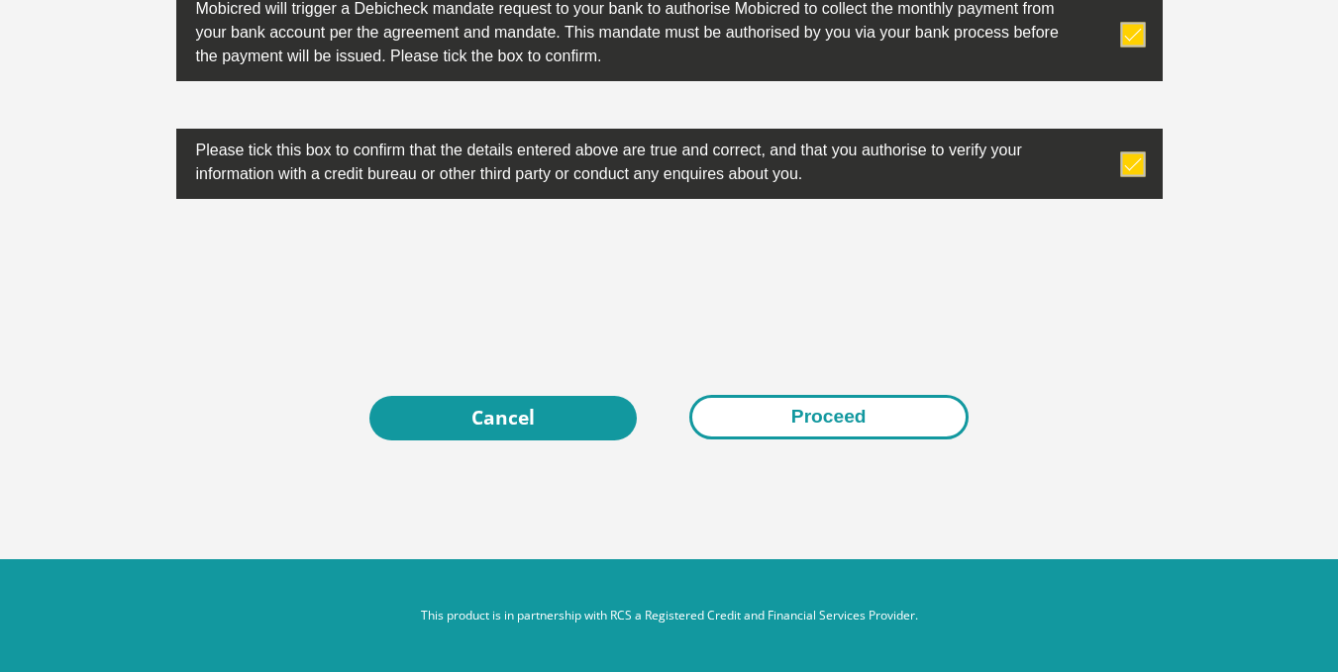
click at [780, 421] on button "Proceed" at bounding box center [828, 417] width 279 height 45
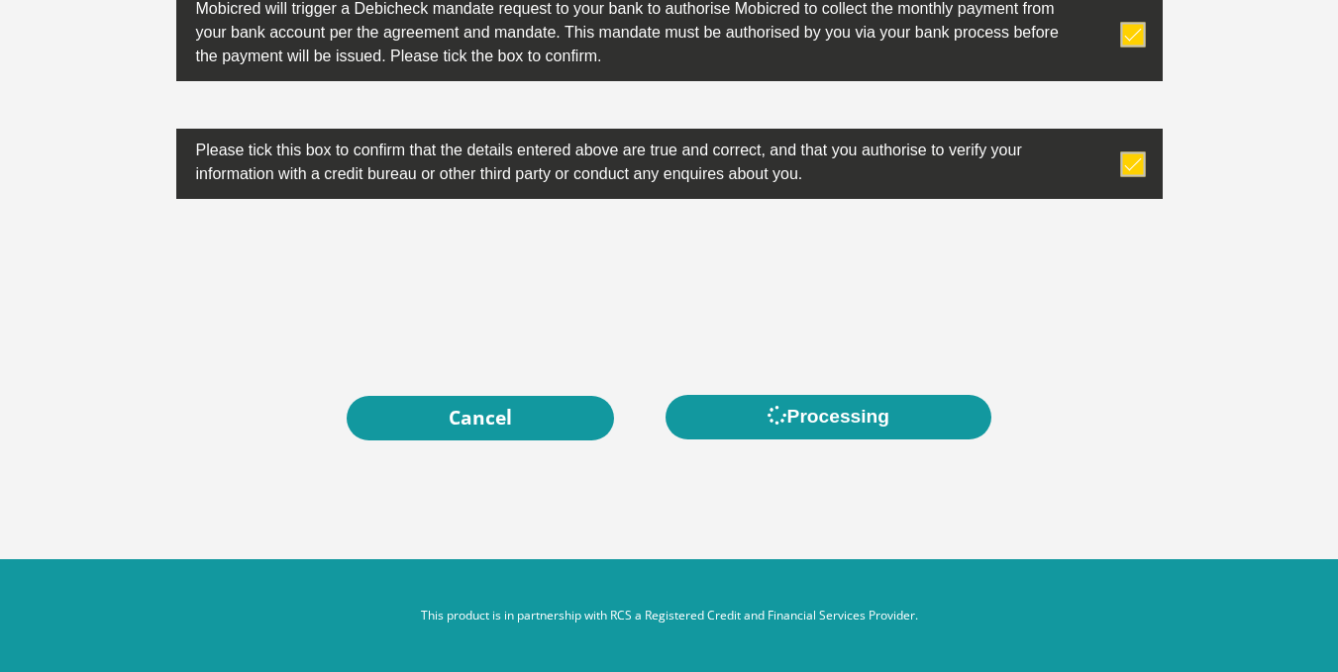
scroll to position [0, 0]
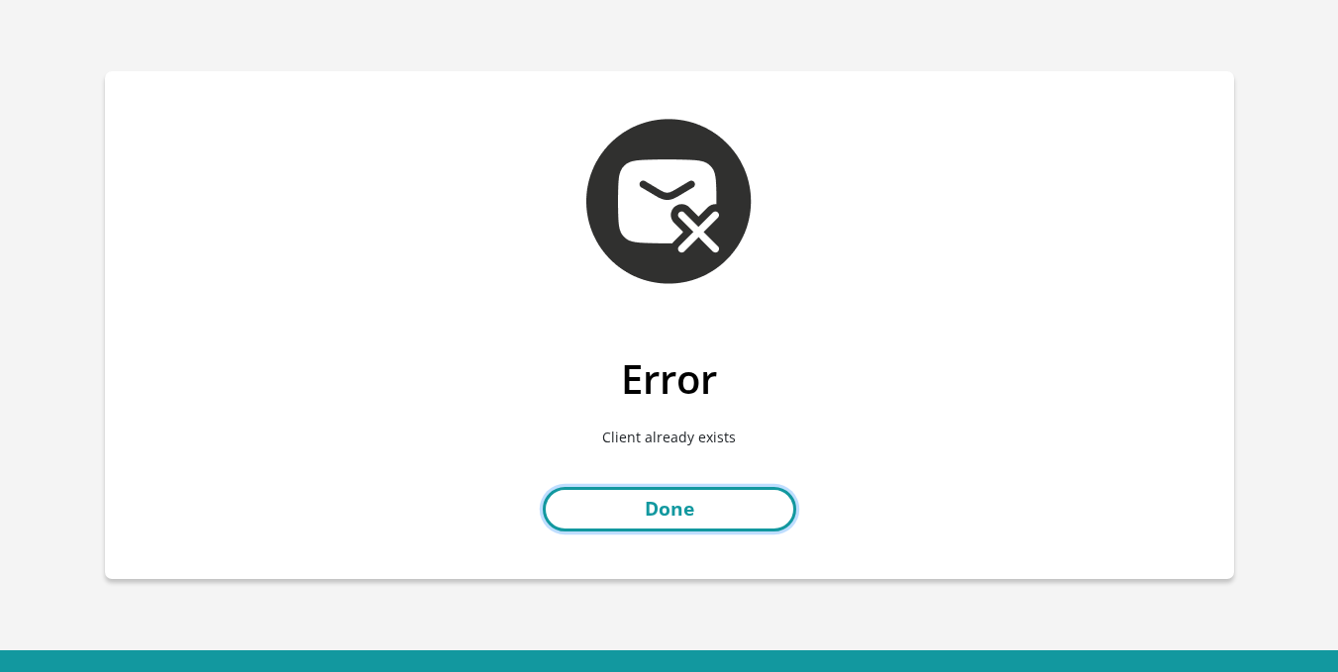
click at [723, 490] on link "Done" at bounding box center [669, 509] width 253 height 45
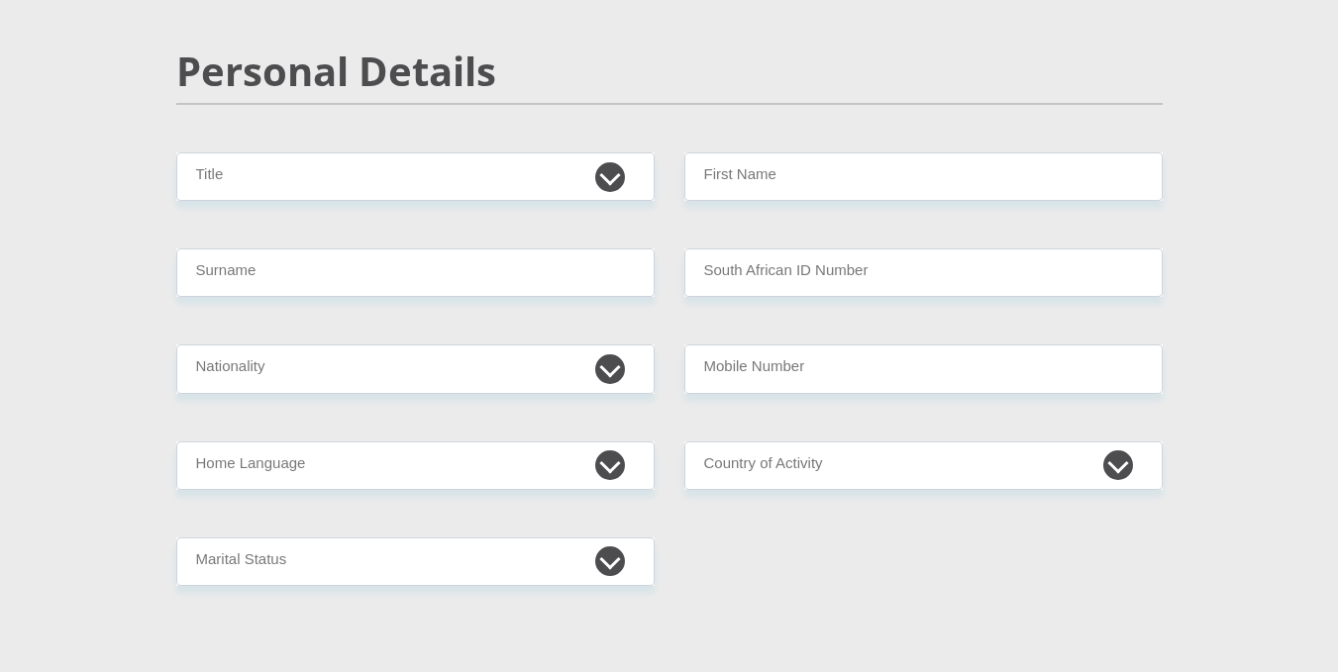
scroll to position [182, 0]
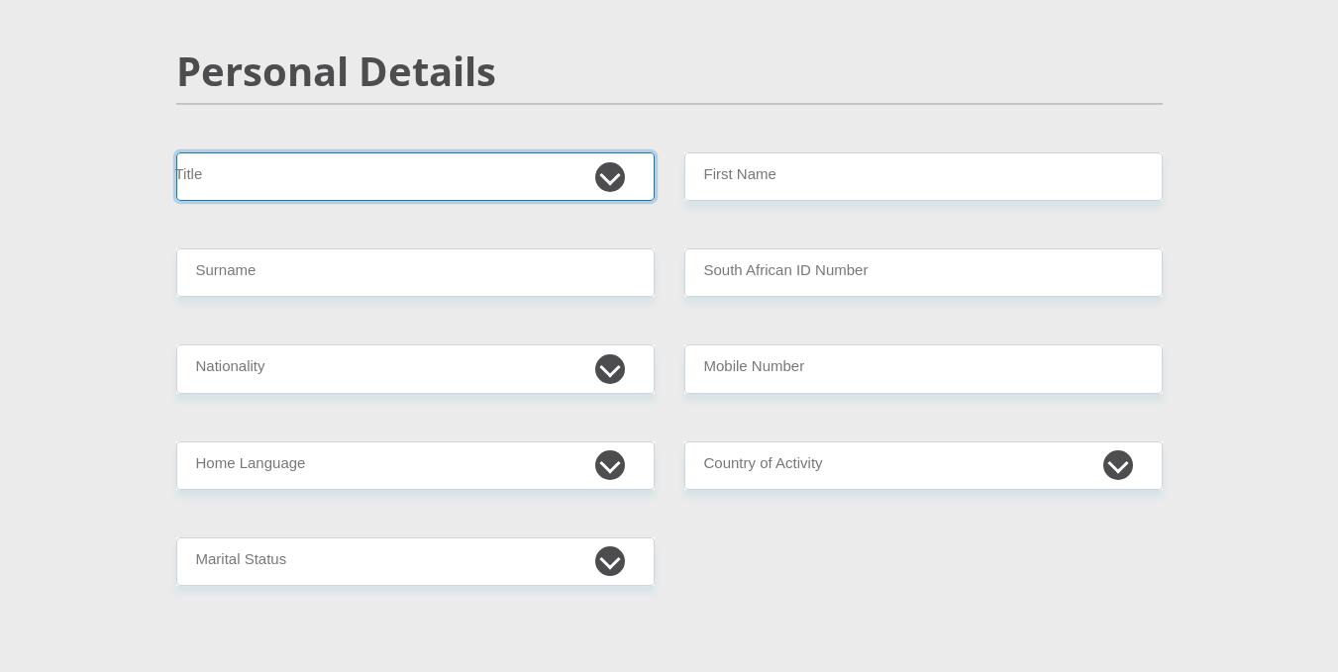
drag, startPoint x: 427, startPoint y: 180, endPoint x: 458, endPoint y: 197, distance: 35.9
click at [427, 180] on select "Mr Ms Mrs Dr Other" at bounding box center [415, 176] width 478 height 49
select select "Mr"
click at [176, 152] on select "Mr Ms Mrs Dr Other" at bounding box center [415, 176] width 478 height 49
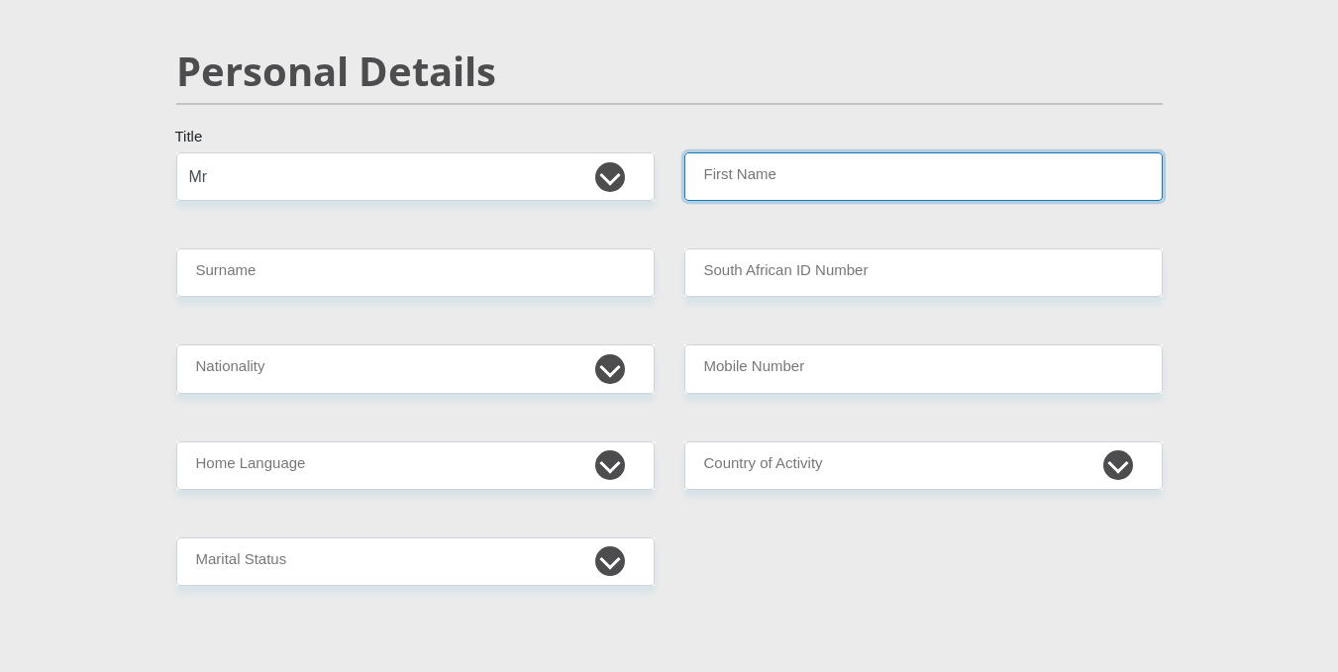
click at [736, 187] on input "First Name" at bounding box center [923, 176] width 478 height 49
type input "Sibusiso"
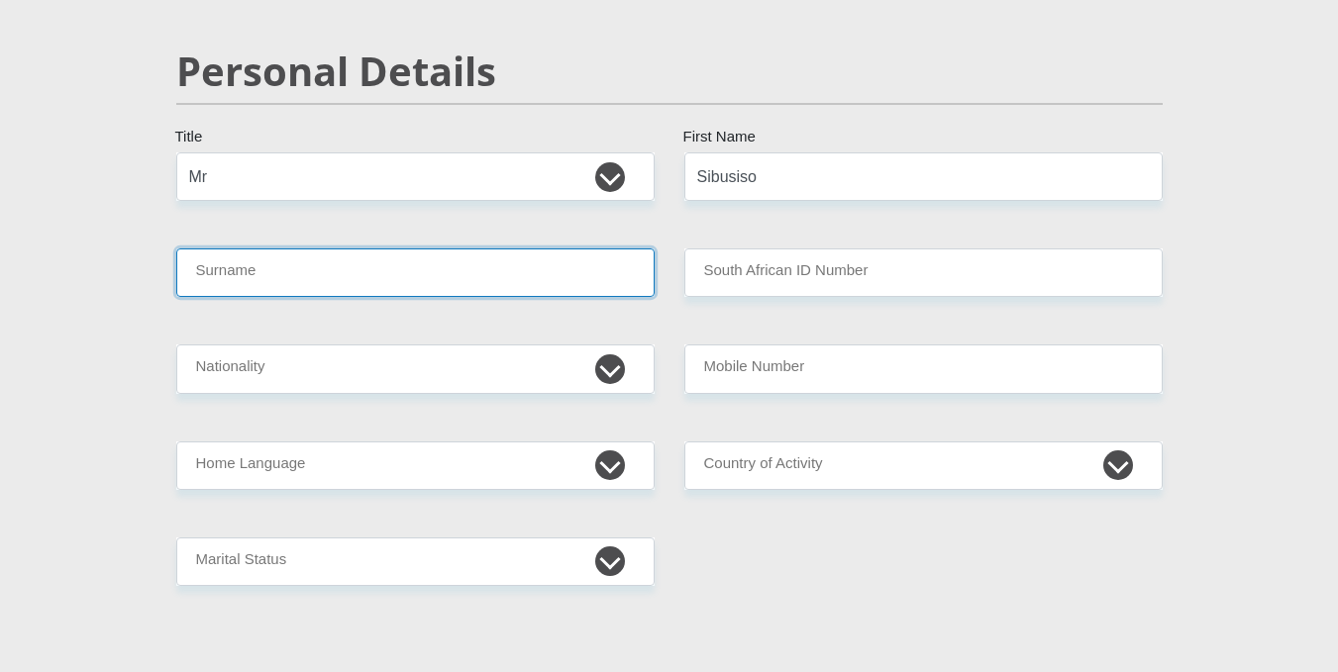
type input "Nkomo"
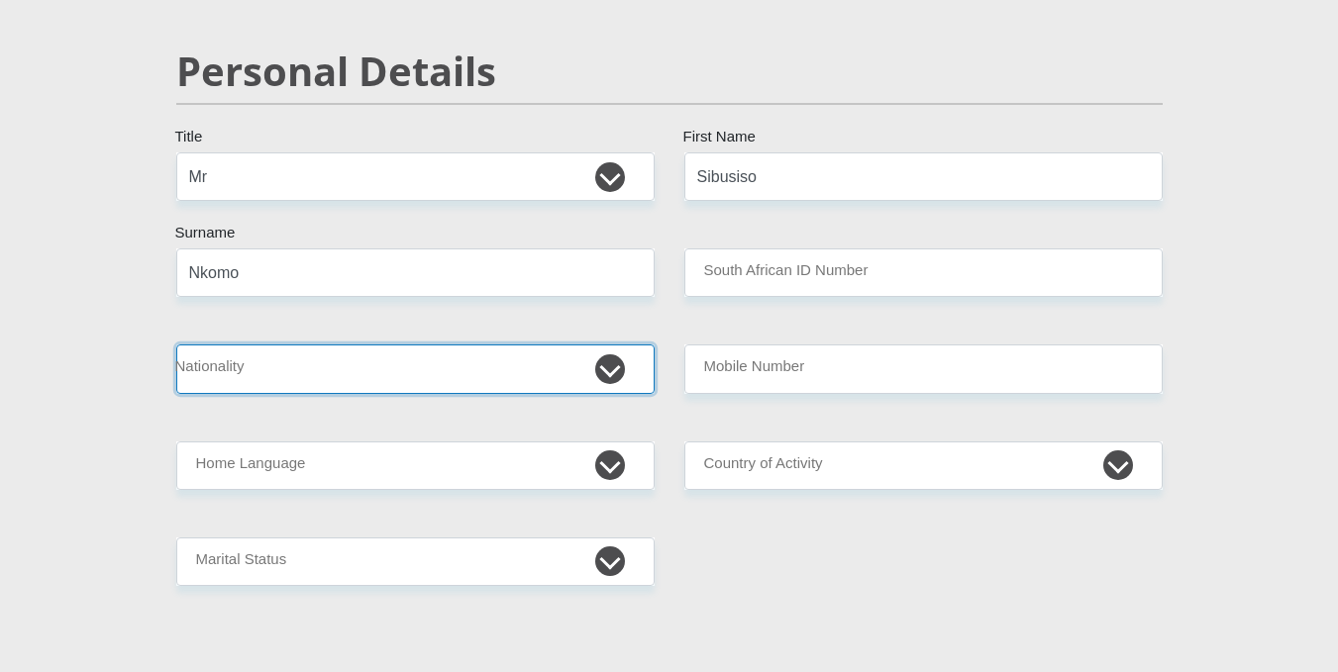
select select "ZAF"
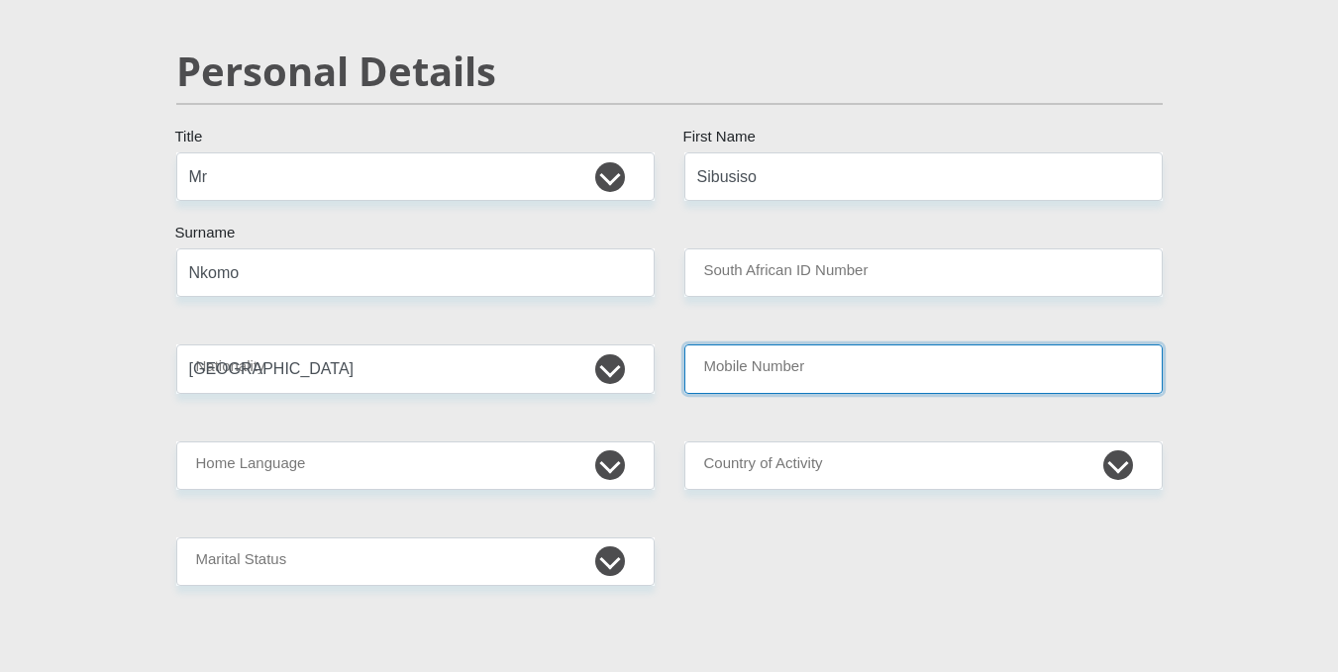
type input "0685056014"
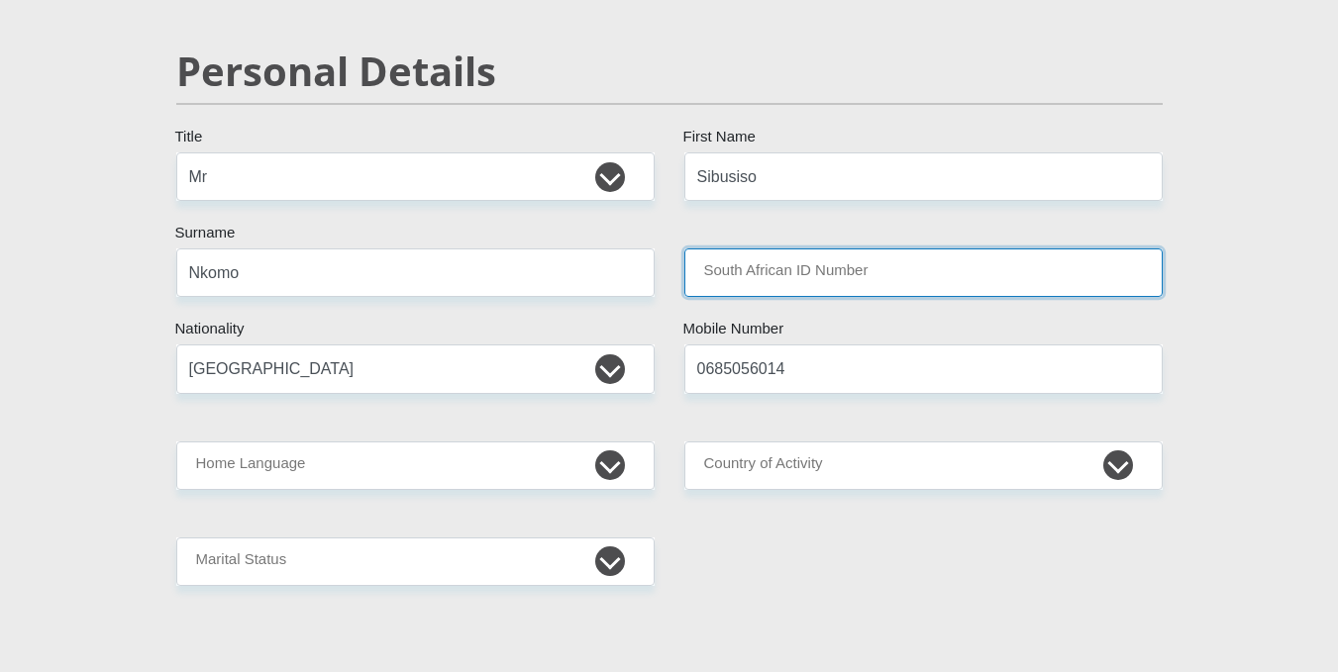
click at [747, 284] on input "South African ID Number" at bounding box center [923, 273] width 478 height 49
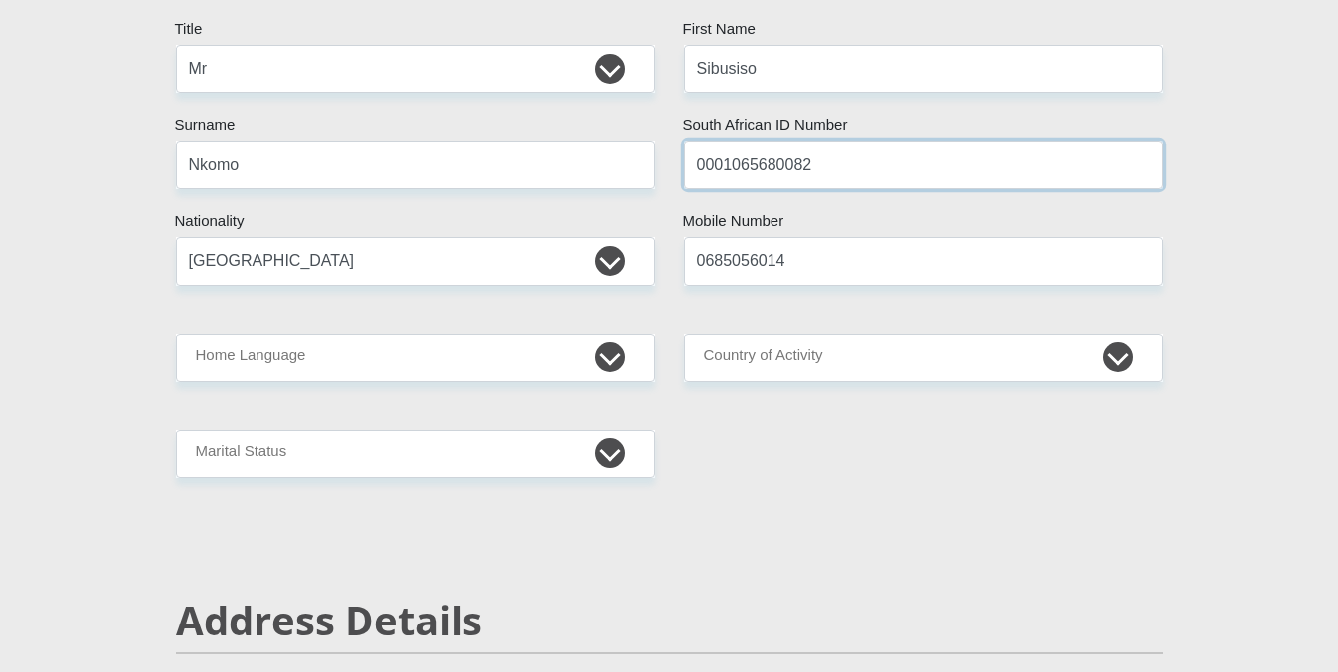
scroll to position [295, 0]
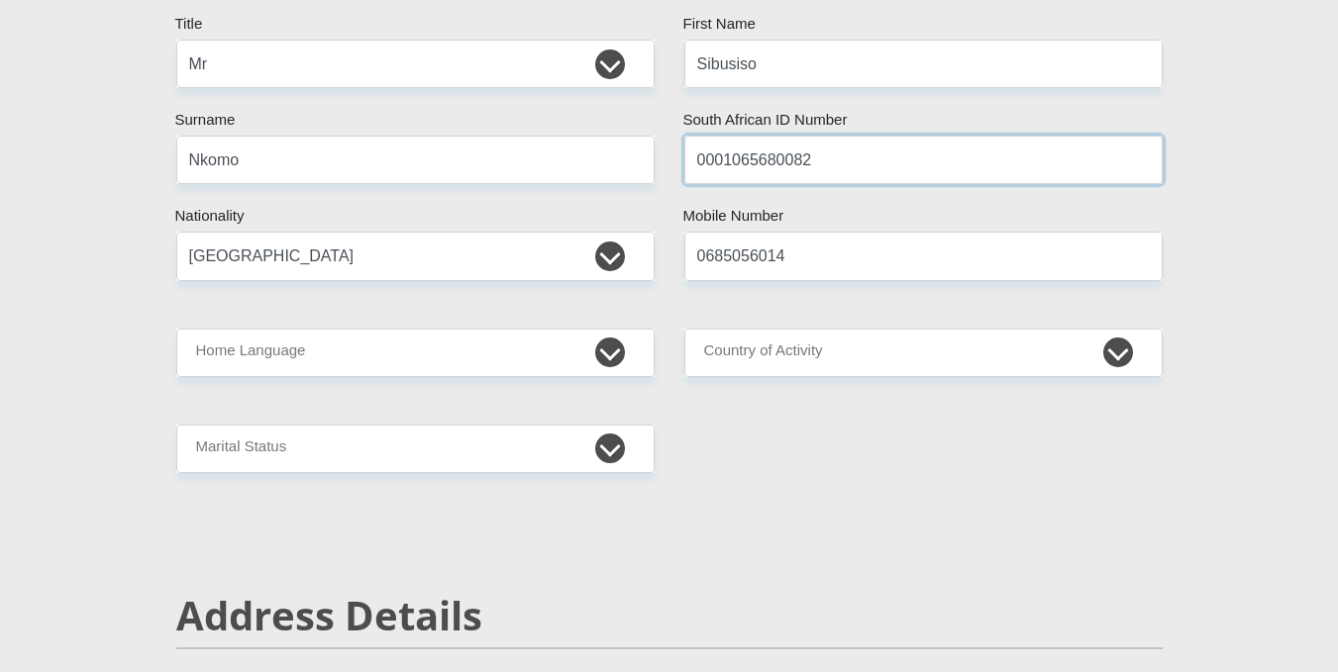
type input "0001065680082"
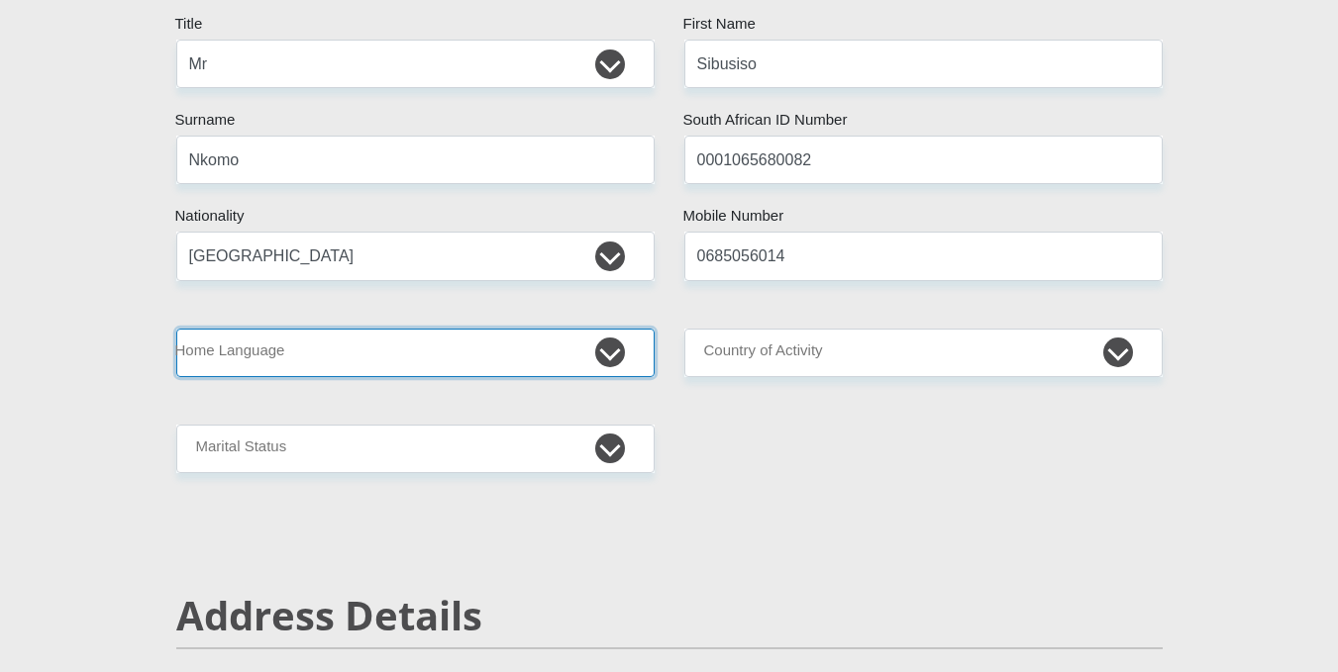
click at [551, 349] on select "Afrikaans English Sepedi South Ndebele Southern Sotho Swati Tsonga Tswana Venda…" at bounding box center [415, 353] width 478 height 49
select select "tso"
click at [176, 329] on select "Afrikaans English Sepedi South Ndebele Southern Sotho Swati Tsonga Tswana Venda…" at bounding box center [415, 353] width 478 height 49
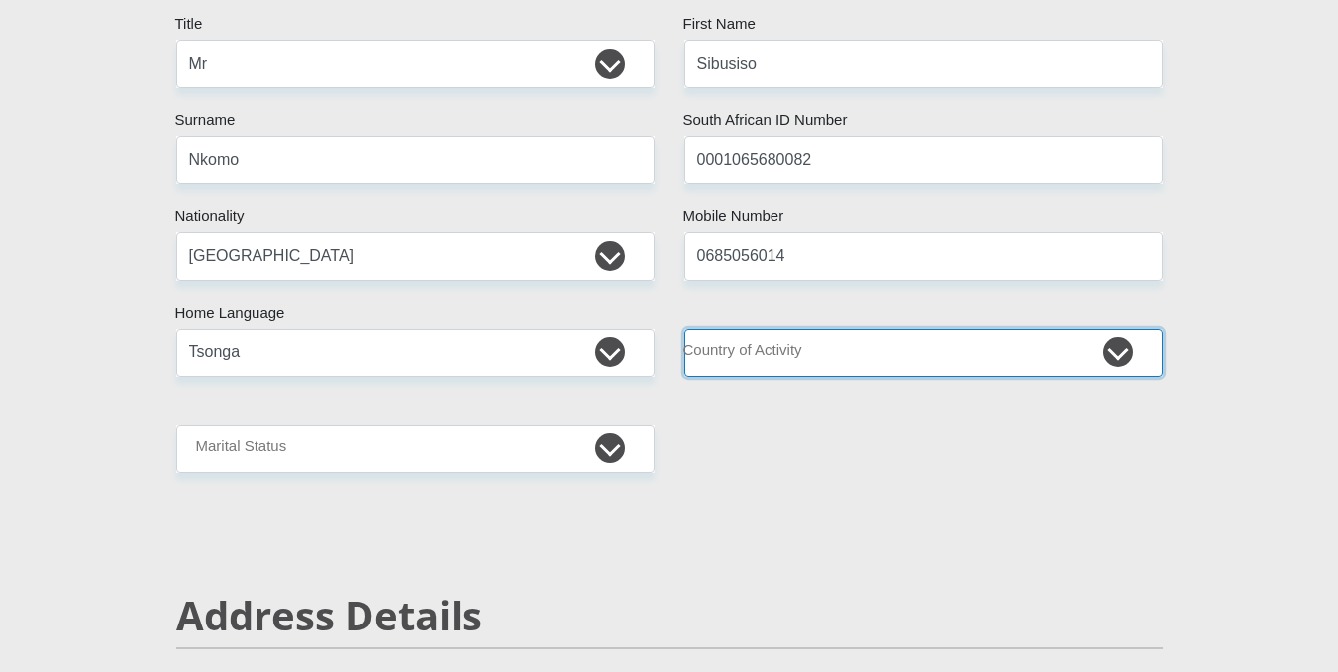
click at [727, 360] on select "South Africa Afghanistan Aland Islands Albania Algeria America Samoa American V…" at bounding box center [923, 353] width 478 height 49
select select "ZAF"
click at [684, 329] on select "South Africa Afghanistan Aland Islands Albania Algeria America Samoa American V…" at bounding box center [923, 353] width 478 height 49
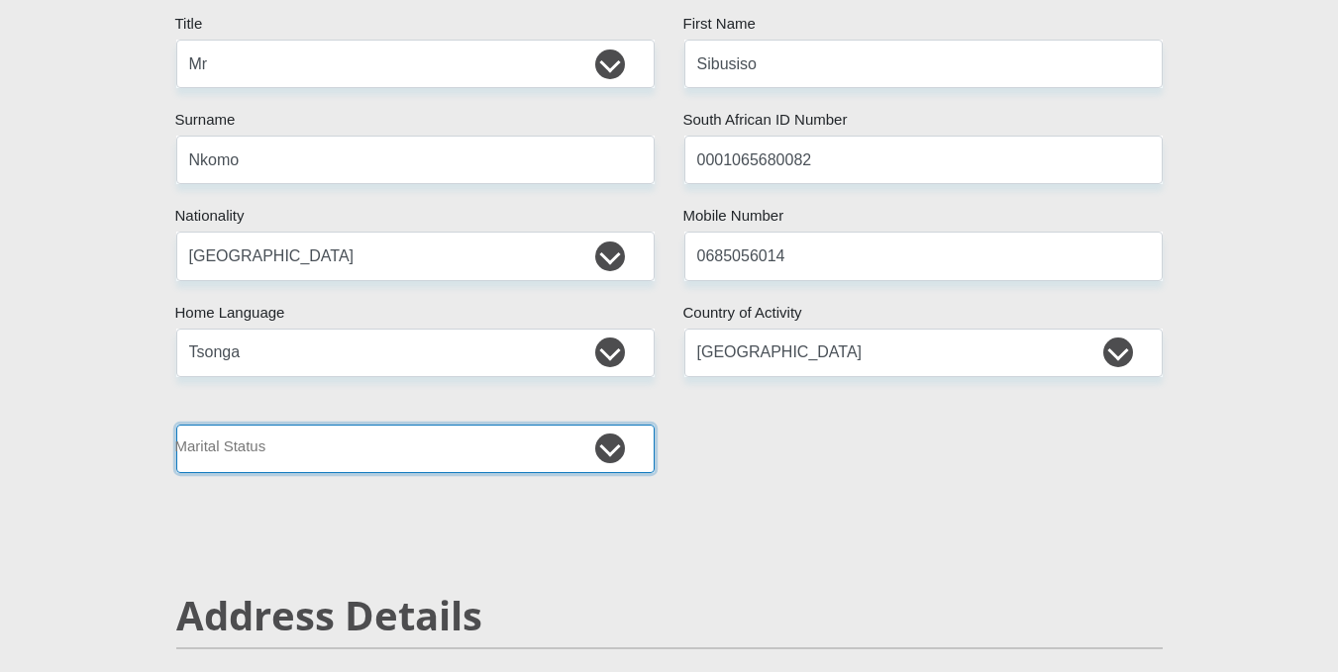
click at [314, 426] on select "Married ANC Single Divorced Widowed Married COP or Customary Law" at bounding box center [415, 449] width 478 height 49
select select "2"
click at [176, 425] on select "Married ANC Single Divorced Widowed Married COP or Customary Law" at bounding box center [415, 449] width 478 height 49
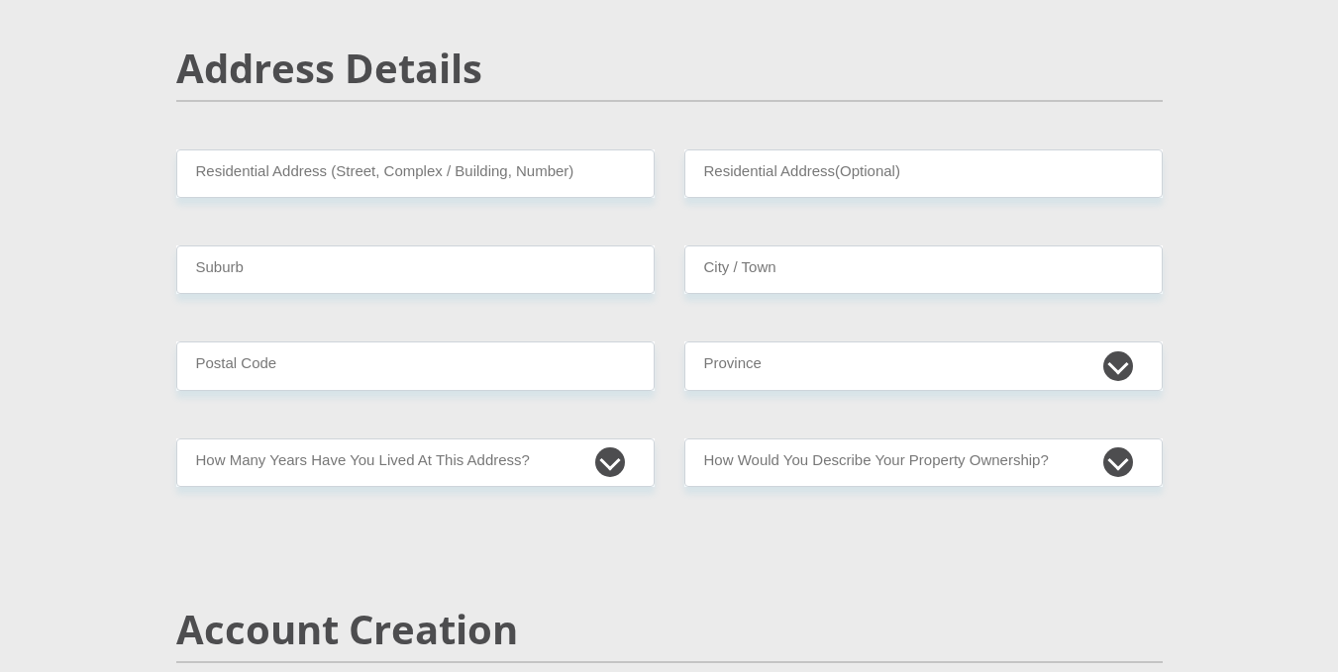
scroll to position [848, 0]
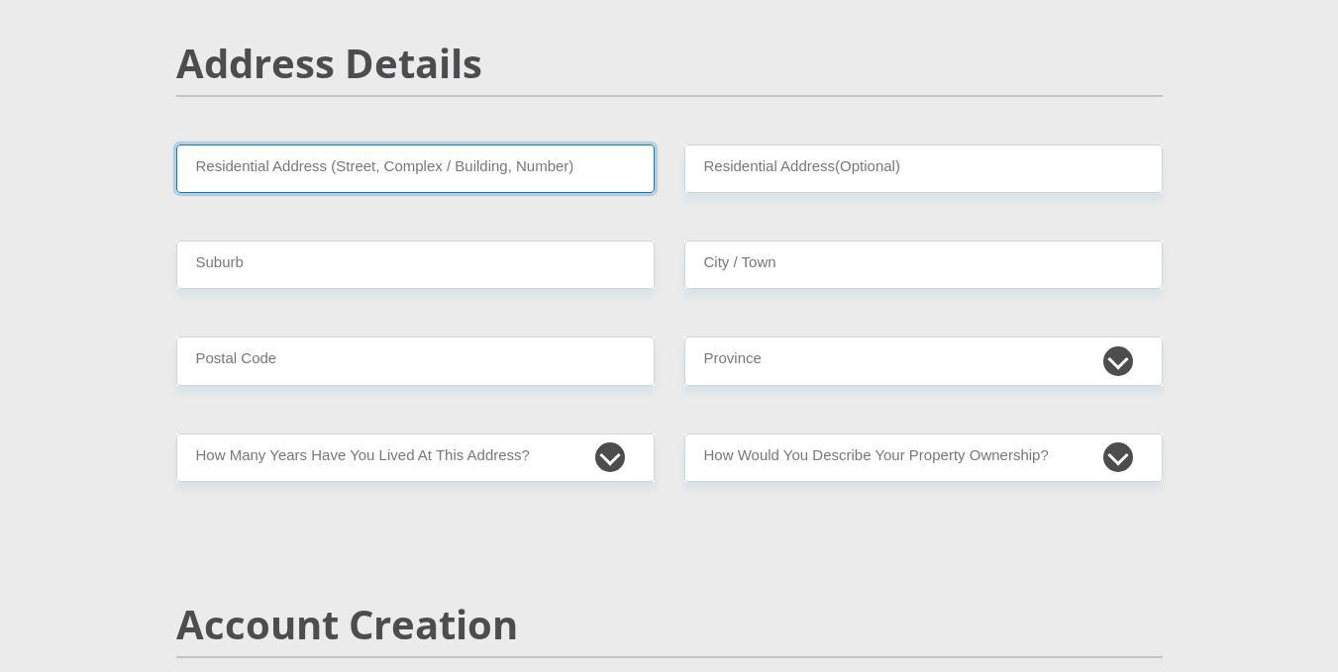
click at [467, 162] on input "Residential Address (Street, Complex / Building, Number)" at bounding box center [415, 169] width 478 height 49
type input "11372 harry gwala"
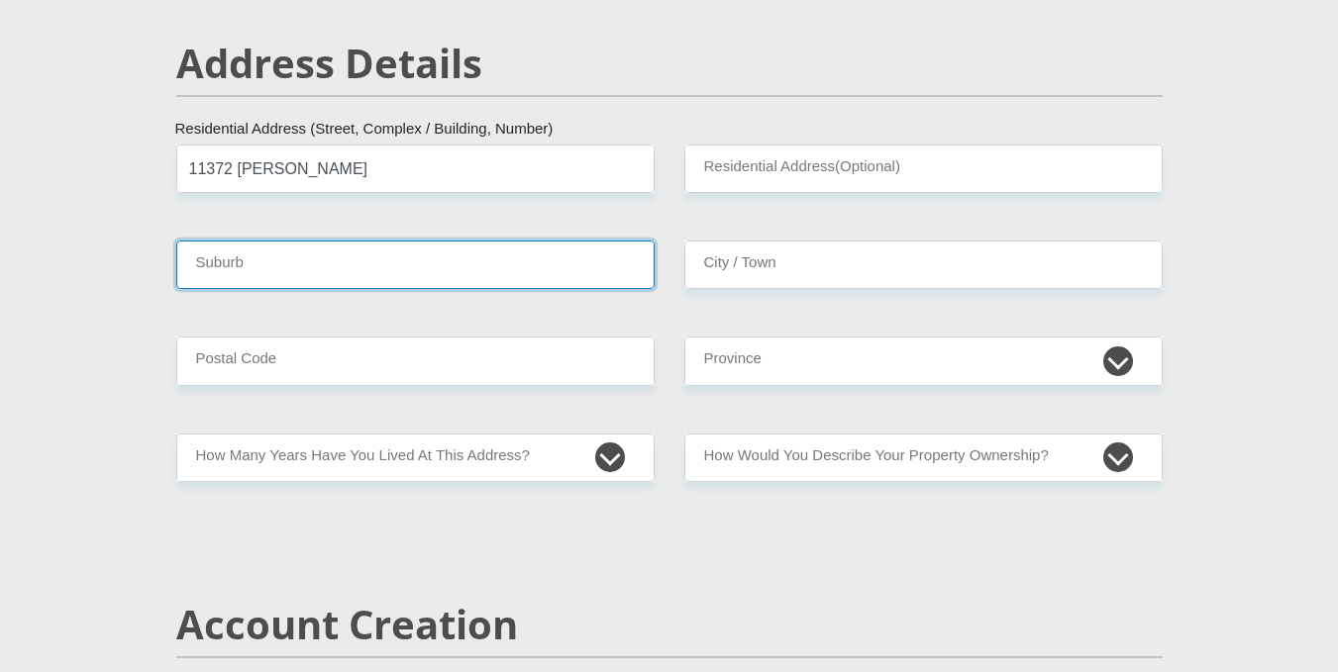
type input "Johannesburg"
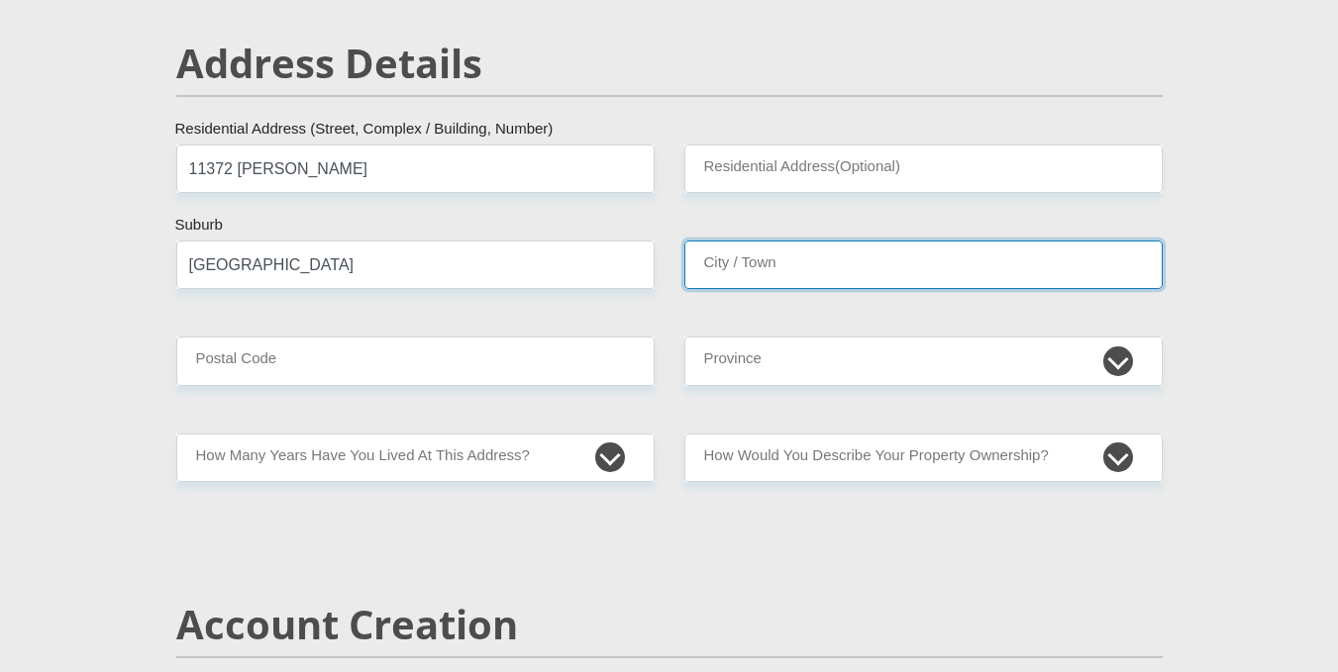
type input "Johannesburg"
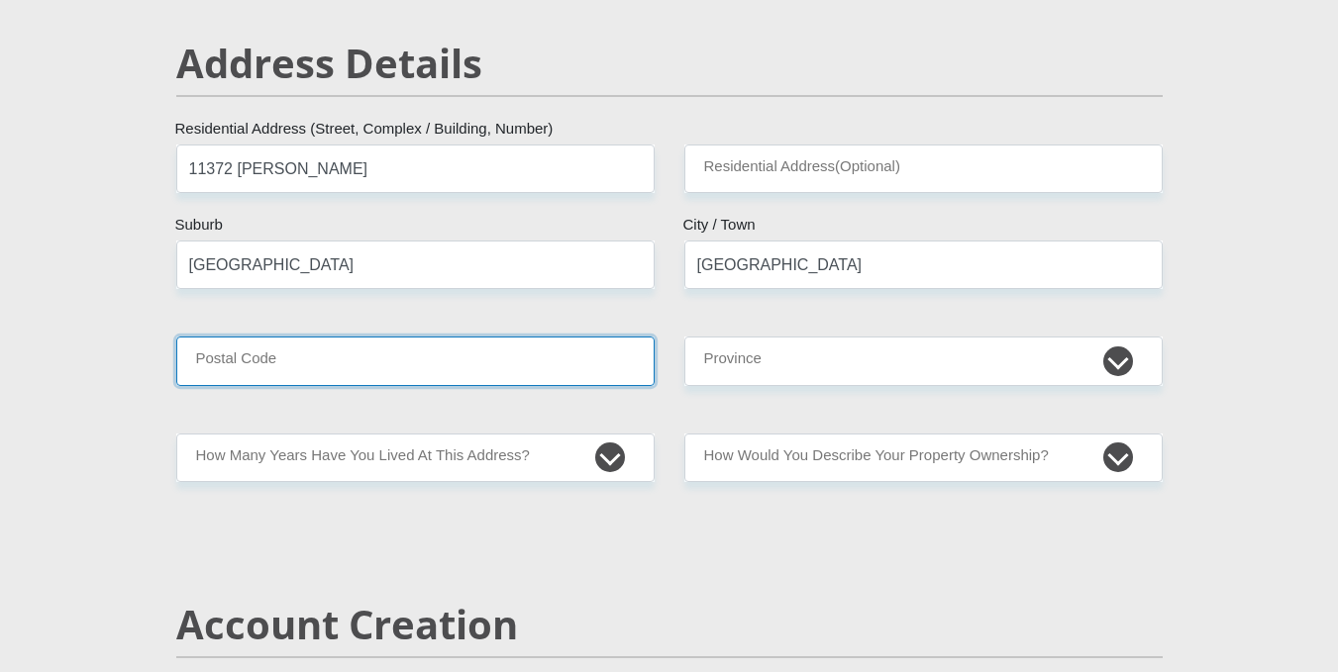
type input "1685"
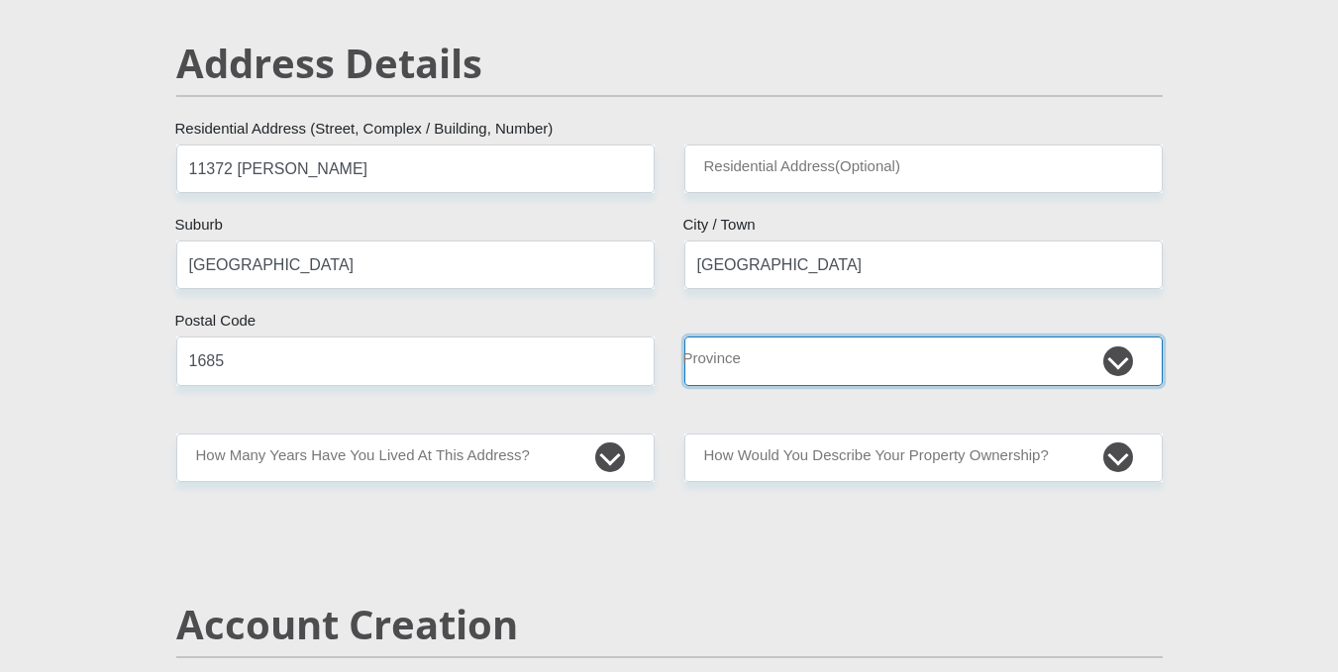
click at [726, 354] on select "Eastern Cape Free State Gauteng KwaZulu-Natal Limpopo Mpumalanga Northern Cape …" at bounding box center [923, 361] width 478 height 49
select select "Gauteng"
click at [684, 337] on select "Eastern Cape Free State Gauteng KwaZulu-Natal Limpopo Mpumalanga Northern Cape …" at bounding box center [923, 361] width 478 height 49
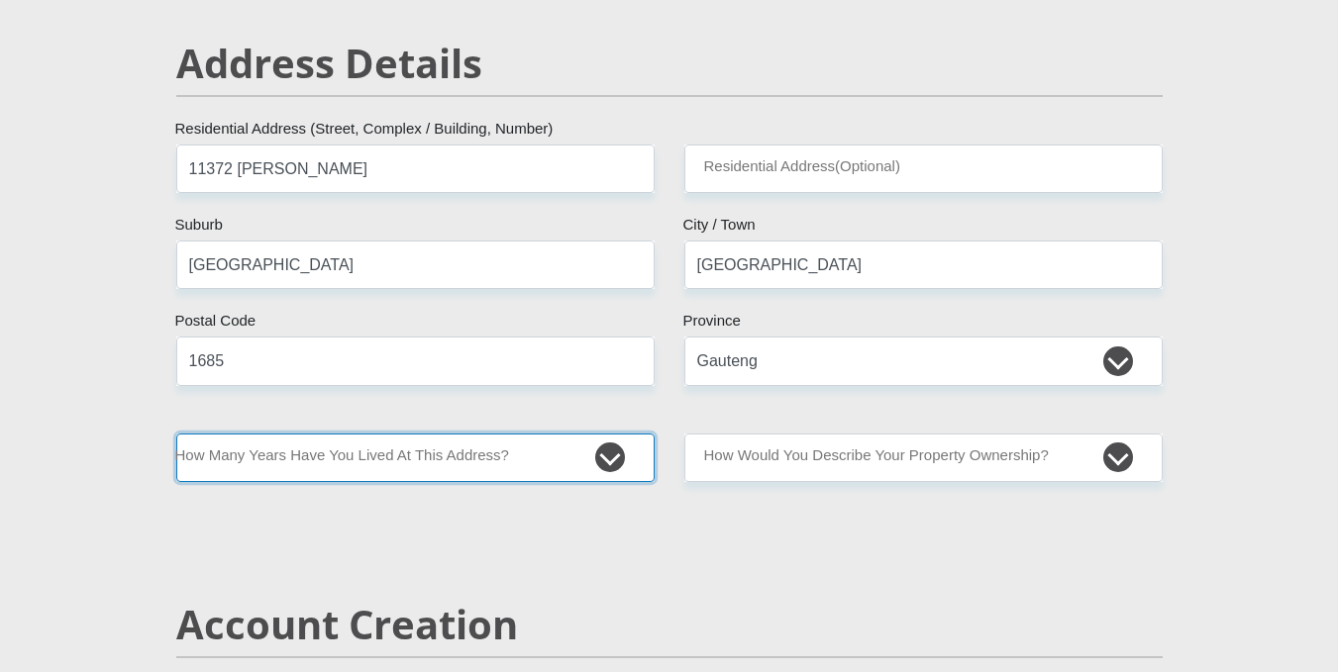
click at [562, 460] on select "less than 1 year 1-3 years 3-5 years 5+ years" at bounding box center [415, 458] width 478 height 49
select select "5"
click at [176, 434] on select "less than 1 year 1-3 years 3-5 years 5+ years" at bounding box center [415, 458] width 478 height 49
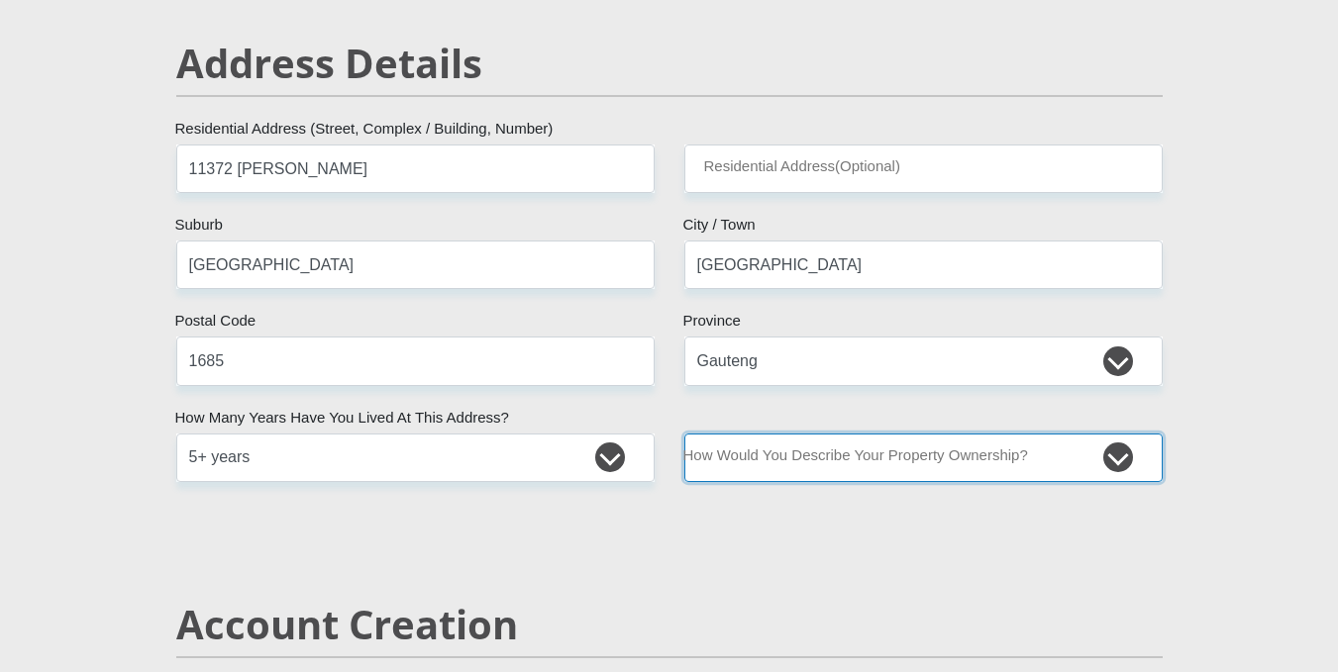
click at [775, 459] on select "Owned Rented Family Owned Company Dwelling" at bounding box center [923, 458] width 478 height 49
select select "parents"
click at [684, 434] on select "Owned Rented Family Owned Company Dwelling" at bounding box center [923, 458] width 478 height 49
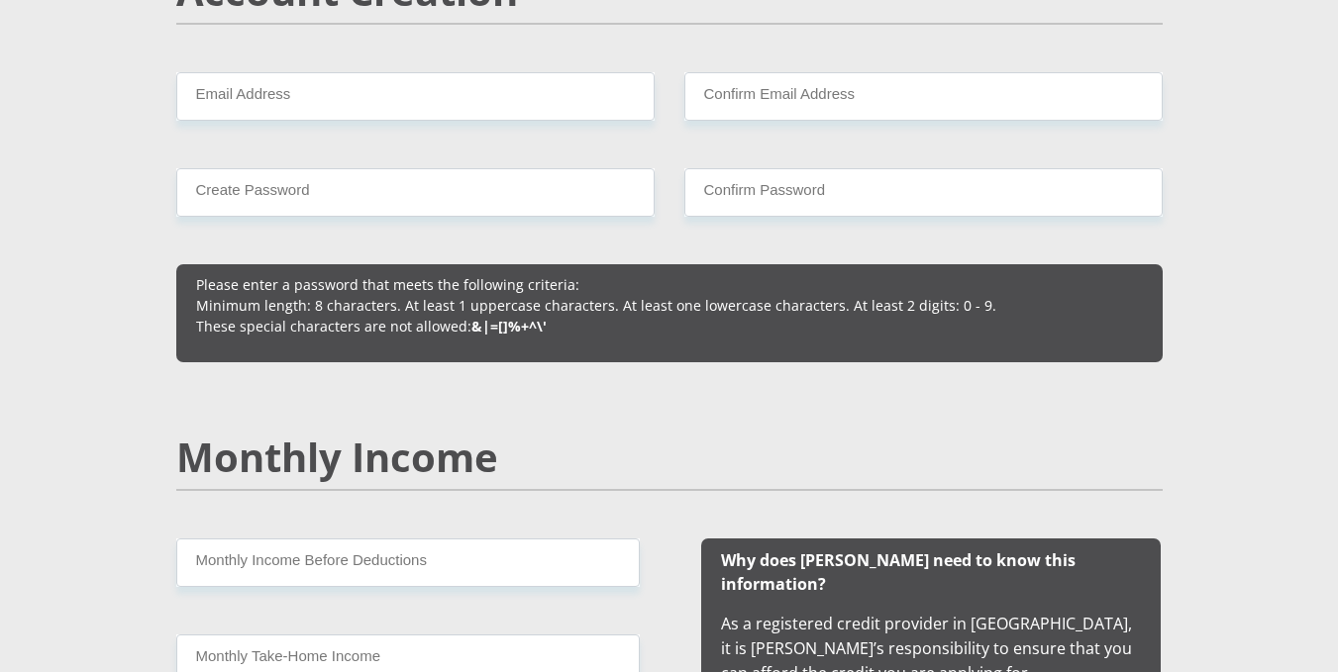
scroll to position [1313, 0]
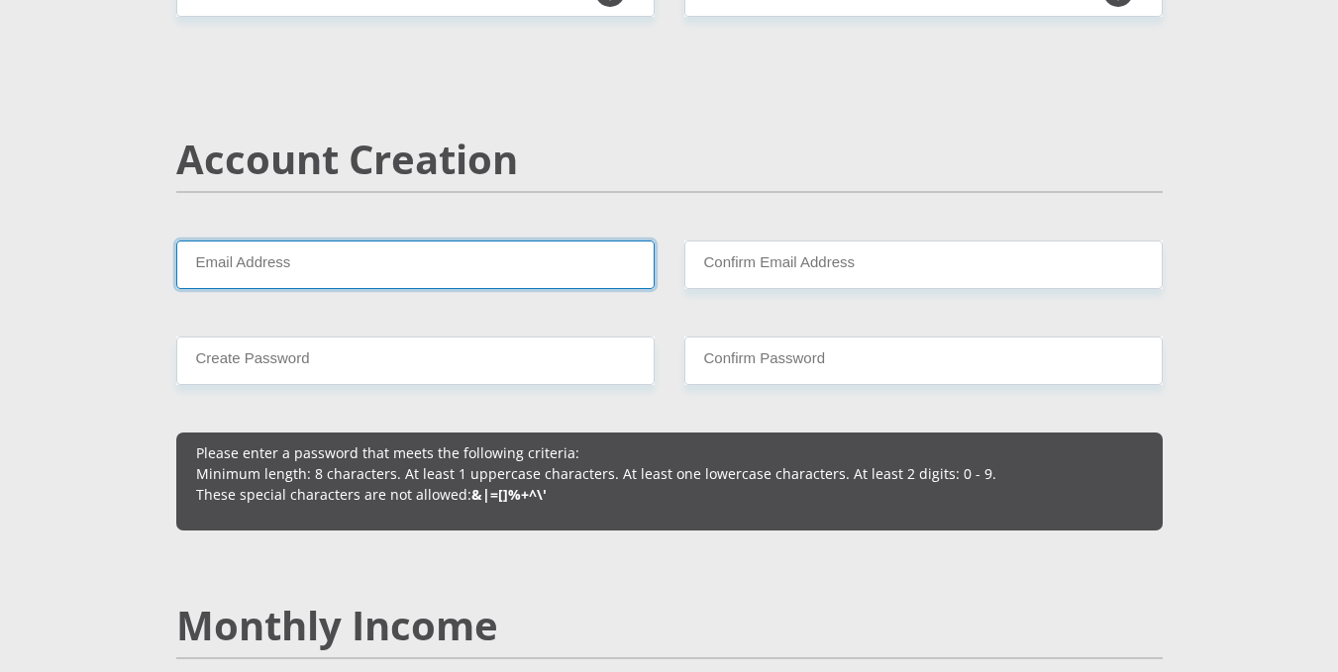
drag, startPoint x: 525, startPoint y: 282, endPoint x: 438, endPoint y: 341, distance: 104.9
type input "zimiselenkomo47@gmail.com"
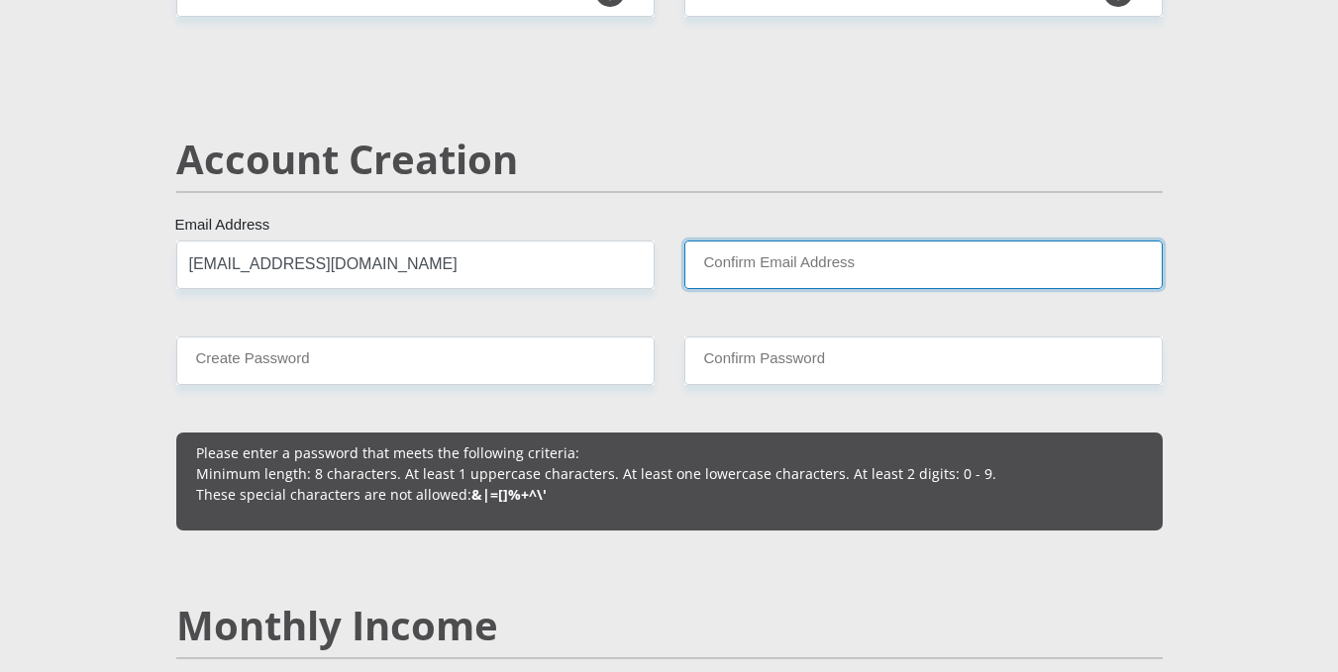
type input "zimiselenkomo47@gmail.com"
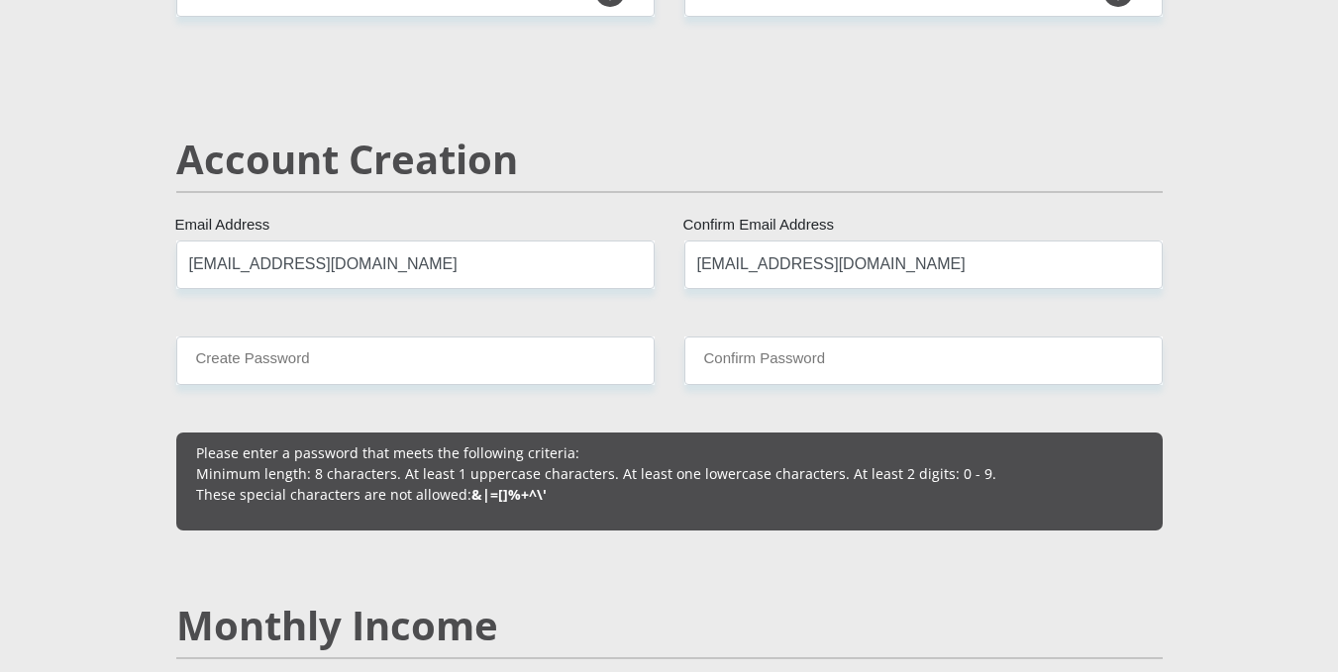
type input "0685056014"
type input "Sibusiso"
type input "Nkomo"
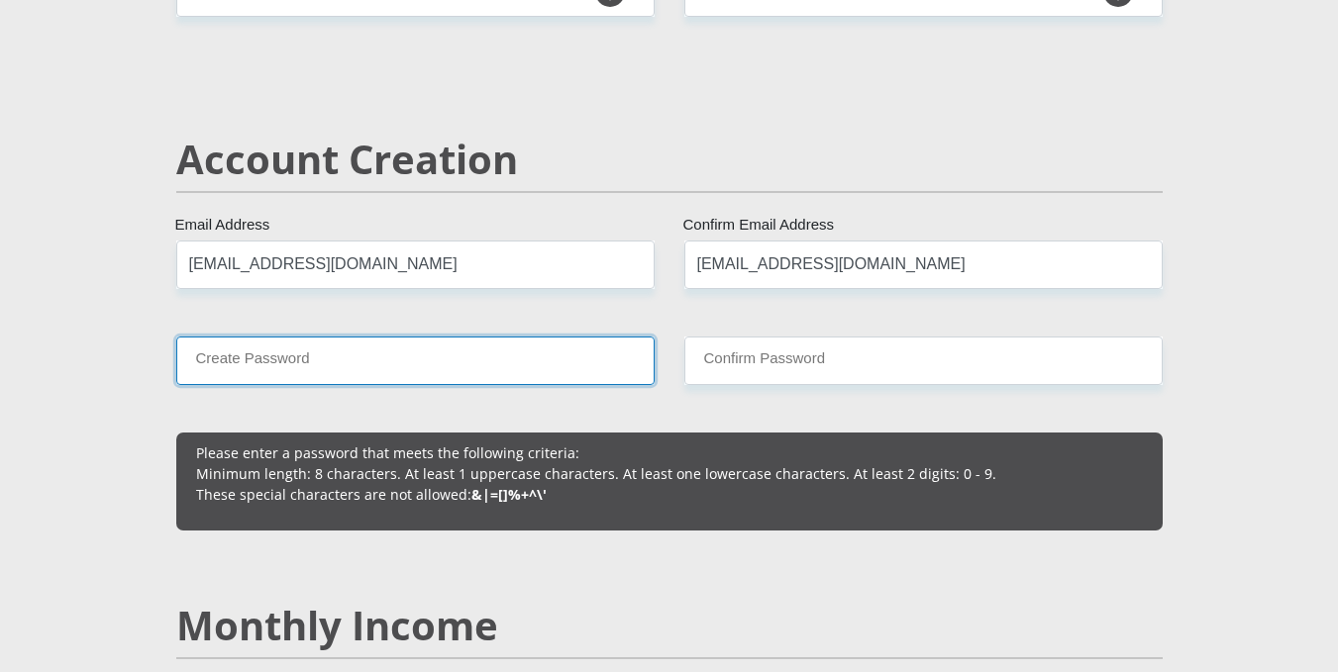
click at [465, 358] on input "Create Password" at bounding box center [415, 361] width 478 height 49
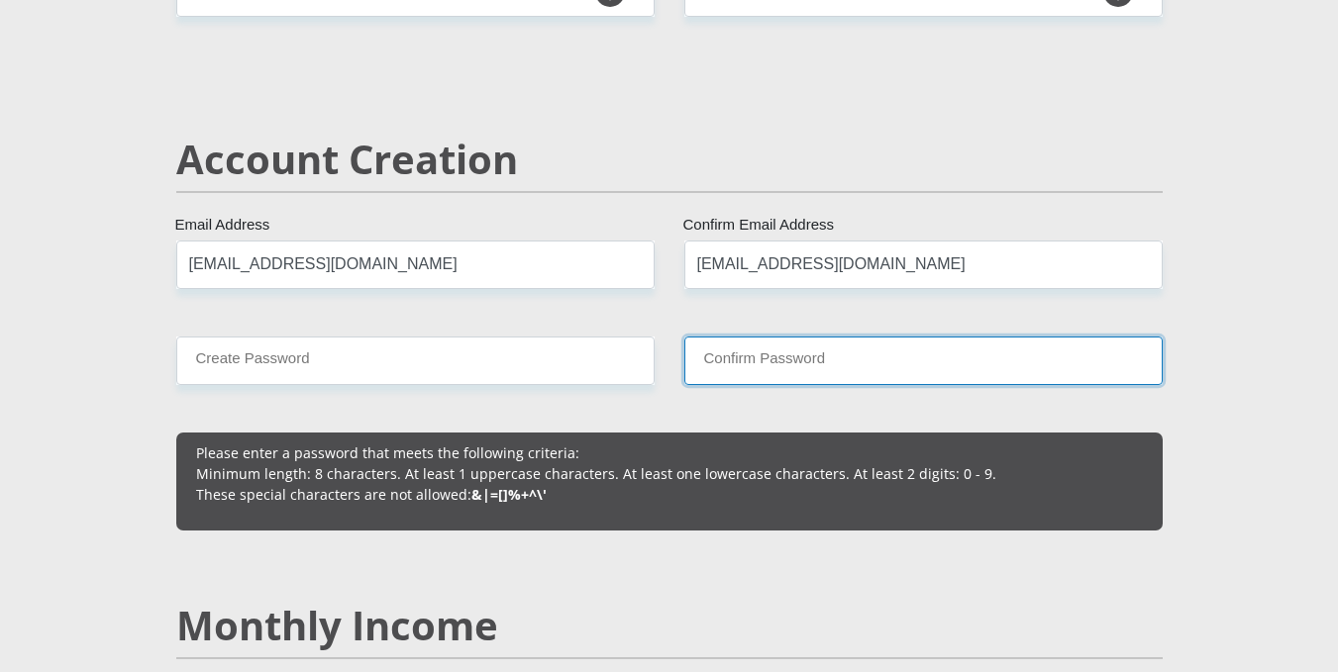
click at [855, 361] on input "Confirm Password" at bounding box center [923, 361] width 478 height 49
type input "Zimi1647sele"
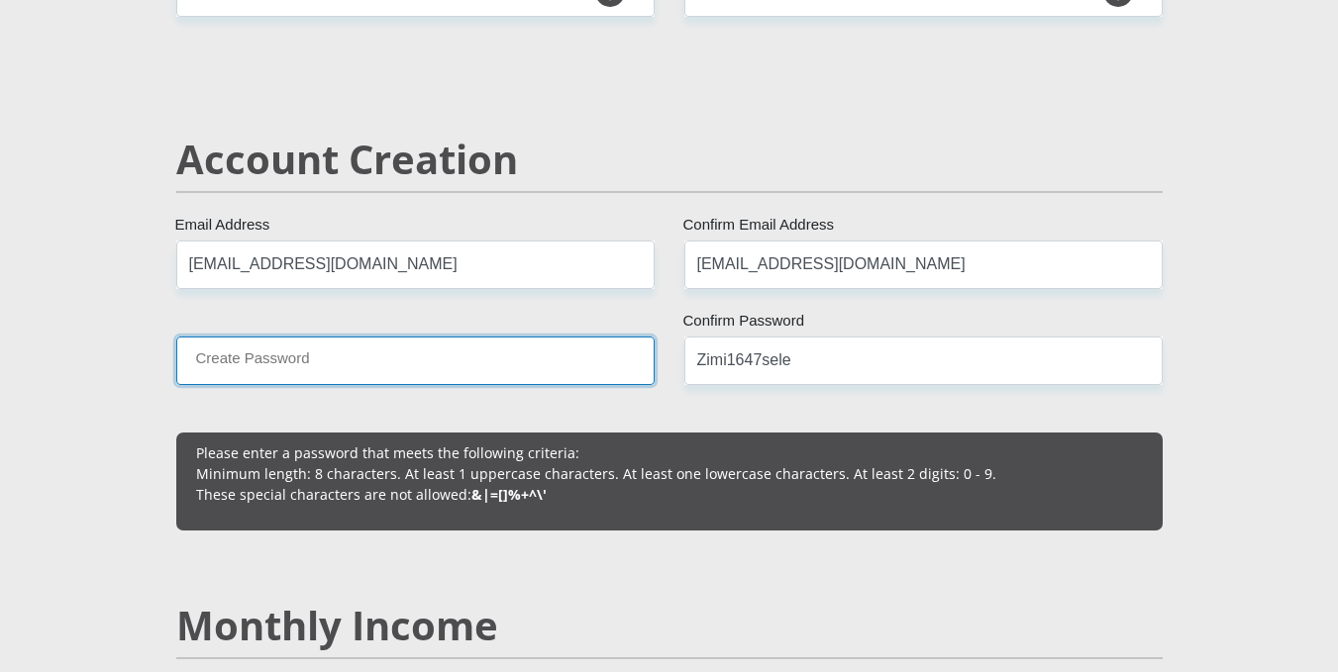
click at [460, 357] on input "Create Password" at bounding box center [415, 361] width 478 height 49
type input "Zimi1647sele"
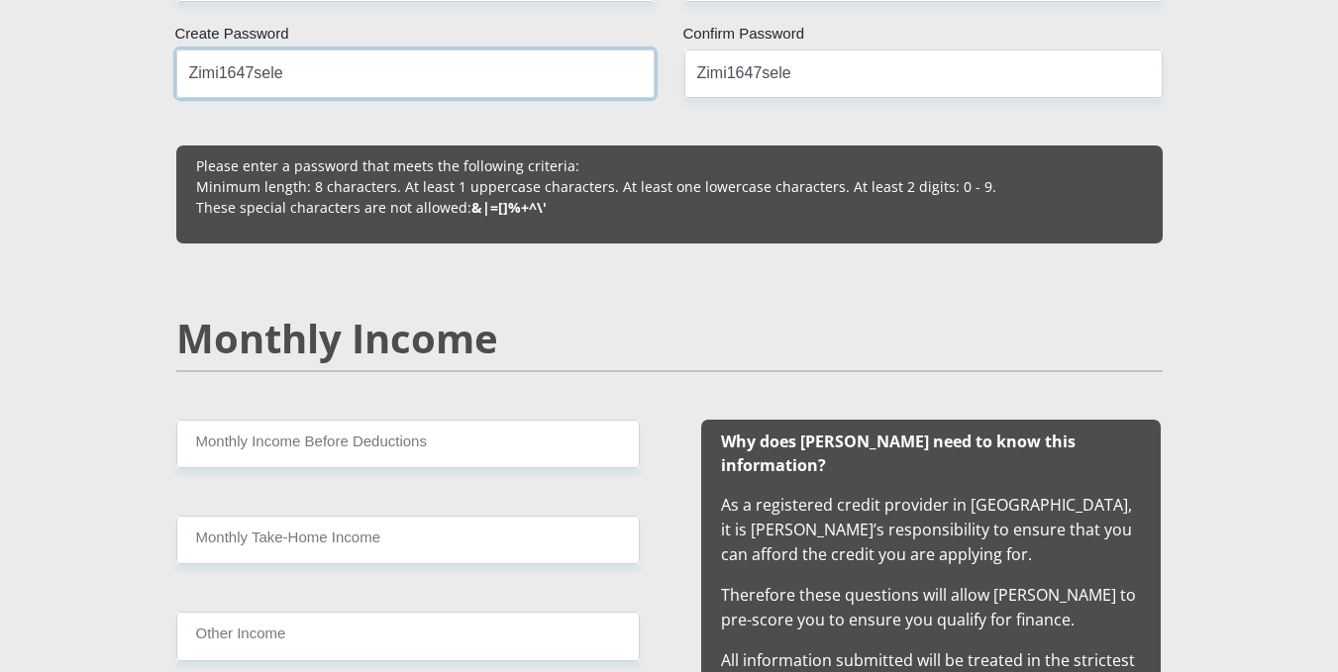
scroll to position [1785, 0]
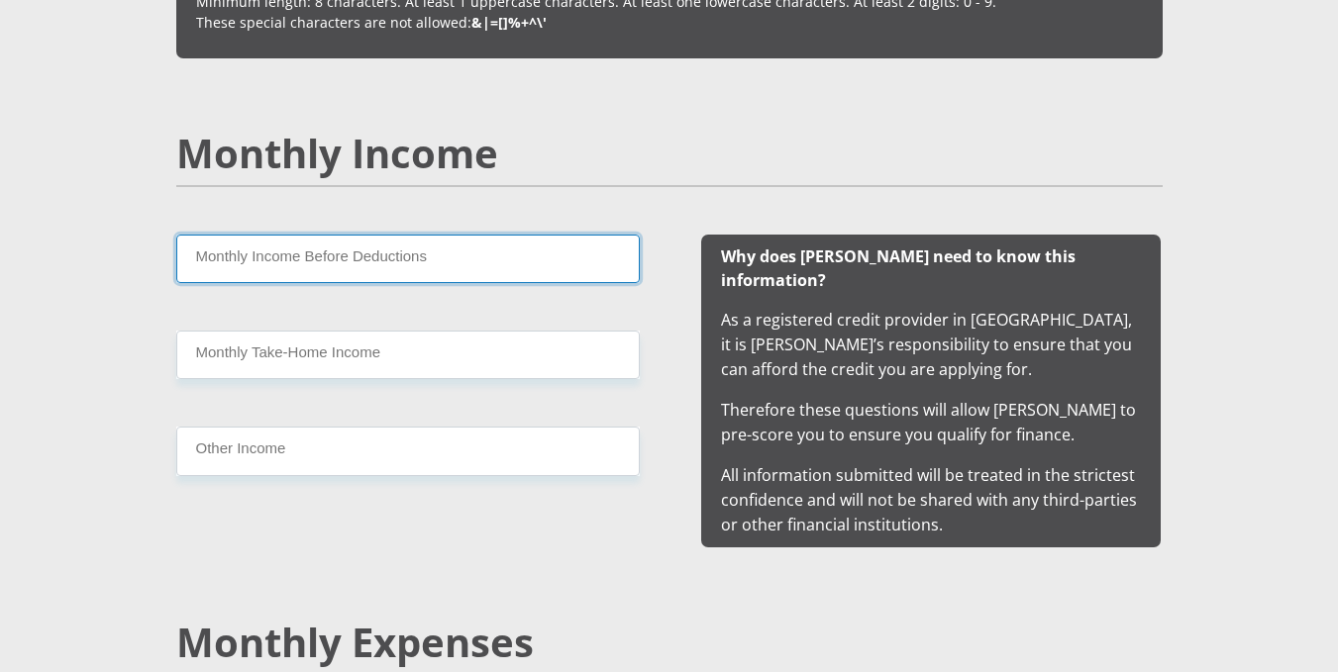
drag, startPoint x: 352, startPoint y: 257, endPoint x: 342, endPoint y: 309, distance: 52.4
click at [342, 309] on div "Monthly Income Before Deductions Monthly Take-Home Income Other Income" at bounding box center [408, 391] width 523 height 313
type input "6000"
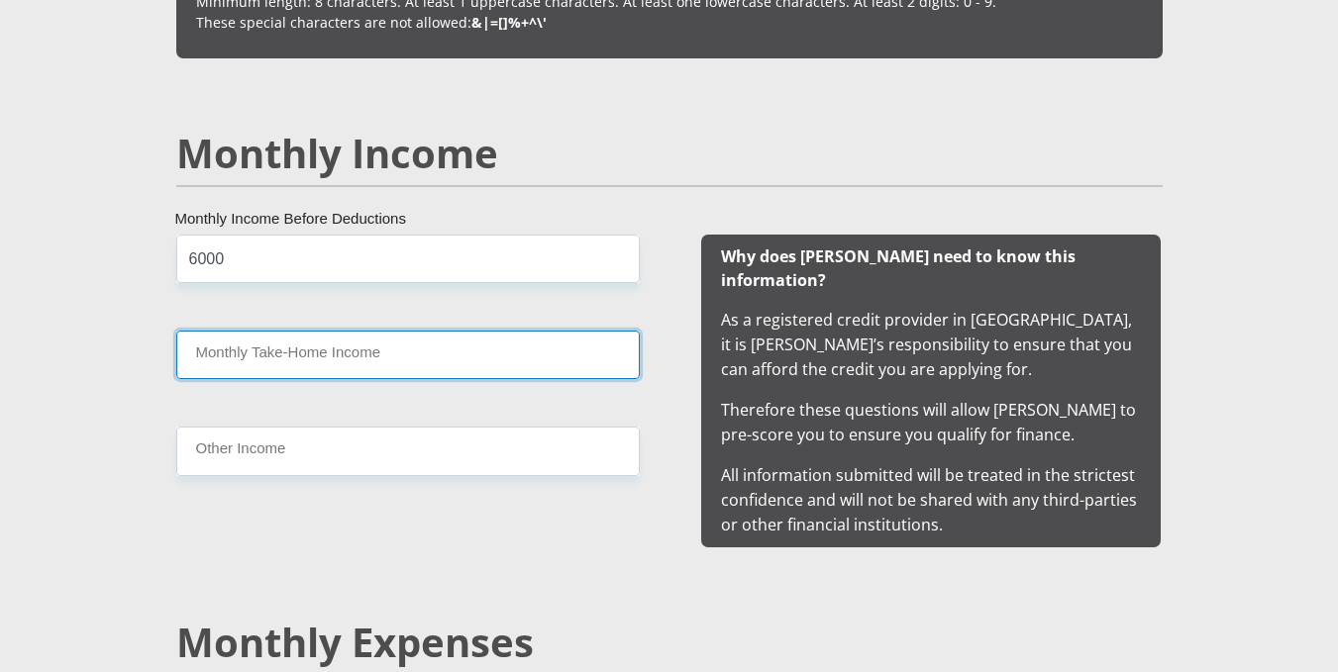
click at [329, 372] on input "Monthly Take-Home Income" at bounding box center [407, 355] width 463 height 49
type input "5600"
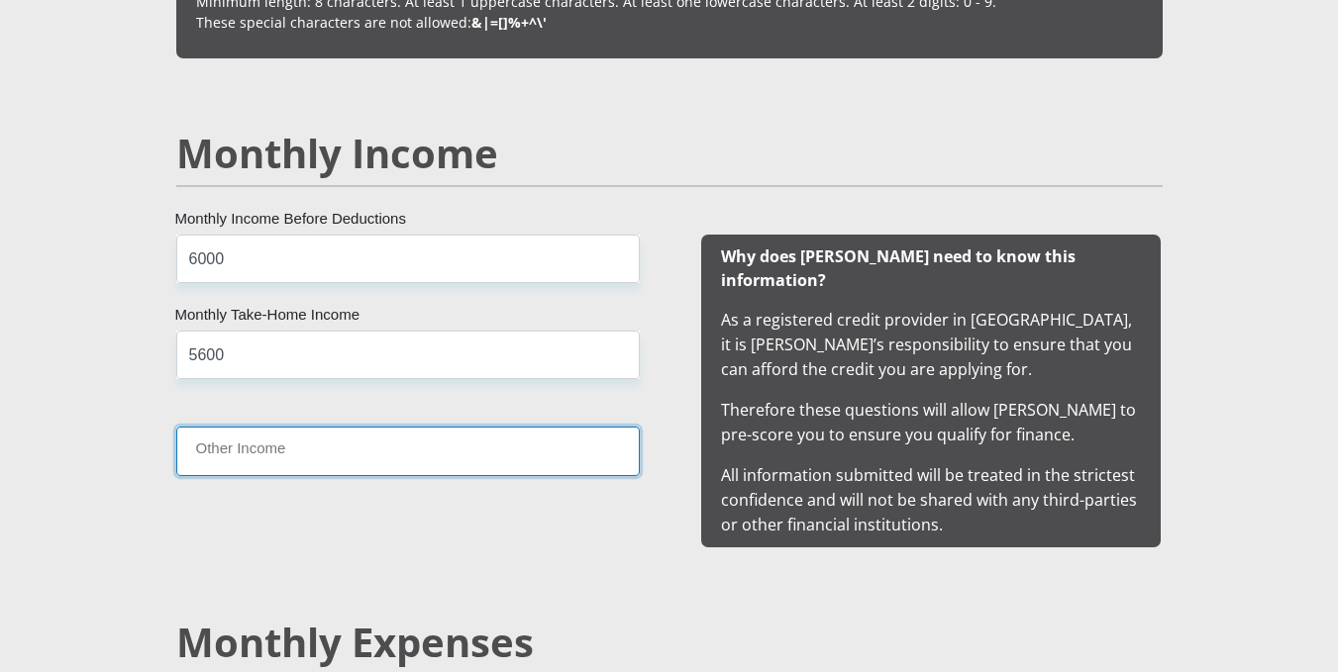
click at [317, 454] on input "Other Income" at bounding box center [407, 451] width 463 height 49
type input "1500"
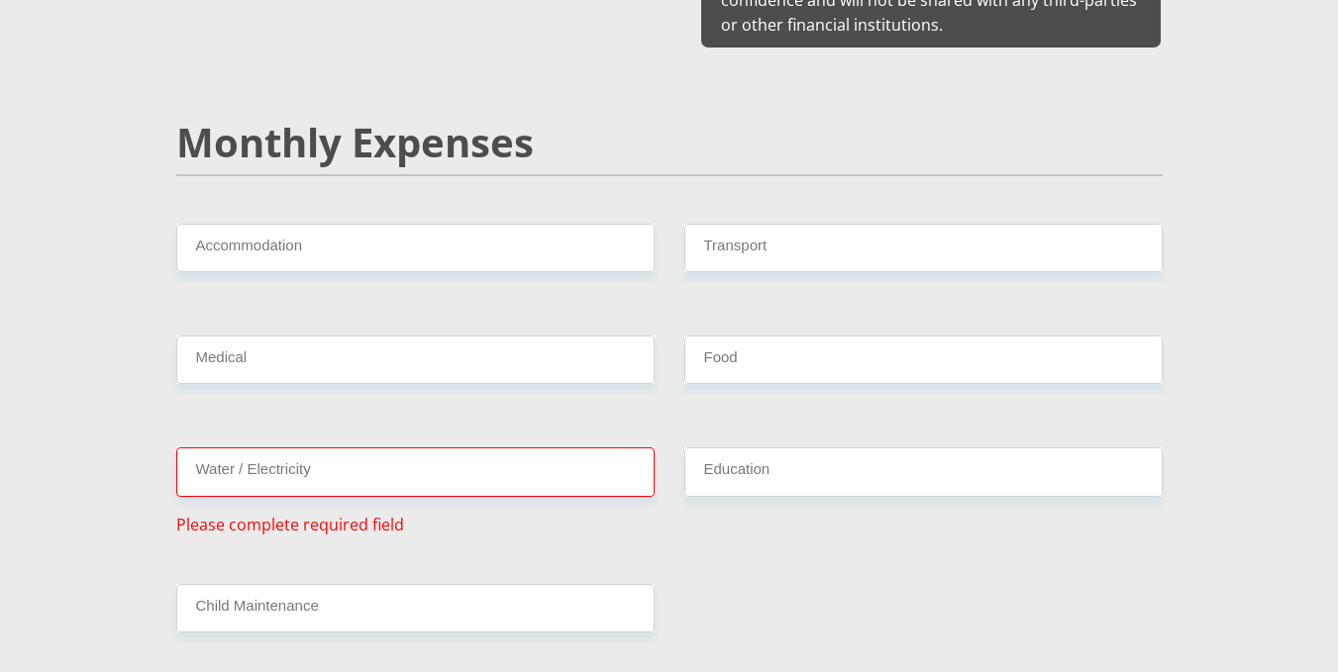
scroll to position [2286, 0]
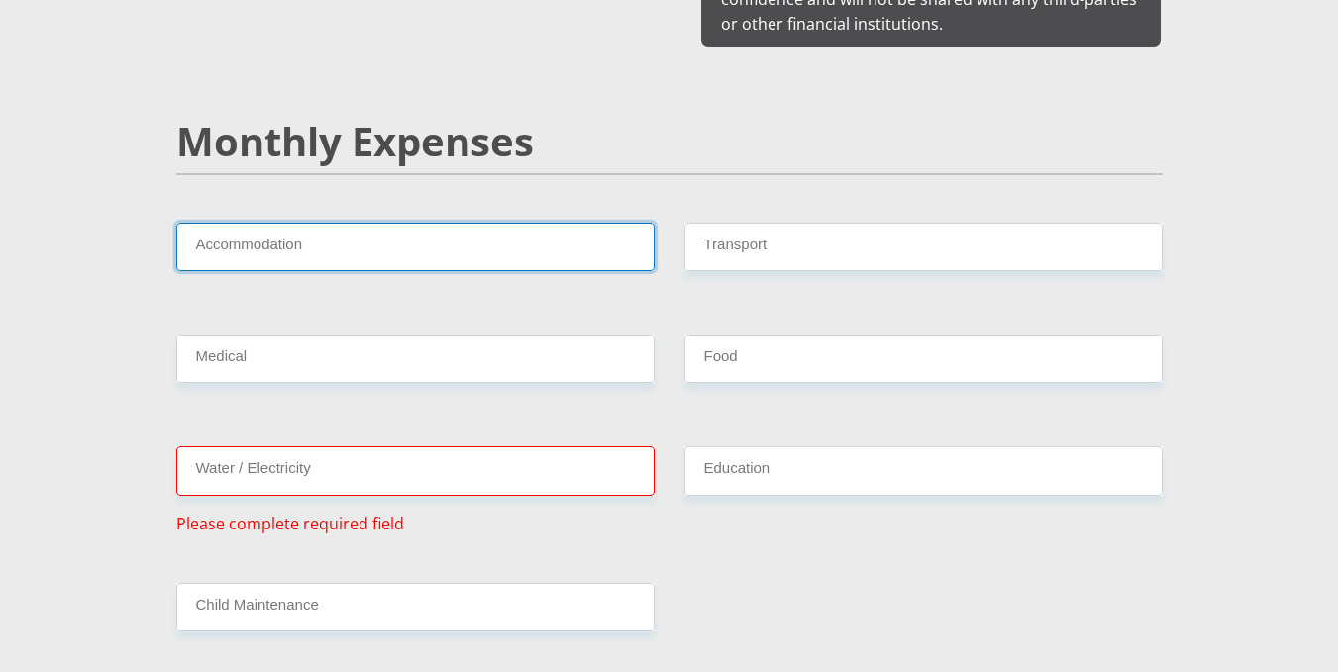
drag, startPoint x: 339, startPoint y: 234, endPoint x: 371, endPoint y: 274, distance: 52.1
type input "0"
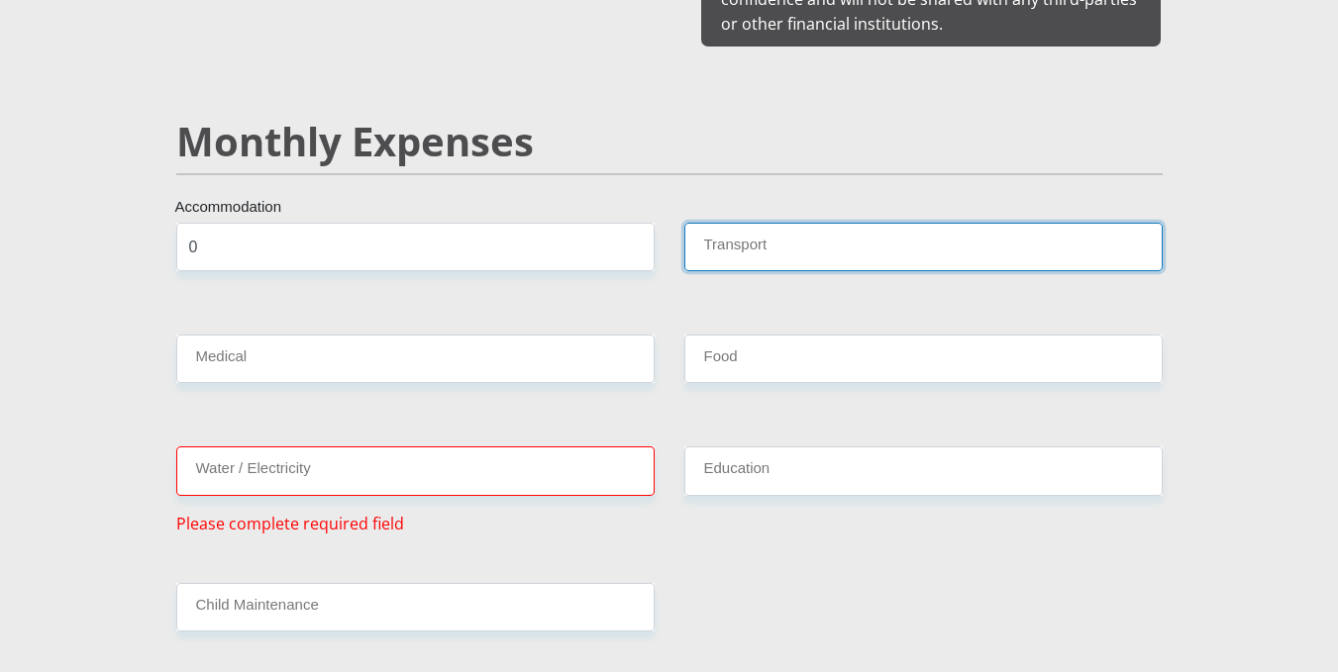
click at [728, 223] on input "Transport" at bounding box center [923, 247] width 478 height 49
type input "800"
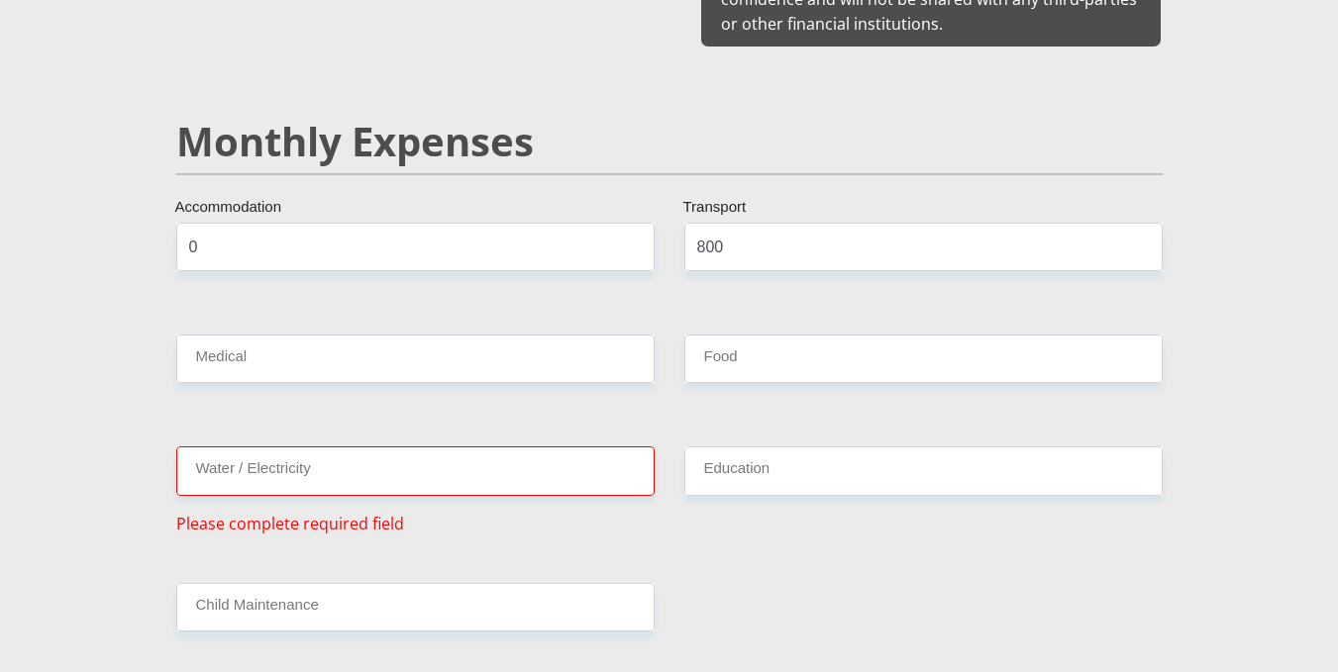
click at [404, 360] on div "Medical" at bounding box center [415, 367] width 508 height 64
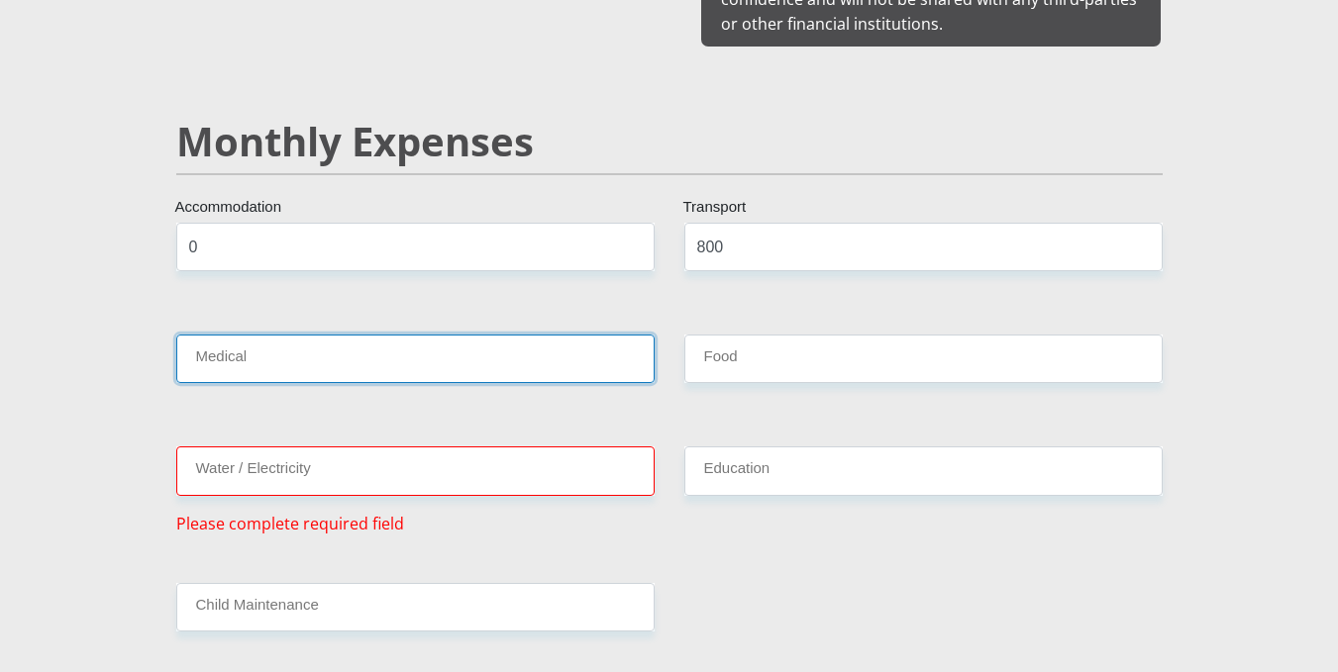
drag, startPoint x: 340, startPoint y: 330, endPoint x: 336, endPoint y: 395, distance: 65.5
type input "0"
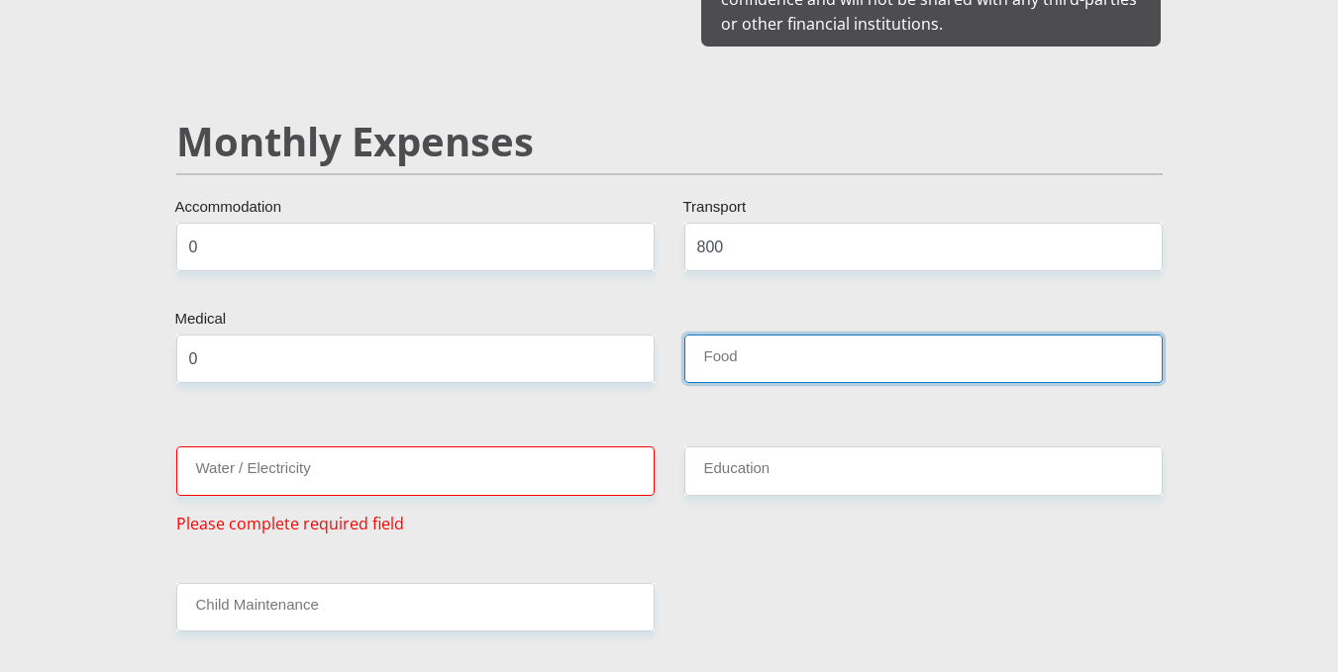
click at [758, 335] on input "Food" at bounding box center [923, 359] width 478 height 49
type input "1000"
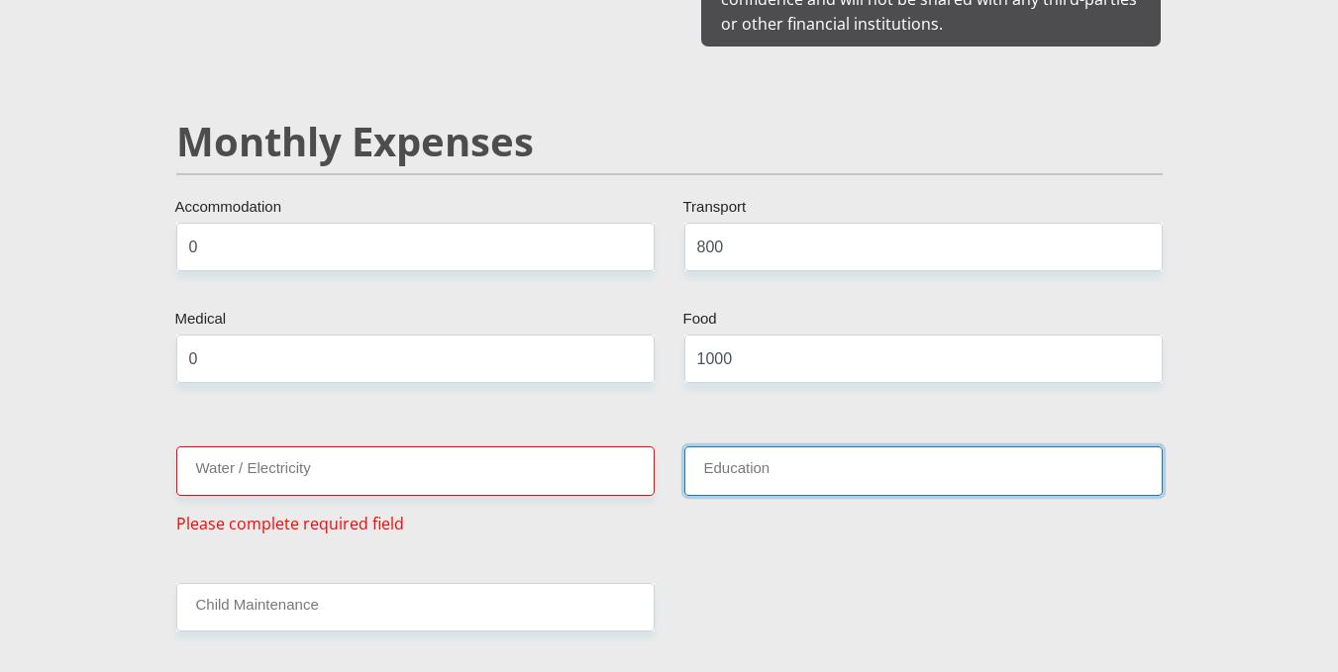
drag, startPoint x: 724, startPoint y: 452, endPoint x: 819, endPoint y: 511, distance: 112.1
click at [819, 511] on div "Education" at bounding box center [923, 491] width 508 height 88
type input "0"
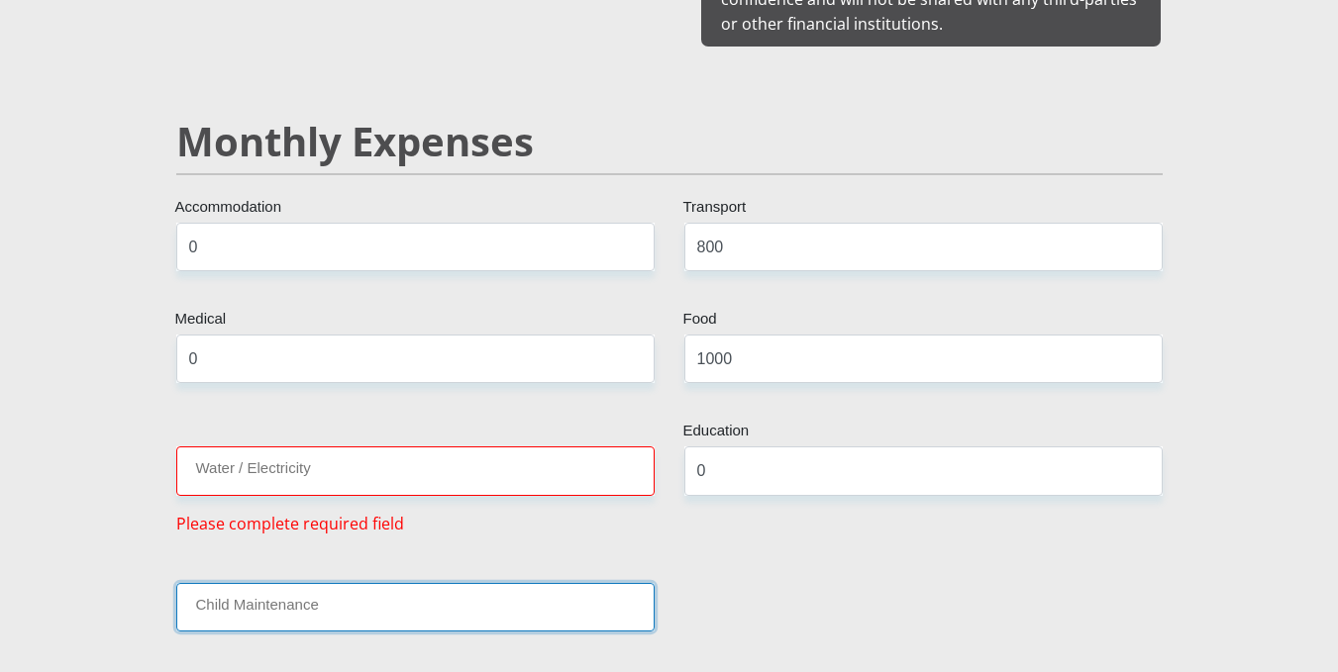
click at [418, 583] on input "Child Maintenance" at bounding box center [415, 607] width 478 height 49
type input "0"
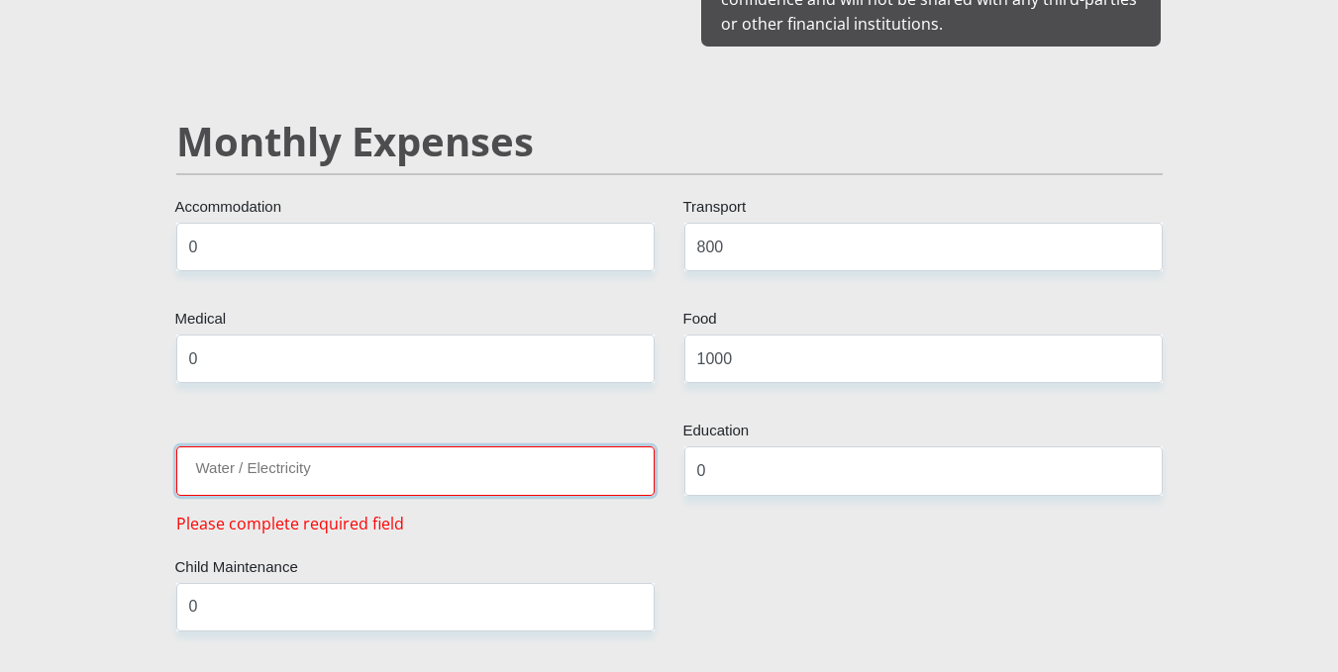
click at [358, 449] on input "Water / Electricity" at bounding box center [415, 471] width 478 height 49
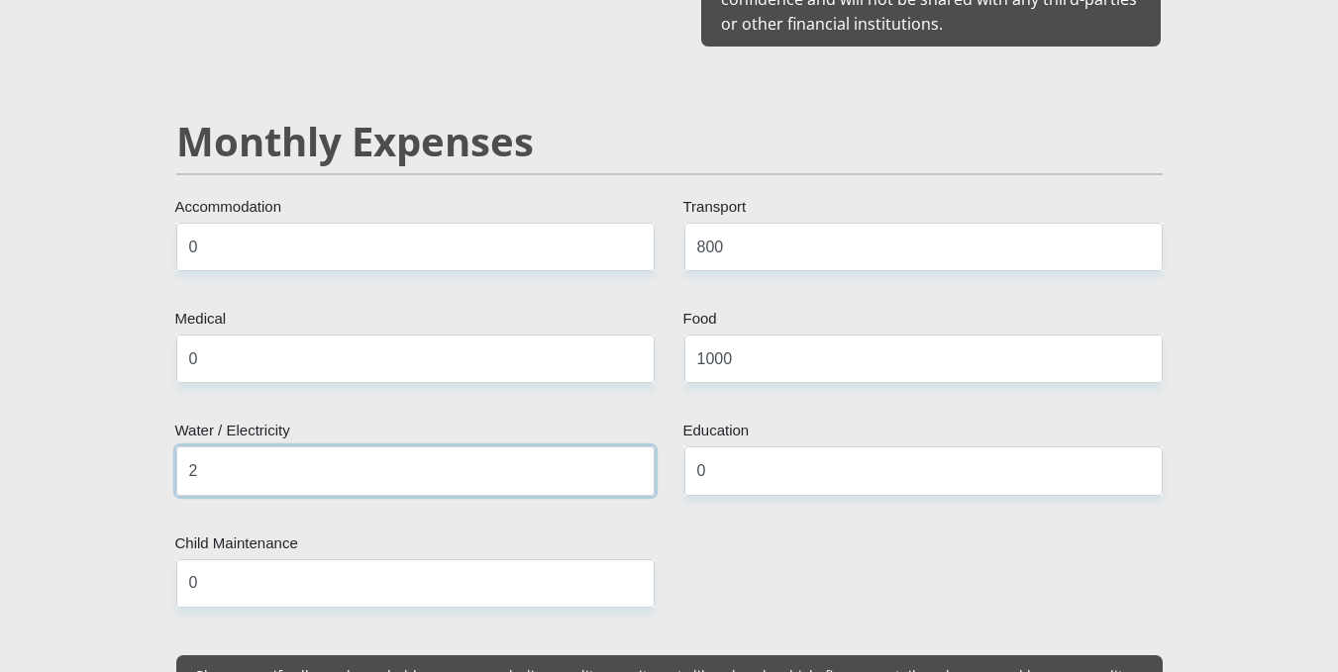
type input "200"
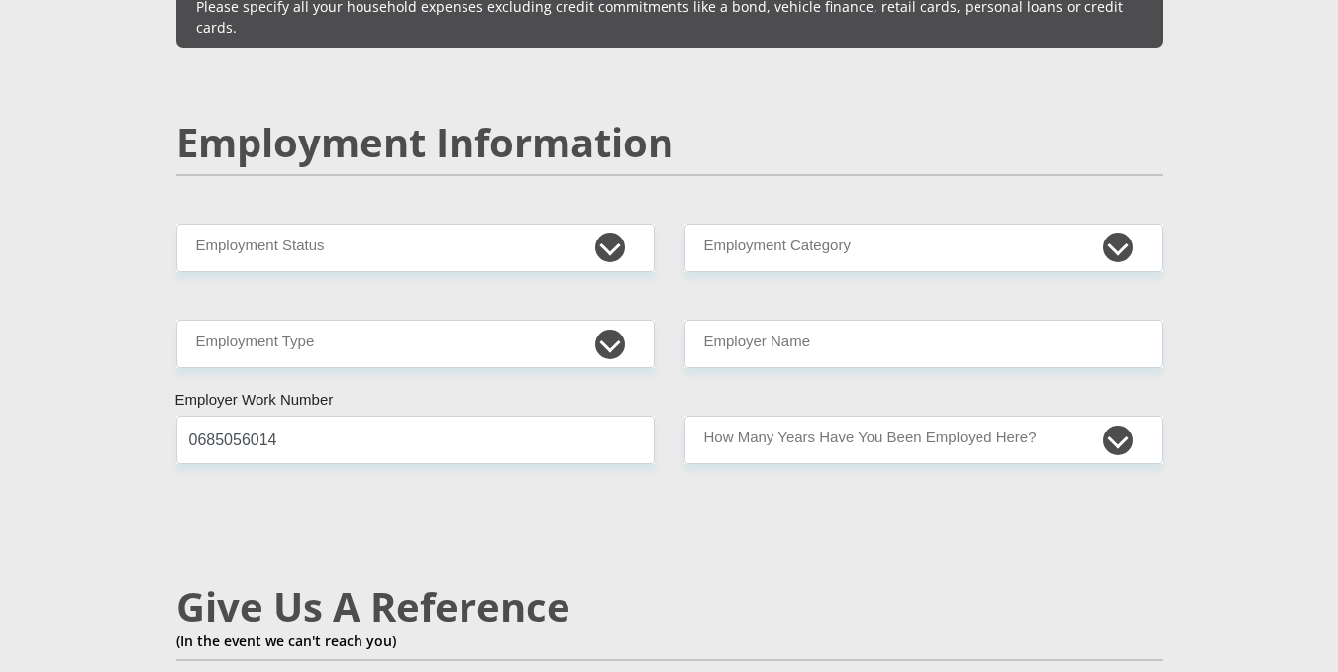
scroll to position [2957, 0]
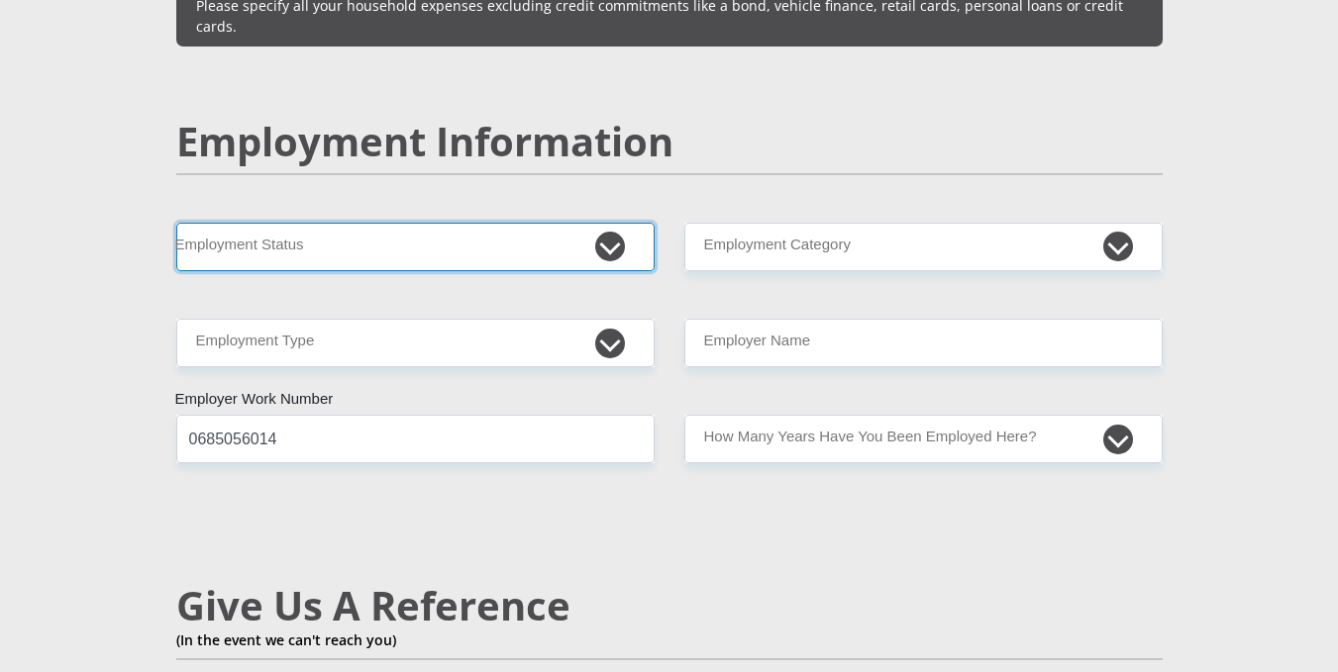
click at [382, 223] on select "Permanent/Full-time Part-time/Casual Contract Worker Self-Employed Housewife Re…" at bounding box center [415, 247] width 478 height 49
select select "1"
click at [176, 223] on select "Permanent/Full-time Part-time/Casual Contract Worker Self-Employed Housewife Re…" at bounding box center [415, 247] width 478 height 49
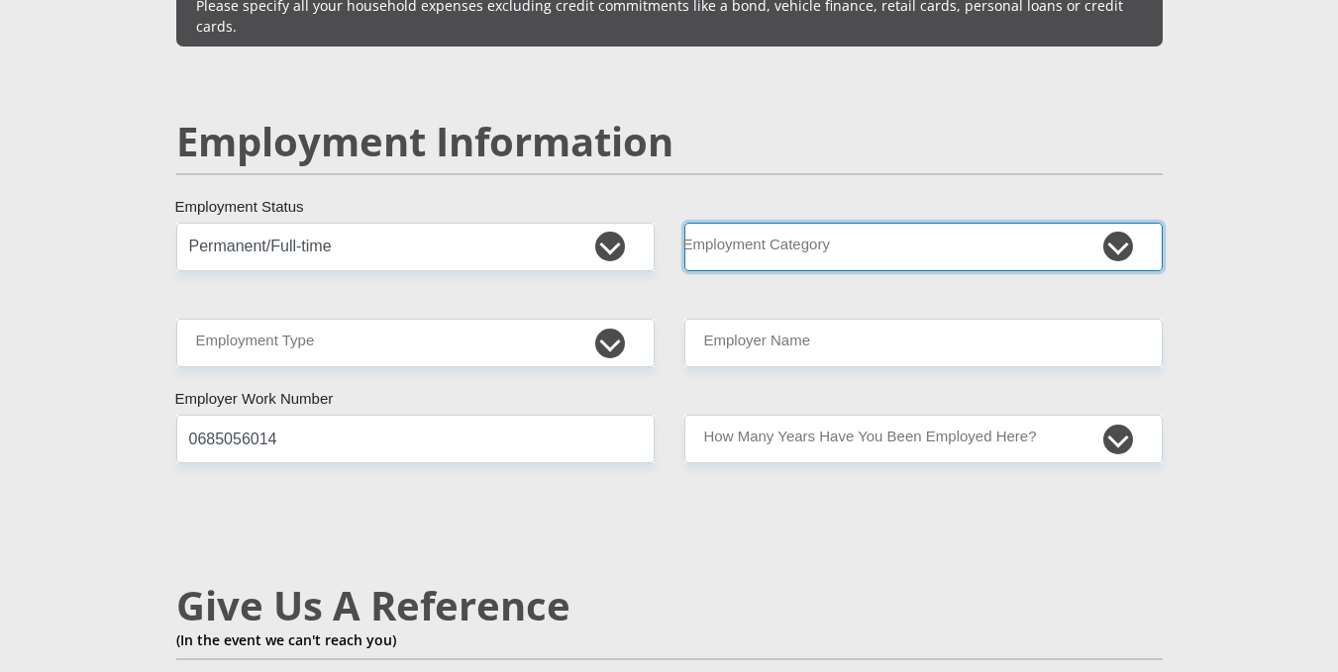
click at [762, 223] on select "AGRICULTURE ALCOHOL & TOBACCO CONSTRUCTION MATERIALS METALLURGY EQUIPMENT FOR R…" at bounding box center [923, 247] width 478 height 49
select select "53"
click at [684, 223] on select "AGRICULTURE ALCOHOL & TOBACCO CONSTRUCTION MATERIALS METALLURGY EQUIPMENT FOR R…" at bounding box center [923, 247] width 478 height 49
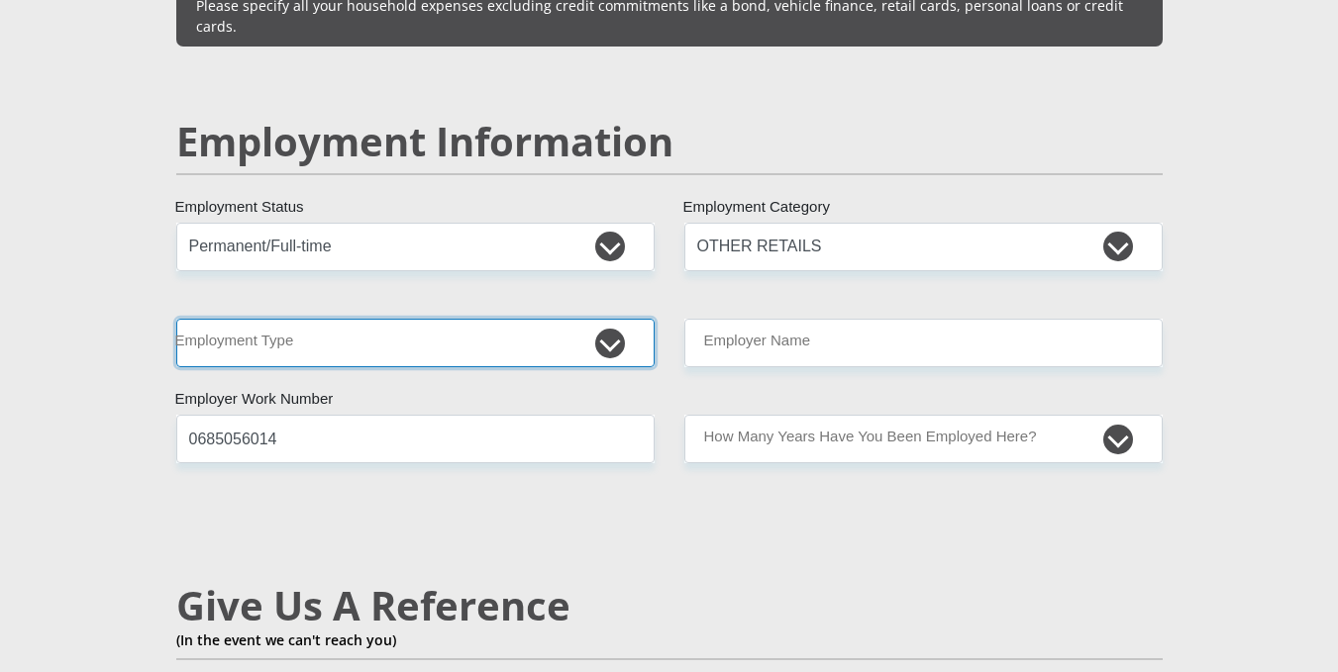
click at [381, 319] on select "College/Lecturer Craft Seller Creative Driver Executive Farmer Forces - Non Com…" at bounding box center [415, 343] width 478 height 49
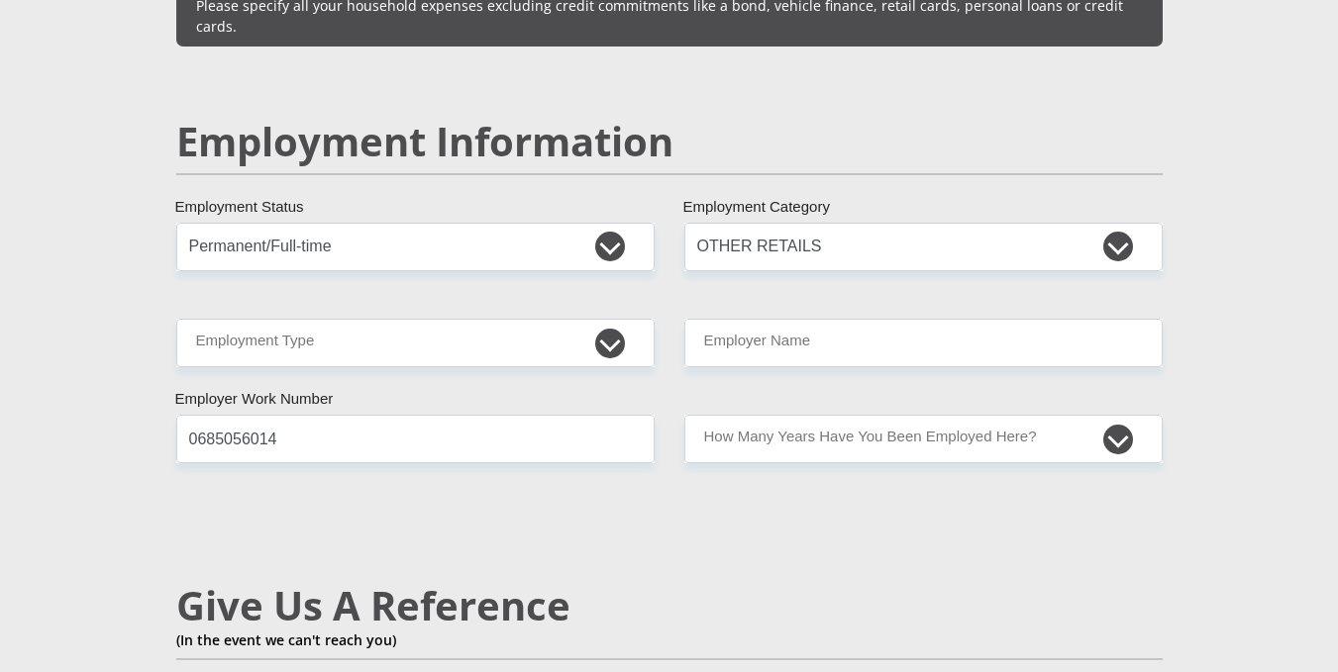
click at [388, 363] on div "Mr Ms Mrs Dr Other Title Sibusiso First Name Nkomo Surname 0001065680082 South …" at bounding box center [669, 202] width 1016 height 5648
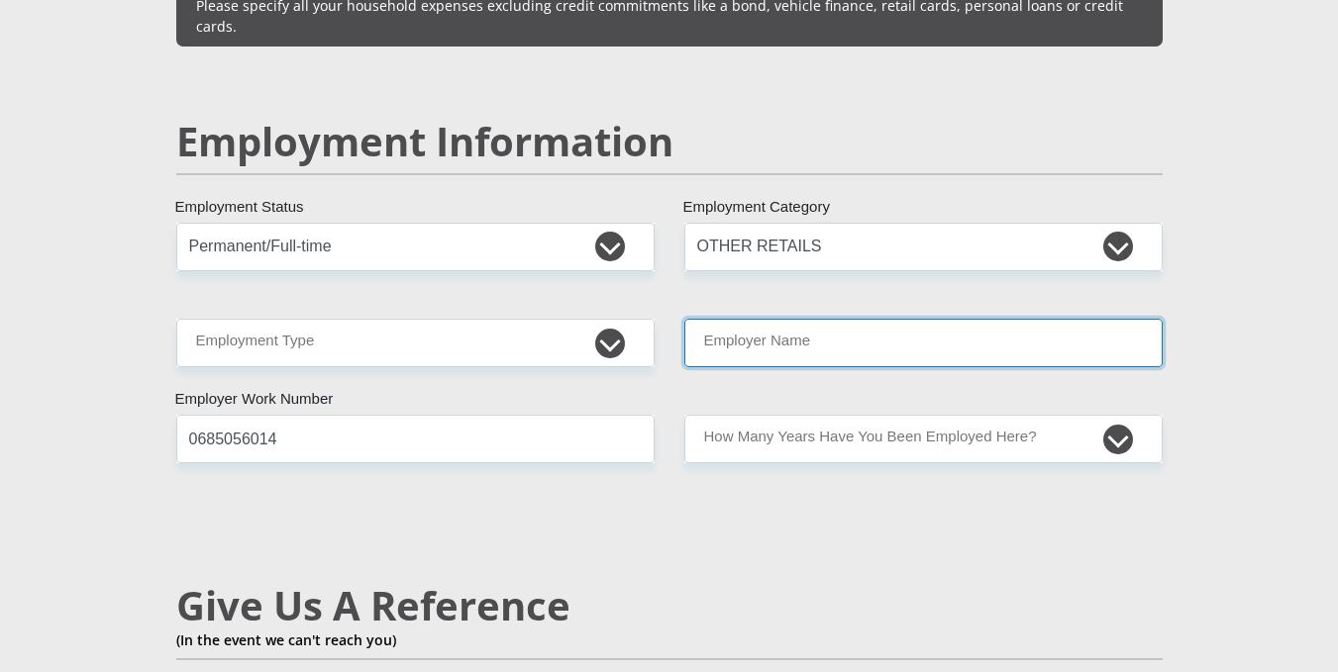
click at [774, 319] on input "Employer Name" at bounding box center [923, 343] width 478 height 49
type input "GPretail"
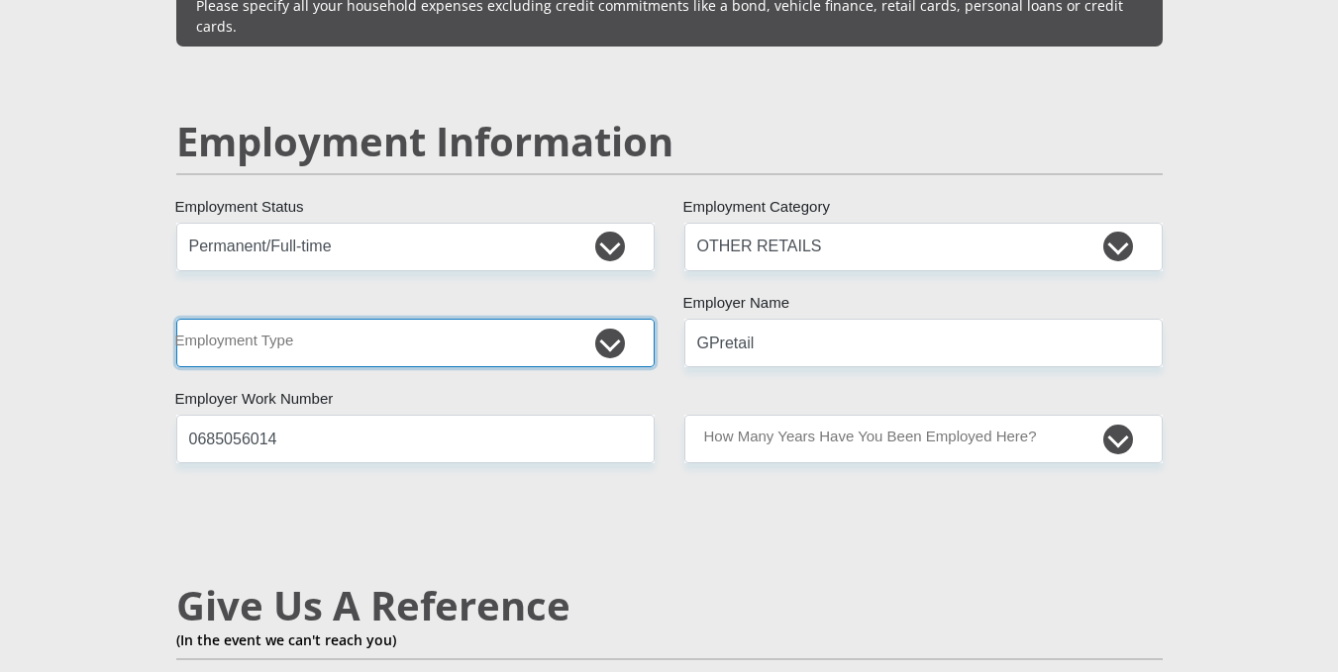
click at [525, 319] on select "College/Lecturer Craft Seller Creative Driver Executive Farmer Forces - Non Com…" at bounding box center [415, 343] width 478 height 49
select select "Unknown/Other"
click at [176, 319] on select "College/Lecturer Craft Seller Creative Driver Executive Farmer Forces - Non Com…" at bounding box center [415, 343] width 478 height 49
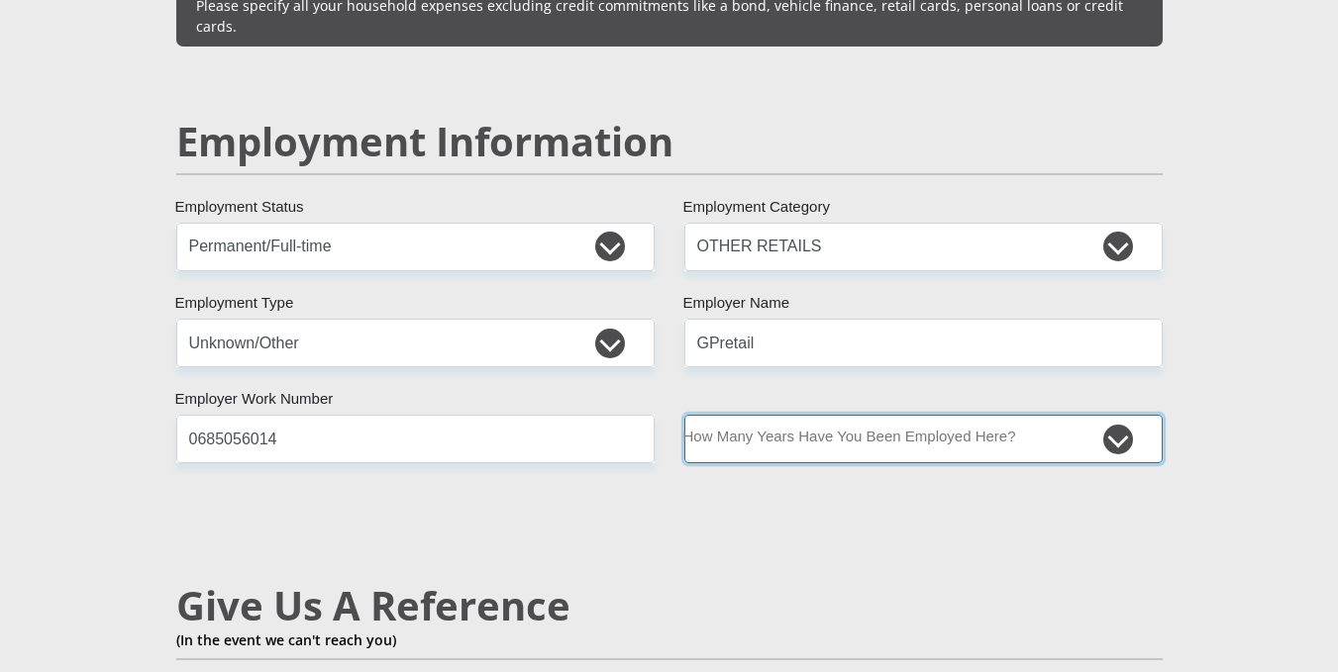
drag, startPoint x: 814, startPoint y: 407, endPoint x: 805, endPoint y: 455, distance: 49.3
click at [805, 455] on div "Mr Ms Mrs Dr Other Title Sibusiso First Name Nkomo Surname 0001065680082 South …" at bounding box center [669, 202] width 1016 height 5648
select select "6"
click at [684, 415] on select "less than 1 year 1-3 years 3-5 years 5+ years" at bounding box center [923, 439] width 478 height 49
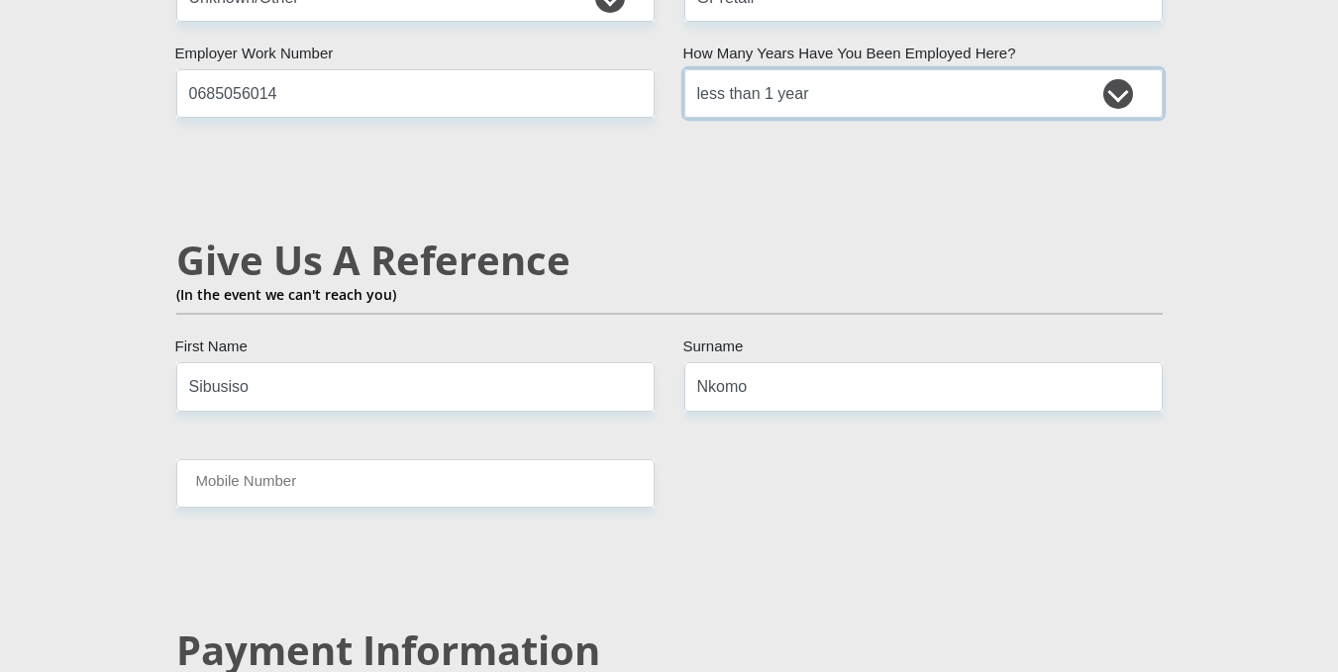
scroll to position [3308, 0]
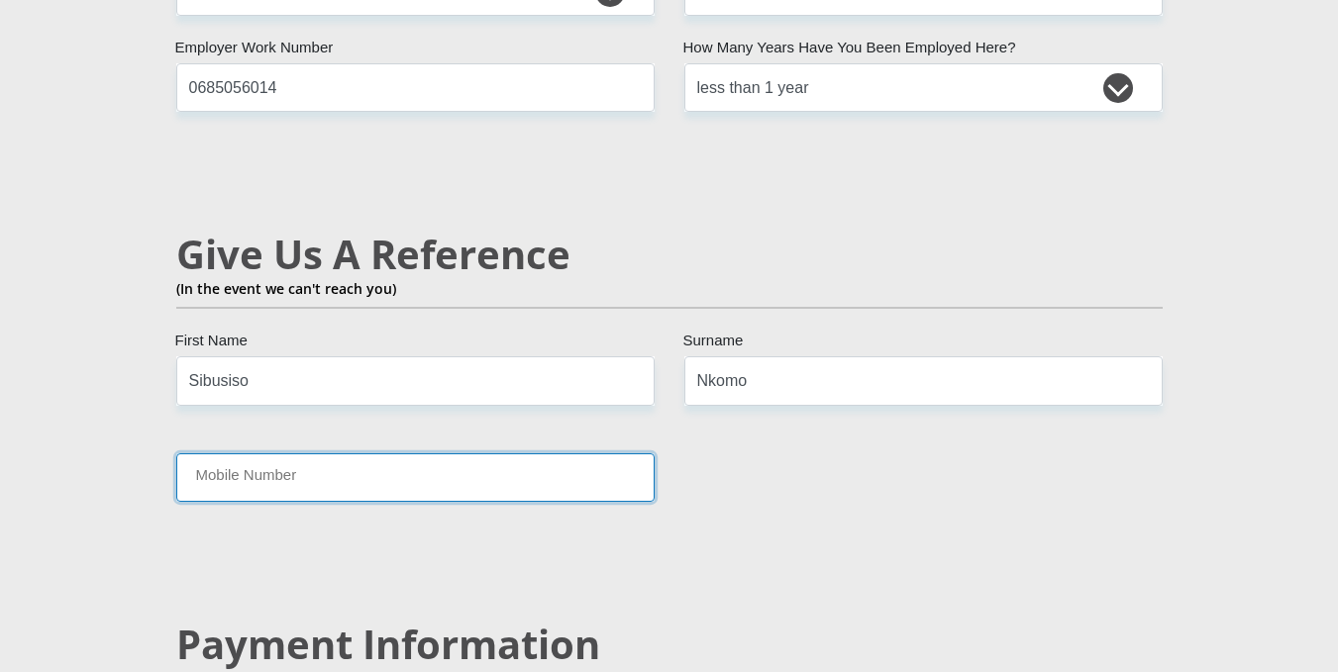
click at [536, 454] on input "Mobile Number" at bounding box center [415, 478] width 478 height 49
type input "0685056014"
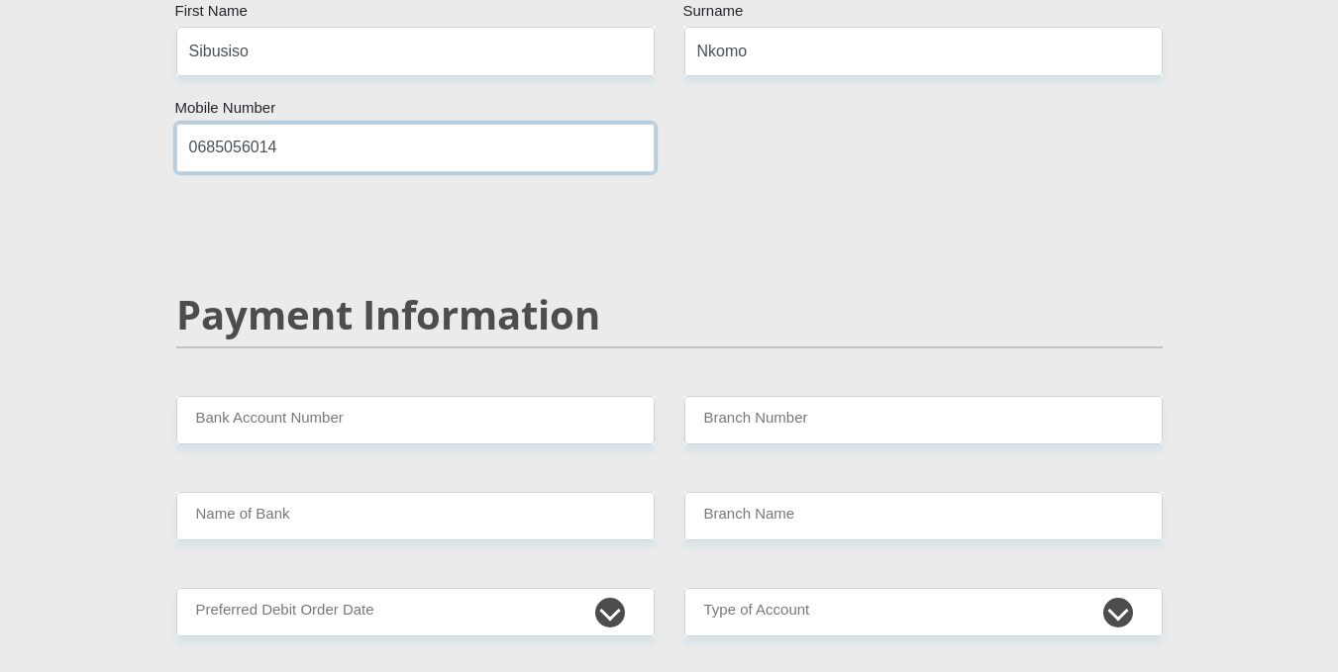
scroll to position [3661, 0]
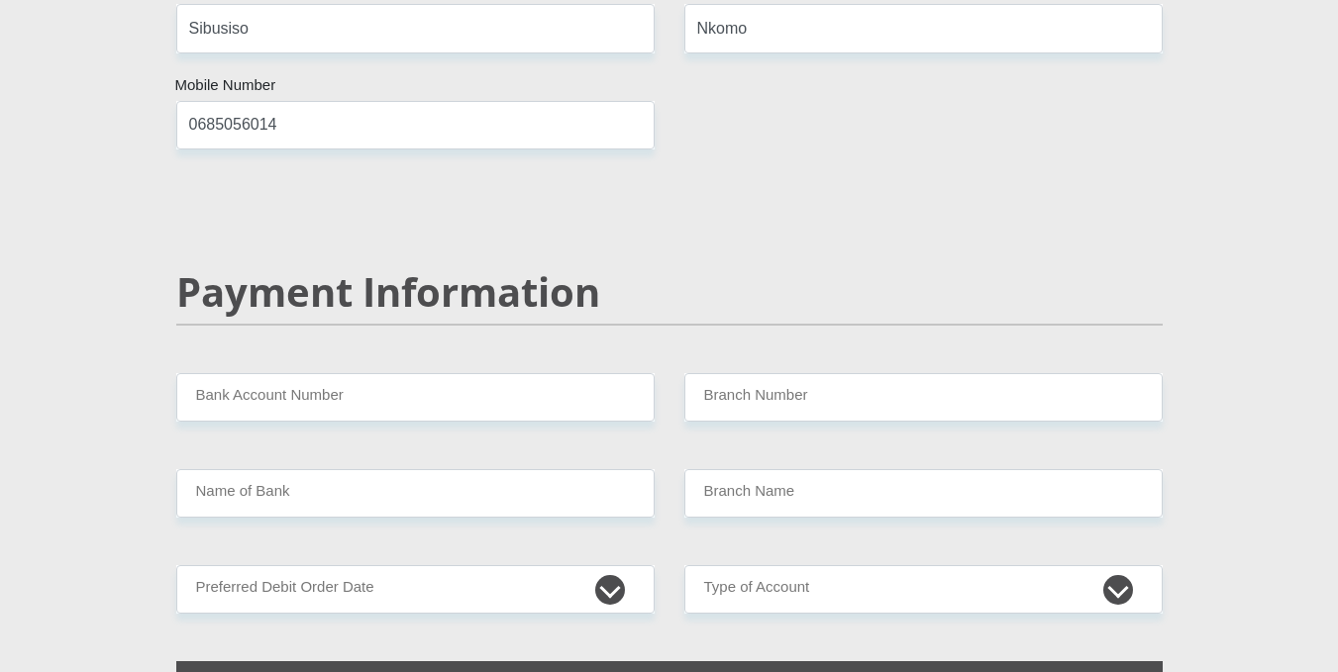
drag, startPoint x: 412, startPoint y: 380, endPoint x: 419, endPoint y: 346, distance: 35.3
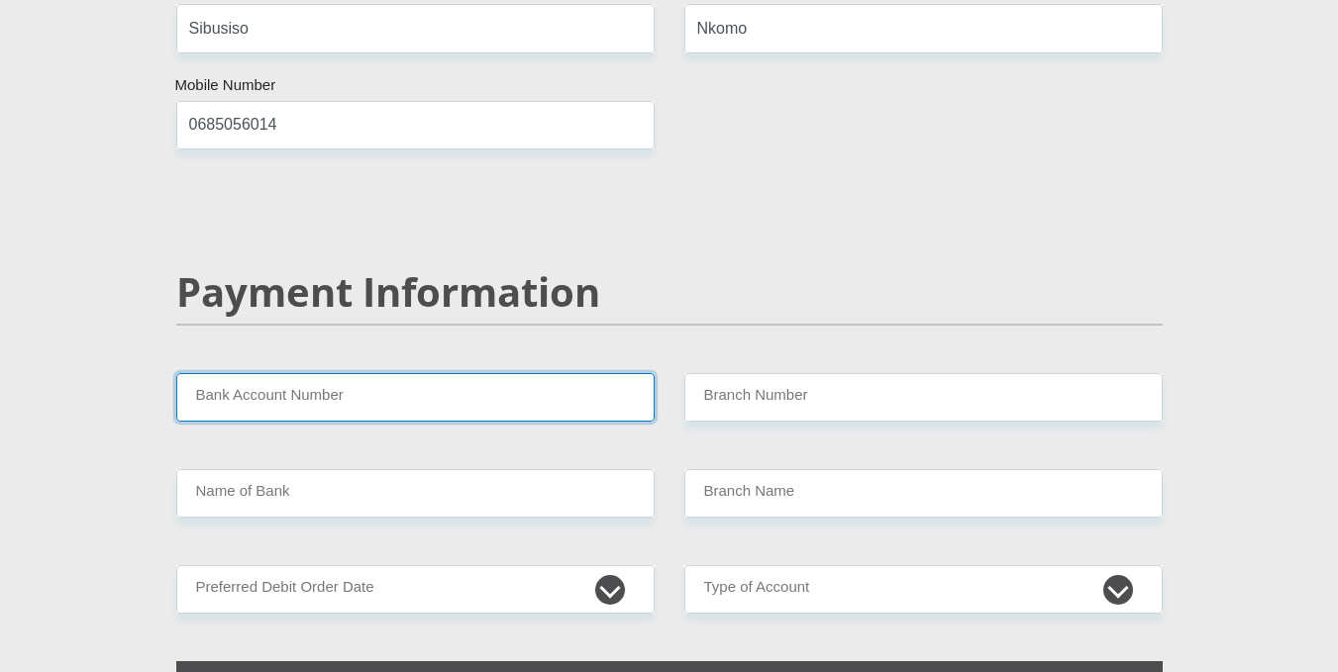
click at [419, 373] on input "Bank Account Number" at bounding box center [415, 397] width 478 height 49
type input "1713948409"
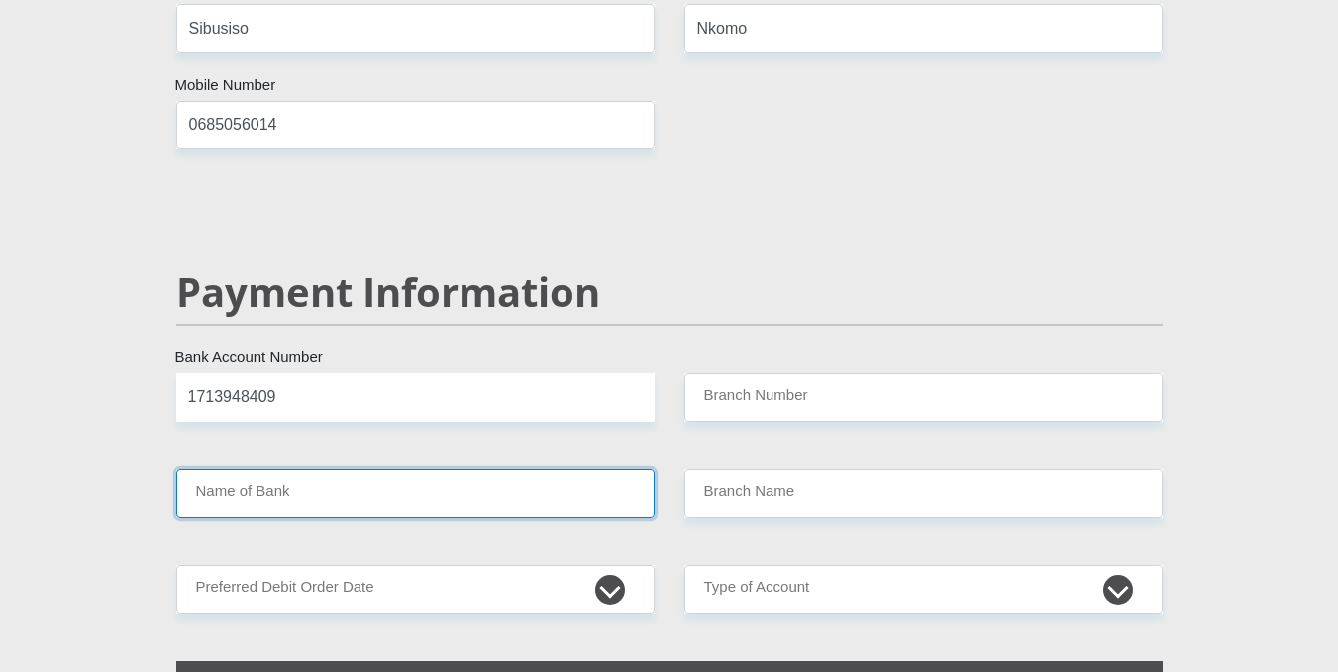
click at [462, 469] on input "Name of Bank" at bounding box center [415, 493] width 478 height 49
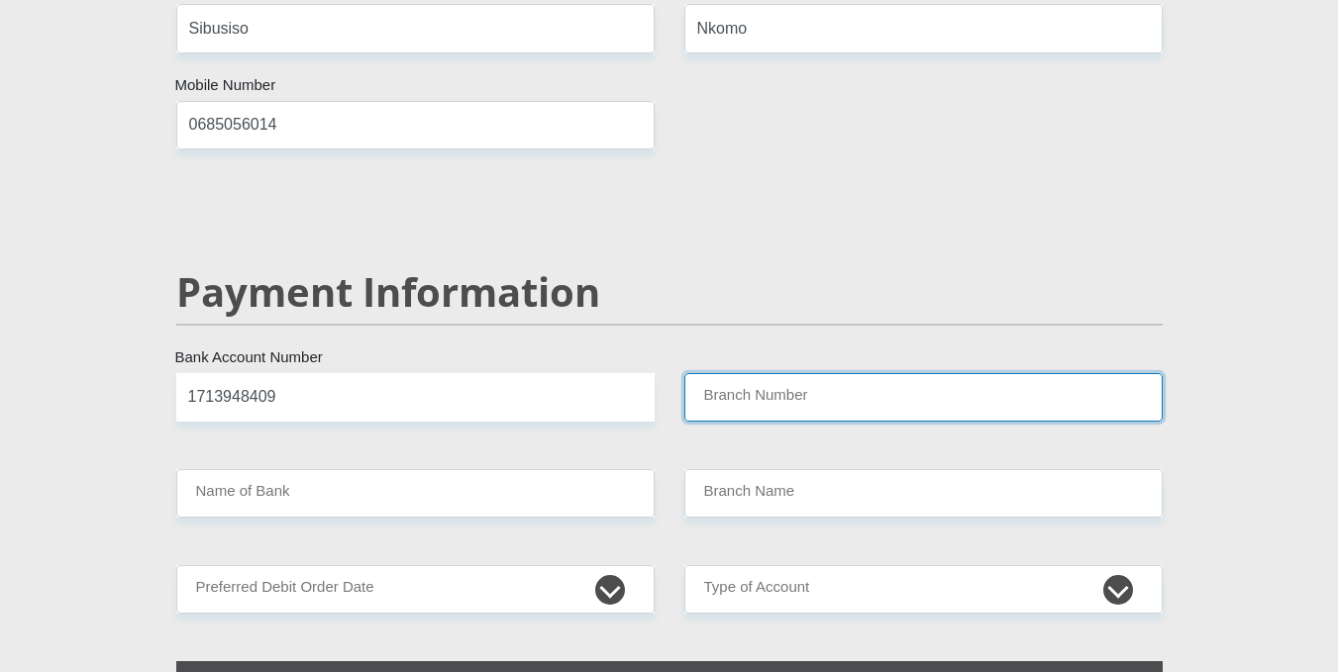
drag, startPoint x: 783, startPoint y: 358, endPoint x: 810, endPoint y: 415, distance: 62.5
type input "470010"
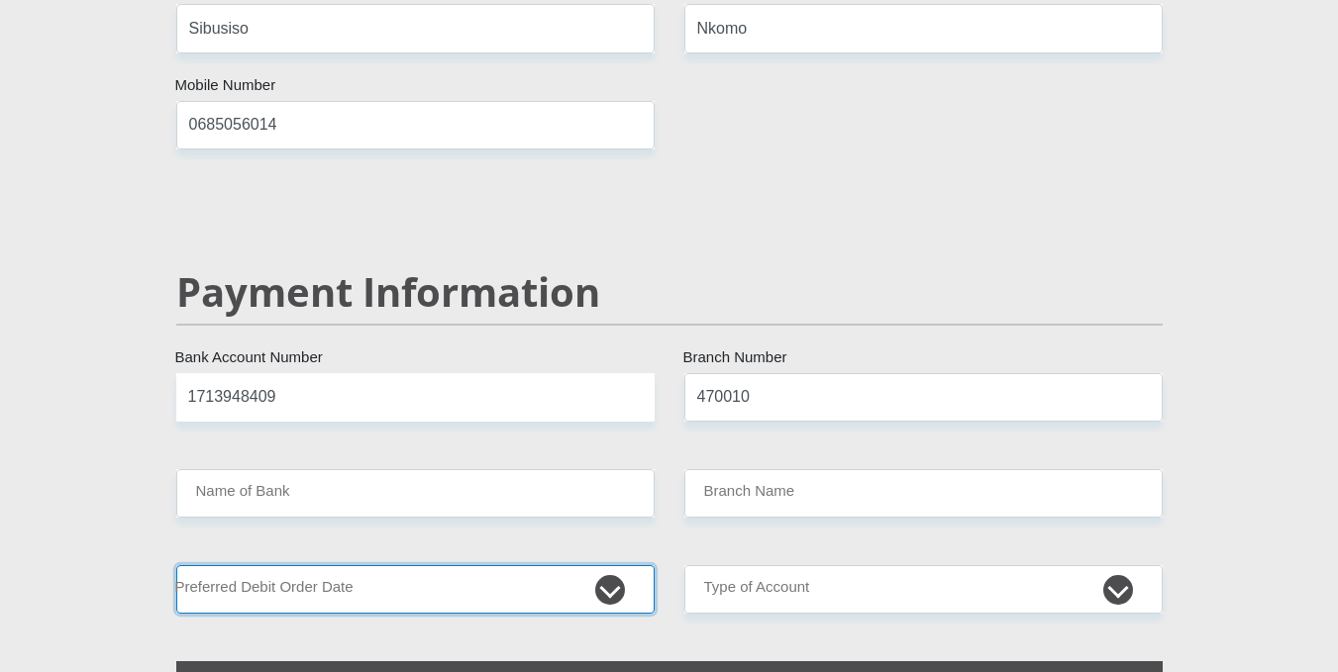
click at [453, 565] on select "1st 2nd 3rd 4th 5th 7th 18th 19th 20th 21st 22nd 23rd 24th 25th 26th 27th 28th …" at bounding box center [415, 589] width 478 height 49
type input "CAPITEC BANK LIMITED"
type input "CAPITEC BANK CPC"
select select "1"
click at [176, 565] on select "1st 2nd 3rd 4th 5th 7th 18th 19th 20th 21st 22nd 23rd 24th 25th 26th 27th 28th …" at bounding box center [415, 589] width 478 height 49
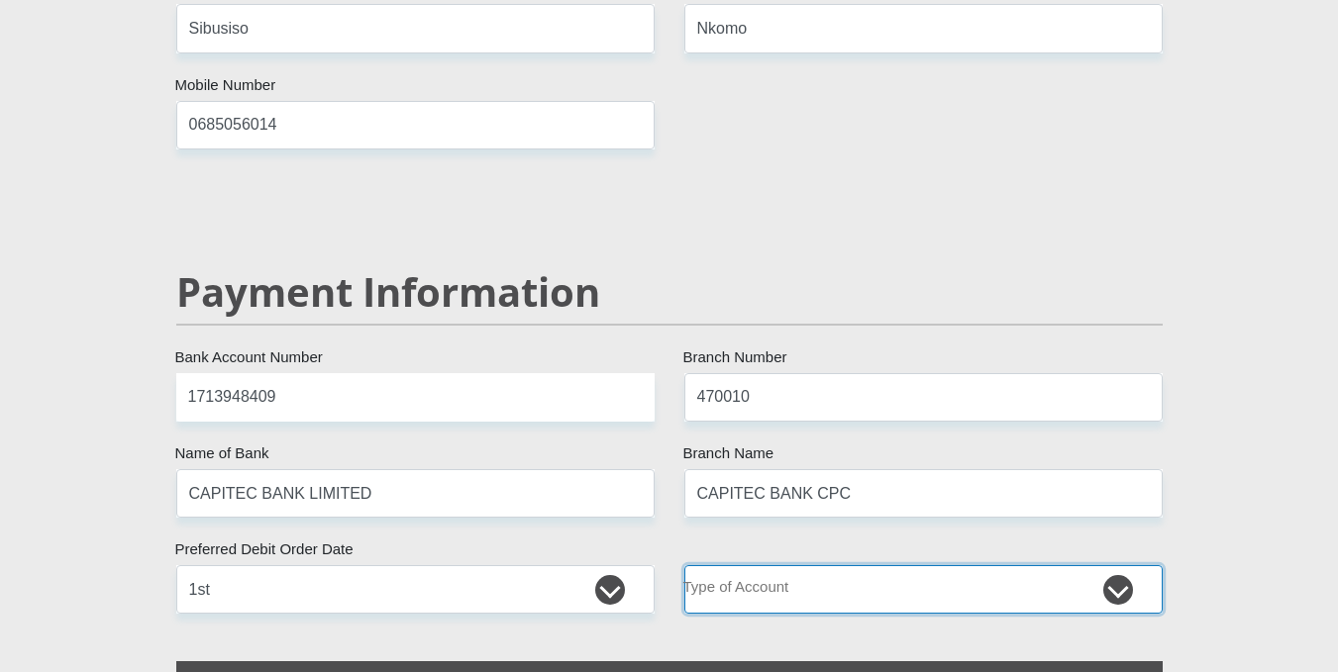
click at [729, 565] on select "Cheque Savings" at bounding box center [923, 589] width 478 height 49
select select "SAV"
click at [684, 565] on select "Cheque Savings" at bounding box center [923, 589] width 478 height 49
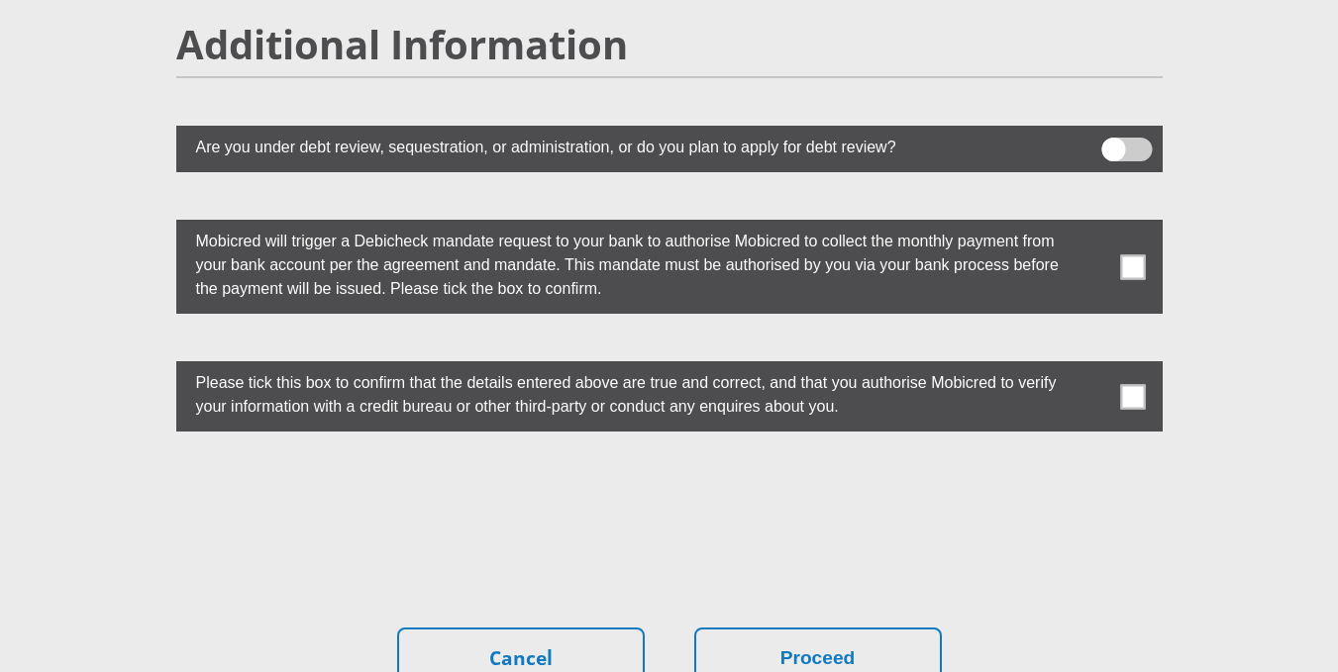
scroll to position [5452, 0]
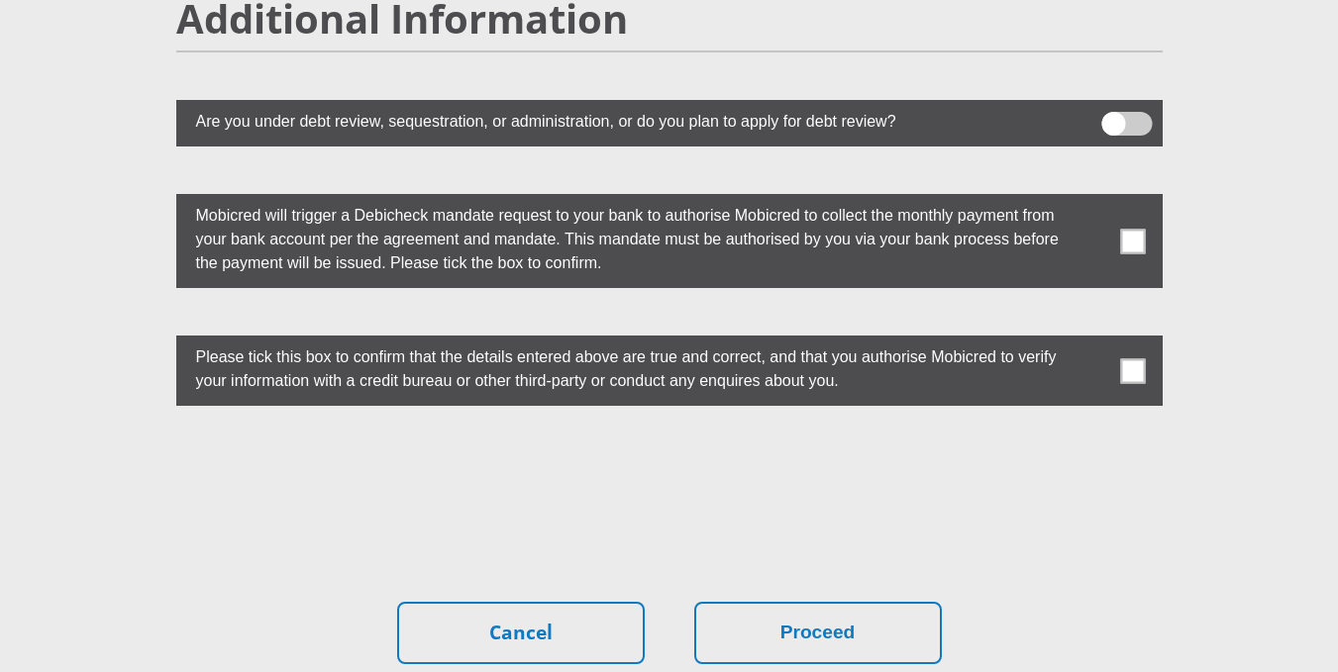
click at [1119, 208] on label at bounding box center [669, 241] width 986 height 94
click at [1093, 199] on input "checkbox" at bounding box center [1093, 199] width 0 height 0
click at [1131, 358] on span at bounding box center [1132, 370] width 25 height 25
click at [1093, 341] on input "checkbox" at bounding box center [1093, 341] width 0 height 0
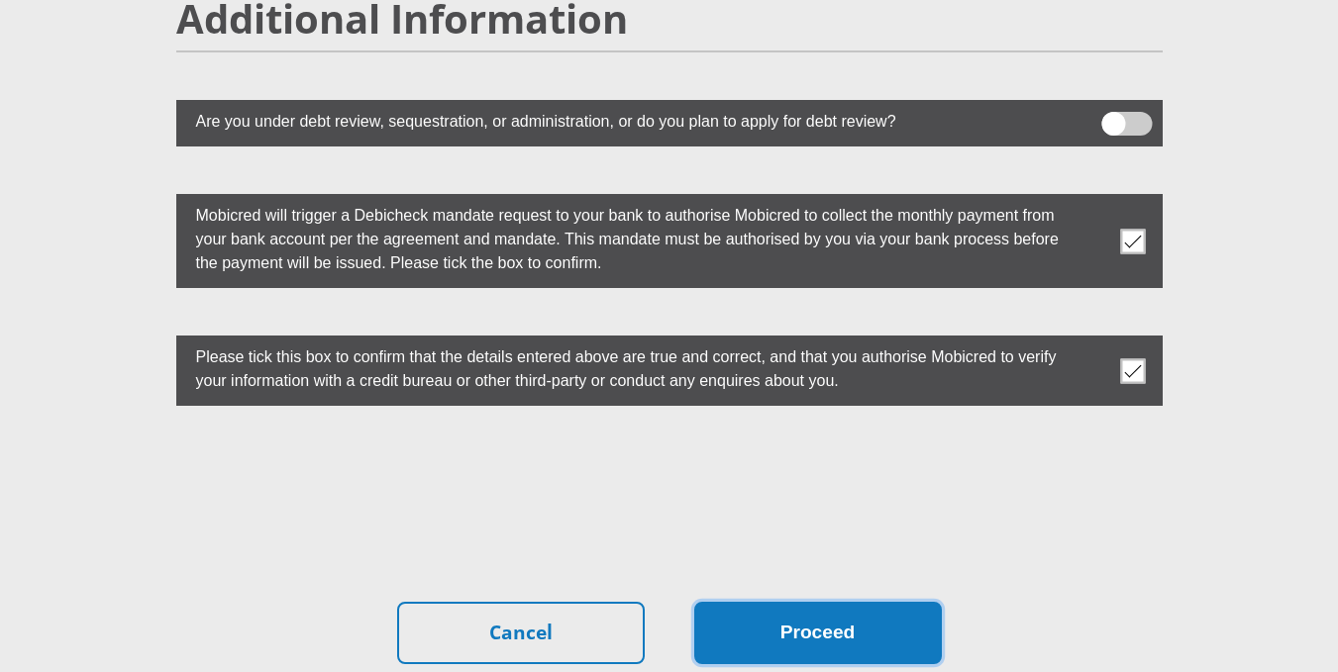
click at [821, 602] on button "Proceed" at bounding box center [818, 633] width 248 height 62
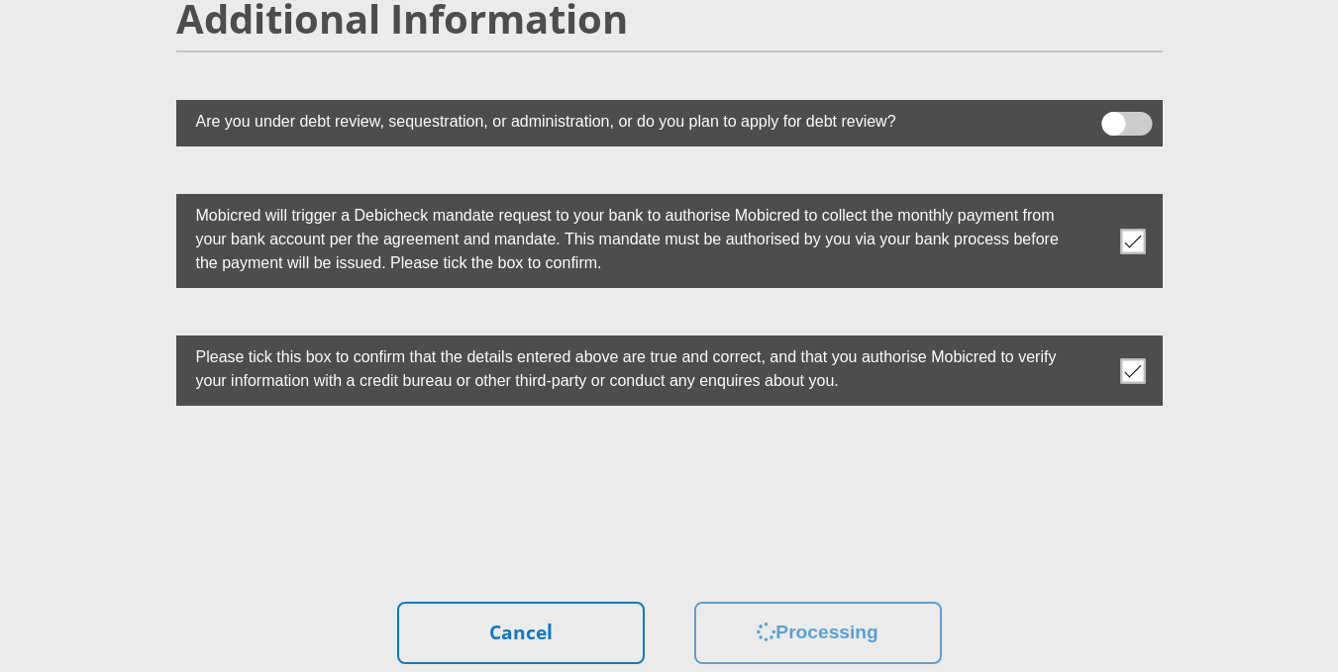
scroll to position [0, 0]
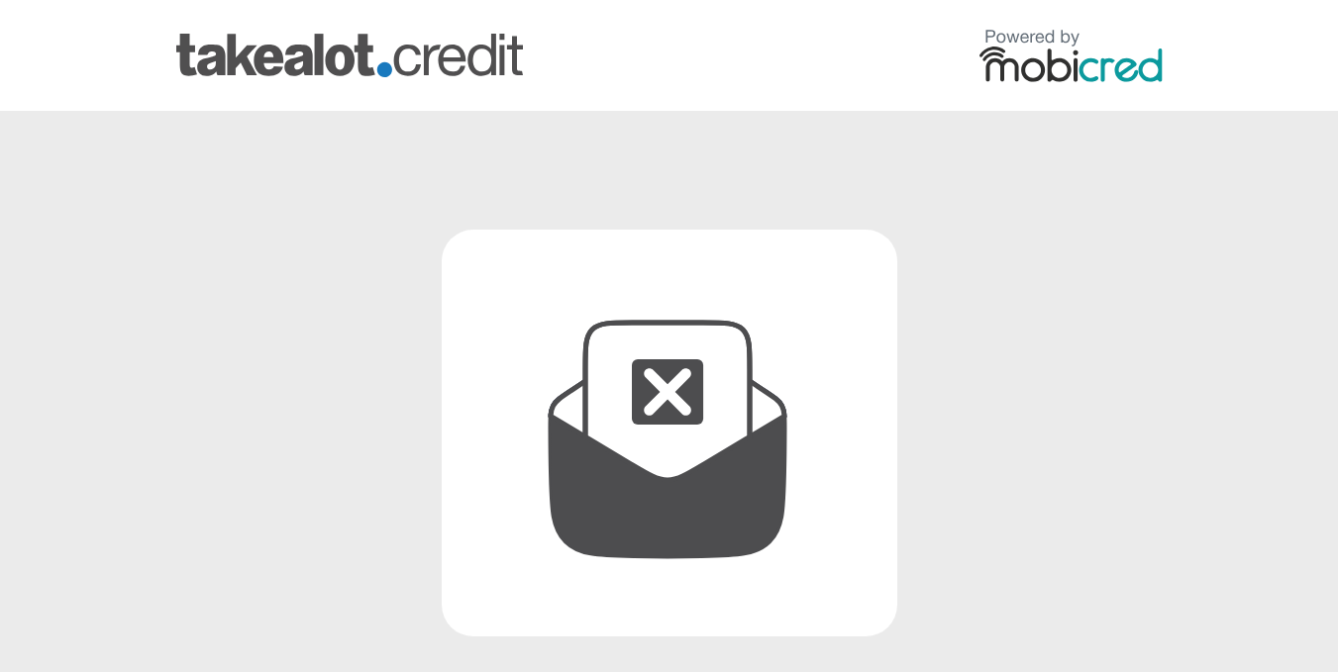
scroll to position [390, 0]
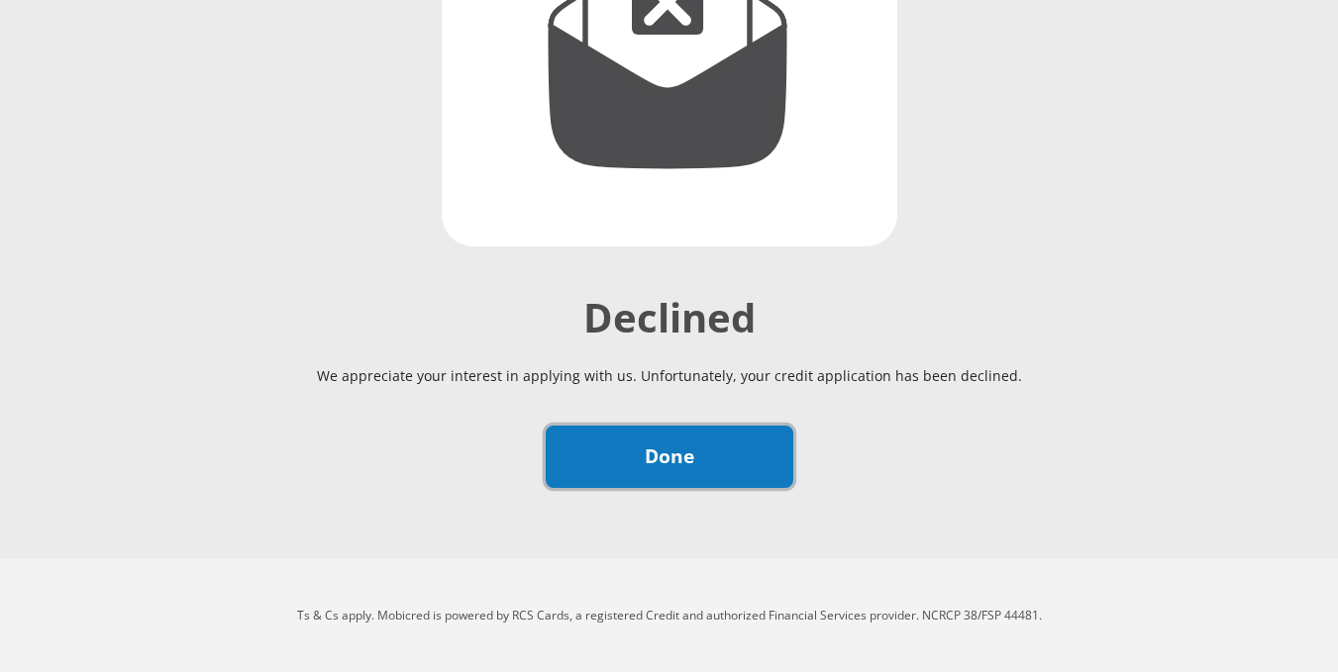
click at [710, 480] on link "Done" at bounding box center [670, 457] width 248 height 62
